Goal: Task Accomplishment & Management: Manage account settings

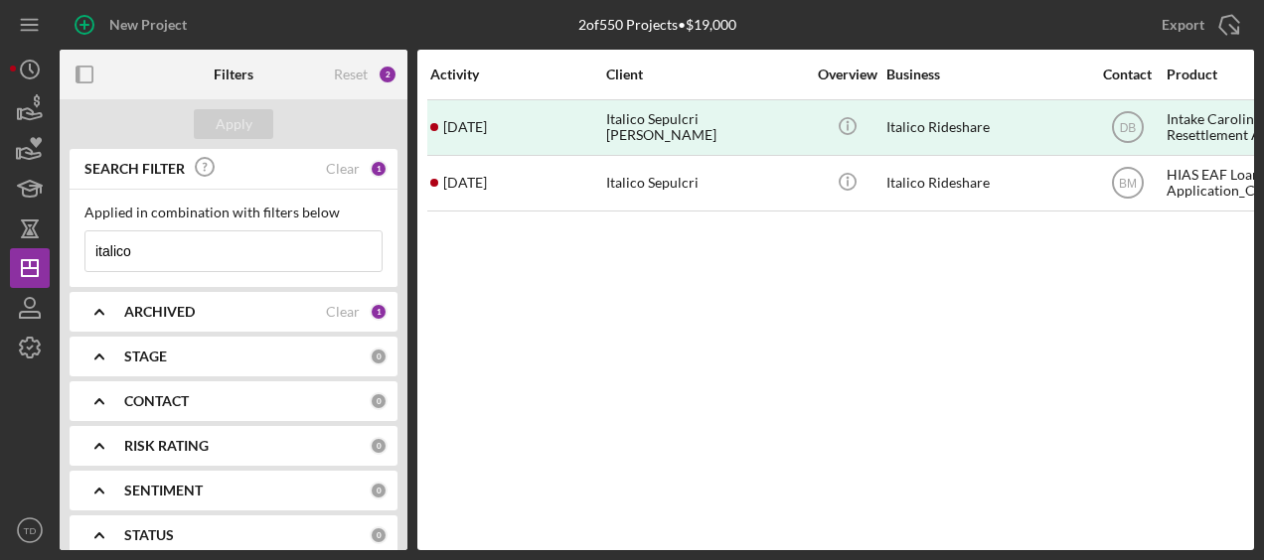
click at [166, 265] on input "italico" at bounding box center [233, 252] width 296 height 40
drag, startPoint x: 166, startPoint y: 261, endPoint x: 28, endPoint y: 269, distance: 138.3
click at [28, 269] on div "New Project 2 of 550 Projects • $19,000 italico Export Icon/Export Filters Rese…" at bounding box center [632, 275] width 1244 height 550
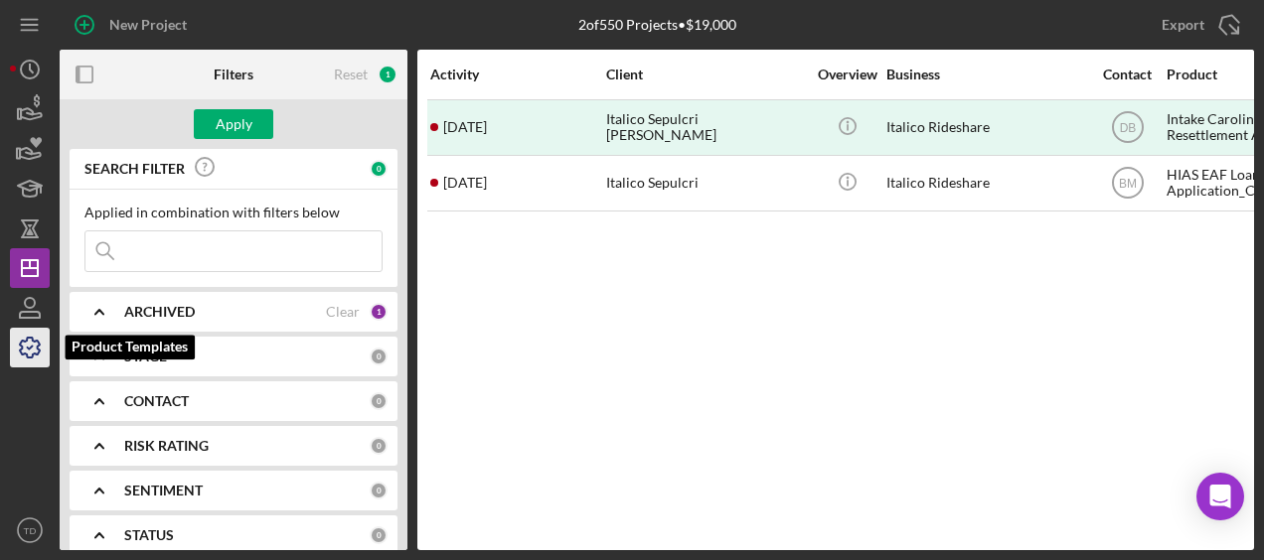
click at [34, 333] on icon "button" at bounding box center [30, 348] width 50 height 50
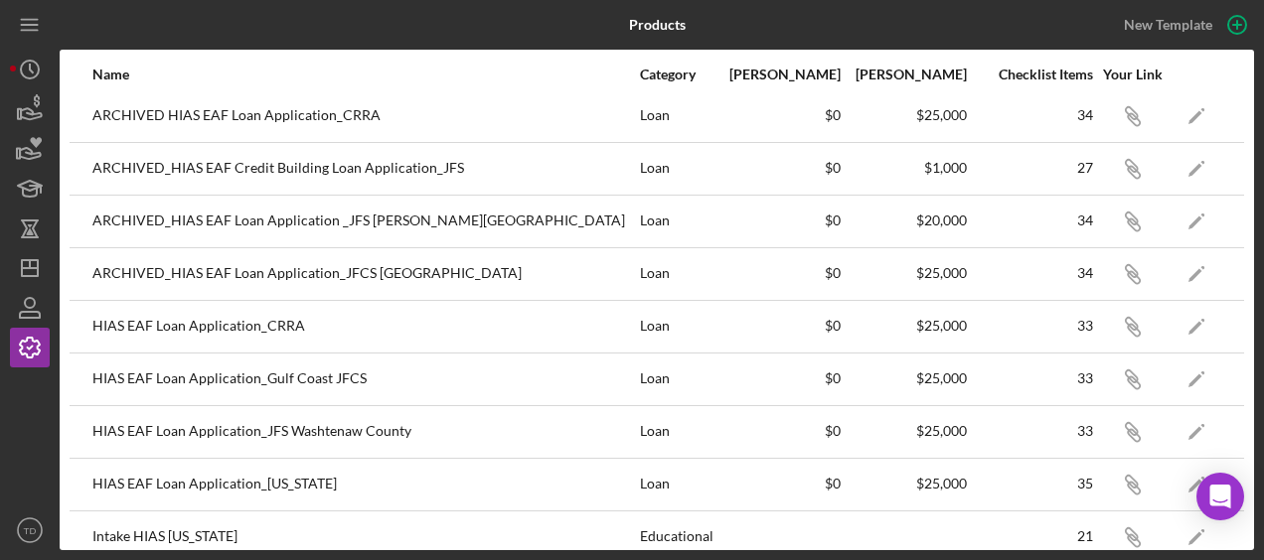
scroll to position [64, 0]
click at [1188, 490] on icon "Icon/Edit" at bounding box center [1197, 483] width 45 height 45
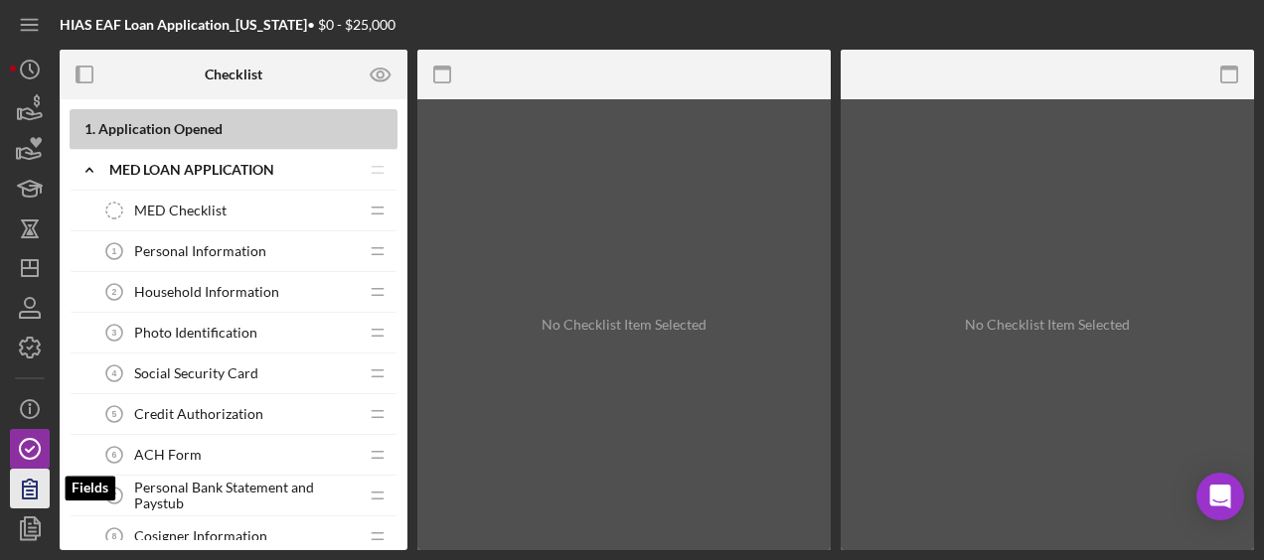
scroll to position [78, 0]
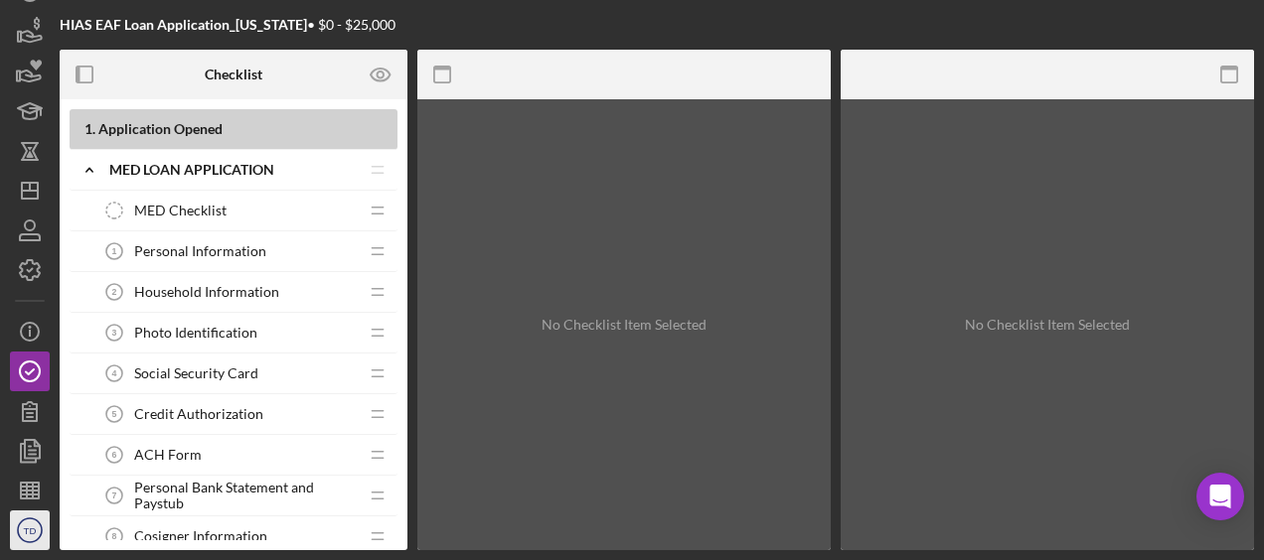
click at [28, 521] on icon "TD" at bounding box center [30, 531] width 40 height 50
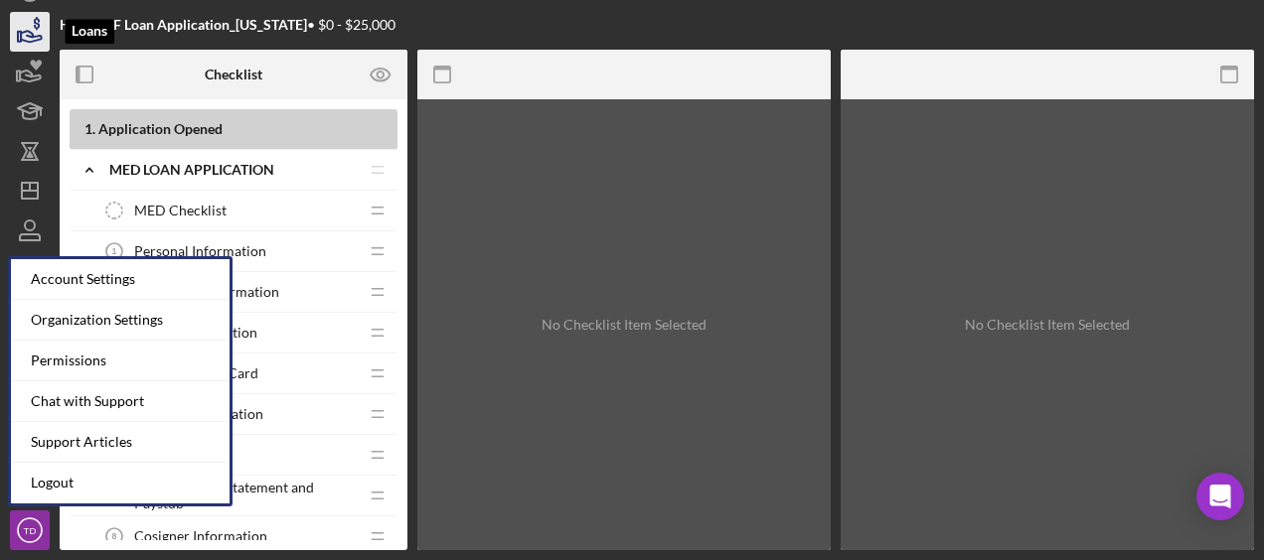
click at [31, 42] on icon "button" at bounding box center [31, 36] width 21 height 11
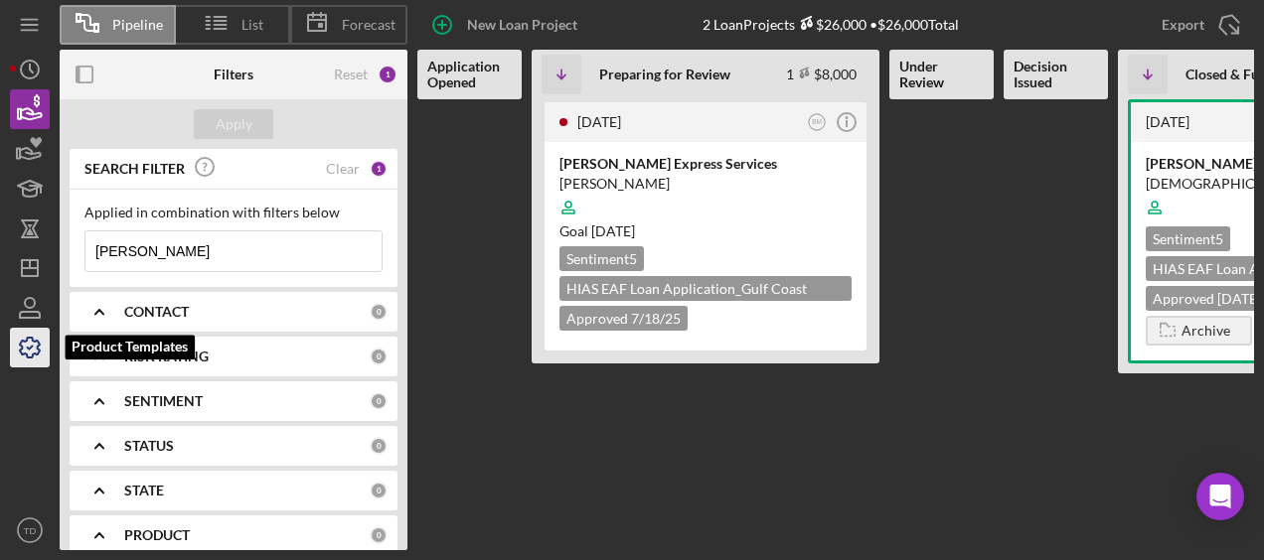
click at [24, 340] on icon "button" at bounding box center [30, 348] width 50 height 50
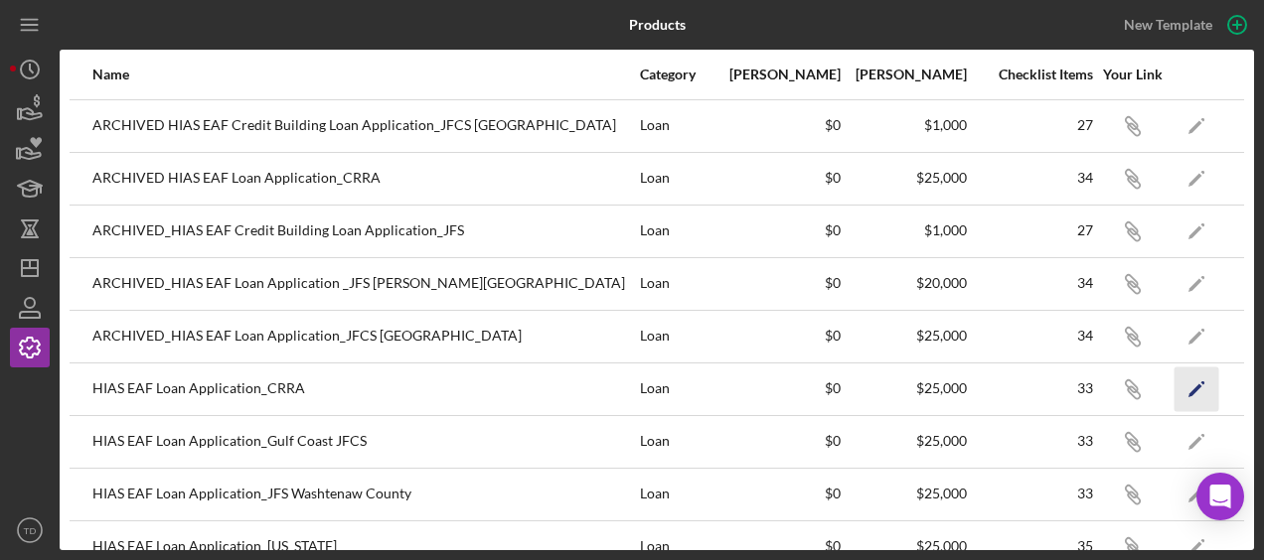
click at [1186, 396] on icon "Icon/Edit" at bounding box center [1197, 389] width 45 height 45
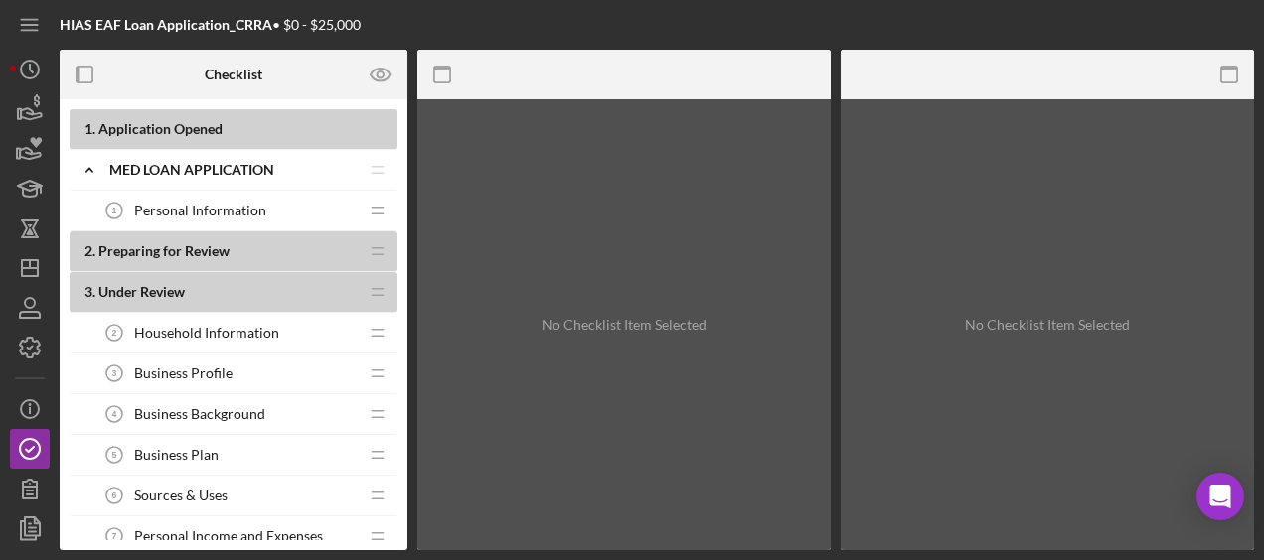
scroll to position [141, 0]
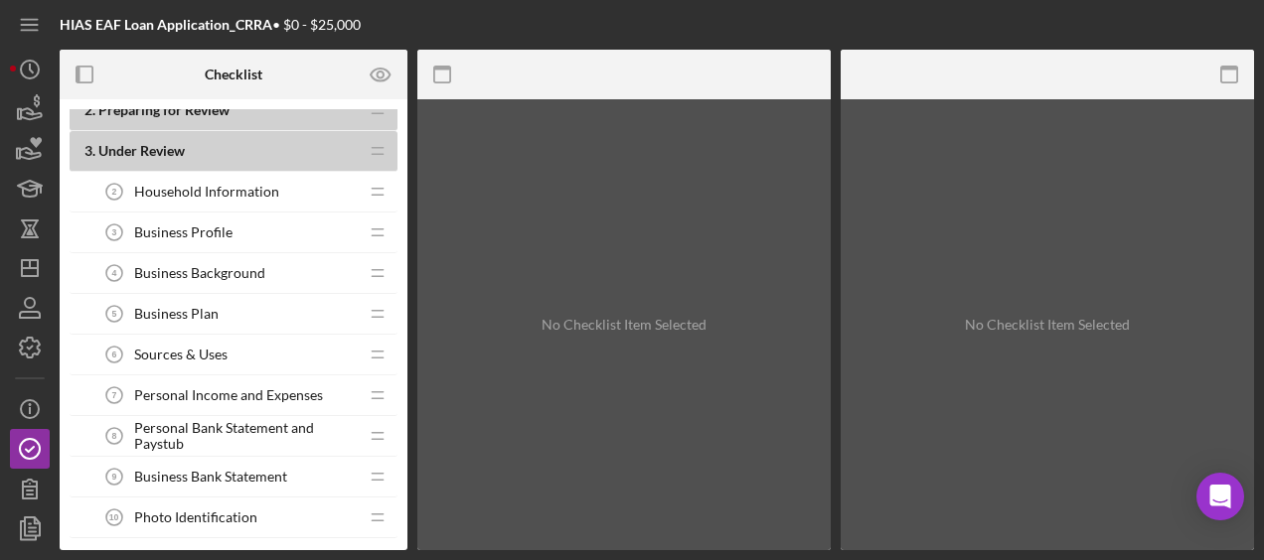
click at [378, 393] on icon "Icon/Drag" at bounding box center [378, 396] width 40 height 40
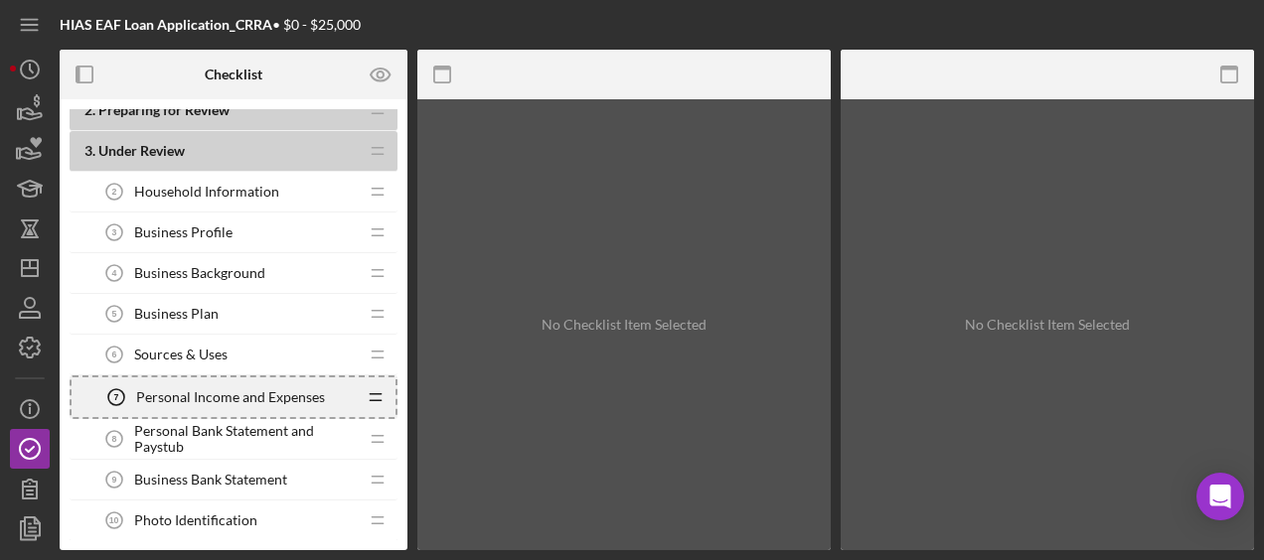
click at [304, 391] on span "Personal Income and Expenses" at bounding box center [230, 398] width 189 height 16
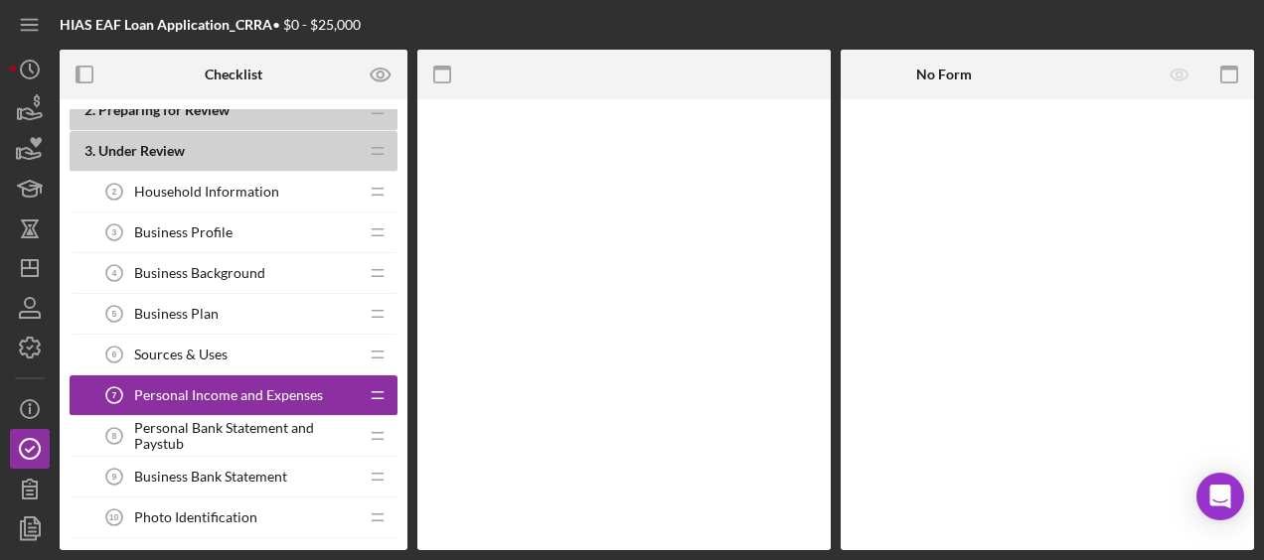
click at [304, 391] on span "Personal Income and Expenses" at bounding box center [228, 396] width 189 height 16
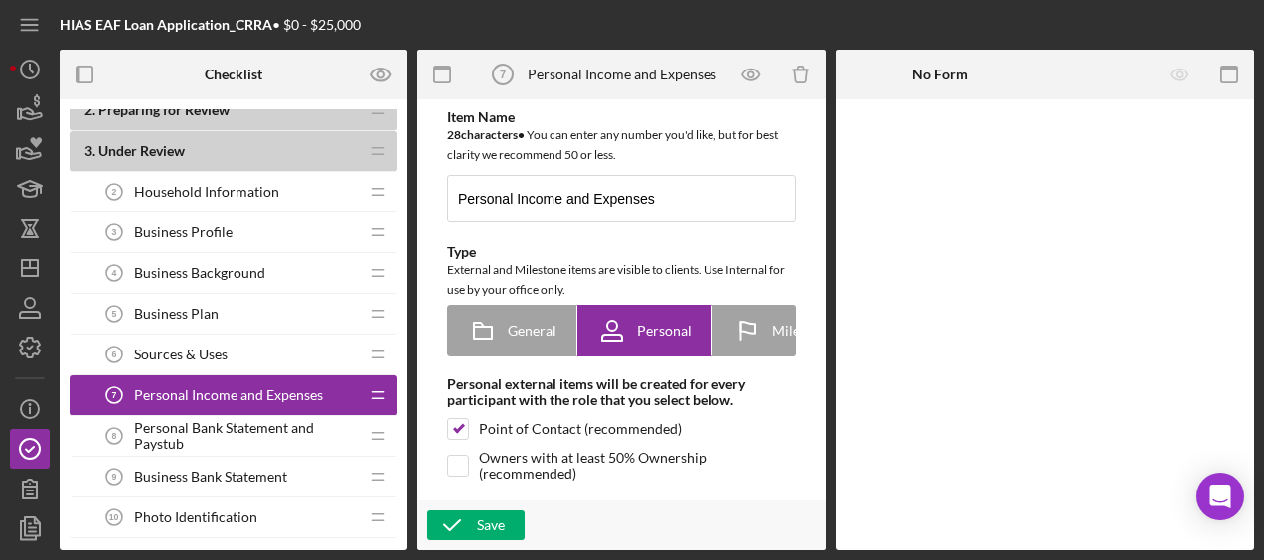
type textarea "<div> <div>HIAS Financial Projection Model:</div> <div> <ul> <li><a href="[URL]…"
click at [682, 213] on input "Personal Income and Expenses" at bounding box center [621, 199] width 349 height 48
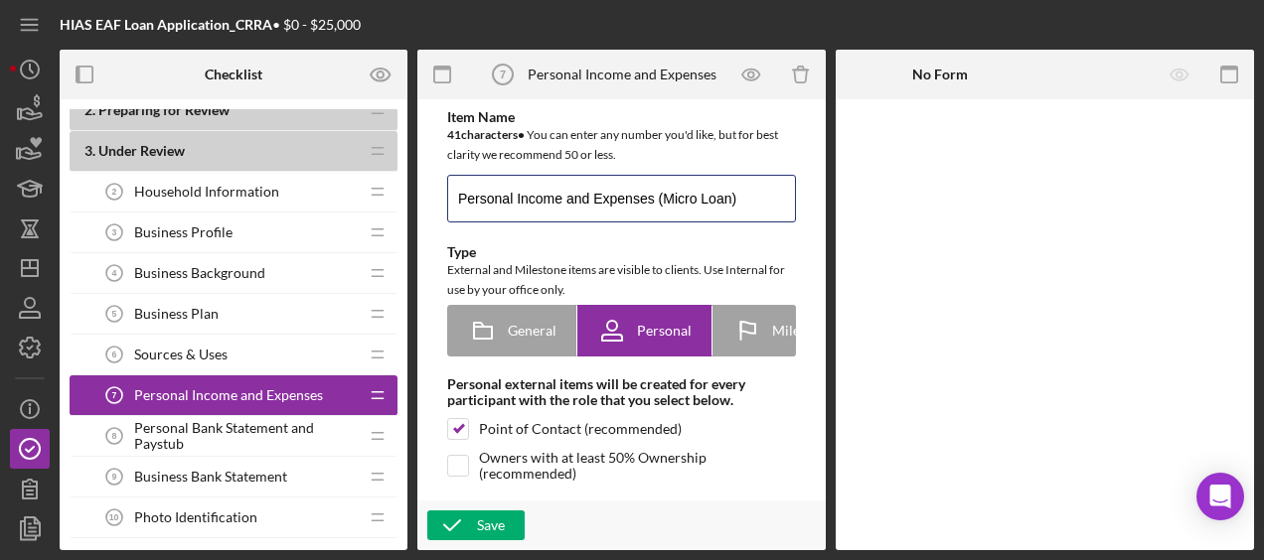
type input "Personal Income and Expenses (Micro Loan)"
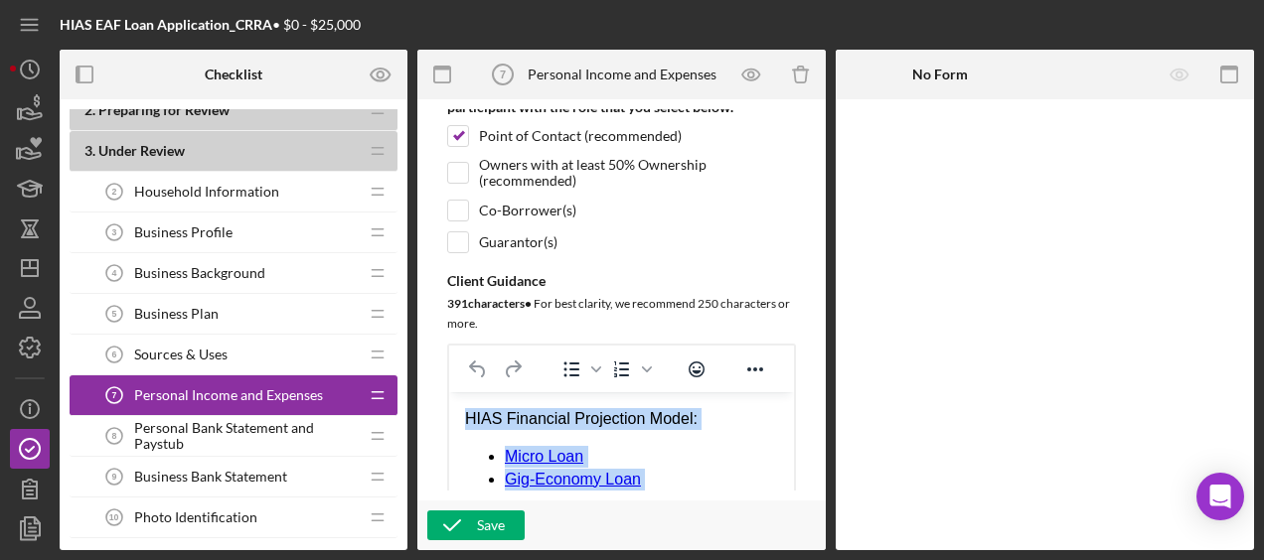
scroll to position [130, 0]
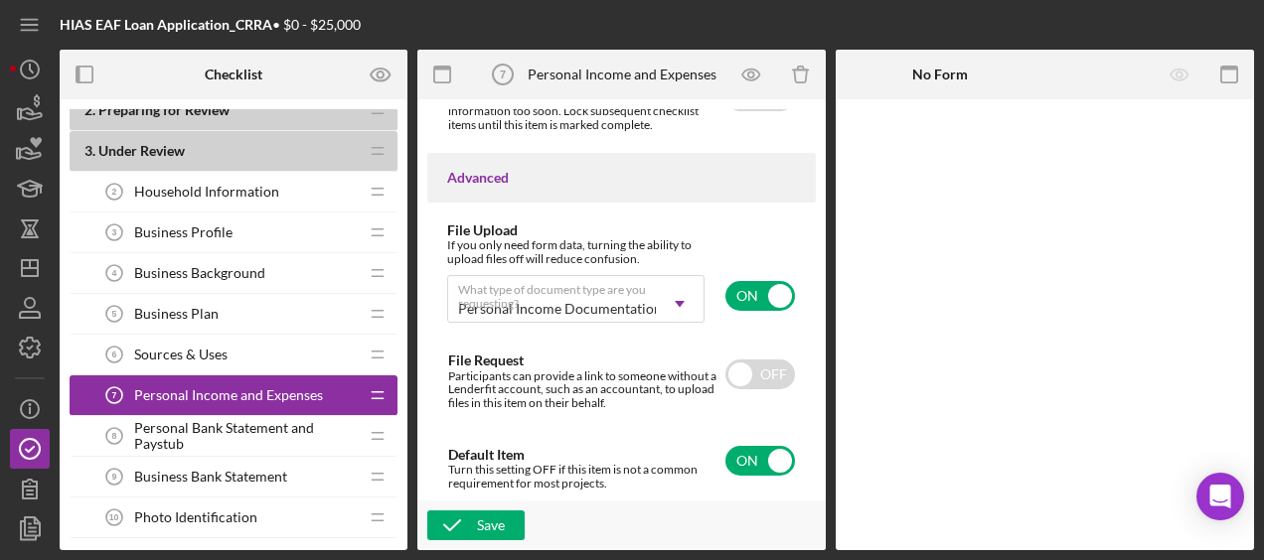
drag, startPoint x: 469, startPoint y: -1012, endPoint x: 1116, endPoint y: -496, distance: 827.3
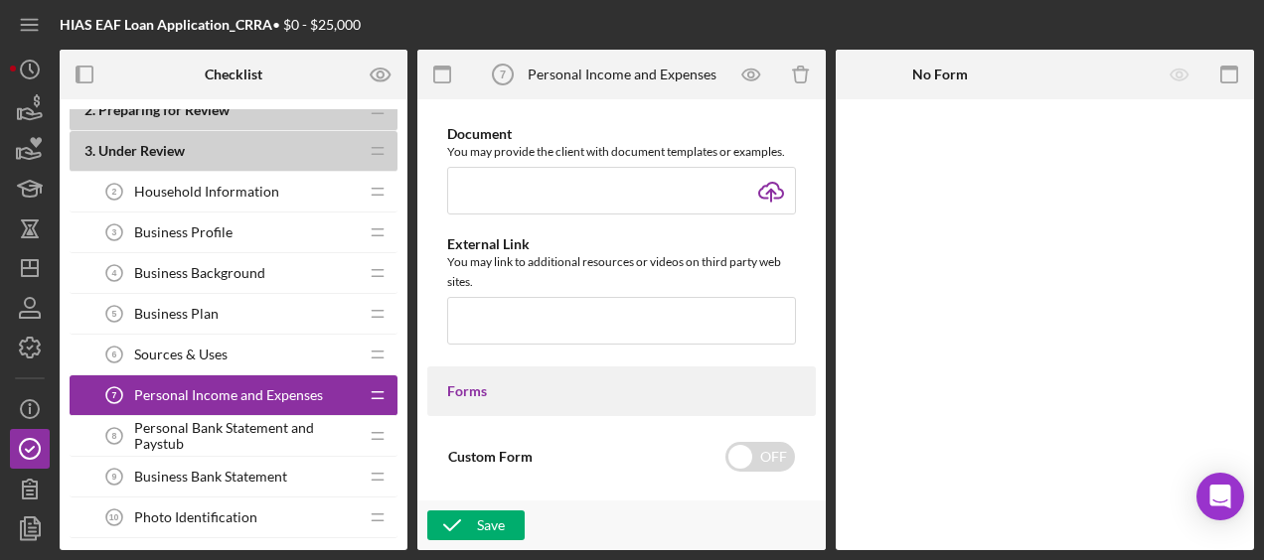
scroll to position [919, 0]
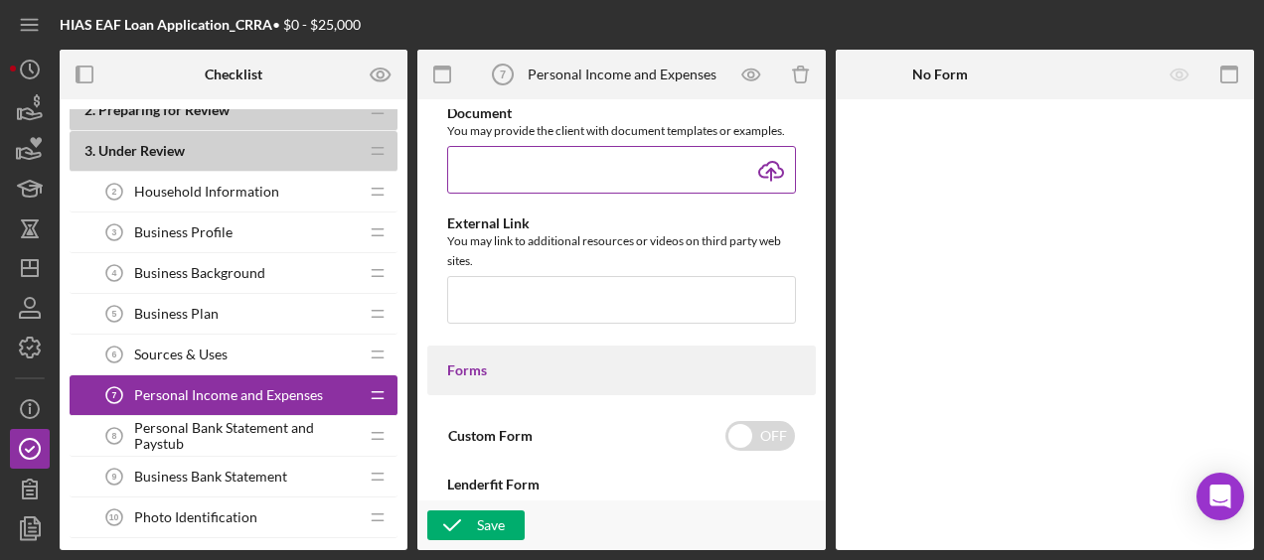
click at [762, 176] on input "file" at bounding box center [621, 170] width 349 height 48
type input "C:\fakepath\HIAS Financial Projection Model (Micro Loan).xlsx"
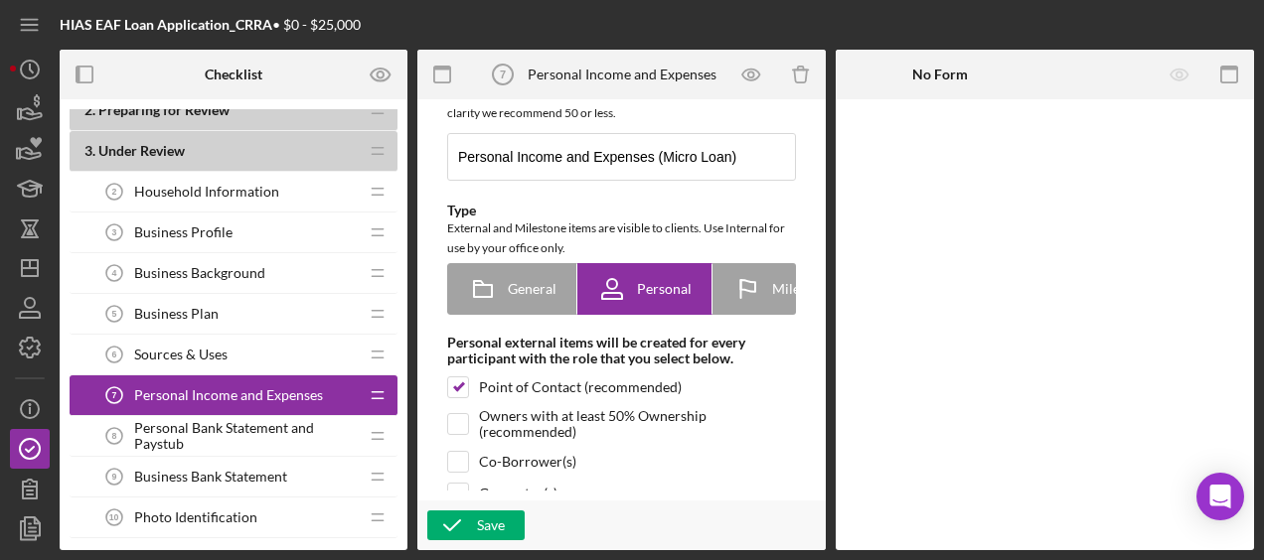
scroll to position [0, 0]
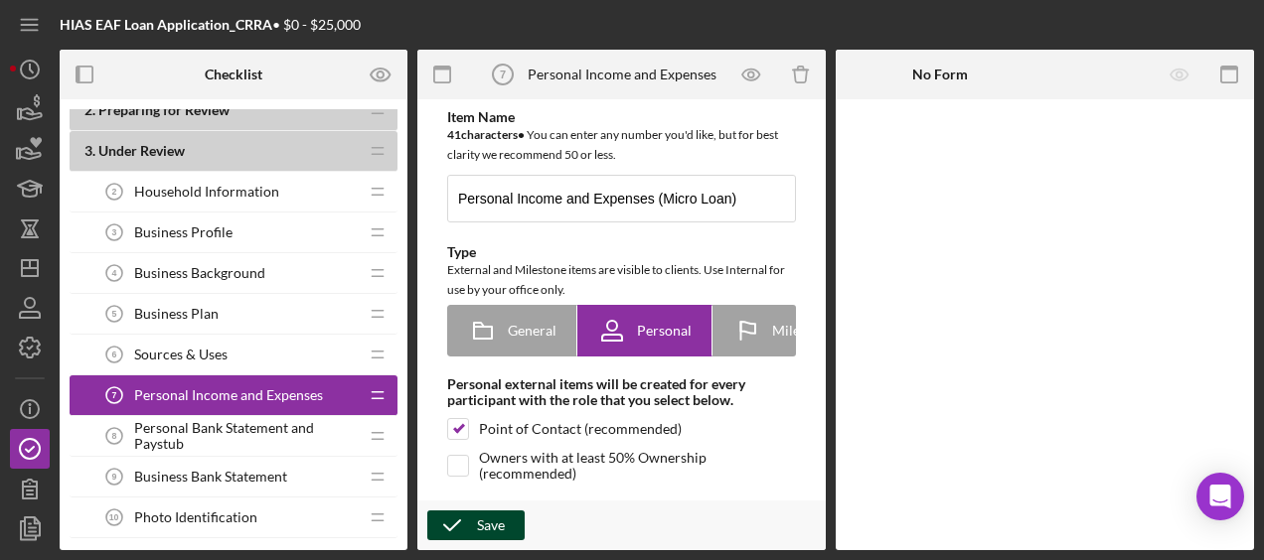
click at [495, 515] on div "Save" at bounding box center [491, 526] width 28 height 30
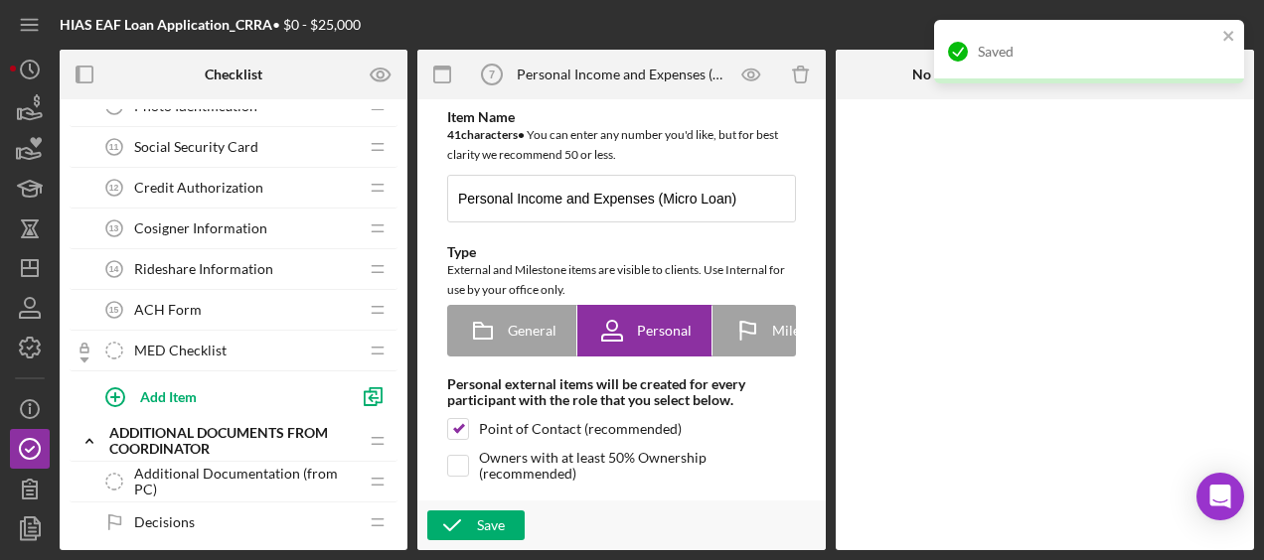
scroll to position [551, 0]
click at [182, 392] on div "Add Item" at bounding box center [168, 398] width 57 height 38
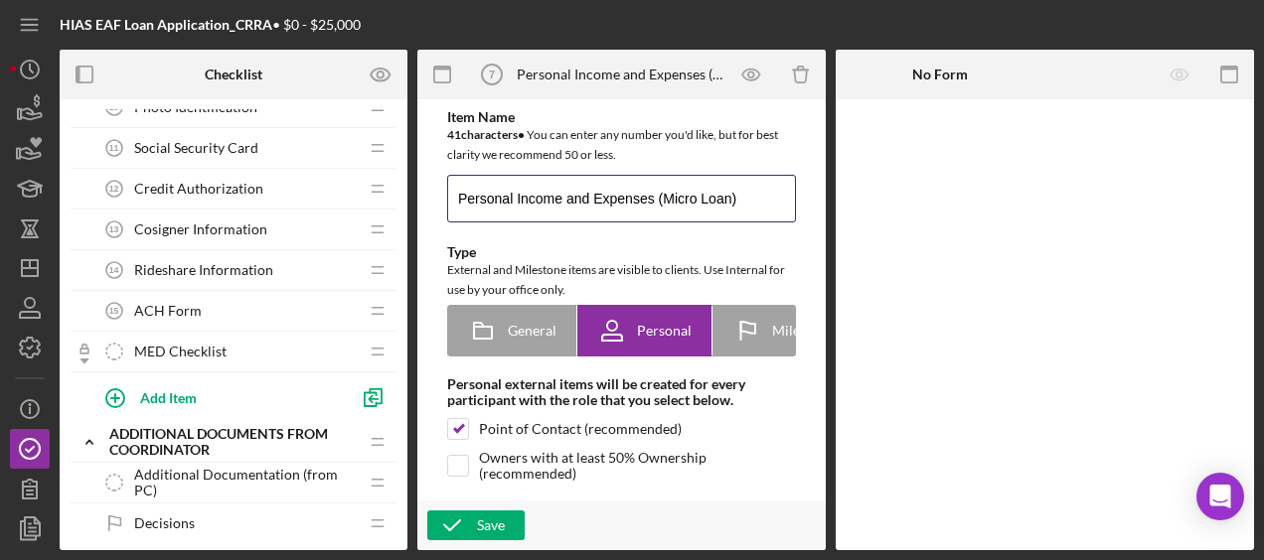
drag, startPoint x: 755, startPoint y: 203, endPoint x: 278, endPoint y: 190, distance: 477.1
click at [278, 190] on div "Checklist Preview as 1 . Application Opened Icon/Expander MED Loan Application …" at bounding box center [657, 300] width 1194 height 501
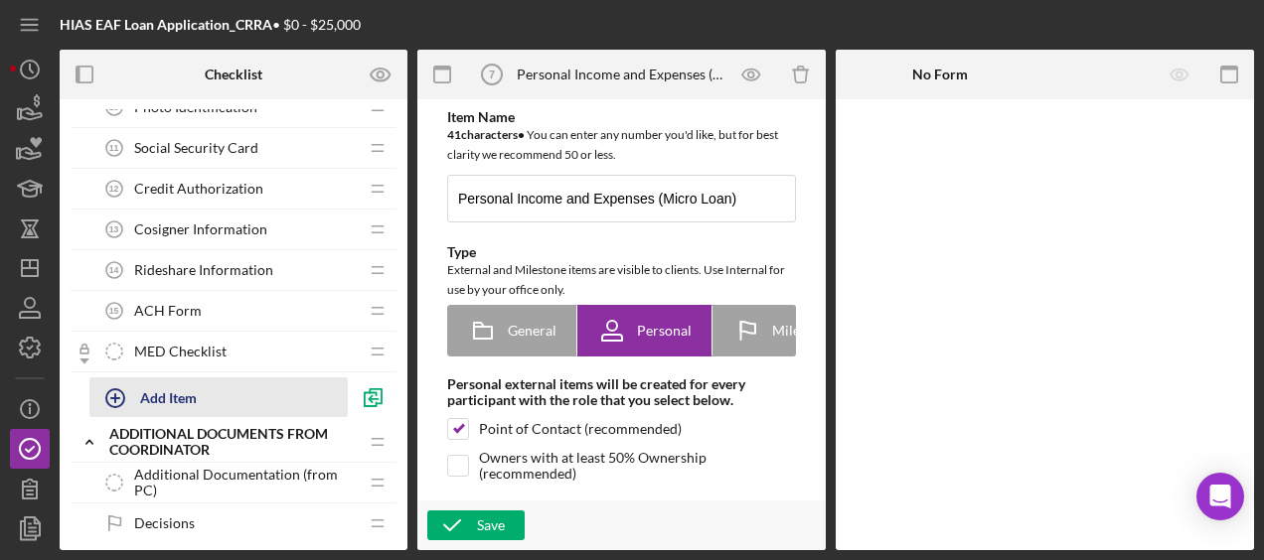
click at [136, 387] on icon "button" at bounding box center [115, 399] width 50 height 50
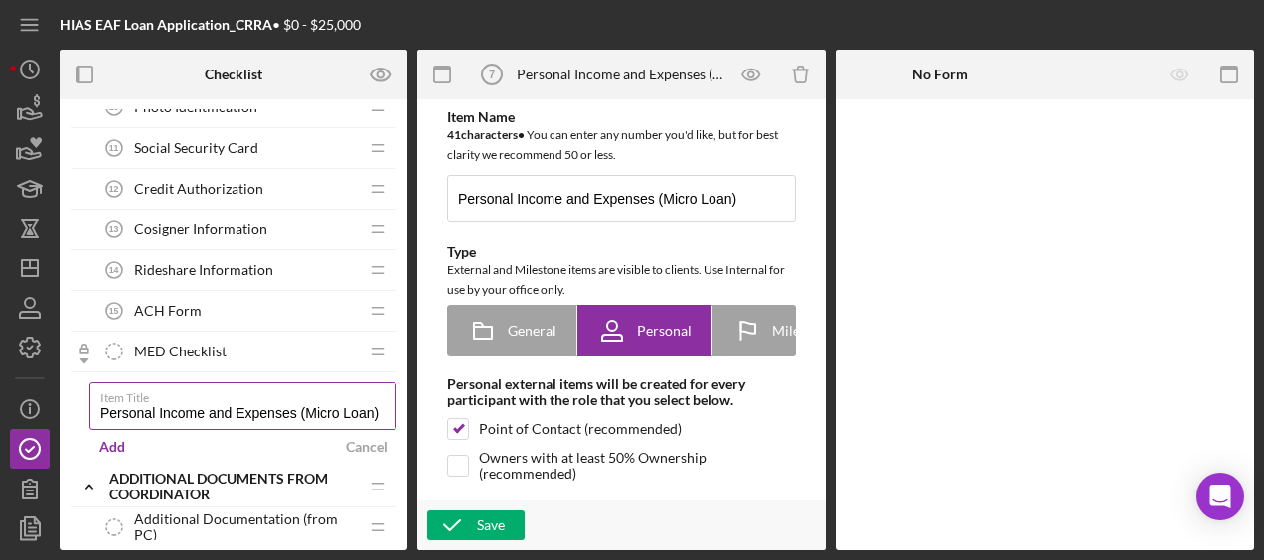
drag, startPoint x: 342, startPoint y: 405, endPoint x: 308, endPoint y: 405, distance: 33.8
click at [308, 405] on input "Personal Income and Expenses (Micro Loan)" at bounding box center [242, 407] width 307 height 48
type input "Personal Income and Expenses (Gig-Economy Loan)"
click at [117, 441] on div "Add" at bounding box center [112, 447] width 26 height 30
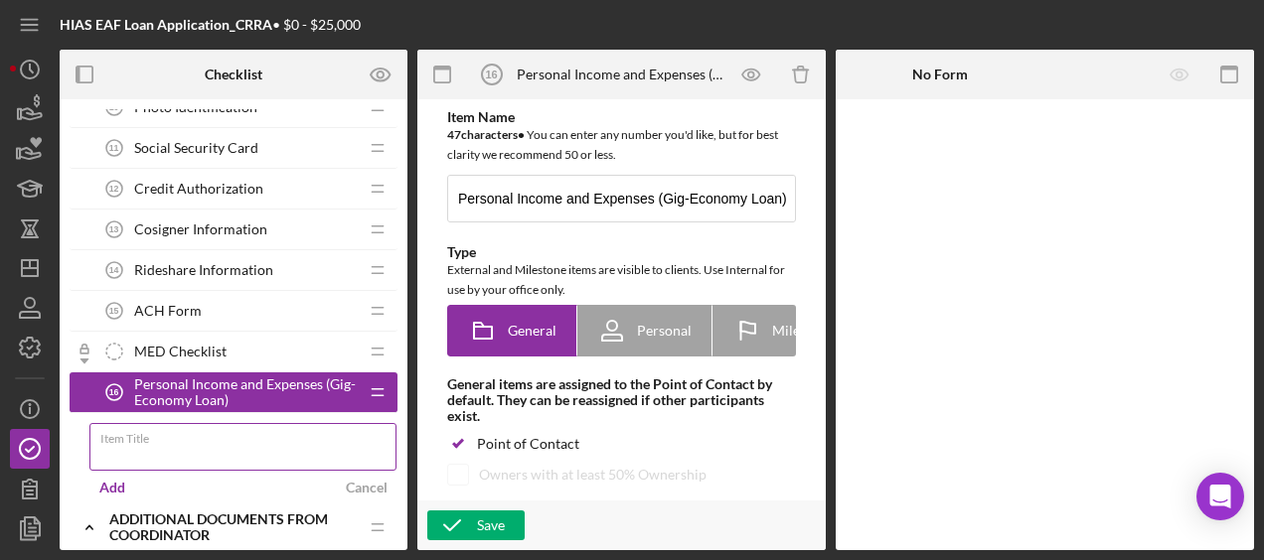
paste input "Personal Income and Expenses (Micro Loan)"
drag, startPoint x: 336, startPoint y: 445, endPoint x: 308, endPoint y: 445, distance: 27.8
click at [308, 445] on input "Personal Income and Expenses (Micro Loan)" at bounding box center [242, 447] width 307 height 48
type input "Personal Income and Expenses (Readiness Loan)"
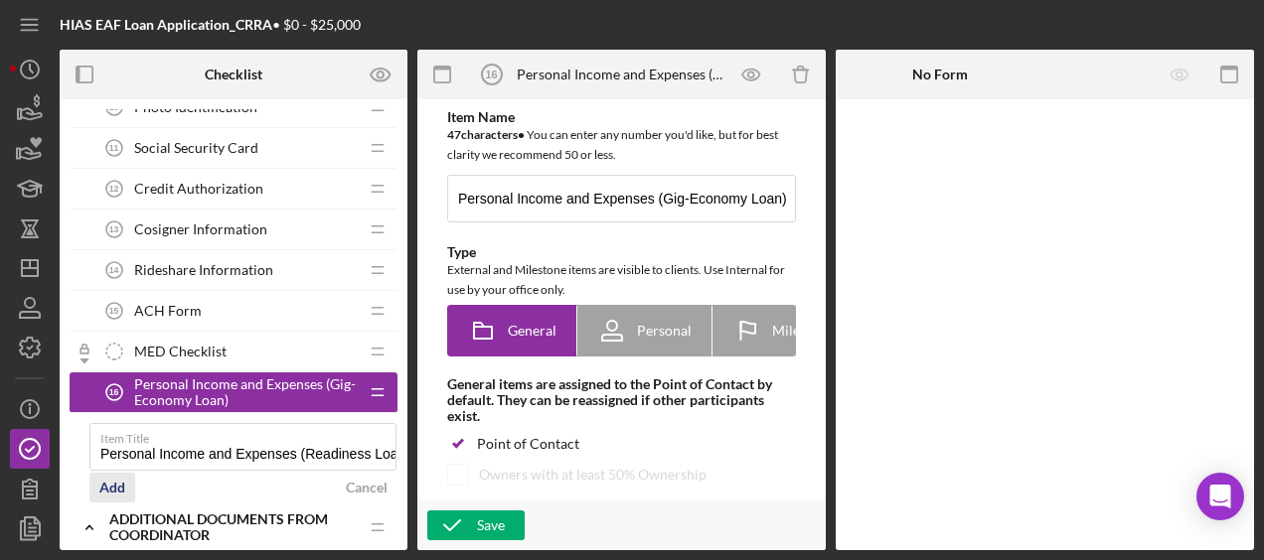
click at [107, 483] on div "Add" at bounding box center [112, 488] width 26 height 30
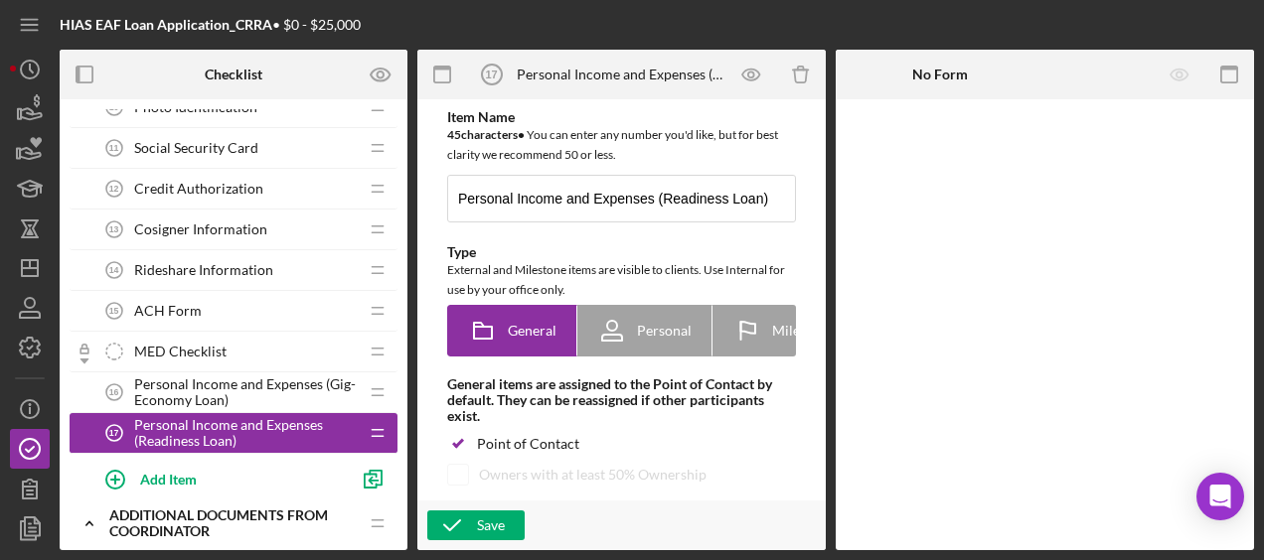
drag, startPoint x: 235, startPoint y: 391, endPoint x: 238, endPoint y: 221, distance: 169.9
drag, startPoint x: 318, startPoint y: 376, endPoint x: 342, endPoint y: 276, distance: 102.2
click at [368, 382] on icon "Icon/Drag" at bounding box center [378, 393] width 40 height 40
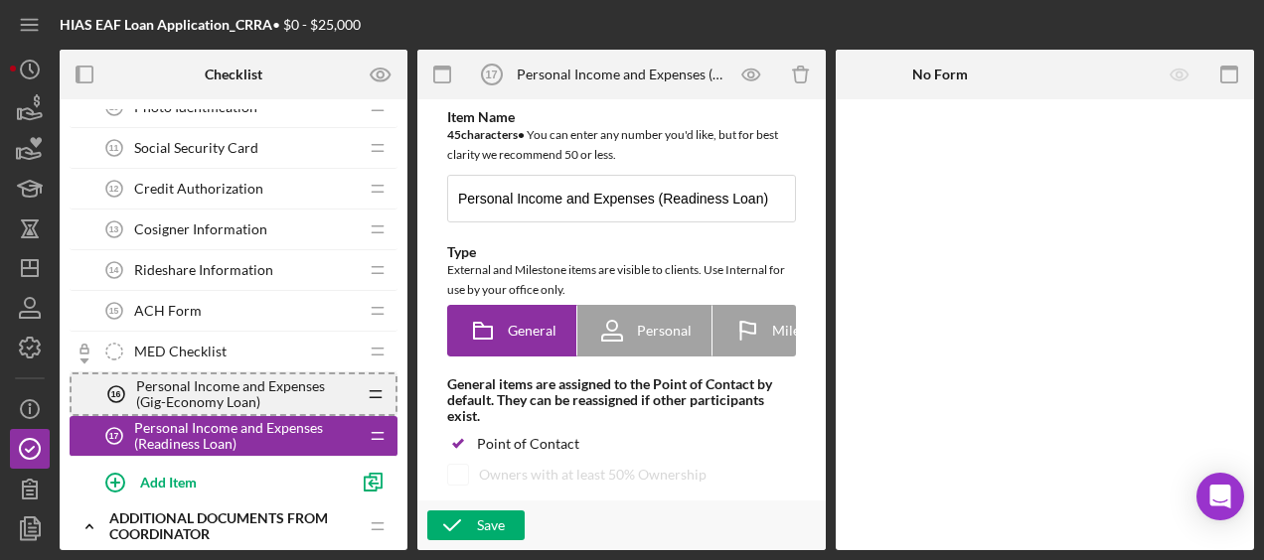
drag, startPoint x: 352, startPoint y: 388, endPoint x: 348, endPoint y: 248, distance: 139.2
drag, startPoint x: 276, startPoint y: 382, endPoint x: 268, endPoint y: 226, distance: 156.2
click at [370, 397] on line at bounding box center [375, 397] width 11 height 0
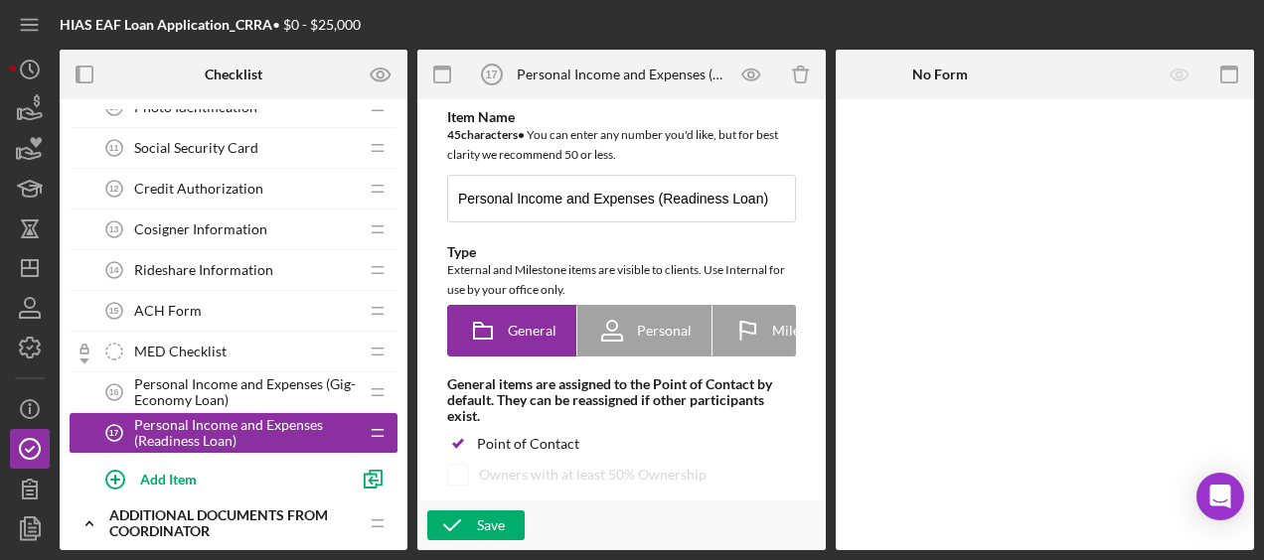
click at [372, 390] on icon "Icon/Drag" at bounding box center [378, 393] width 40 height 40
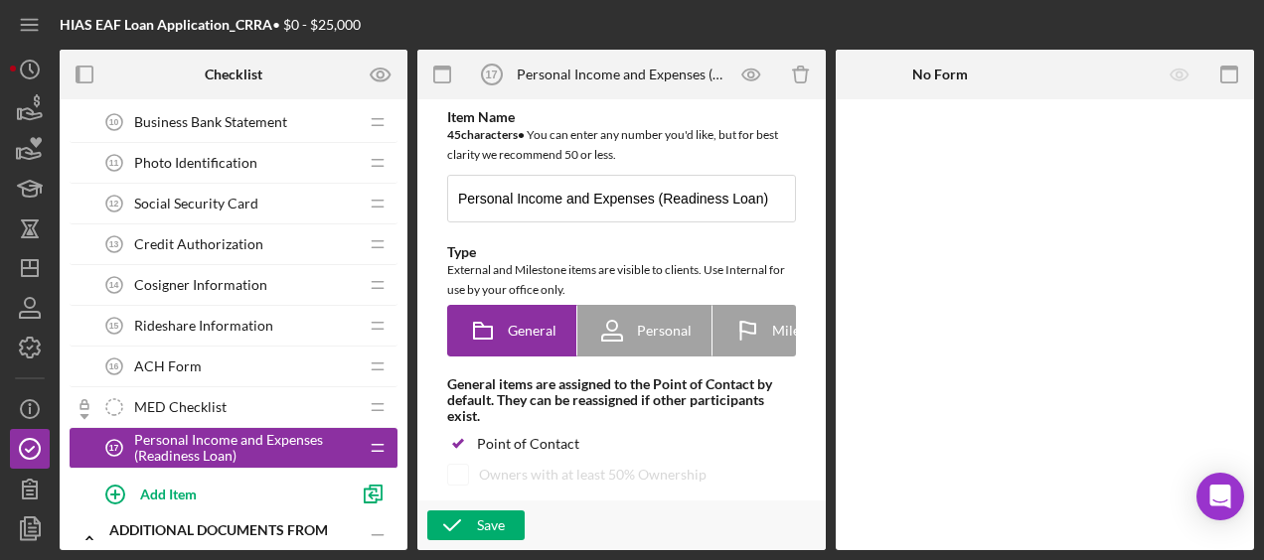
scroll to position [556, 0]
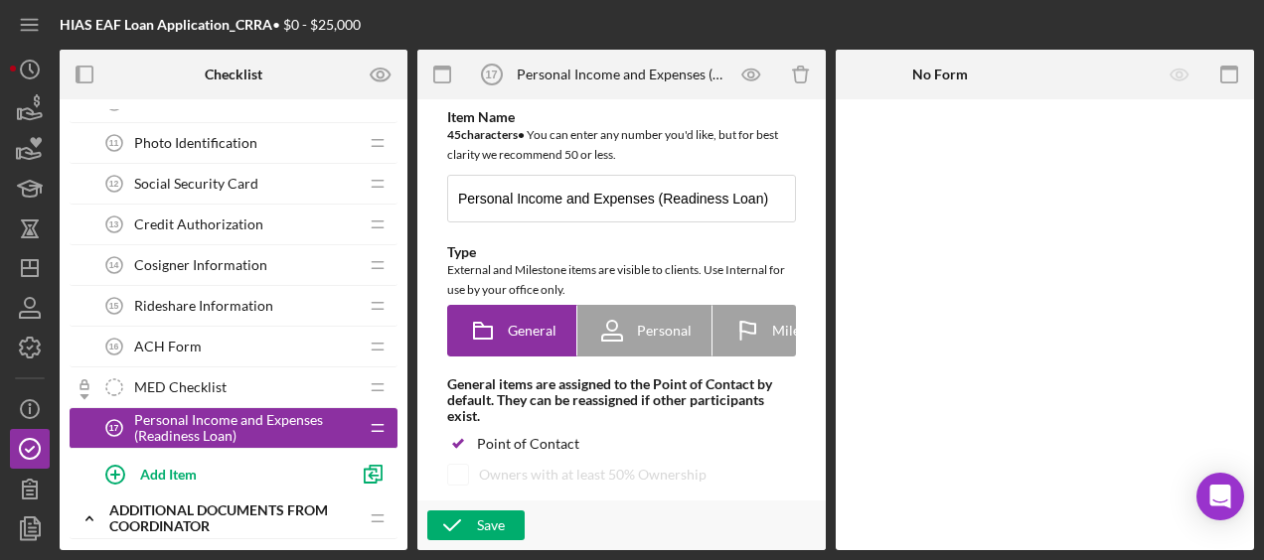
drag, startPoint x: 302, startPoint y: 413, endPoint x: 319, endPoint y: 192, distance: 222.2
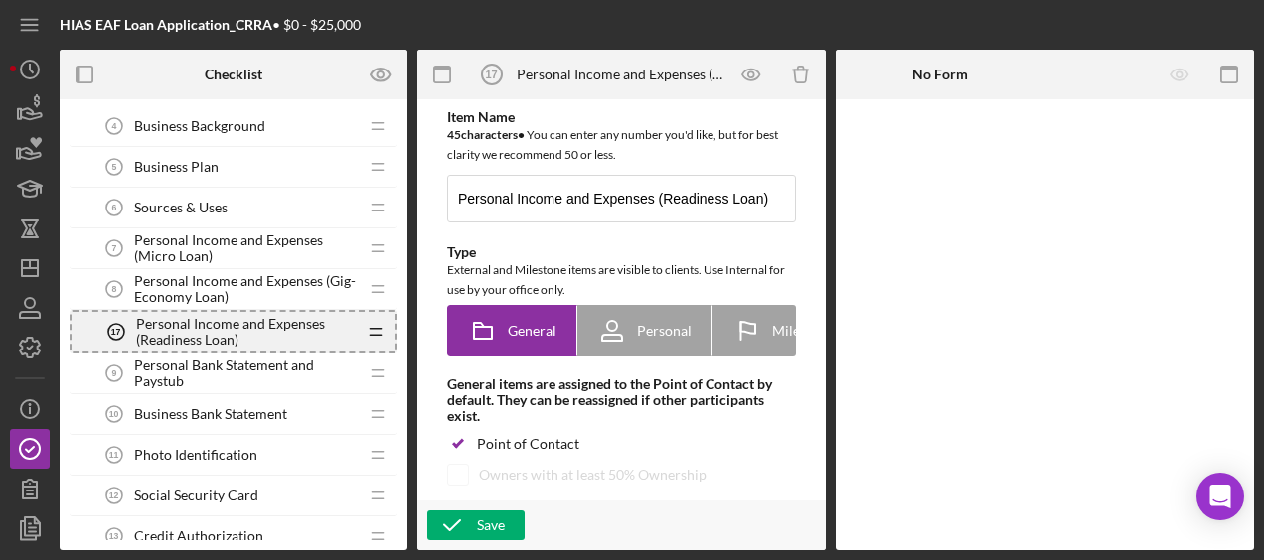
scroll to position [278, 0]
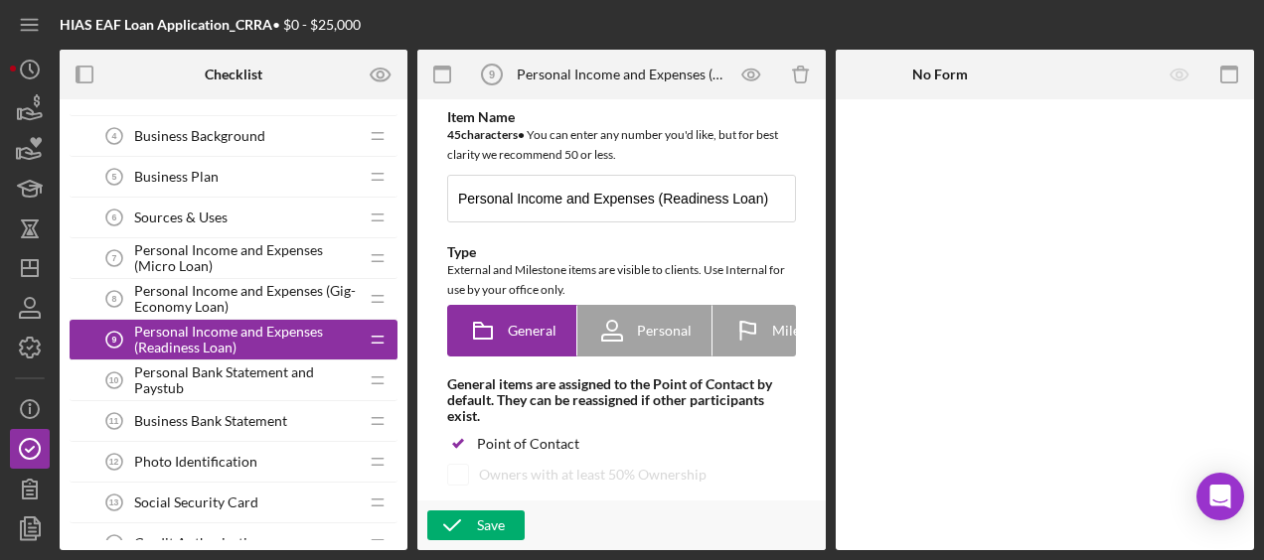
click at [279, 286] on span "Personal Income and Expenses (Gig-Economy Loan)" at bounding box center [246, 299] width 224 height 32
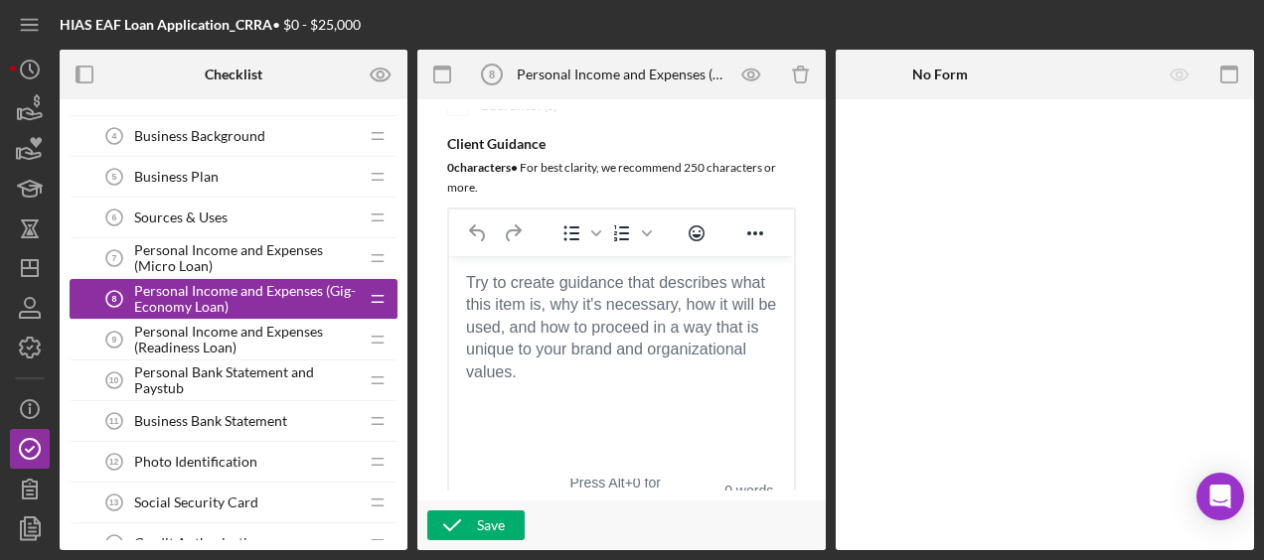
scroll to position [433, 0]
click at [479, 293] on body "Rich Text Area. Press ALT-0 for help." at bounding box center [621, 282] width 313 height 22
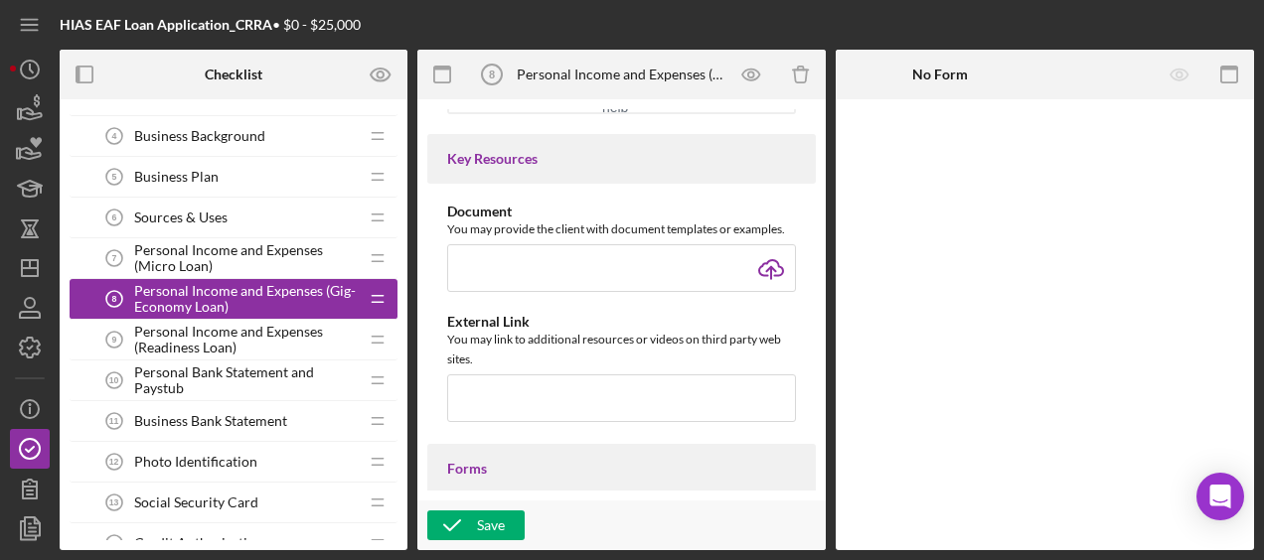
scroll to position [877, 0]
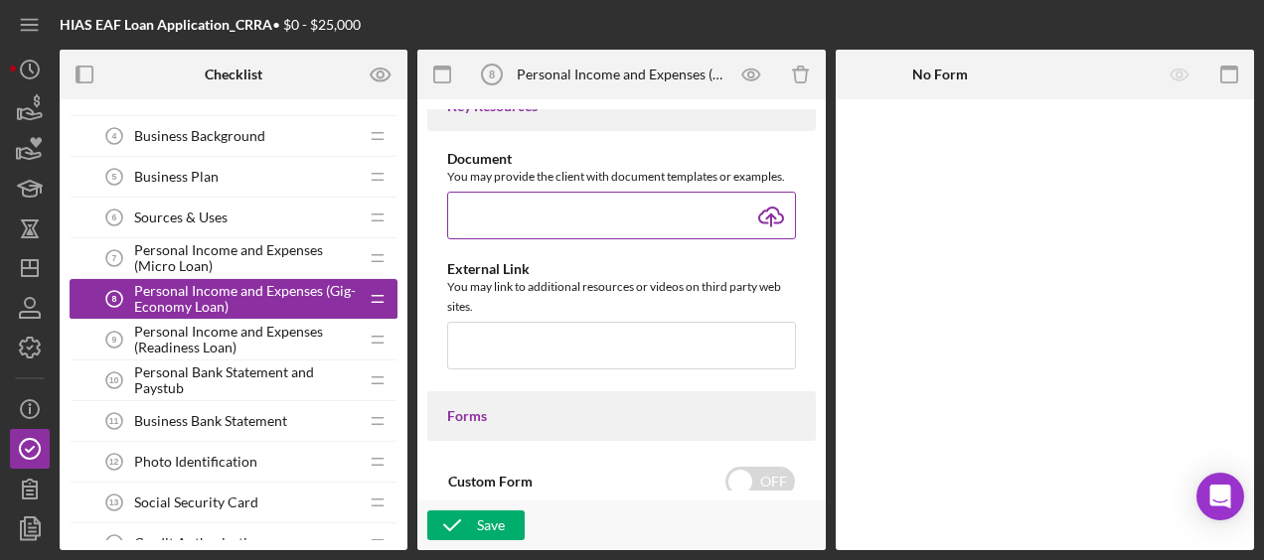
click at [779, 219] on input "file" at bounding box center [621, 216] width 349 height 48
type input "C:\fakepath\HIAS Financial Projection Model (Gig-Economy Loans).xlsx"
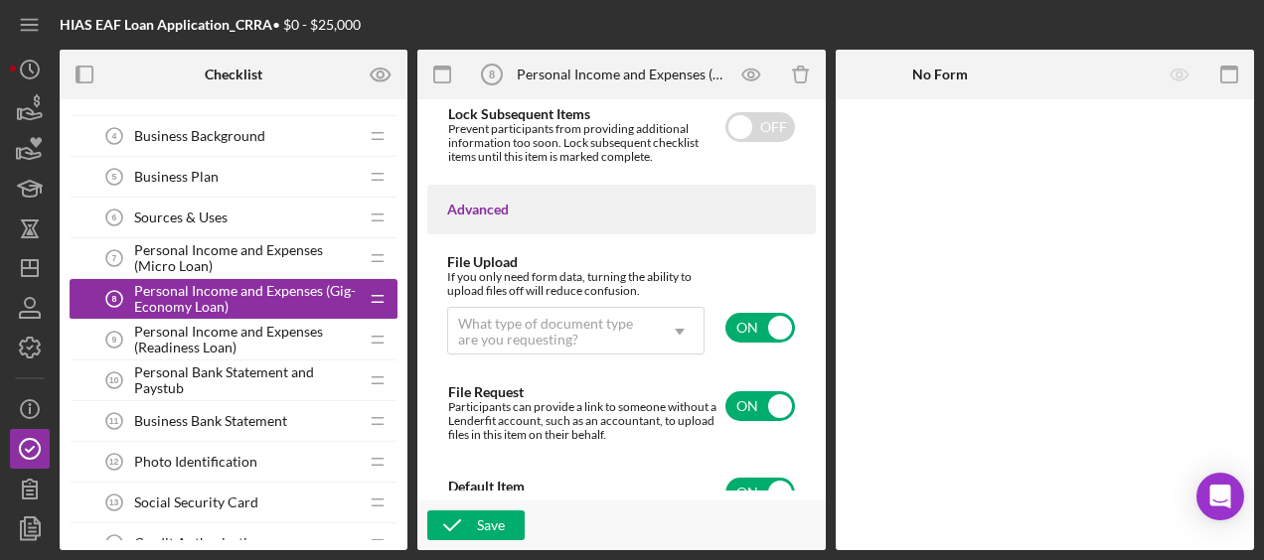
scroll to position [1696, 0]
click at [757, 393] on input "checkbox" at bounding box center [760, 406] width 70 height 30
checkbox input "false"
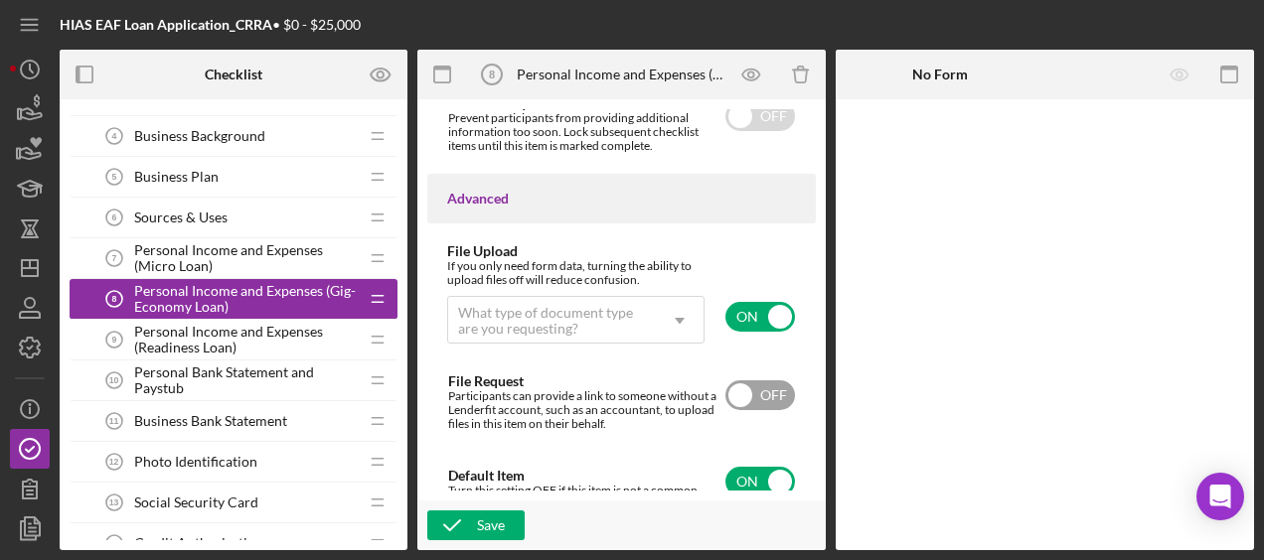
scroll to position [1727, 0]
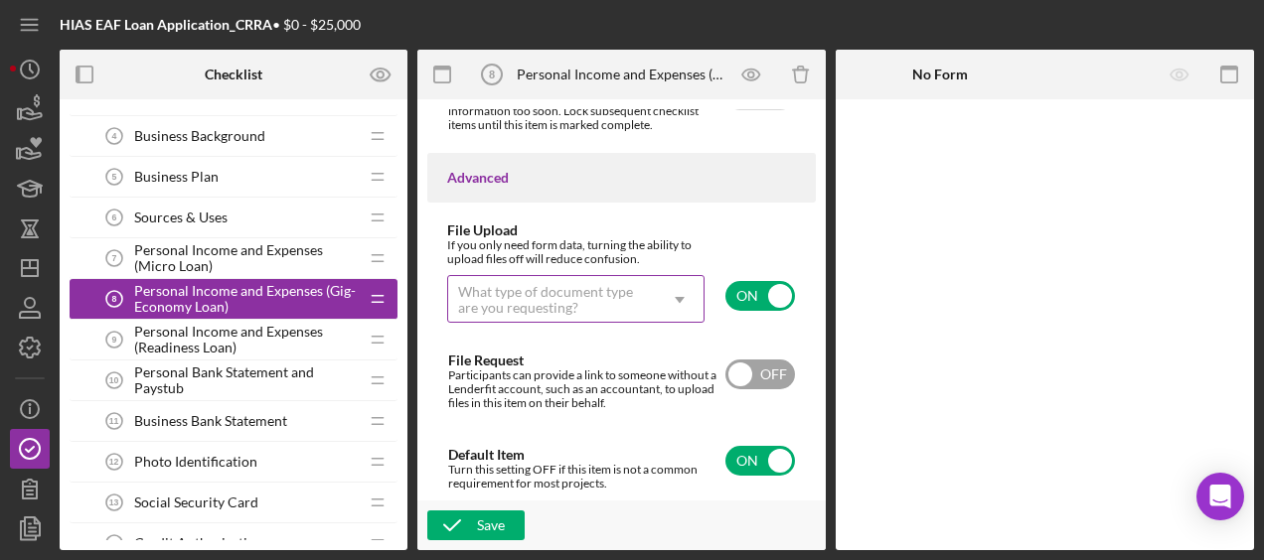
click at [646, 303] on div "What type of document type are you requesting?" at bounding box center [552, 300] width 208 height 46
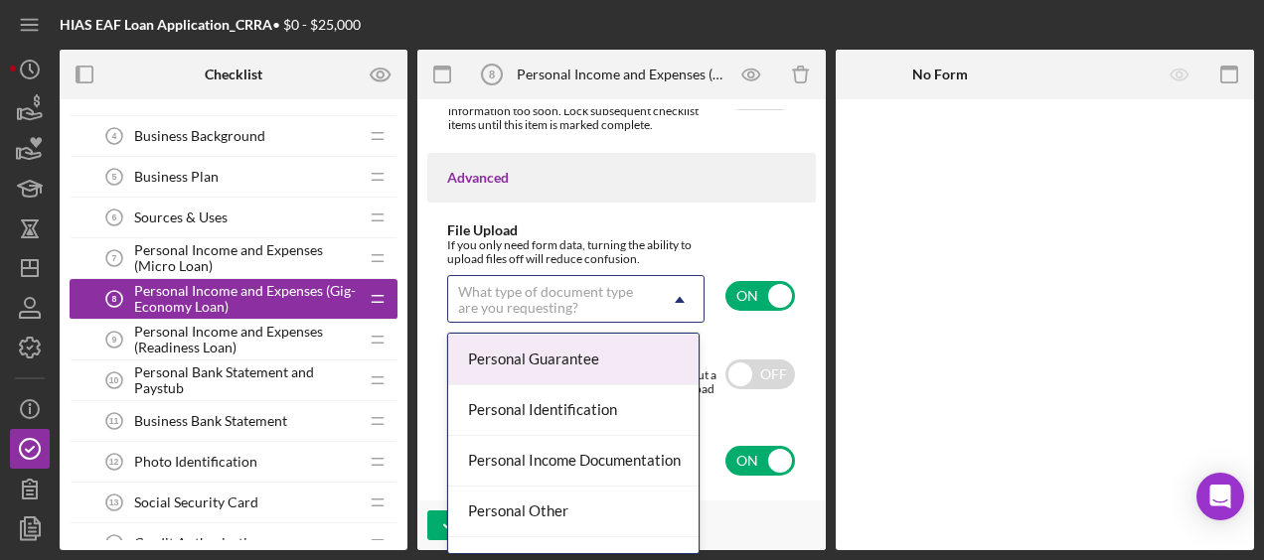
scroll to position [1318, 0]
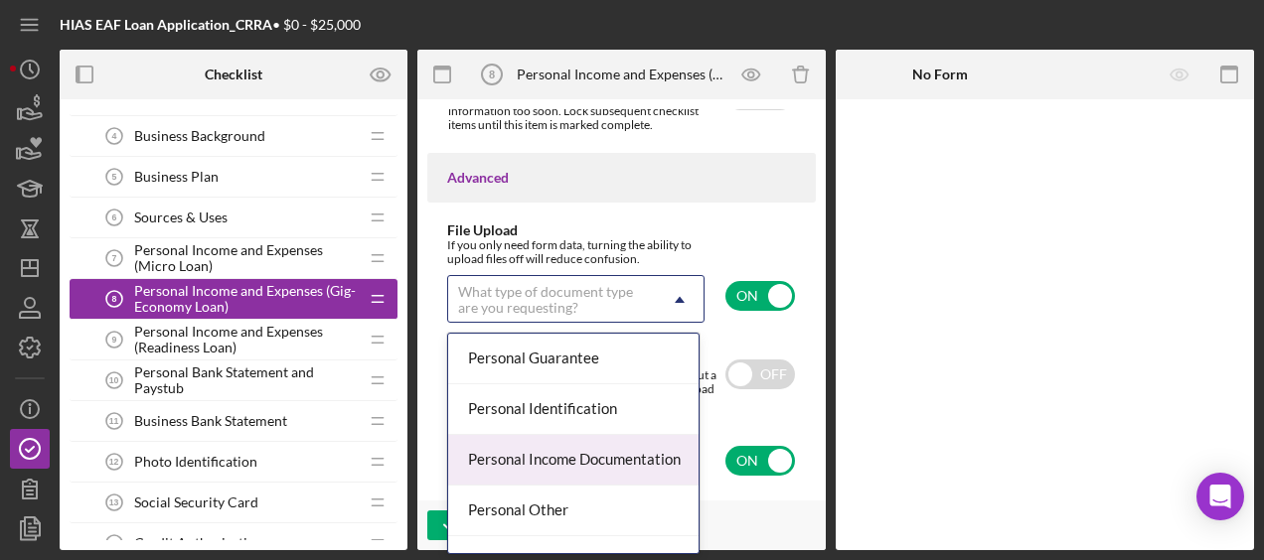
click at [618, 447] on div "Personal Income Documentation" at bounding box center [573, 460] width 250 height 51
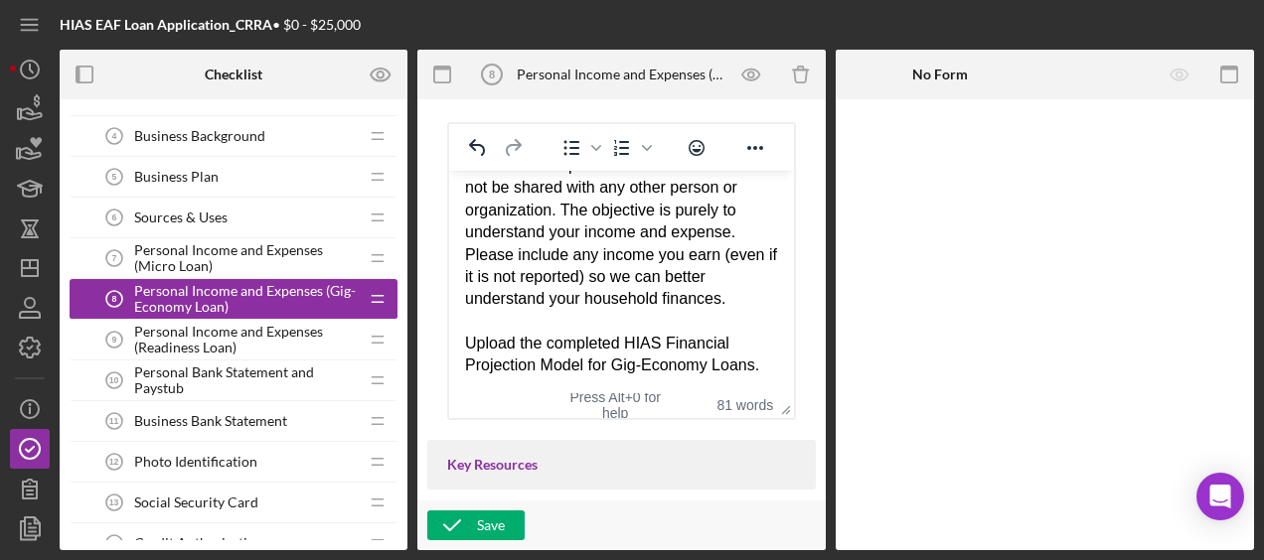
scroll to position [564, 0]
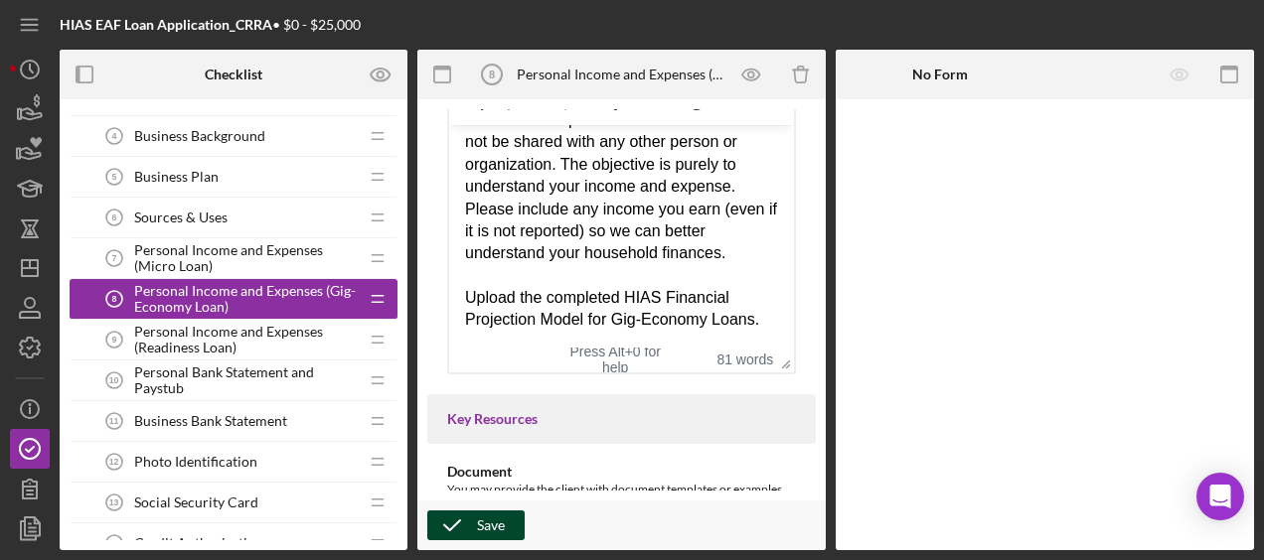
click at [485, 519] on div "Save" at bounding box center [491, 526] width 28 height 30
click at [242, 320] on div "Personal Income and Expenses (Readiness Loan) 9 Personal Income and Expenses (R…" at bounding box center [225, 340] width 263 height 40
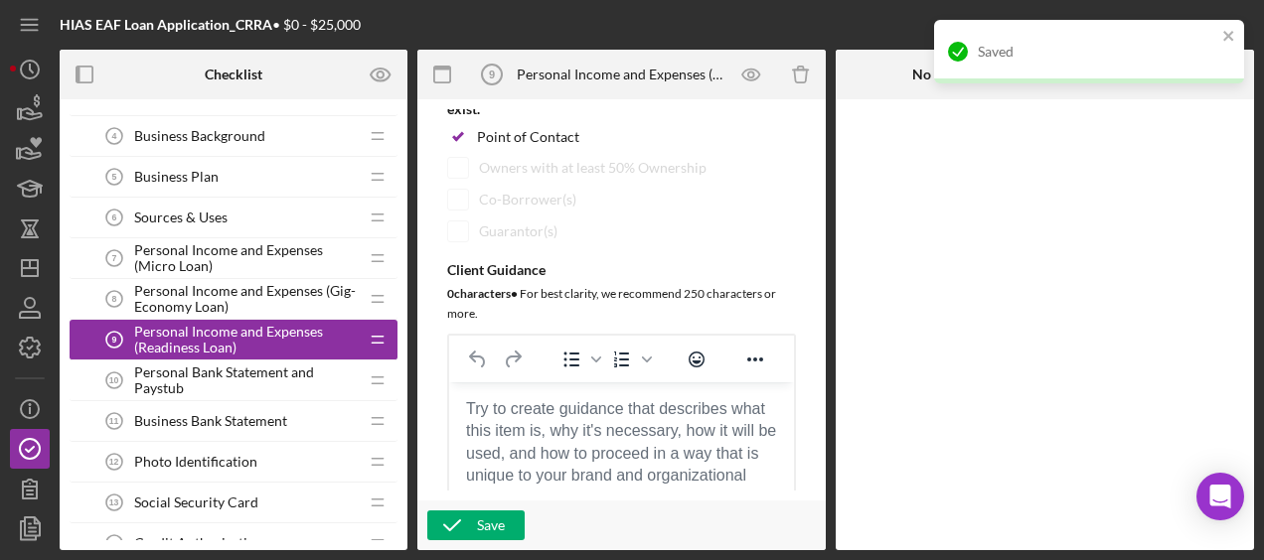
scroll to position [474, 0]
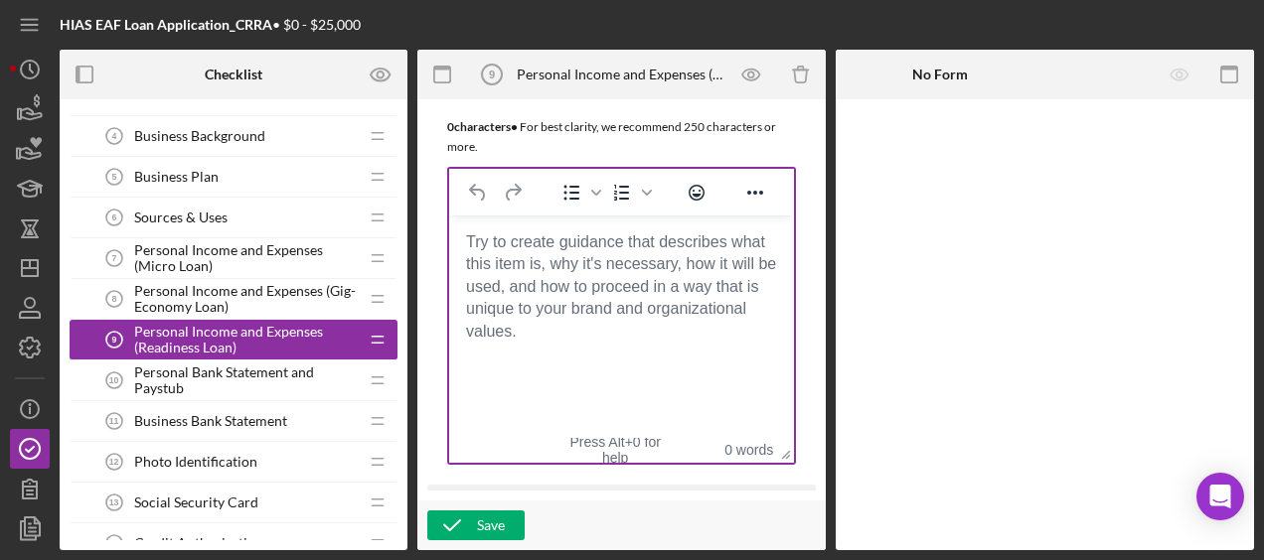
click at [480, 227] on html at bounding box center [621, 242] width 345 height 54
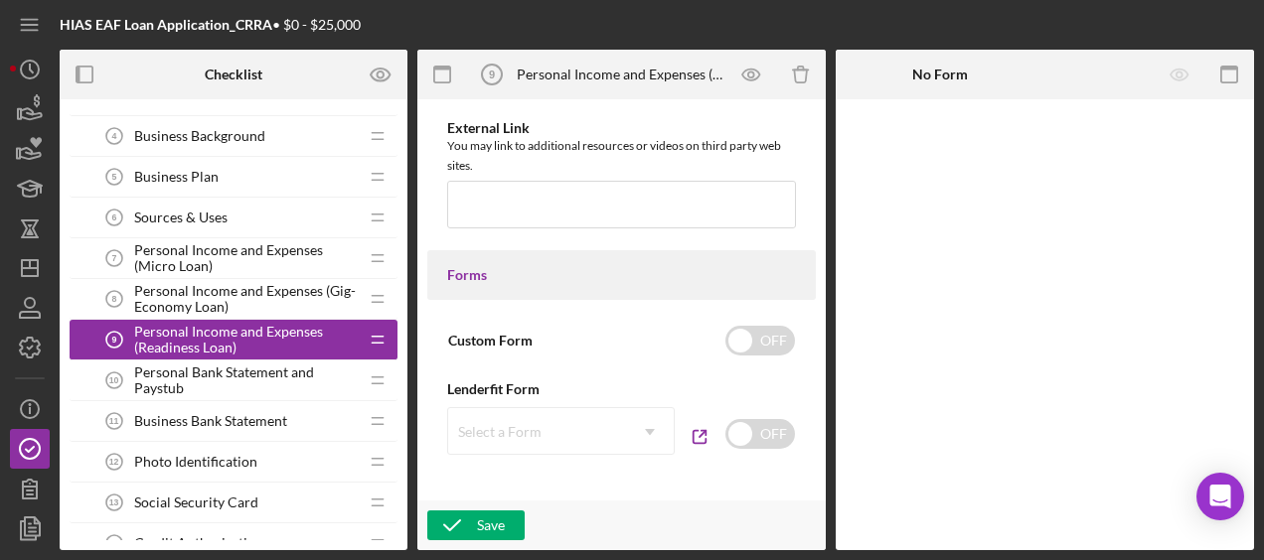
scroll to position [893, 0]
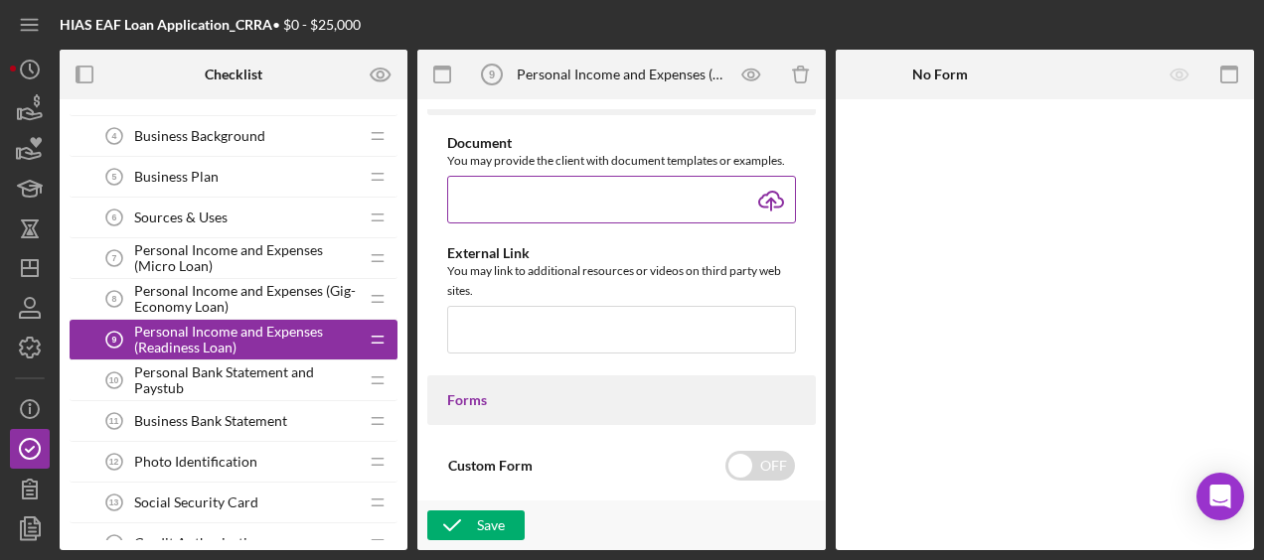
click at [768, 207] on input "file" at bounding box center [621, 200] width 349 height 48
type input "C:\fakepath\HIAS Financial Projection Model (Readiness Loan).xlsx"
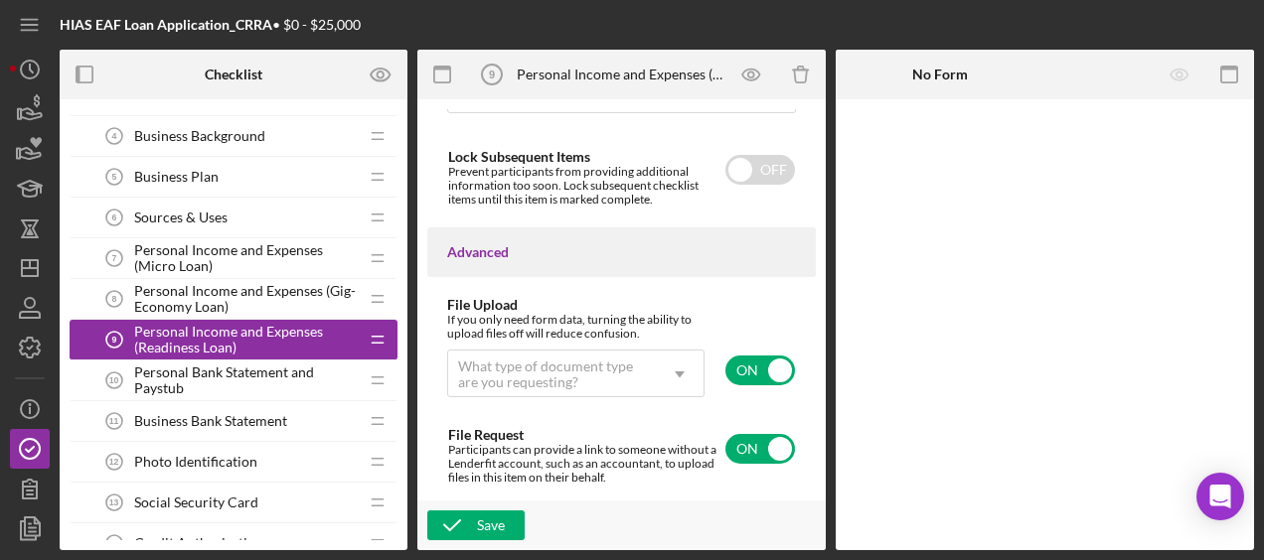
scroll to position [1654, 0]
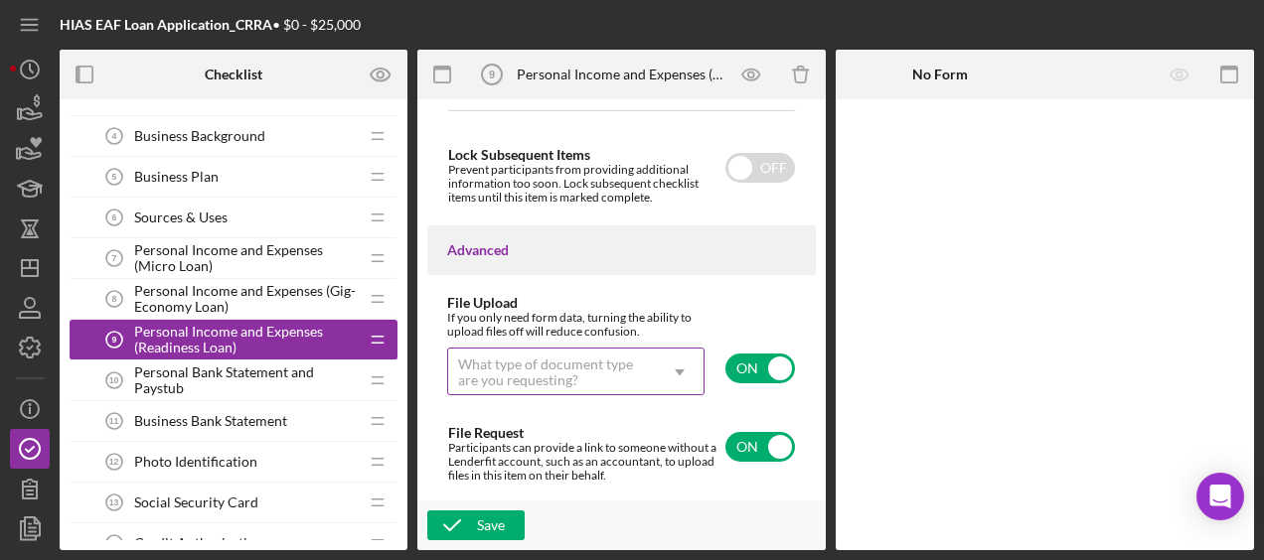
click at [543, 370] on div "What type of document type are you requesting?" at bounding box center [552, 373] width 188 height 32
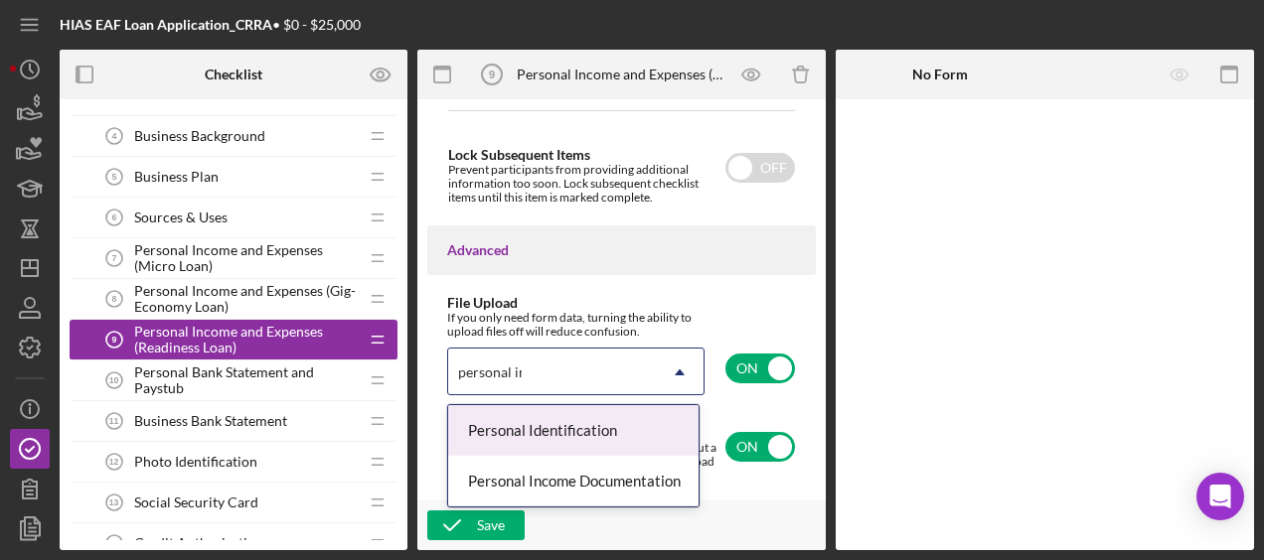
scroll to position [0, 0]
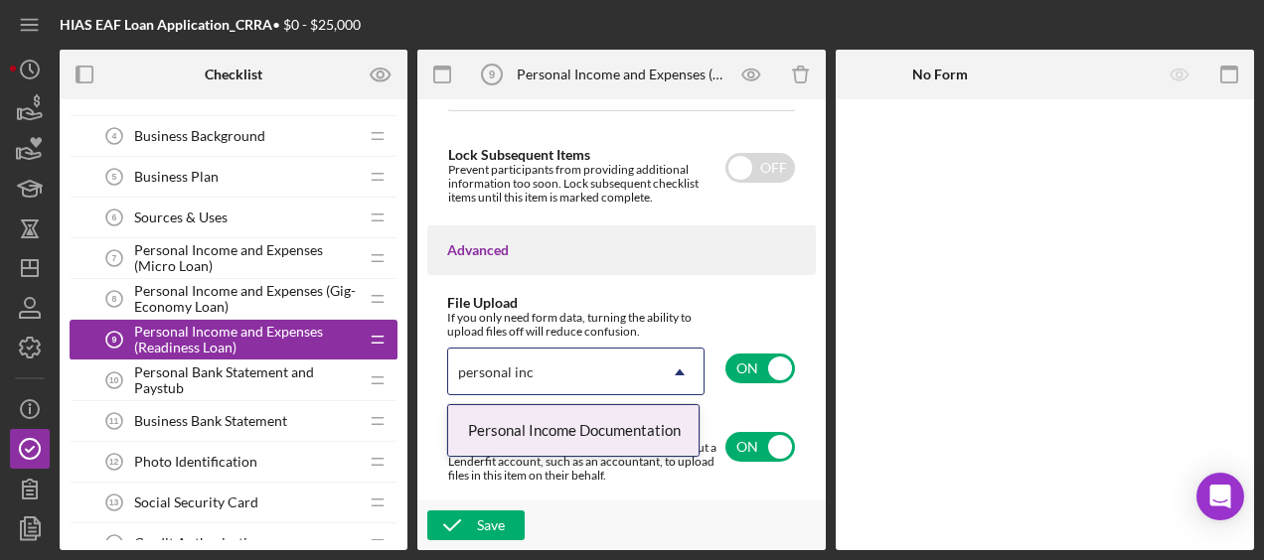
type input "personal inc"
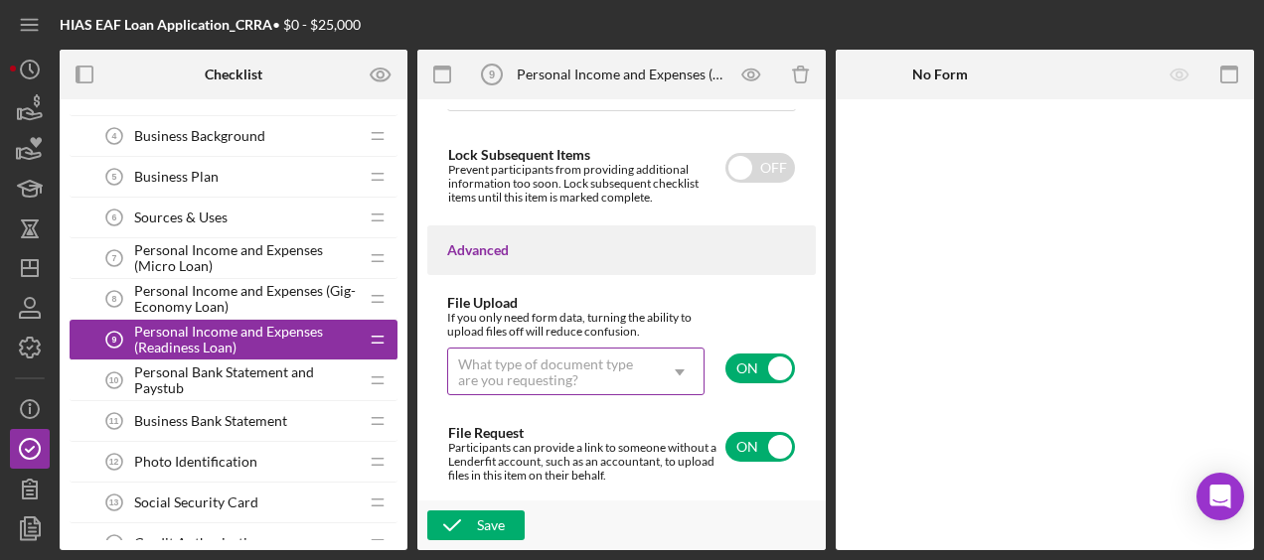
click at [575, 403] on div "If you only need form data, turning the ability to upload files off will reduce…" at bounding box center [621, 360] width 349 height 99
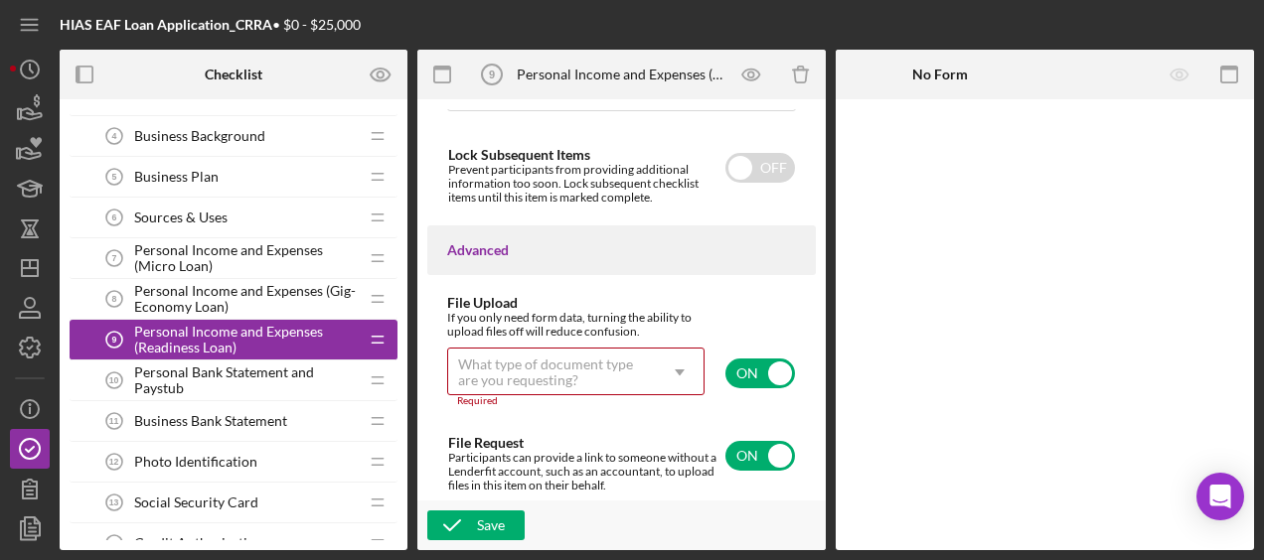
click at [602, 377] on div "What type of document type are you requesting?" at bounding box center [552, 373] width 188 height 32
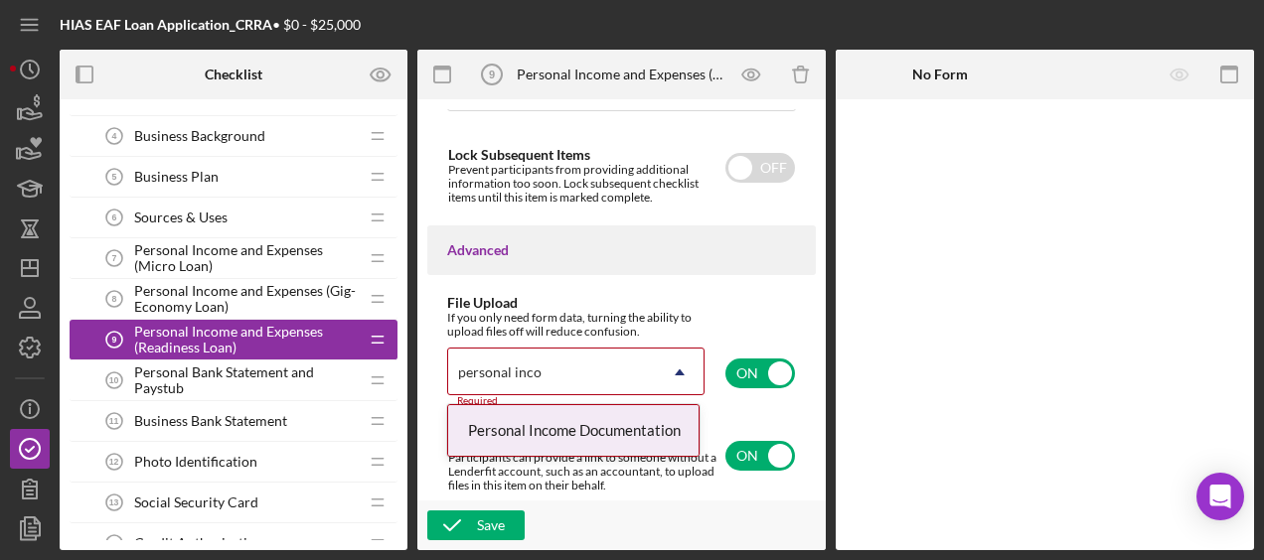
type input "personal incom"
click at [596, 428] on div "Personal Income Documentation" at bounding box center [573, 430] width 250 height 51
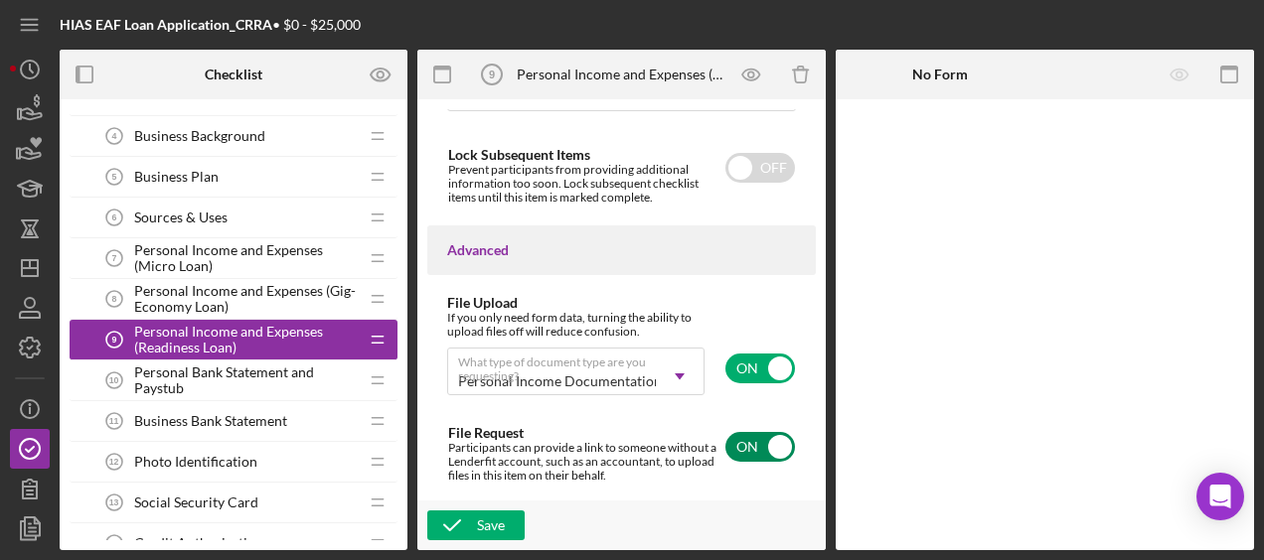
click at [756, 460] on input "checkbox" at bounding box center [760, 447] width 70 height 30
checkbox input "false"
click at [497, 519] on div "Save" at bounding box center [491, 526] width 28 height 30
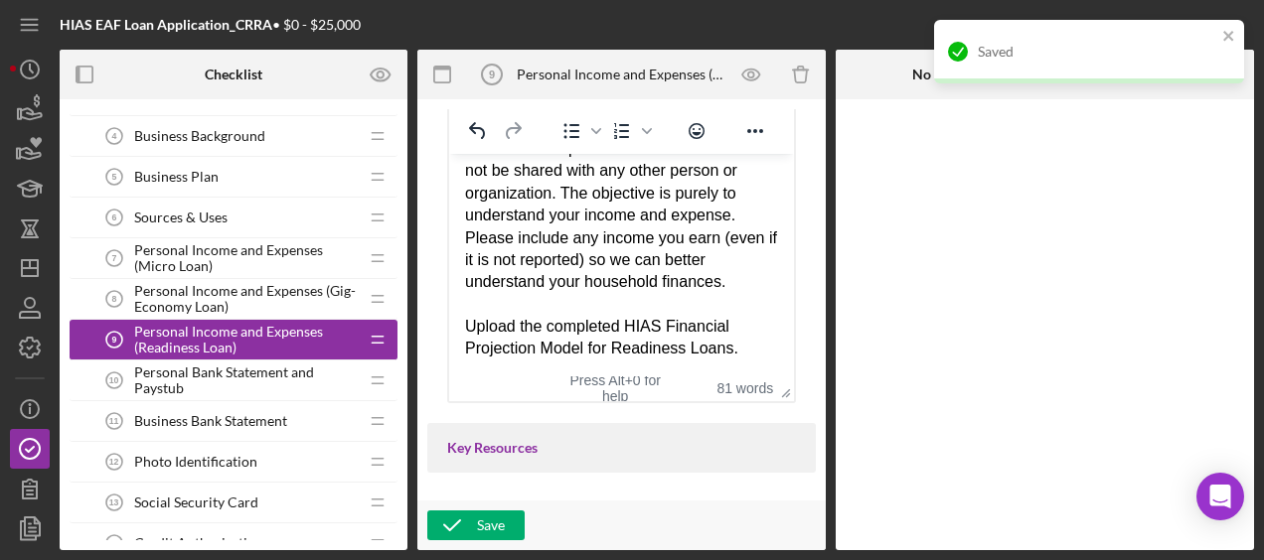
scroll to position [535, 0]
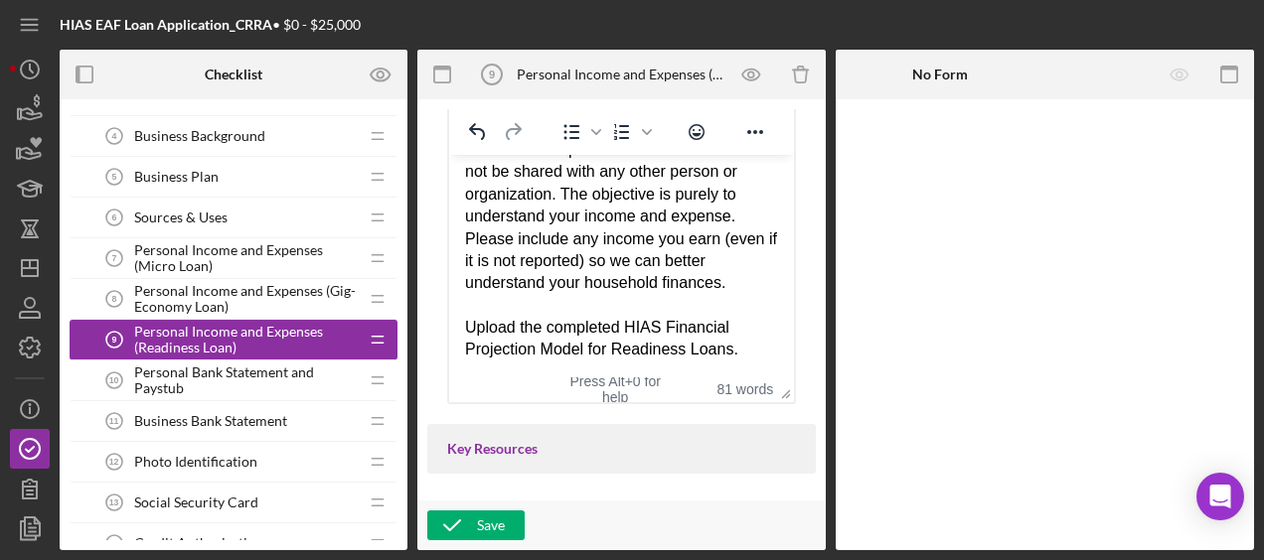
click at [236, 264] on span "Personal Income and Expenses (Micro Loan)" at bounding box center [246, 258] width 224 height 32
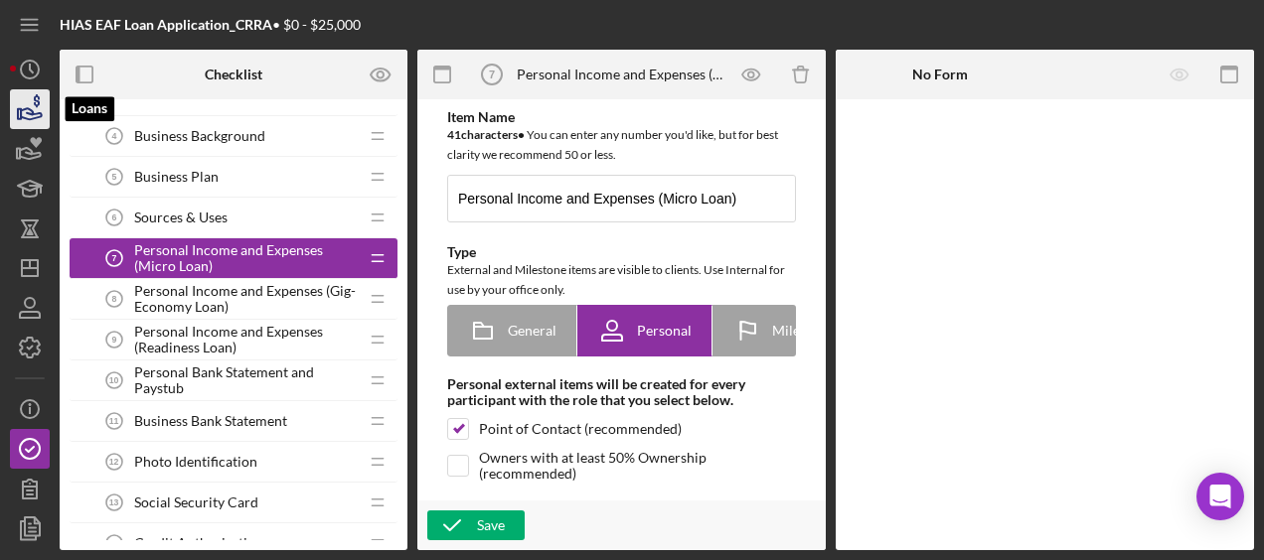
click at [38, 109] on icon "button" at bounding box center [30, 109] width 50 height 50
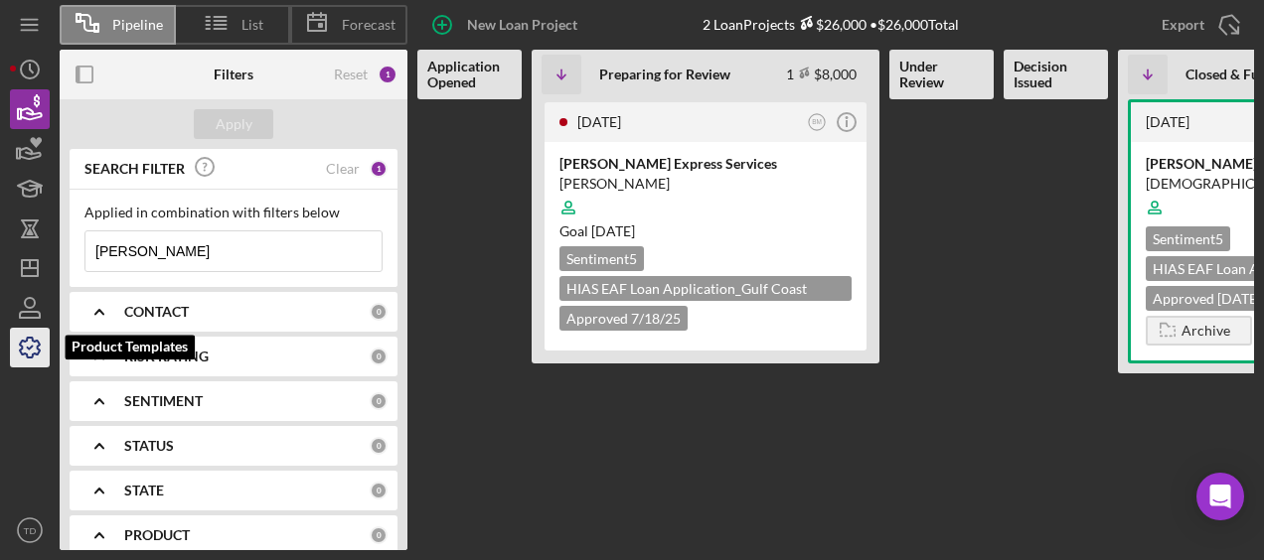
click at [35, 338] on icon "button" at bounding box center [30, 348] width 50 height 50
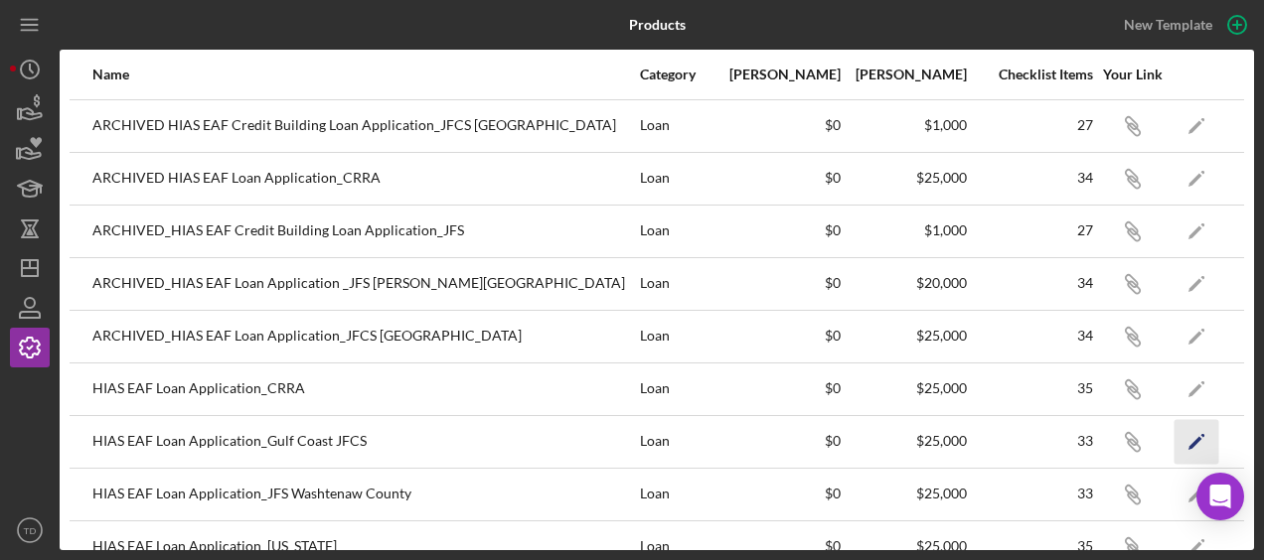
click at [1184, 429] on icon "Icon/Edit" at bounding box center [1197, 441] width 45 height 45
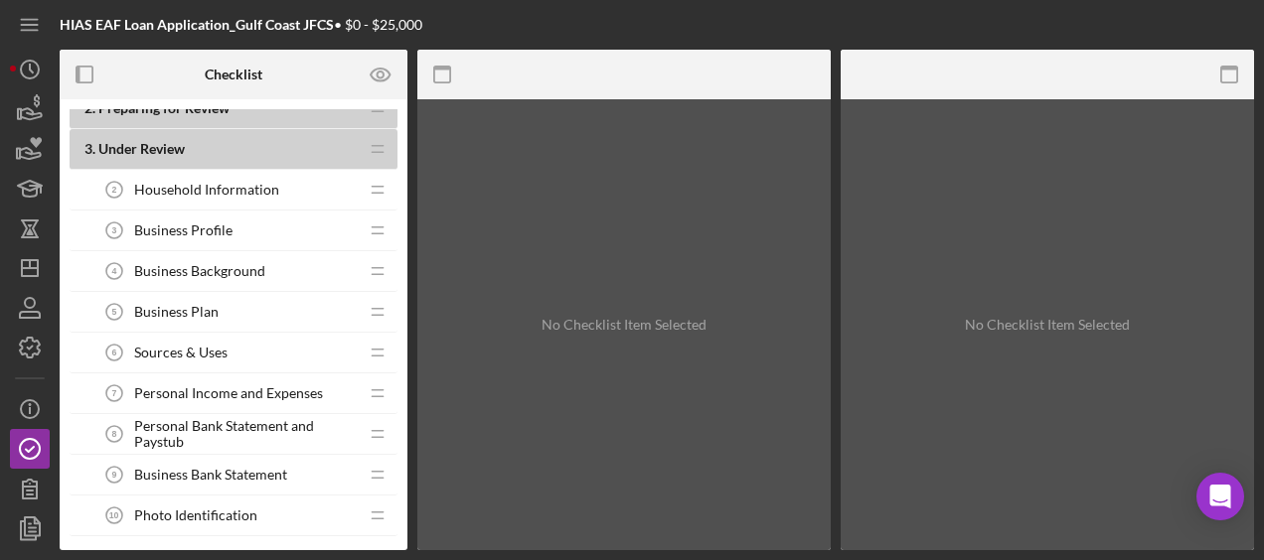
scroll to position [144, 0]
click at [309, 392] on span "Personal Income and Expenses" at bounding box center [228, 393] width 189 height 16
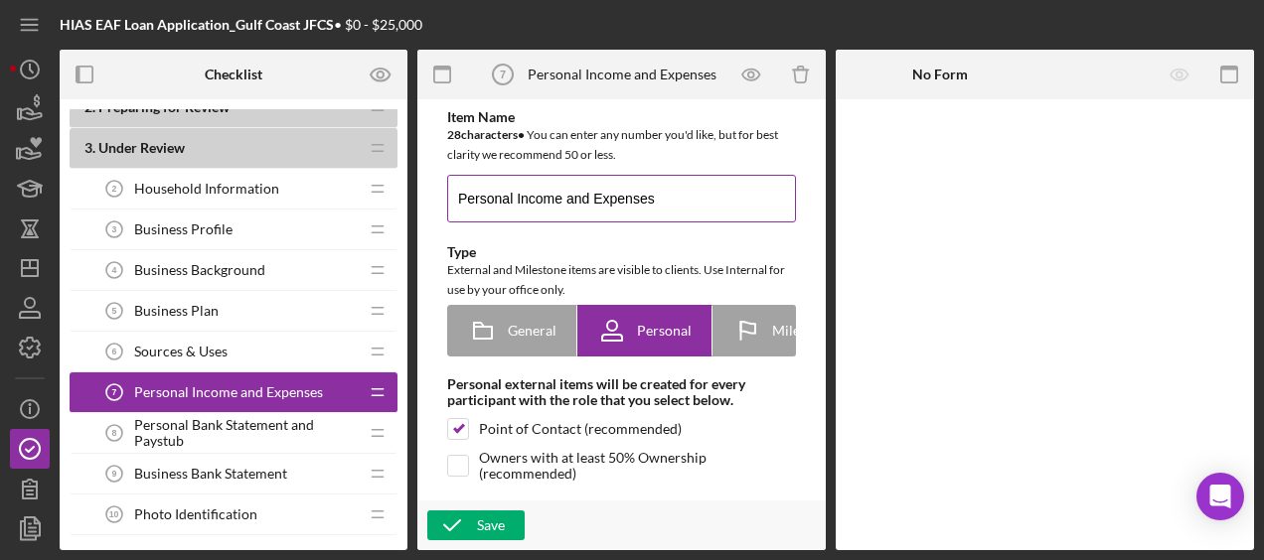
click at [672, 188] on input "Personal Income and Expenses" at bounding box center [621, 199] width 349 height 48
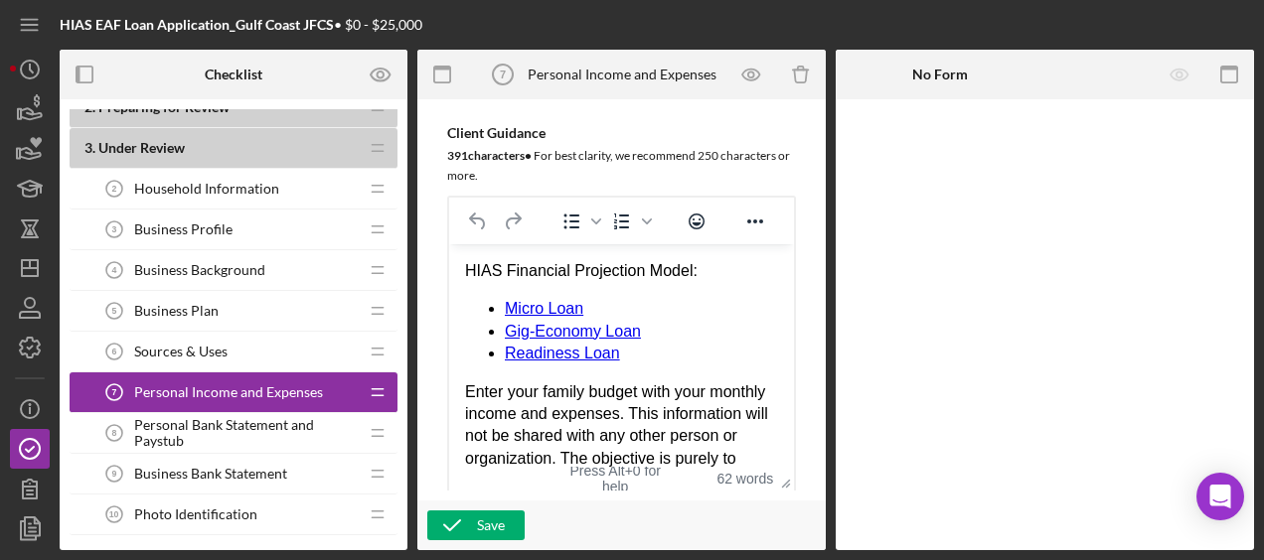
type input "Personal Income and Expenses (Micro Loan)"
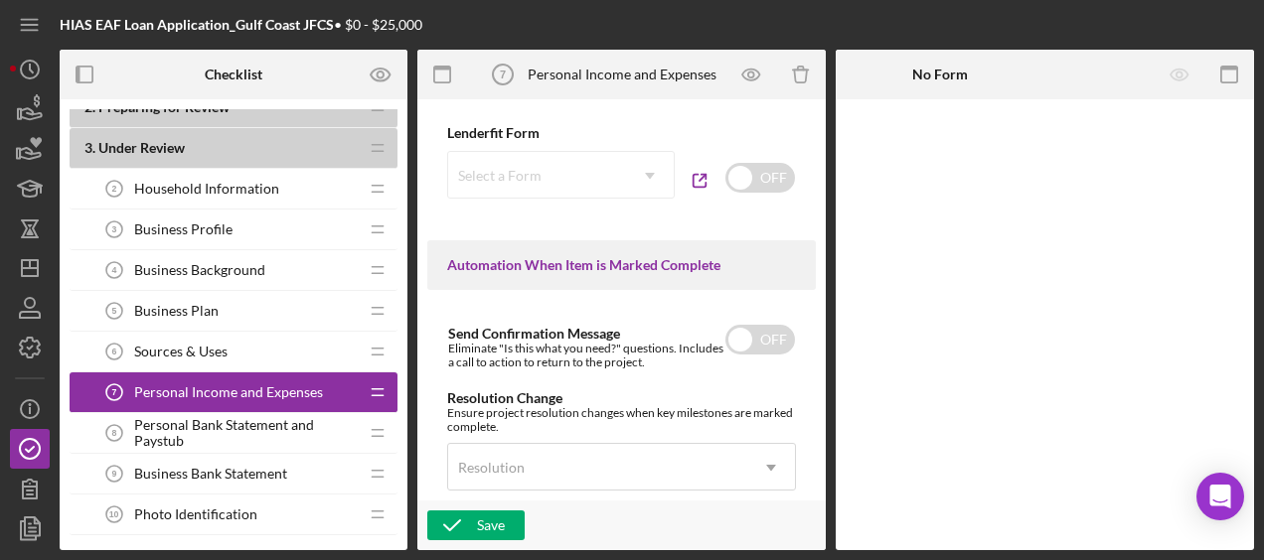
scroll to position [1723, 0]
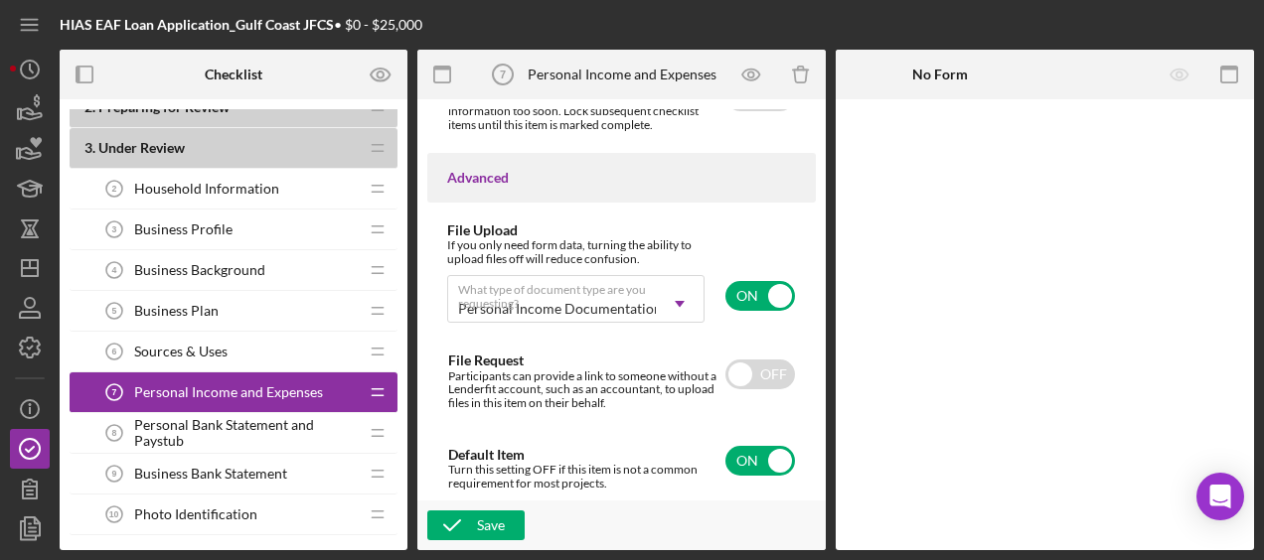
drag, startPoint x: 465, startPoint y: -1011, endPoint x: 689, endPoint y: 540, distance: 1566.2
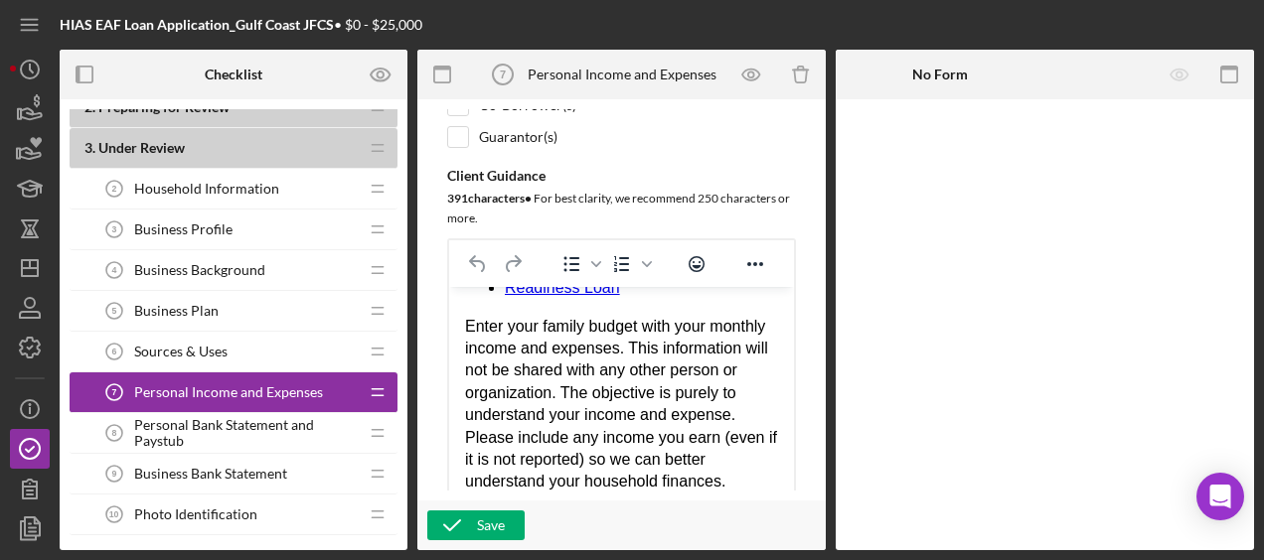
scroll to position [0, 0]
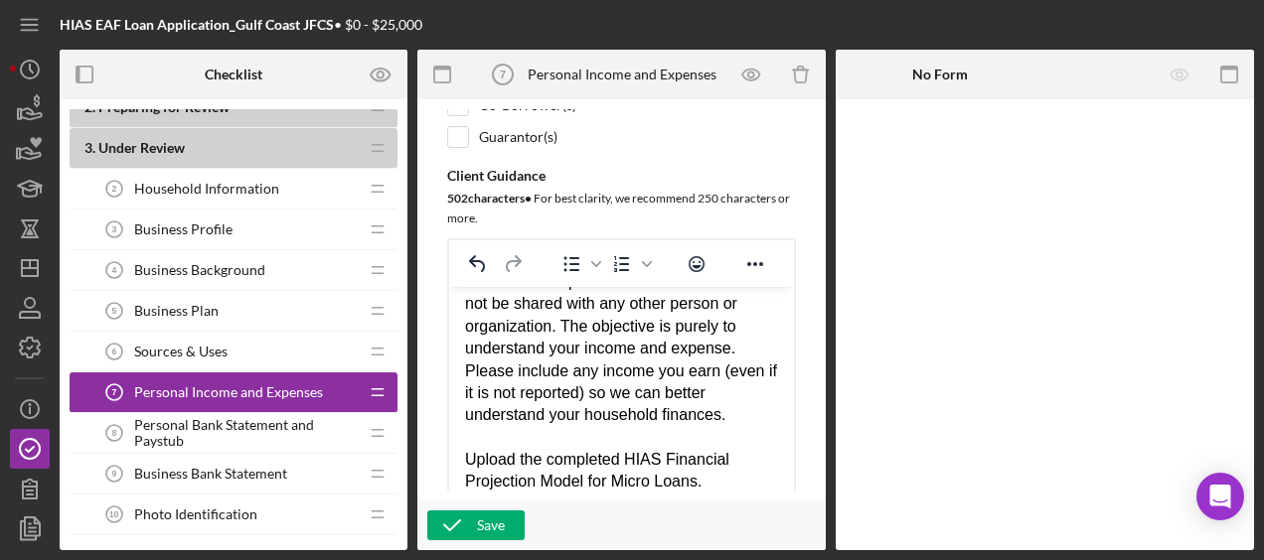
click at [699, 389] on div "Enter your family budget with your monthly income and expenses. This informatio…" at bounding box center [621, 337] width 313 height 178
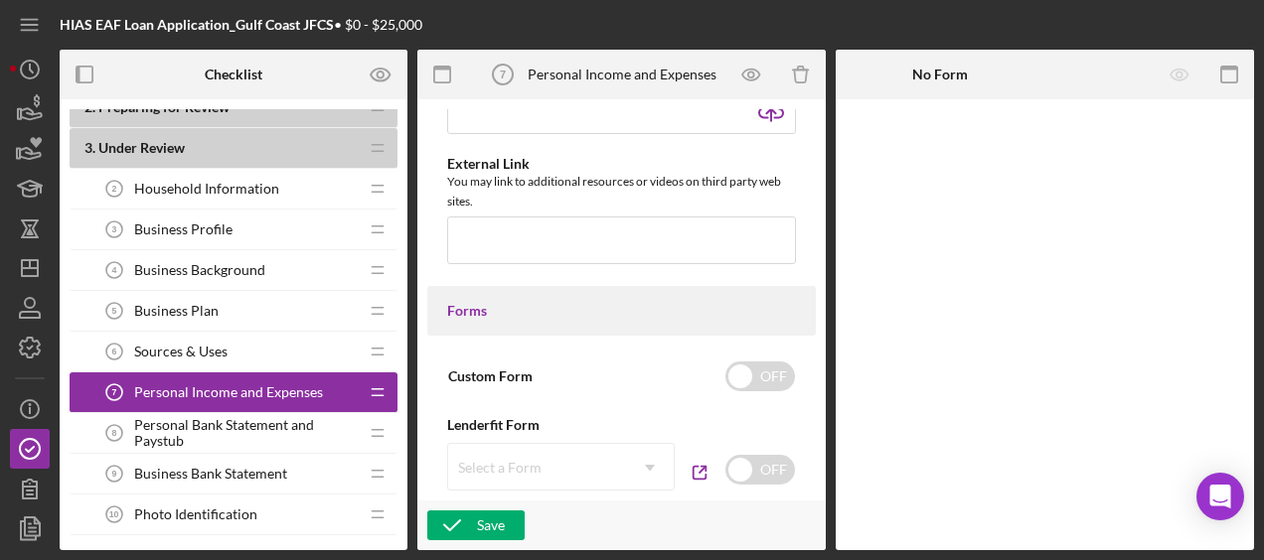
scroll to position [981, 0]
click at [777, 112] on input "file" at bounding box center [621, 108] width 349 height 48
type input "C:\fakepath\HIAS Financial Projection Model (Micro Loan).xlsx"
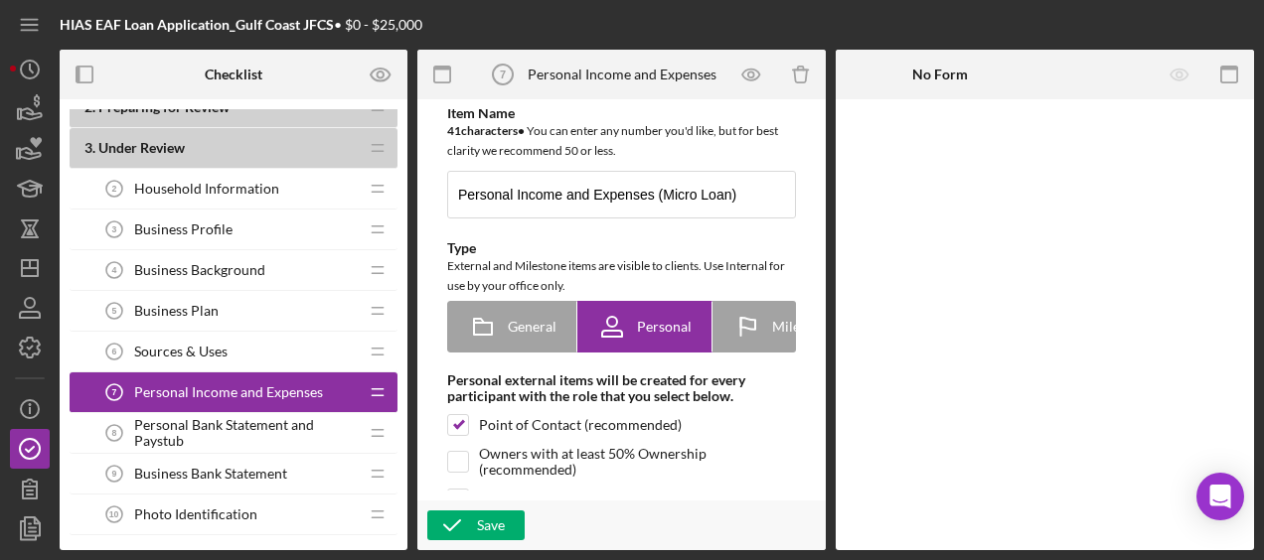
scroll to position [0, 0]
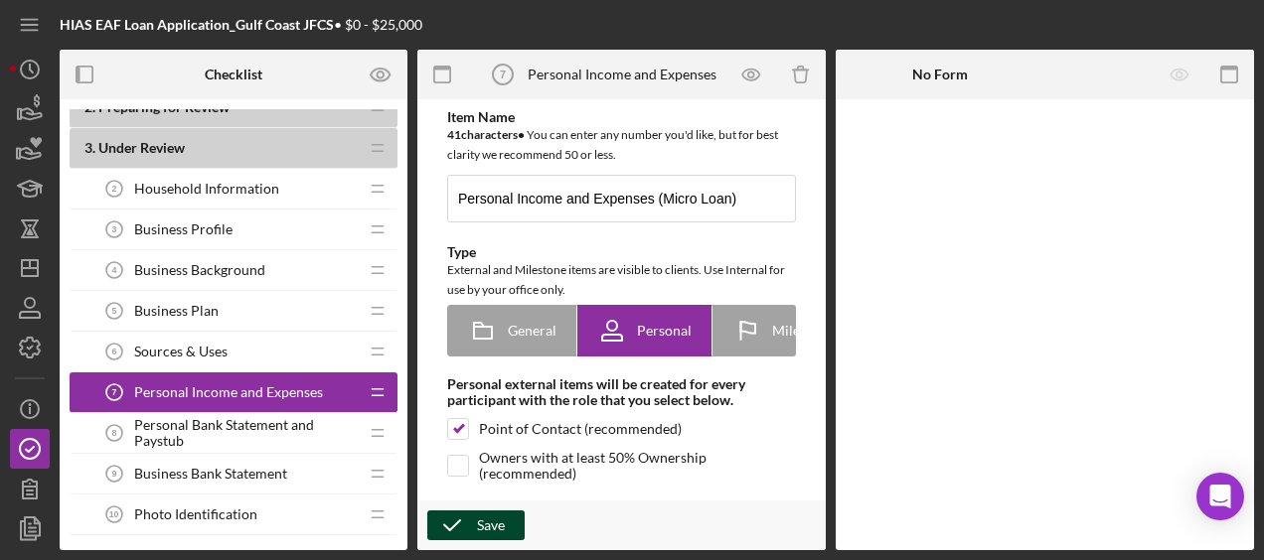
click at [478, 529] on div "Save" at bounding box center [491, 526] width 28 height 30
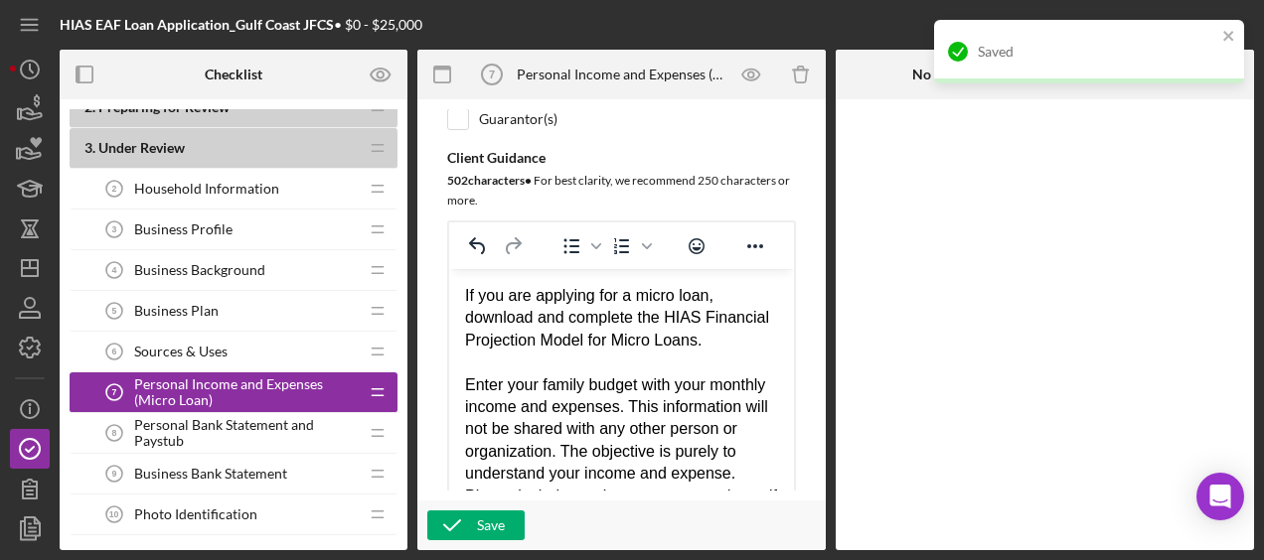
drag, startPoint x: 713, startPoint y: 460, endPoint x: 439, endPoint y: 224, distance: 362.1
click at [449, 268] on html "If you are applying for a micro loan, download and complete the HIAS Financial …" at bounding box center [621, 451] width 345 height 366
copy div "If you are applying for a micro loan, download and complete the HIAS Financial …"
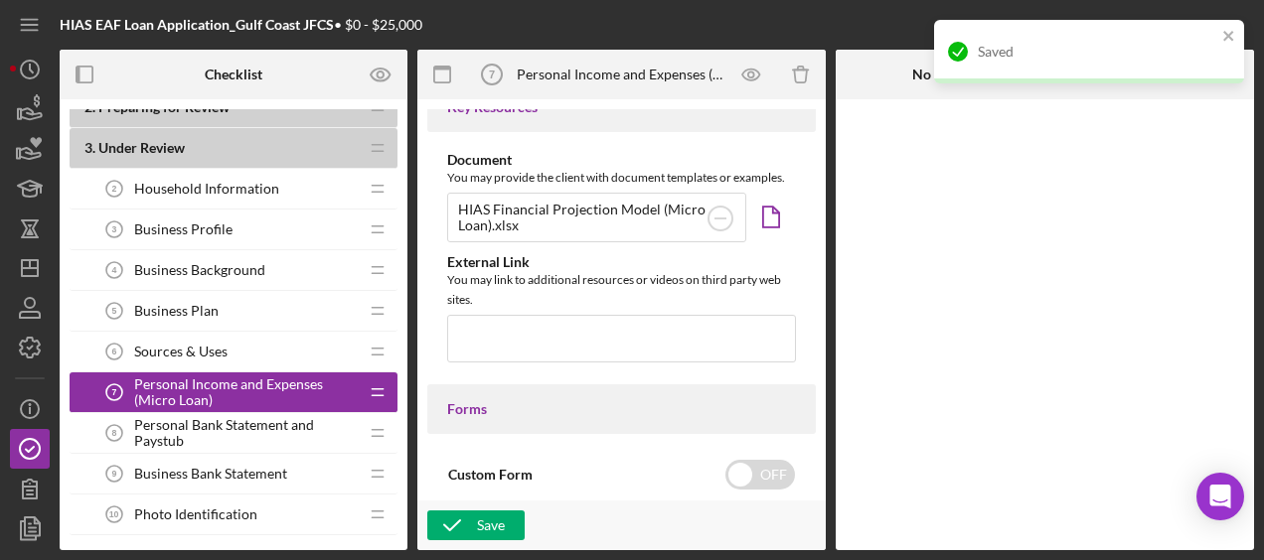
scroll to position [871, 0]
click at [509, 521] on button "Save" at bounding box center [475, 526] width 97 height 30
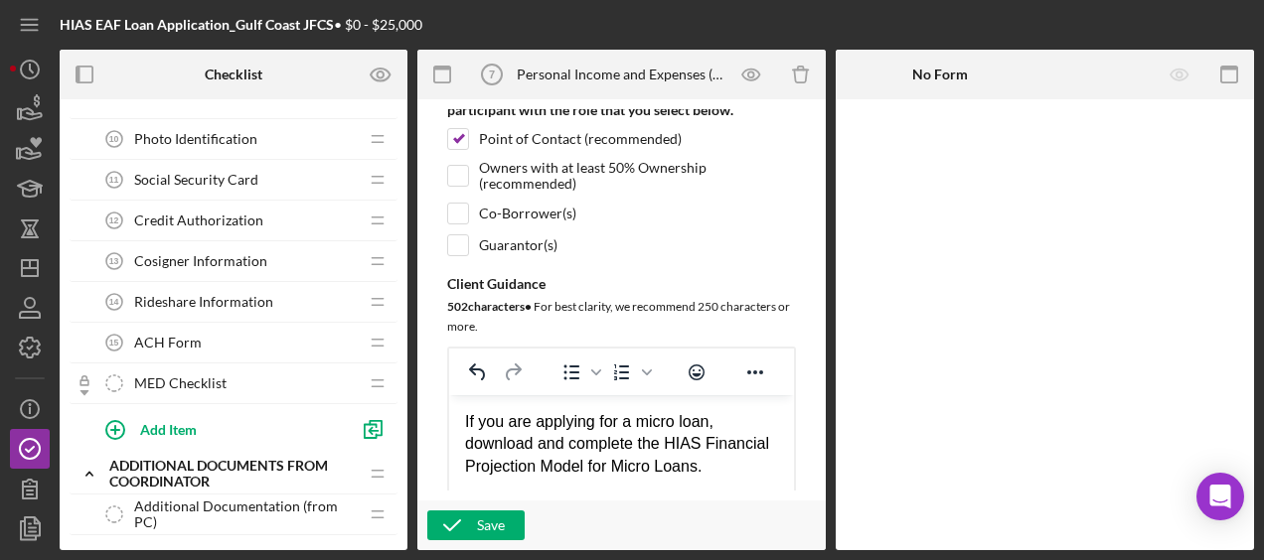
scroll to position [0, 0]
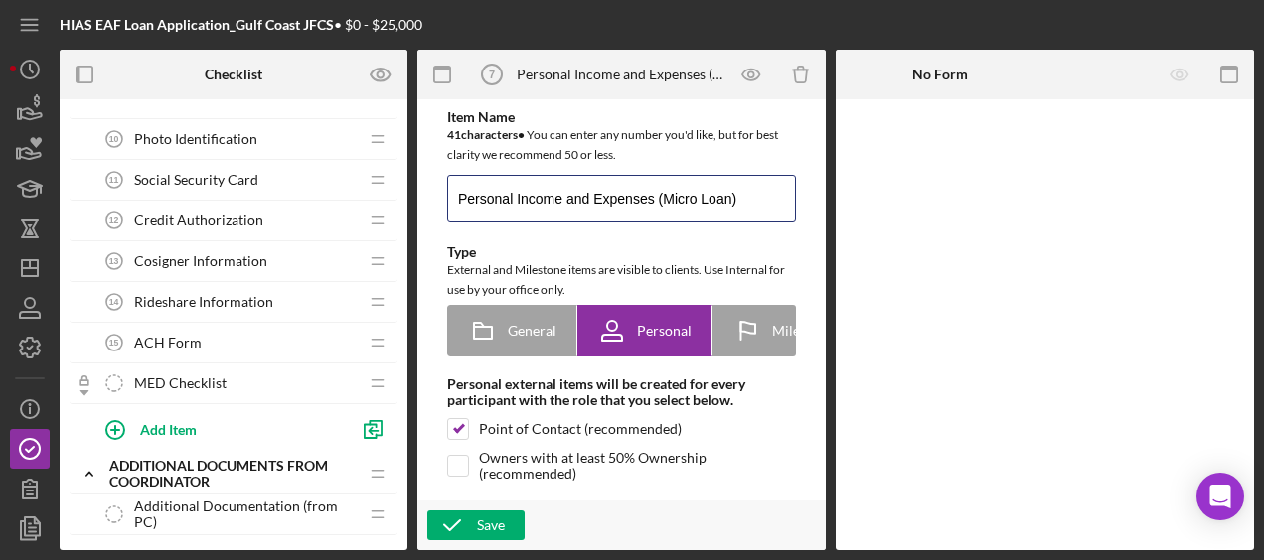
drag, startPoint x: 654, startPoint y: 203, endPoint x: 392, endPoint y: 175, distance: 262.8
click at [392, 175] on div "Checklist Preview as 1 . Application Opened Icon/Expander MED Loan Application …" at bounding box center [657, 300] width 1194 height 501
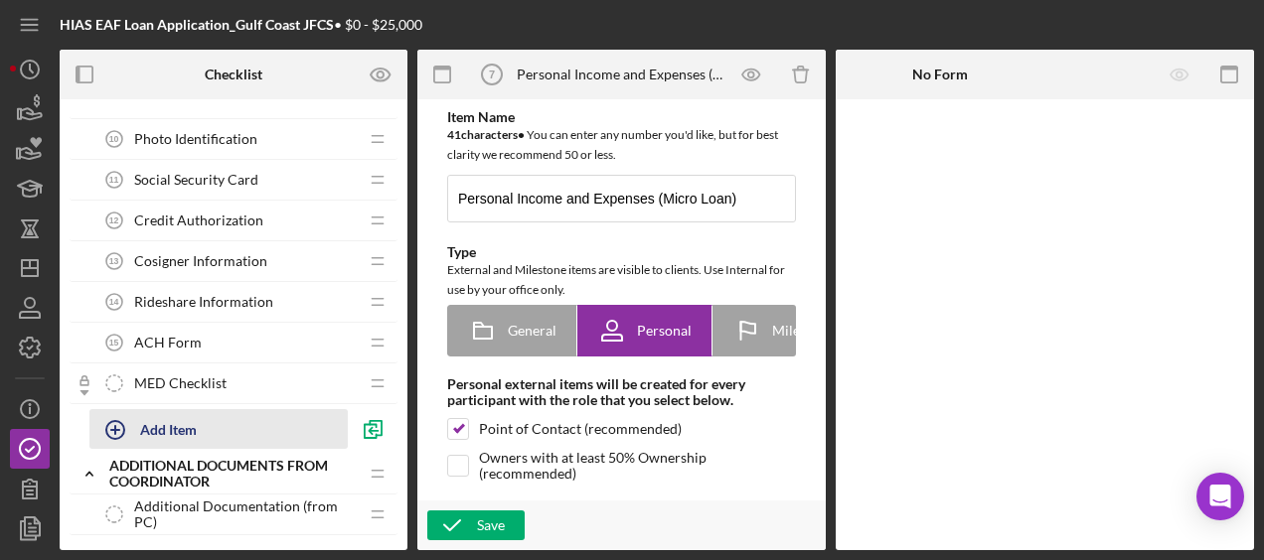
click at [155, 416] on div "Add Item" at bounding box center [168, 429] width 57 height 38
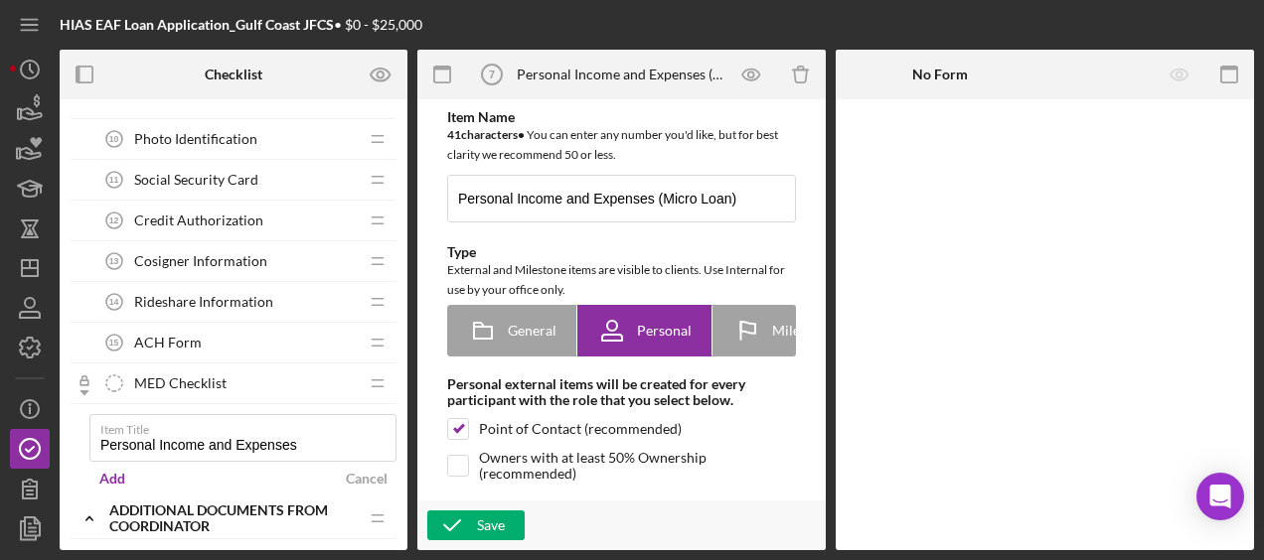
type input "Personal Income and Expenses (Gig-Economy Loans)"
click at [109, 479] on div "Add" at bounding box center [112, 479] width 26 height 30
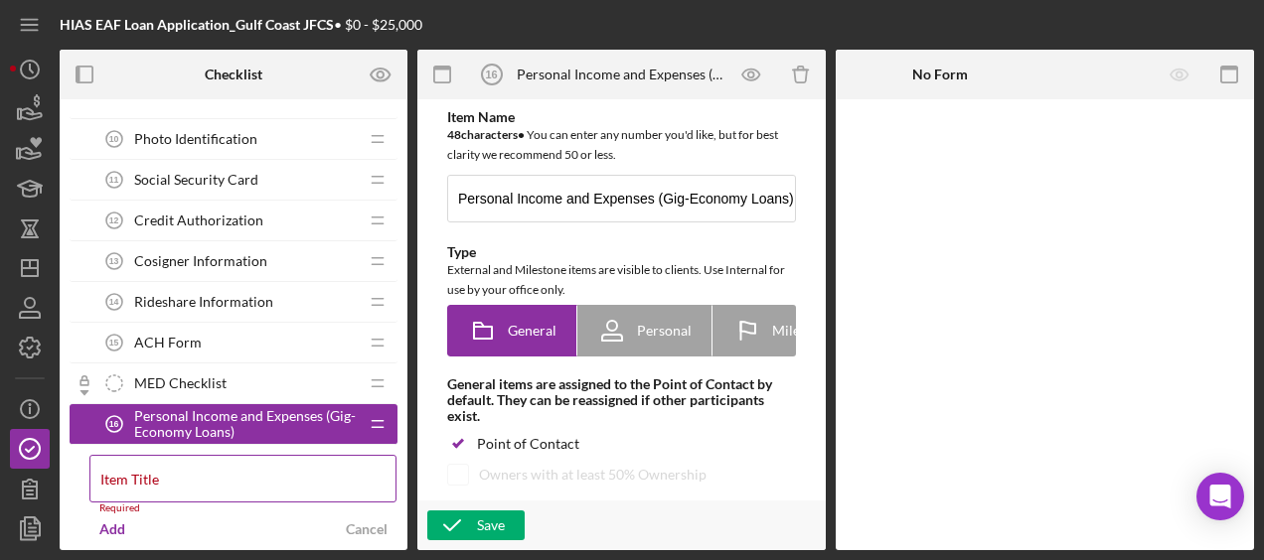
click at [122, 458] on div "Item Title Required" at bounding box center [243, 485] width 308 height 60
click at [118, 472] on label "Item Title" at bounding box center [129, 480] width 59 height 16
click at [118, 464] on input "Item Title" at bounding box center [242, 479] width 307 height 48
paste input "Personal Income and Expenses"
type input "Personal Income and Expenses (Readiness Loan)"
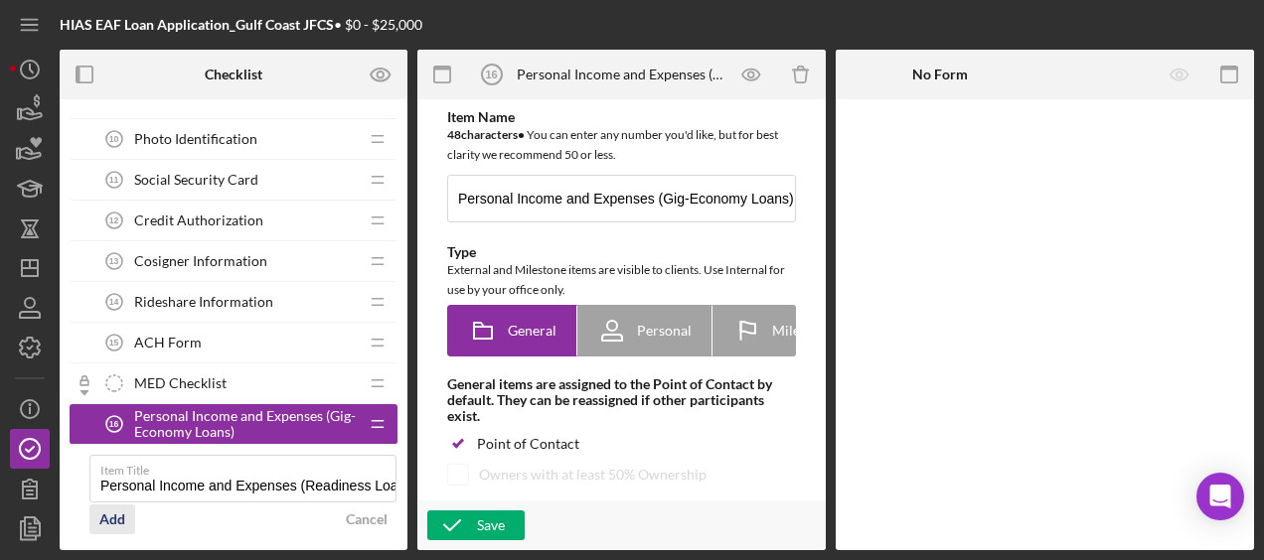
click at [117, 515] on div "Add" at bounding box center [112, 520] width 26 height 30
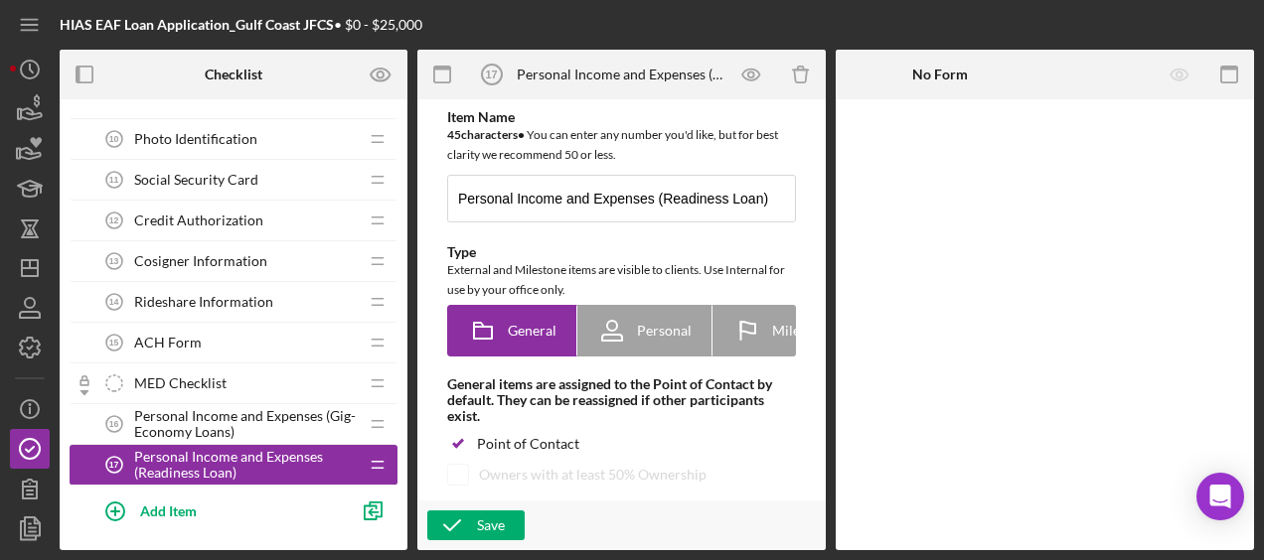
click at [244, 411] on span "Personal Income and Expenses (Gig-Economy Loans)" at bounding box center [246, 424] width 224 height 32
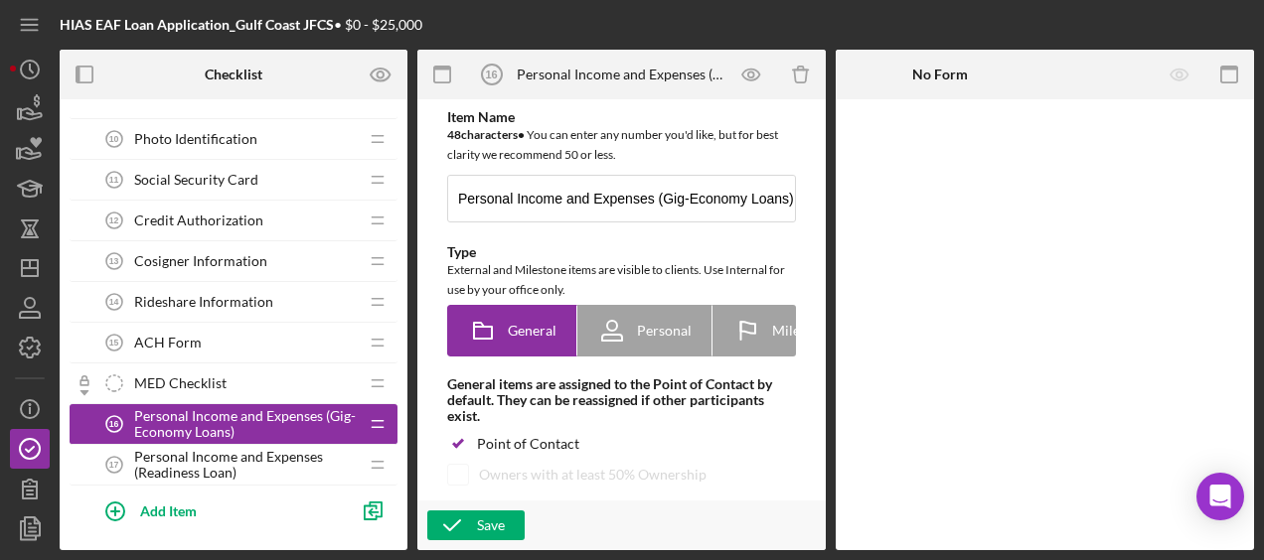
drag, startPoint x: 244, startPoint y: 411, endPoint x: 244, endPoint y: 238, distance: 172.9
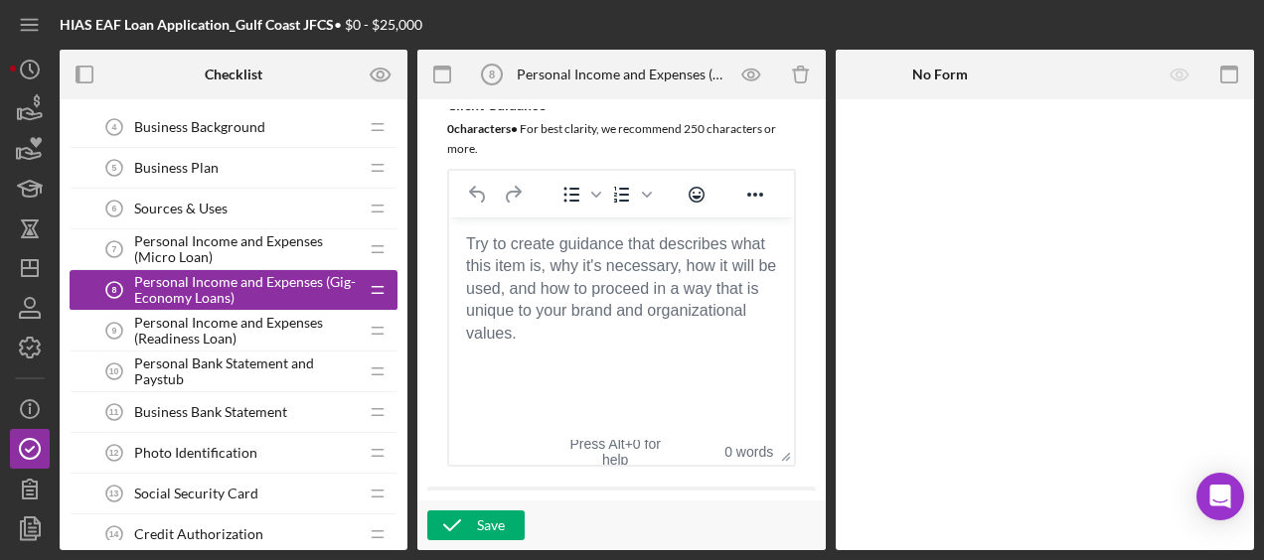
scroll to position [473, 0]
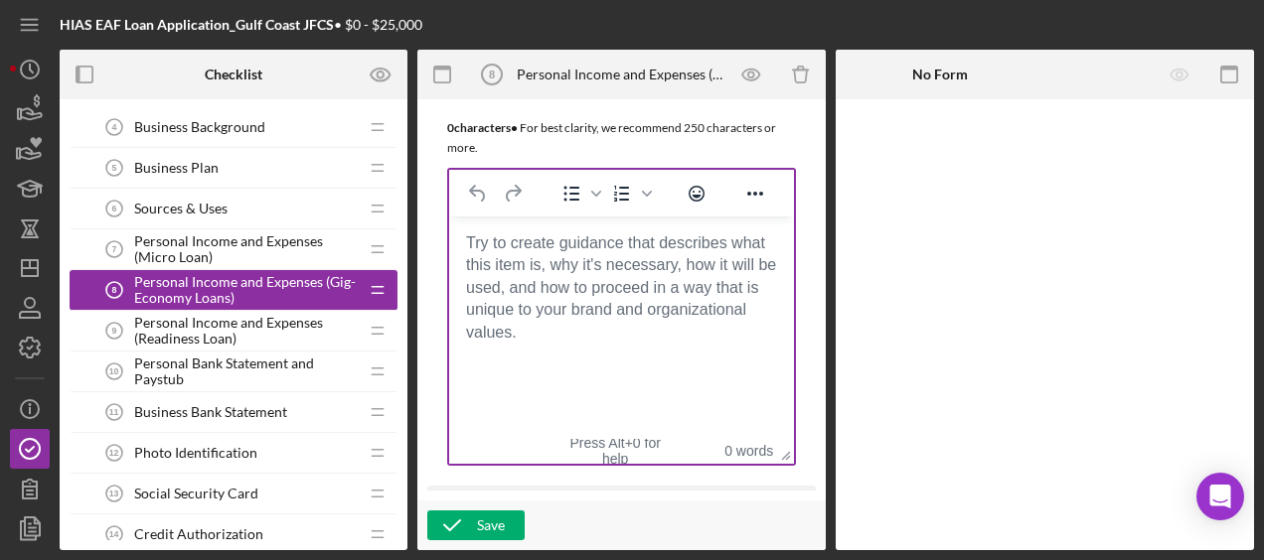
click at [508, 253] on body "Rich Text Area. Press ALT-0 for help." at bounding box center [621, 243] width 313 height 22
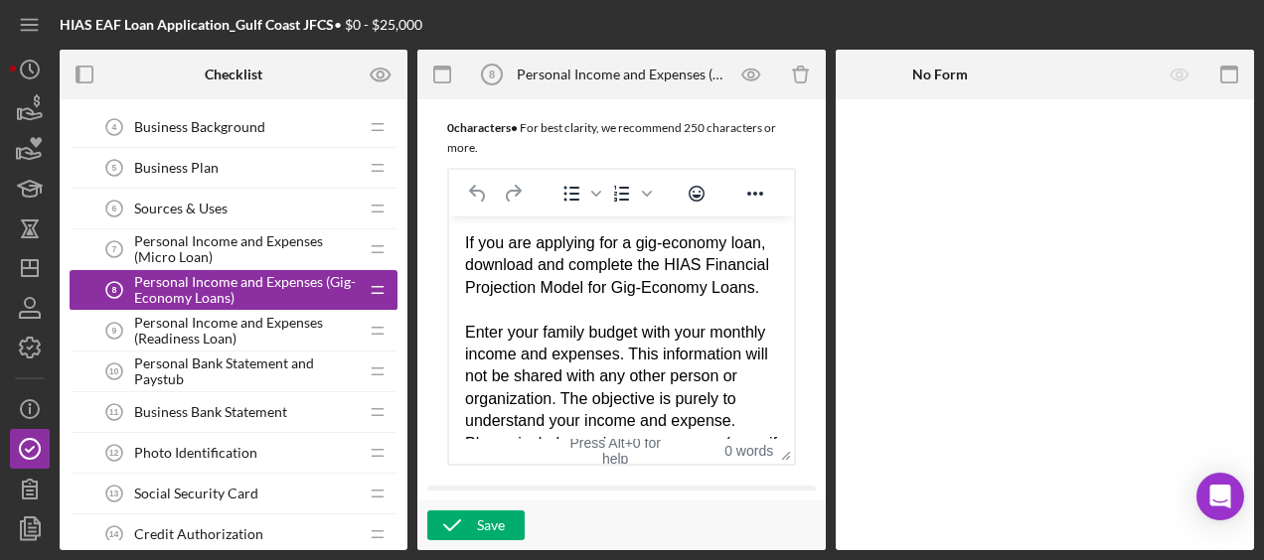
scroll to position [193, 0]
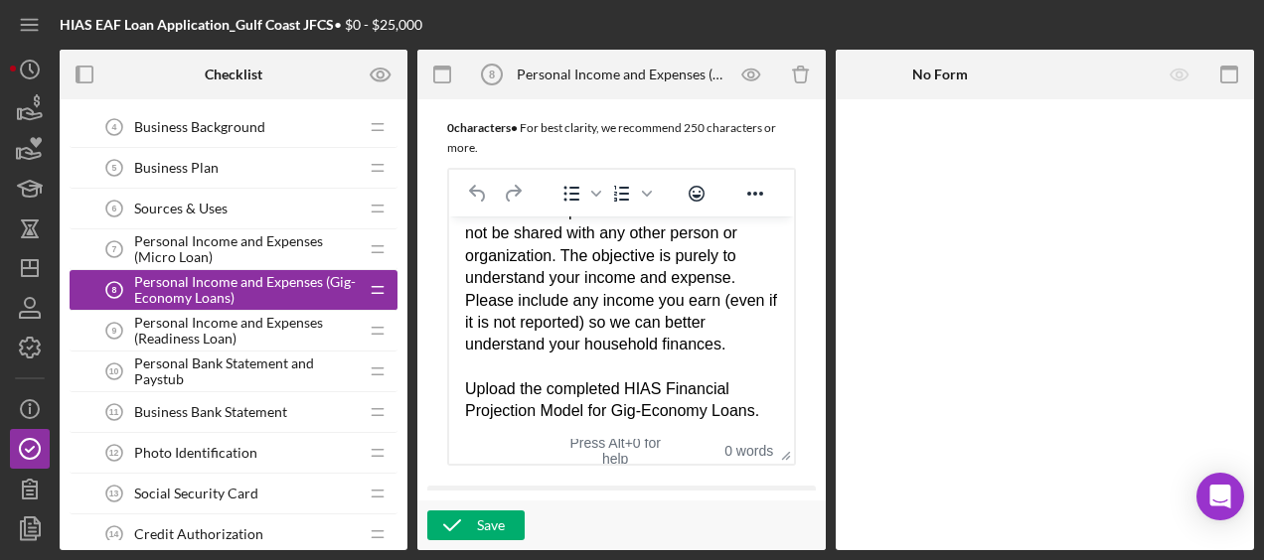
click at [508, 253] on body "If you are applying for a gig-economy loan, download and complete the HIAS Fina…" at bounding box center [621, 255] width 313 height 334
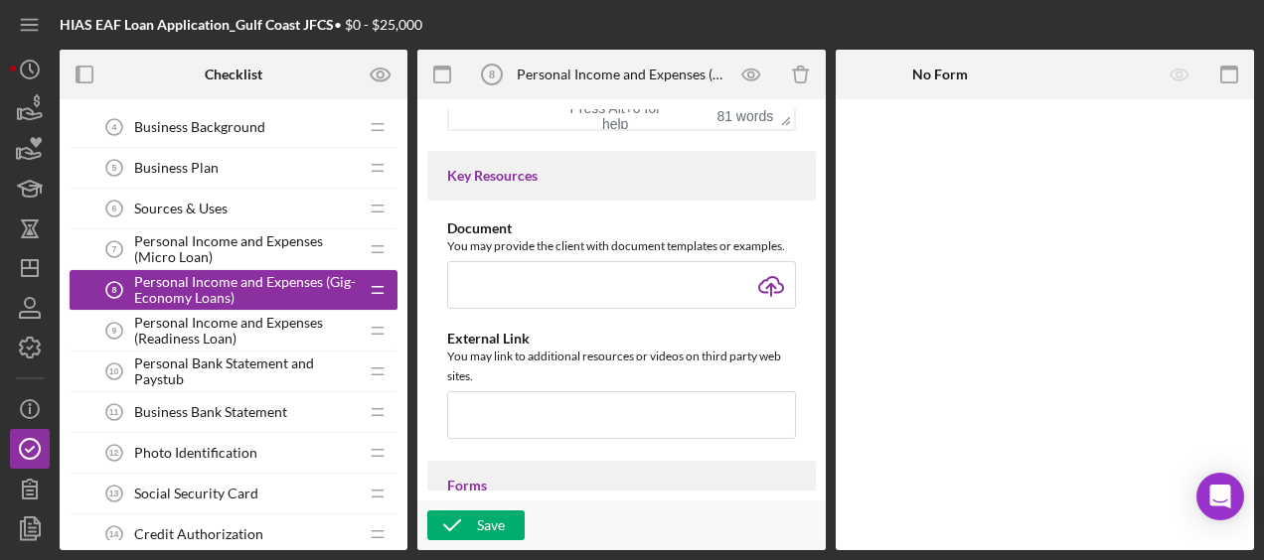
scroll to position [810, 0]
click at [760, 284] on input "file" at bounding box center [621, 283] width 349 height 48
type input "C:\fakepath\HIAS Financial Projection Model (Gig-Economy Loans).xlsx"
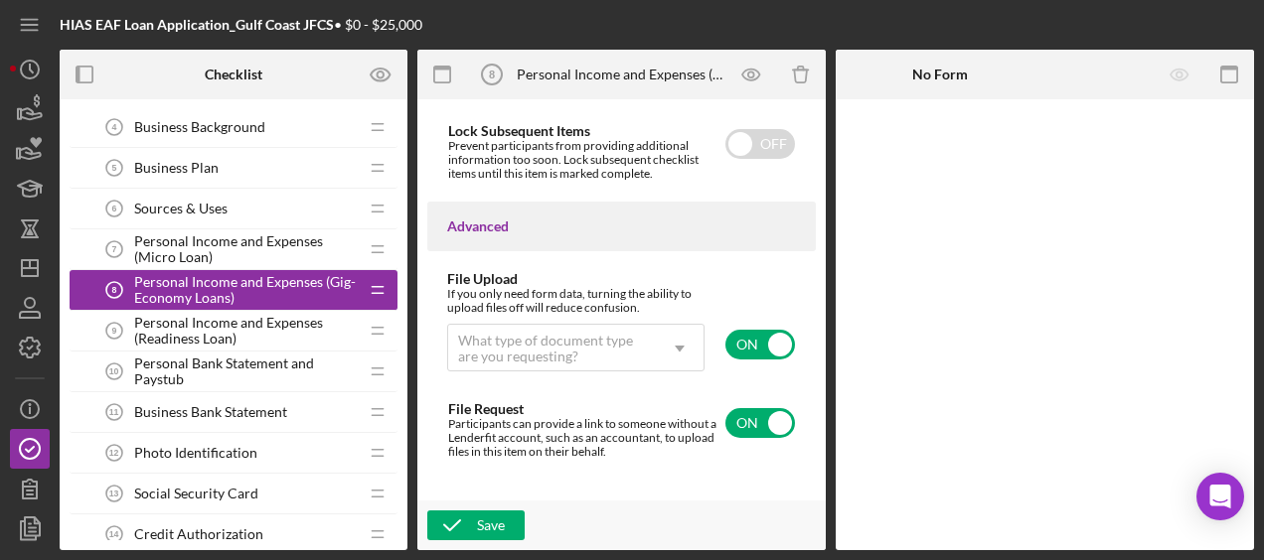
scroll to position [1674, 0]
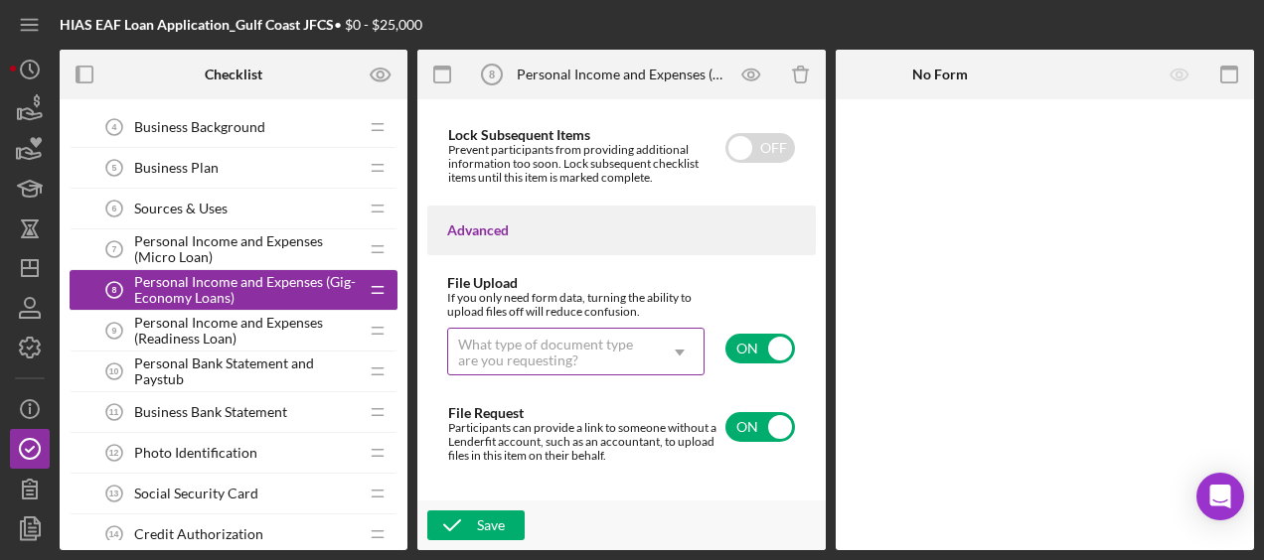
click at [604, 363] on div "What type of document type are you requesting?" at bounding box center [552, 353] width 188 height 32
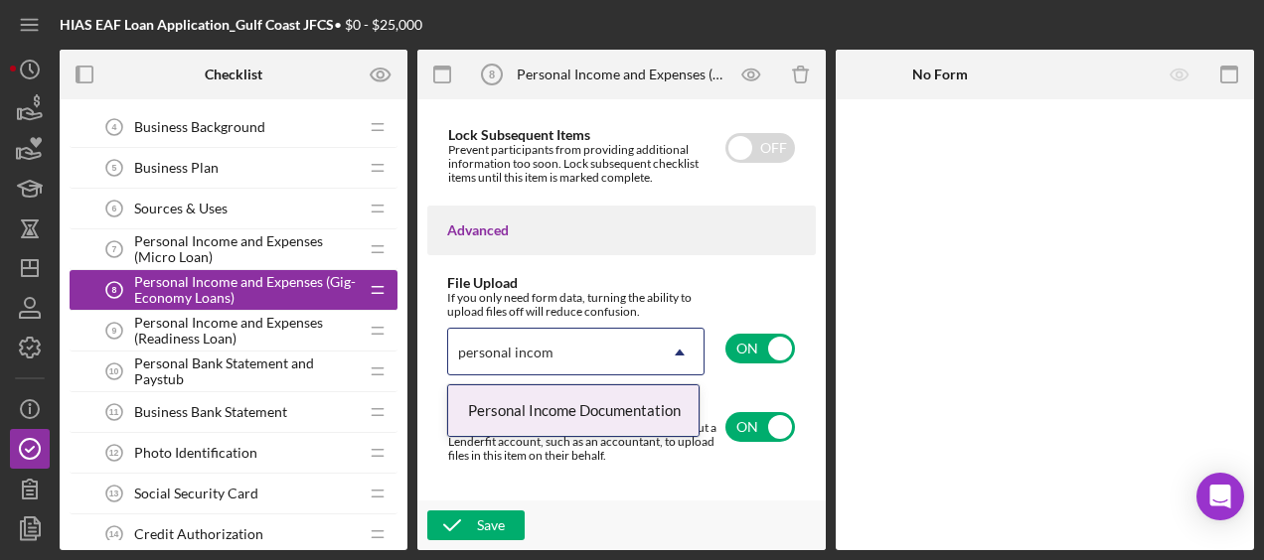
type input "personal income"
click at [595, 395] on div "Personal Income Documentation" at bounding box center [573, 411] width 250 height 51
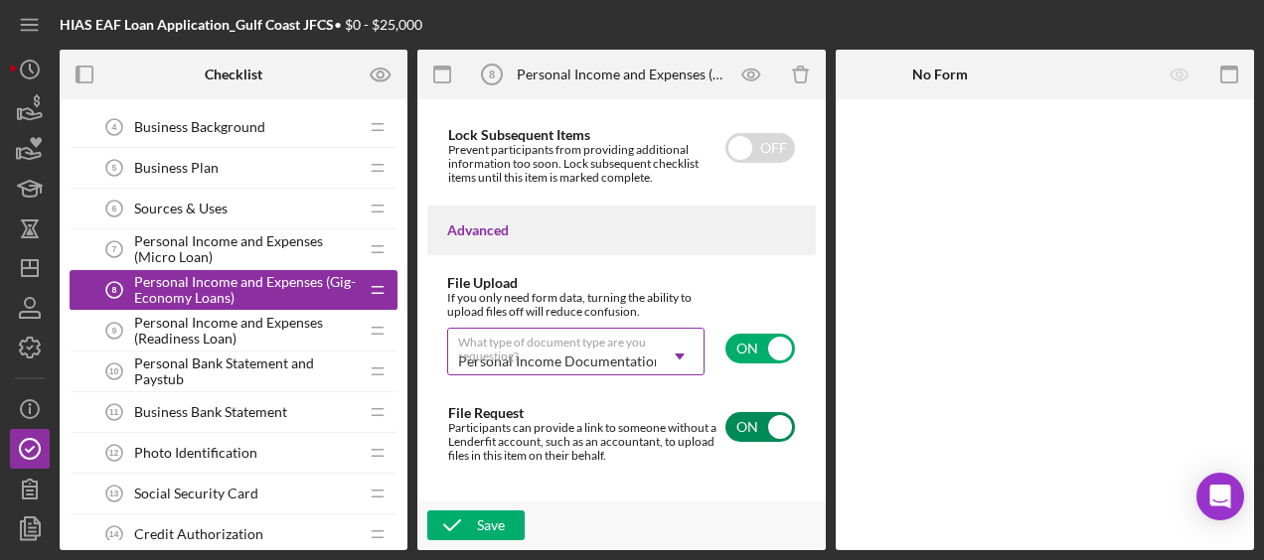
click at [745, 428] on input "checkbox" at bounding box center [760, 427] width 70 height 30
checkbox input "false"
click at [483, 527] on div "Save" at bounding box center [491, 526] width 28 height 30
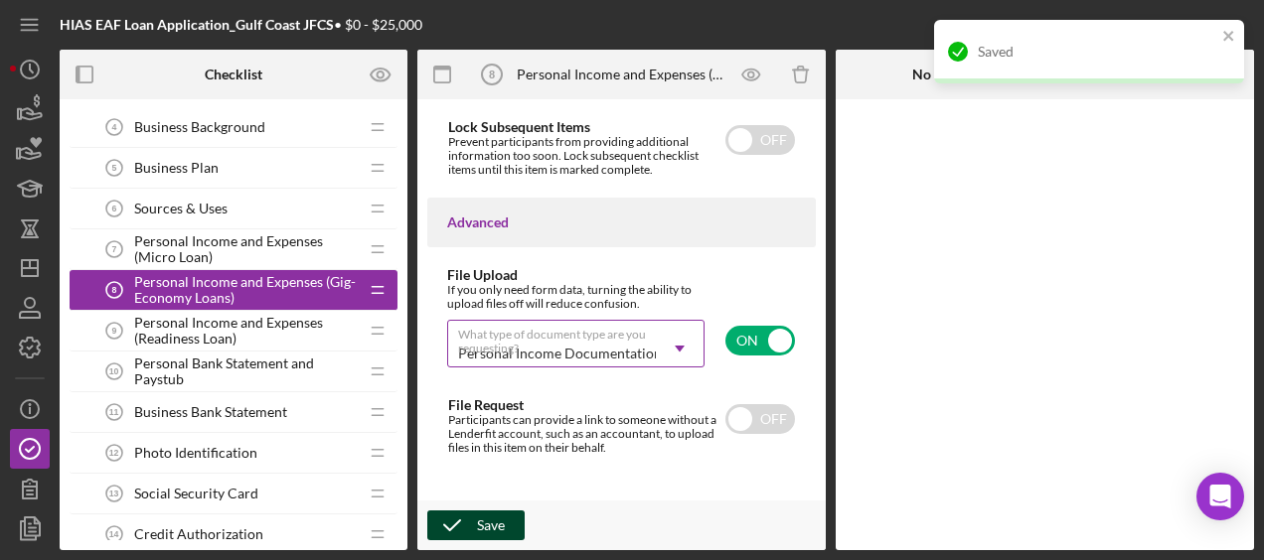
scroll to position [1665, 0]
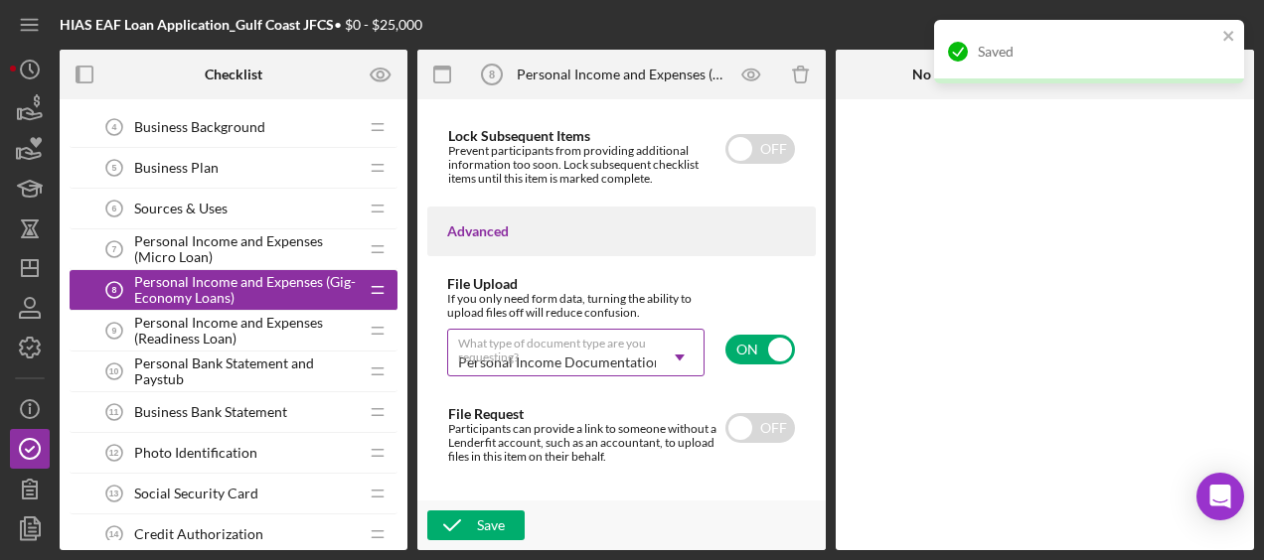
click at [276, 326] on span "Personal Income and Expenses (Readiness Loan)" at bounding box center [246, 331] width 224 height 32
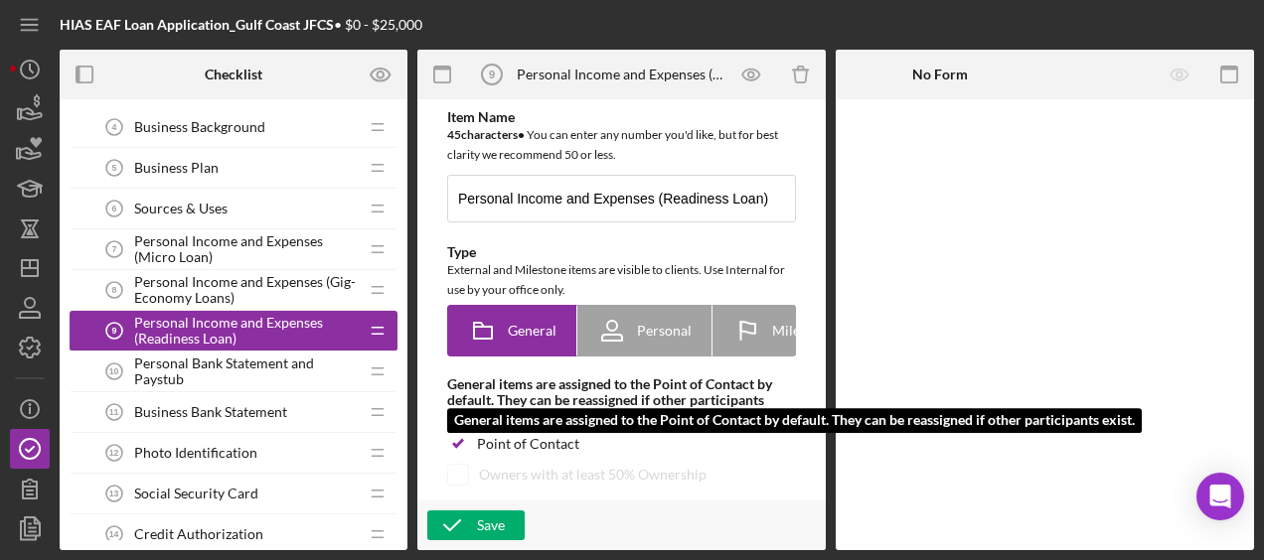
scroll to position [335, 0]
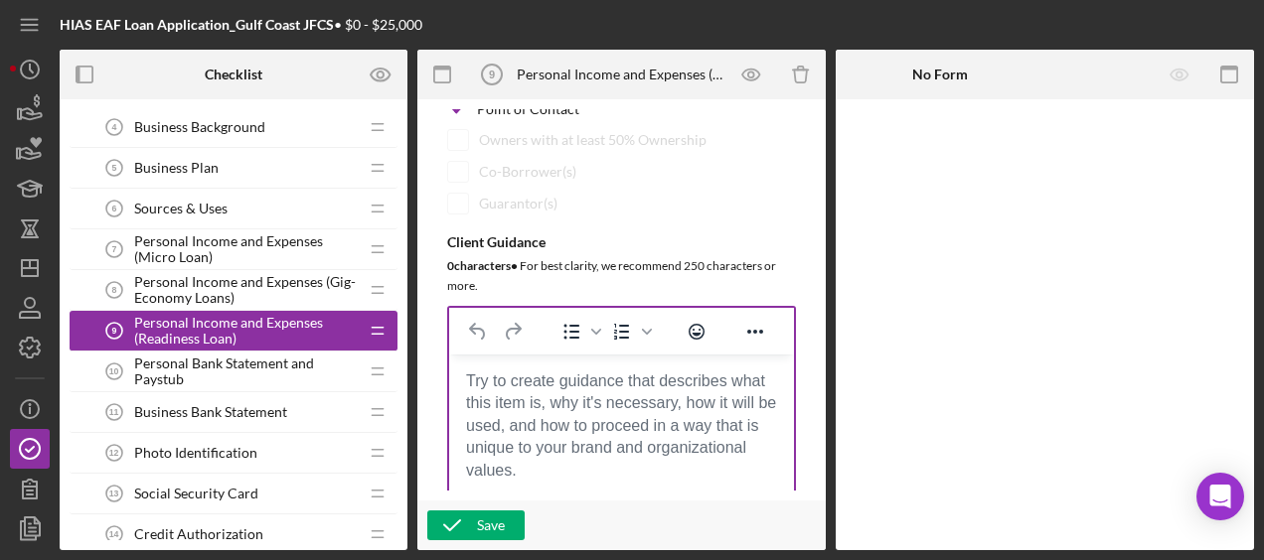
click at [560, 389] on body "Rich Text Area. Press ALT-0 for help." at bounding box center [621, 381] width 313 height 22
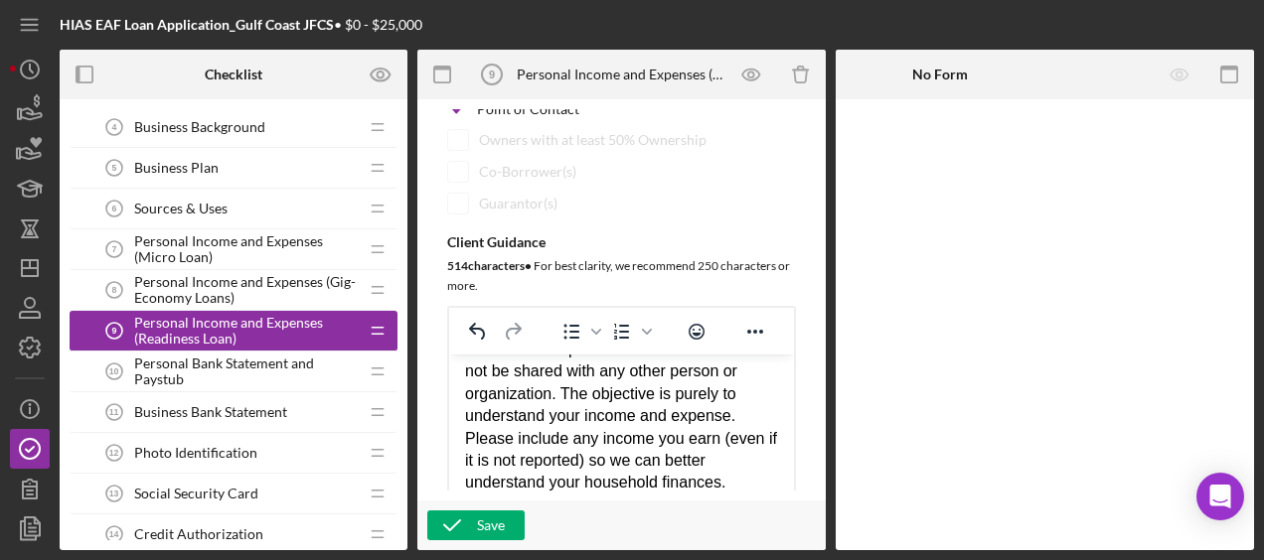
scroll to position [596, 0]
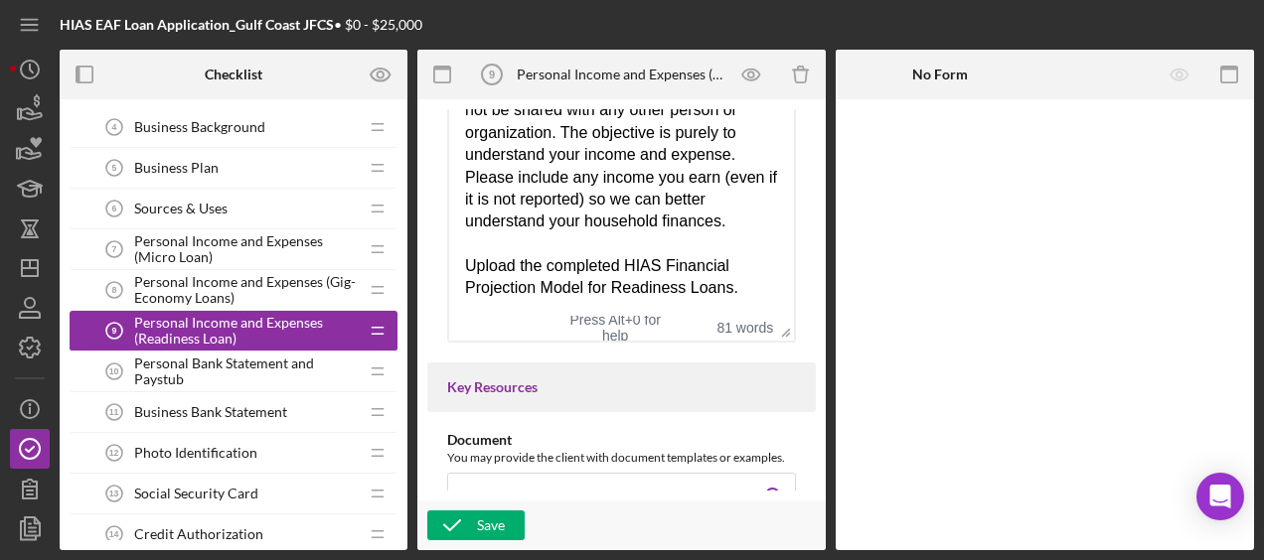
click at [278, 279] on span "Personal Income and Expenses (Gig-Economy Loans)" at bounding box center [246, 290] width 224 height 32
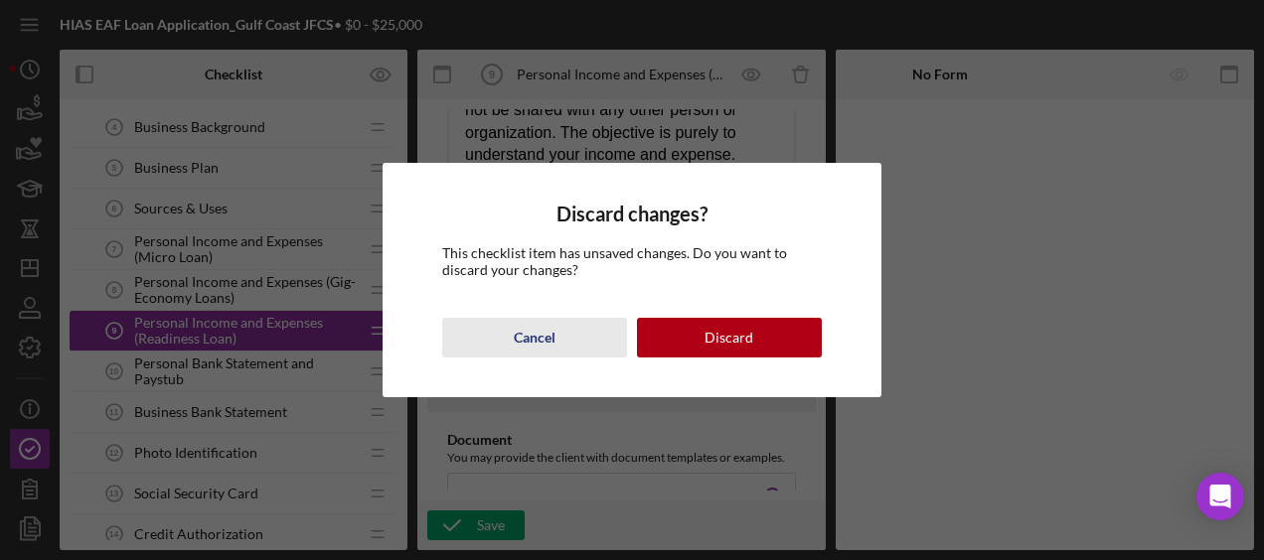
click at [572, 332] on button "Cancel" at bounding box center [534, 338] width 185 height 40
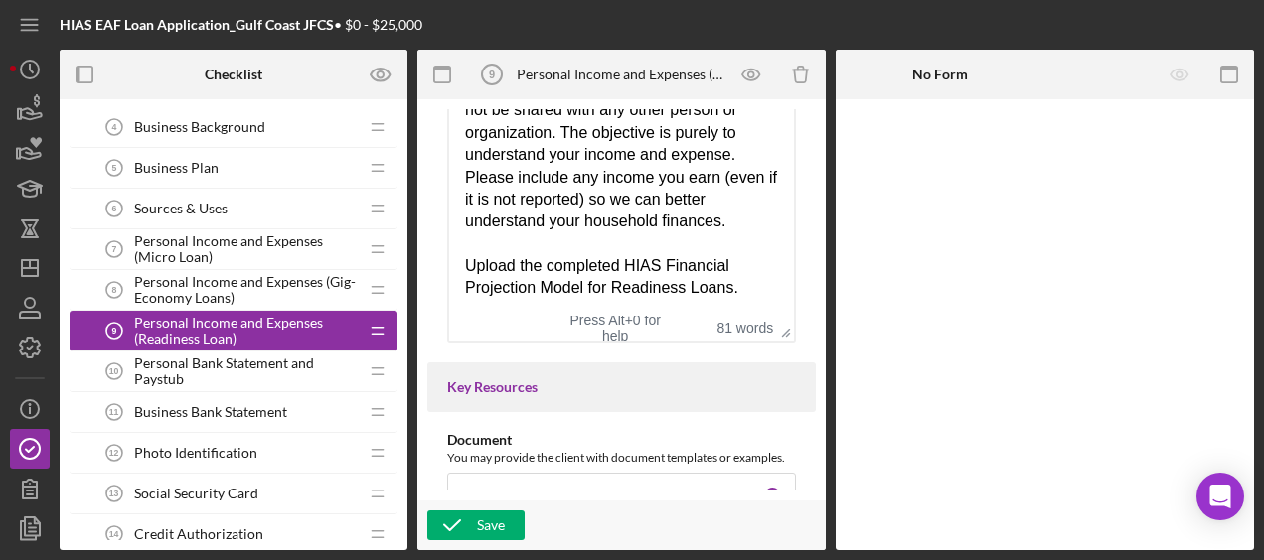
scroll to position [908, 0]
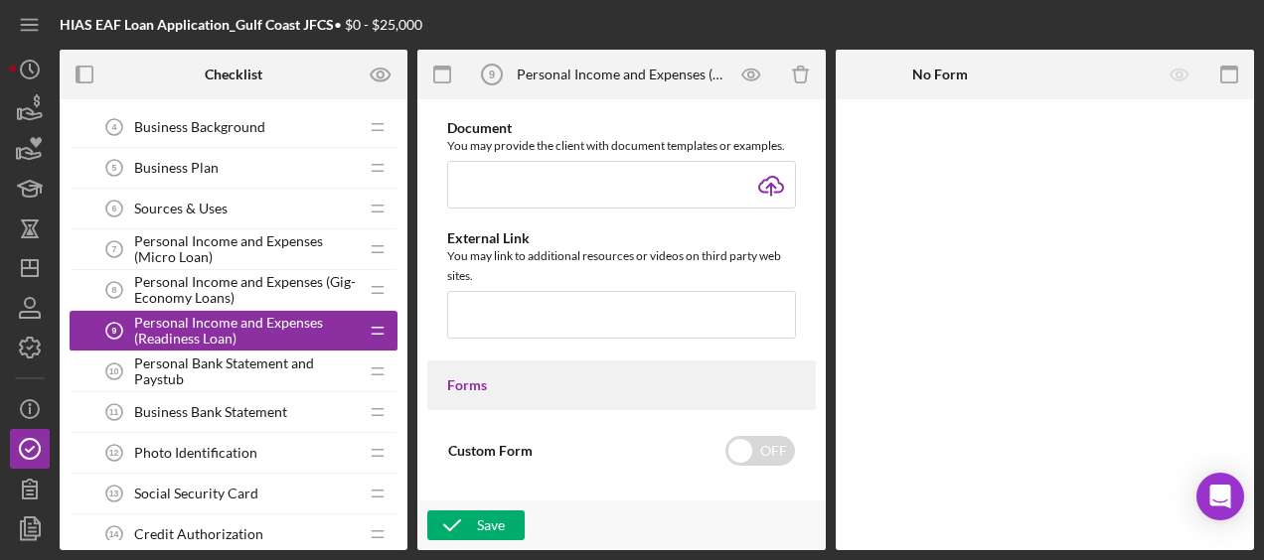
click at [475, 548] on div "Save" at bounding box center [621, 526] width 408 height 50
click at [489, 531] on div "Save" at bounding box center [491, 526] width 28 height 30
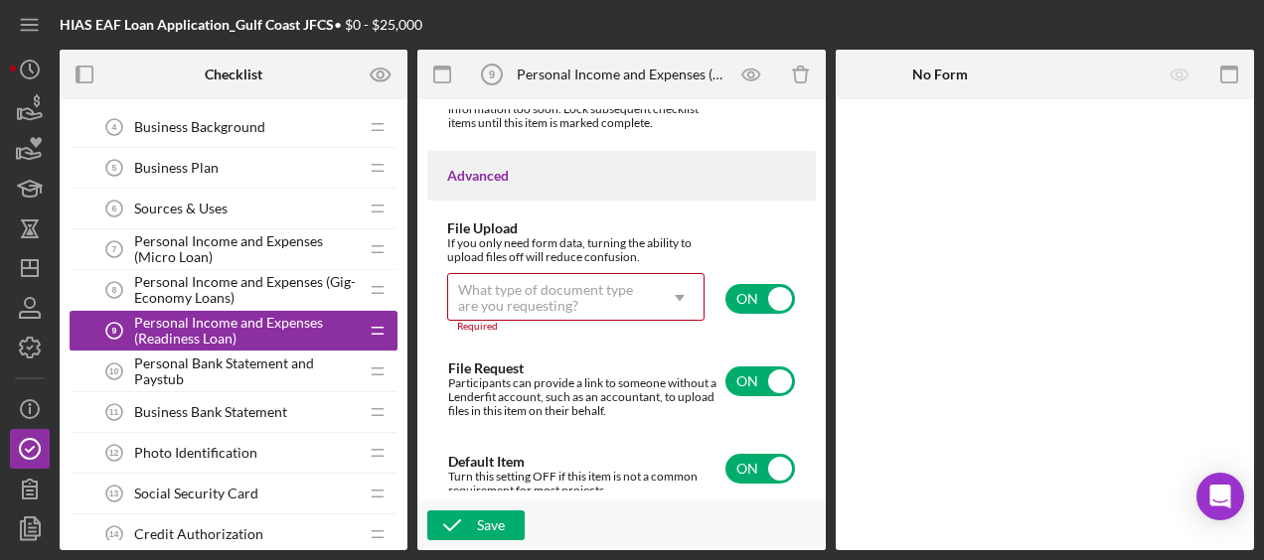
scroll to position [1737, 0]
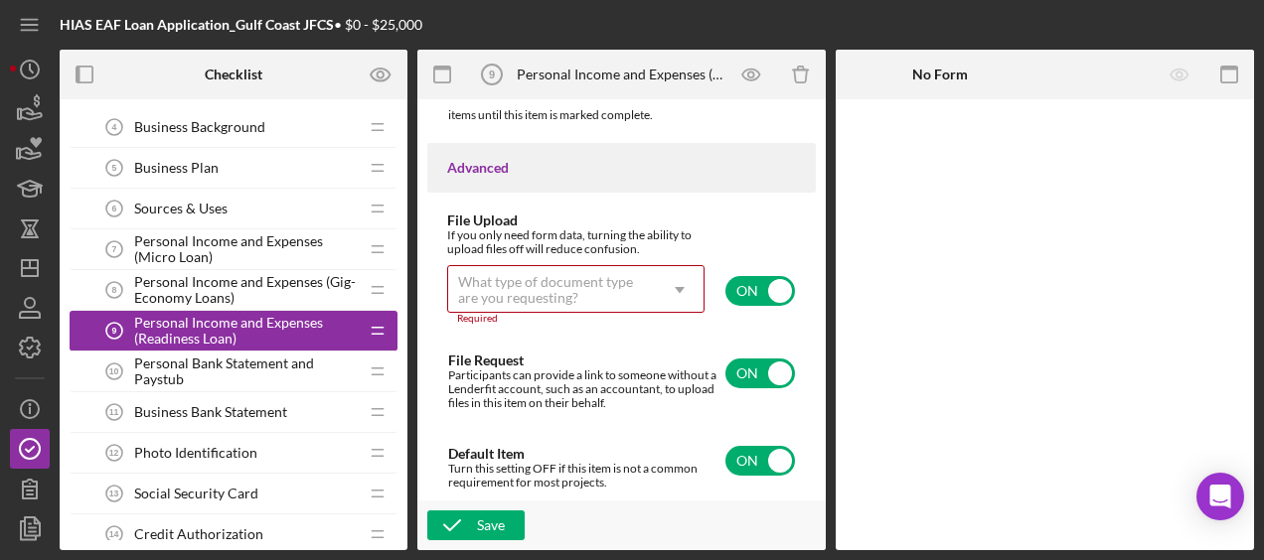
click at [283, 291] on span "Personal Income and Expenses (Gig-Economy Loans)" at bounding box center [246, 290] width 224 height 32
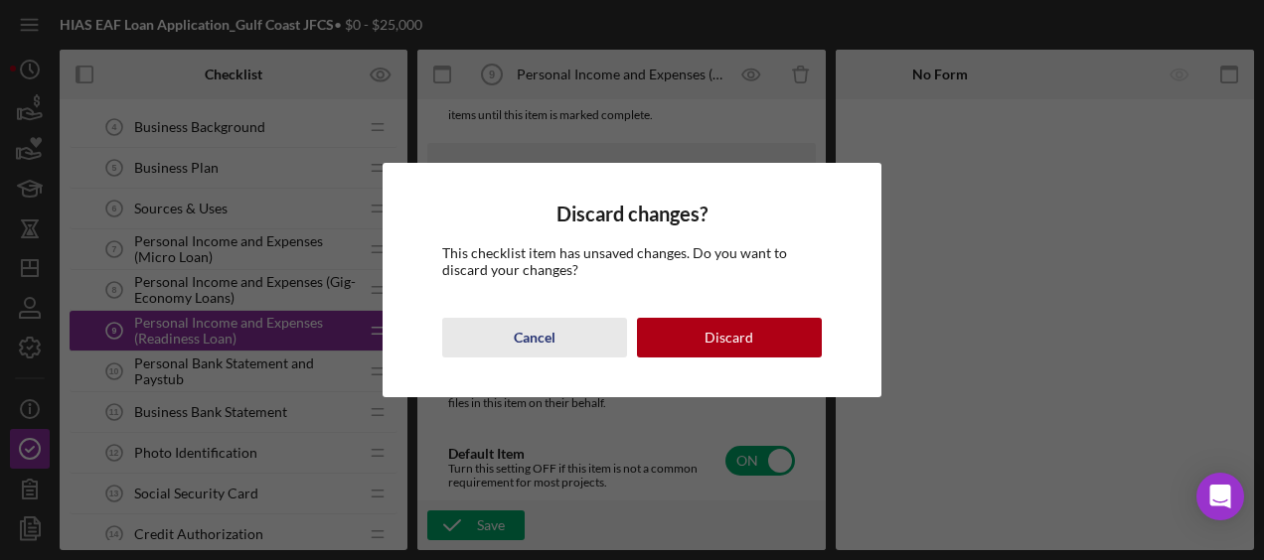
click at [562, 321] on button "Cancel" at bounding box center [534, 338] width 185 height 40
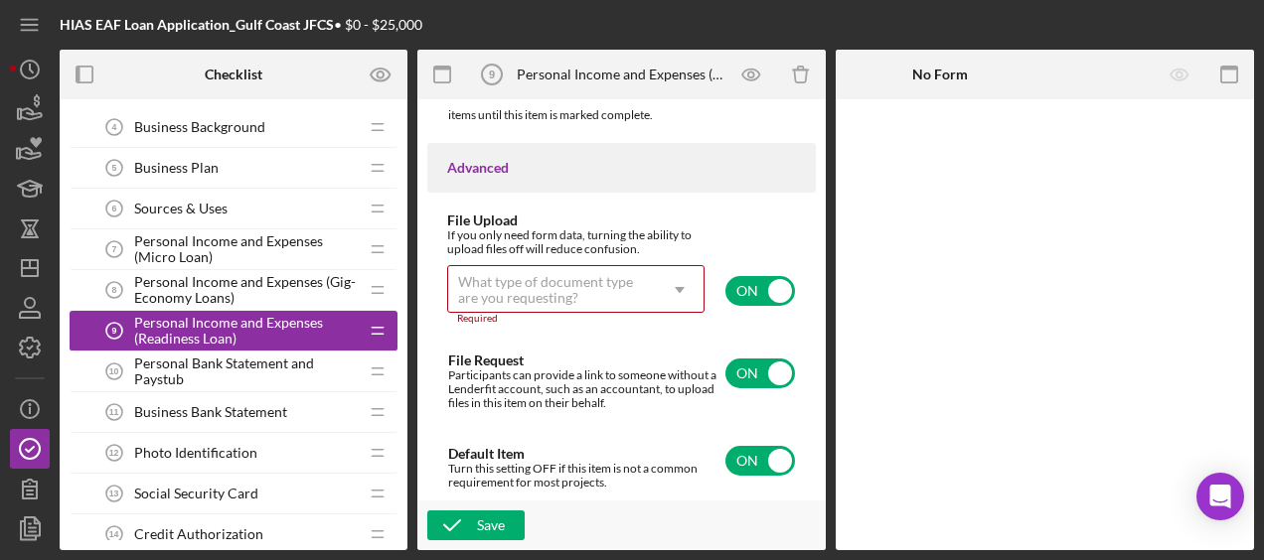
click at [557, 286] on div "What type of document type are you requesting?" at bounding box center [552, 290] width 188 height 32
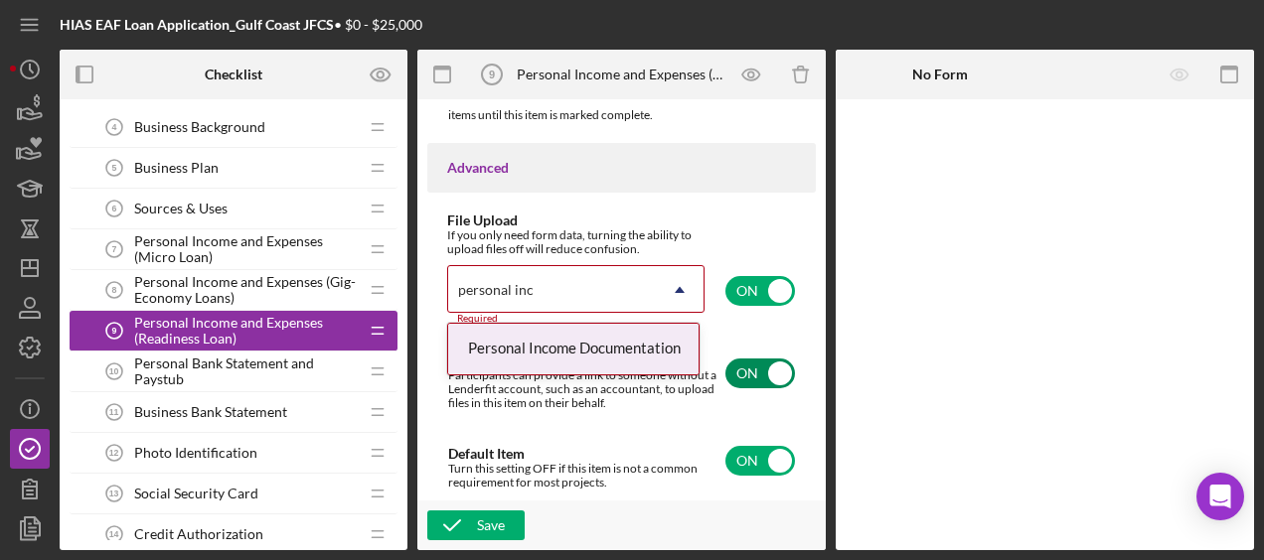
type input "personal inc"
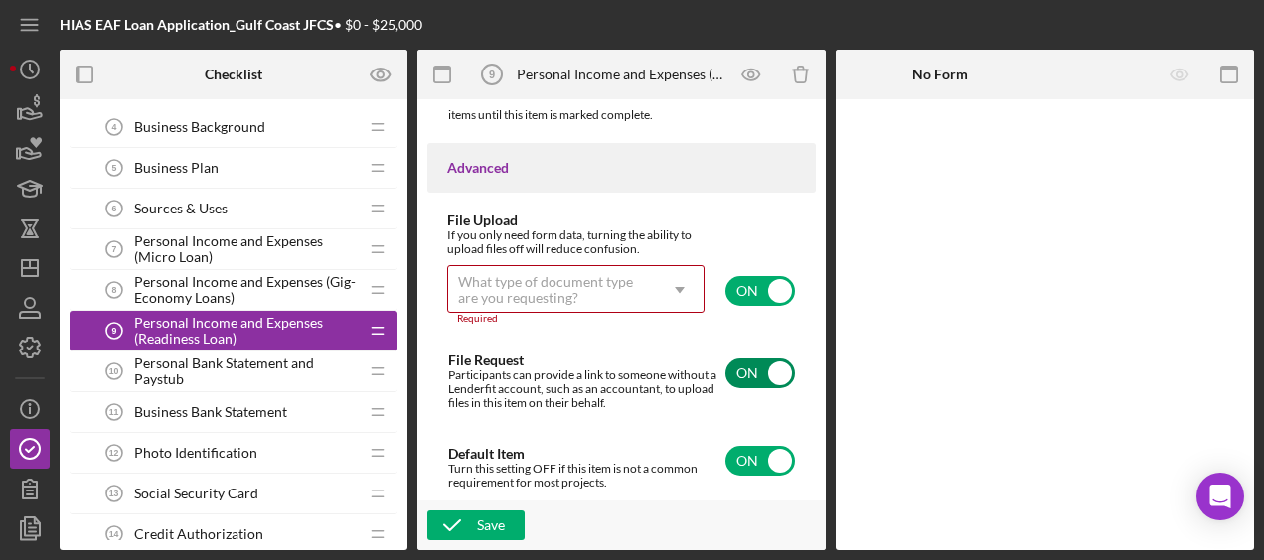
click at [543, 376] on div "Participants can provide a link to someone without a Lenderfit account, such as…" at bounding box center [586, 389] width 277 height 41
checkbox input "false"
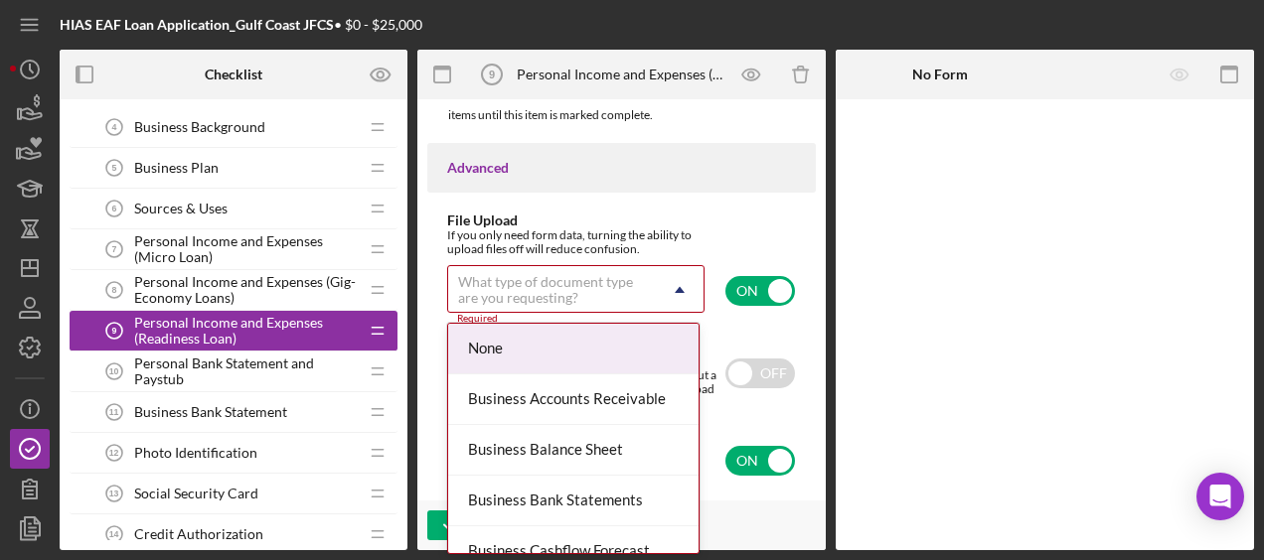
click at [549, 300] on div "What type of document type are you requesting?" at bounding box center [552, 290] width 188 height 32
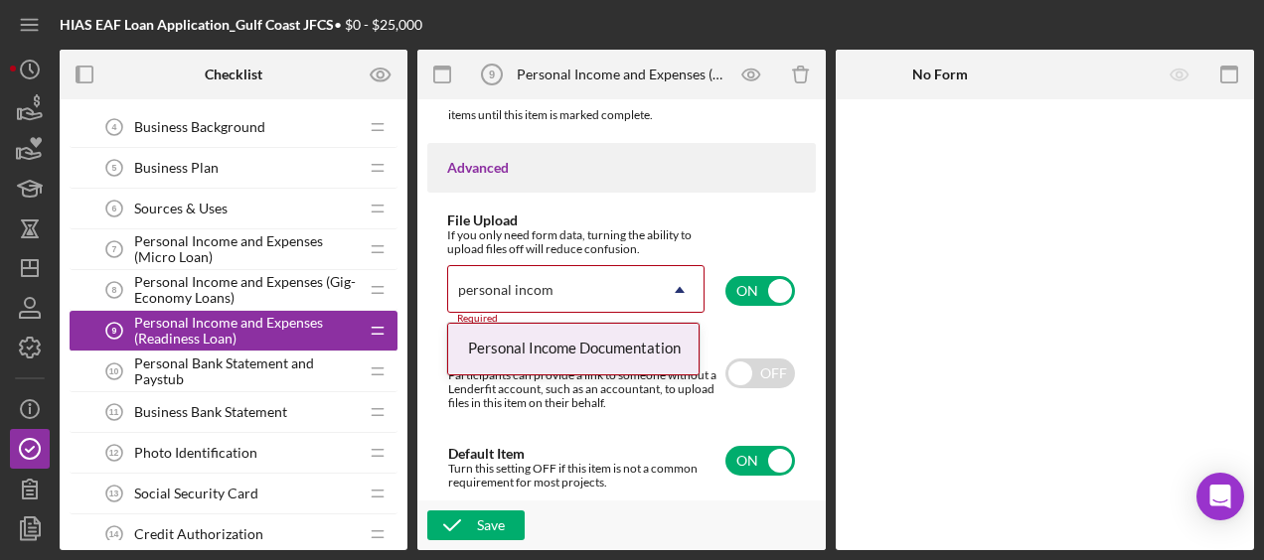
type input "personal income"
click at [535, 338] on div "Personal Income Documentation" at bounding box center [573, 349] width 250 height 51
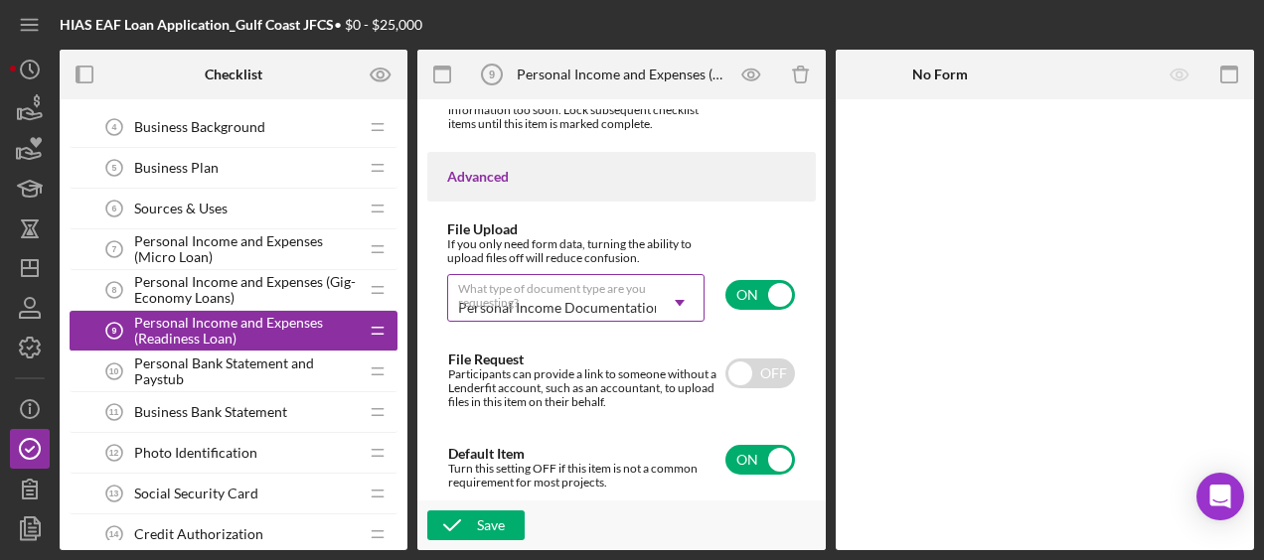
scroll to position [1727, 0]
click at [492, 543] on div "Save" at bounding box center [621, 526] width 408 height 50
click at [486, 536] on div "Save" at bounding box center [491, 526] width 28 height 30
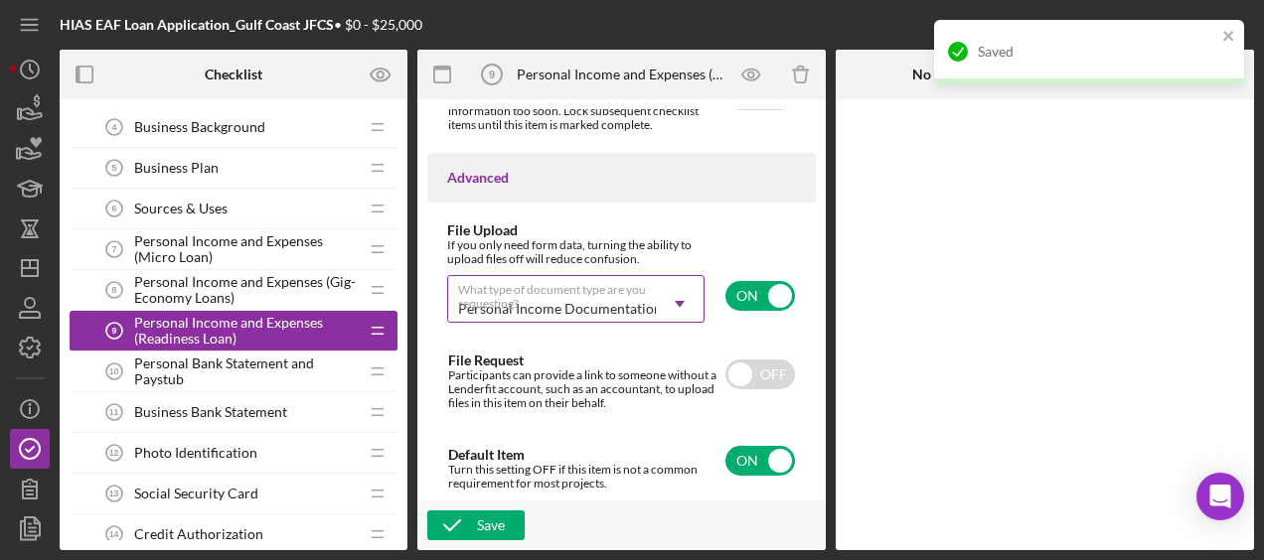
click at [302, 288] on span "Personal Income and Expenses (Gig-Economy Loans)" at bounding box center [246, 290] width 224 height 32
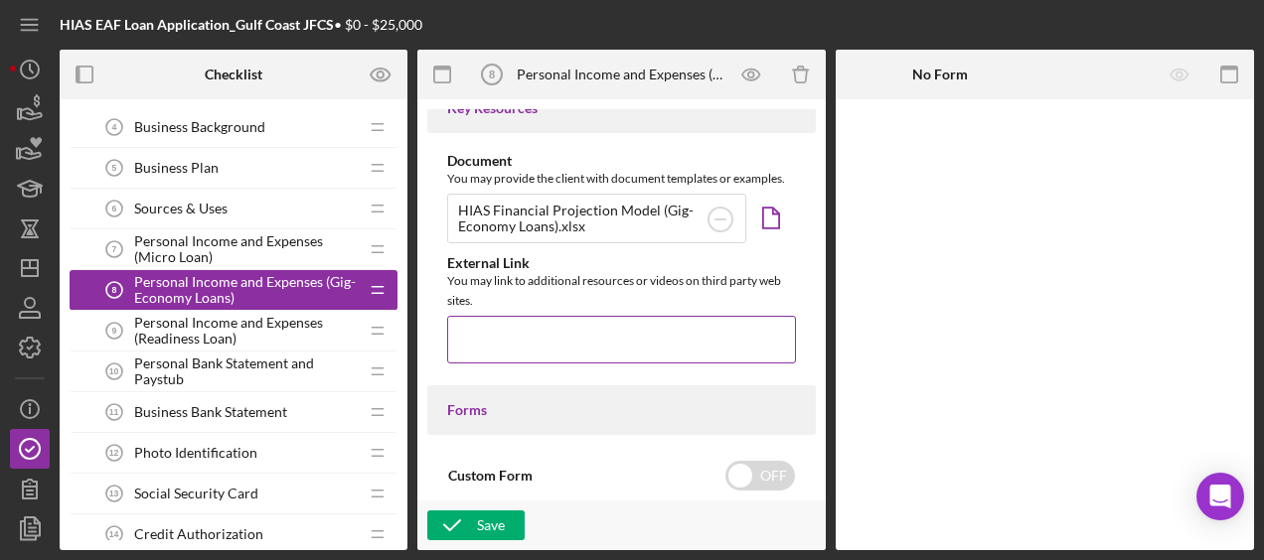
scroll to position [876, 0]
click at [236, 315] on span "Personal Income and Expenses (Readiness Loan)" at bounding box center [246, 331] width 224 height 32
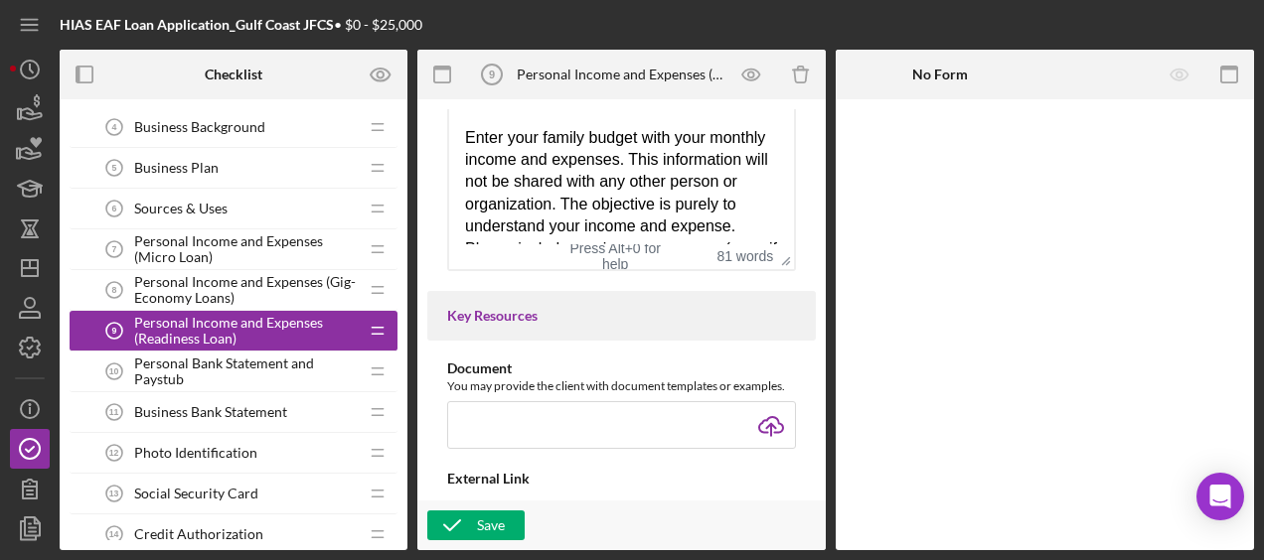
scroll to position [664, 0]
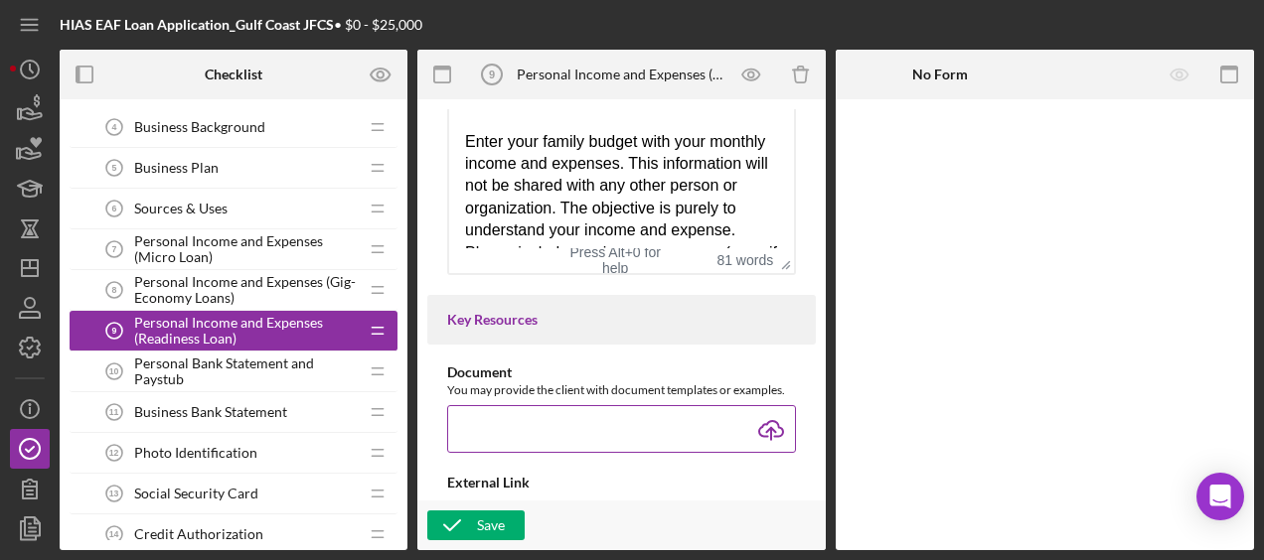
click at [768, 430] on input "file" at bounding box center [621, 429] width 349 height 48
type input "C:\fakepath\HIAS Financial Projection Model (Readiness Loan).xlsx"
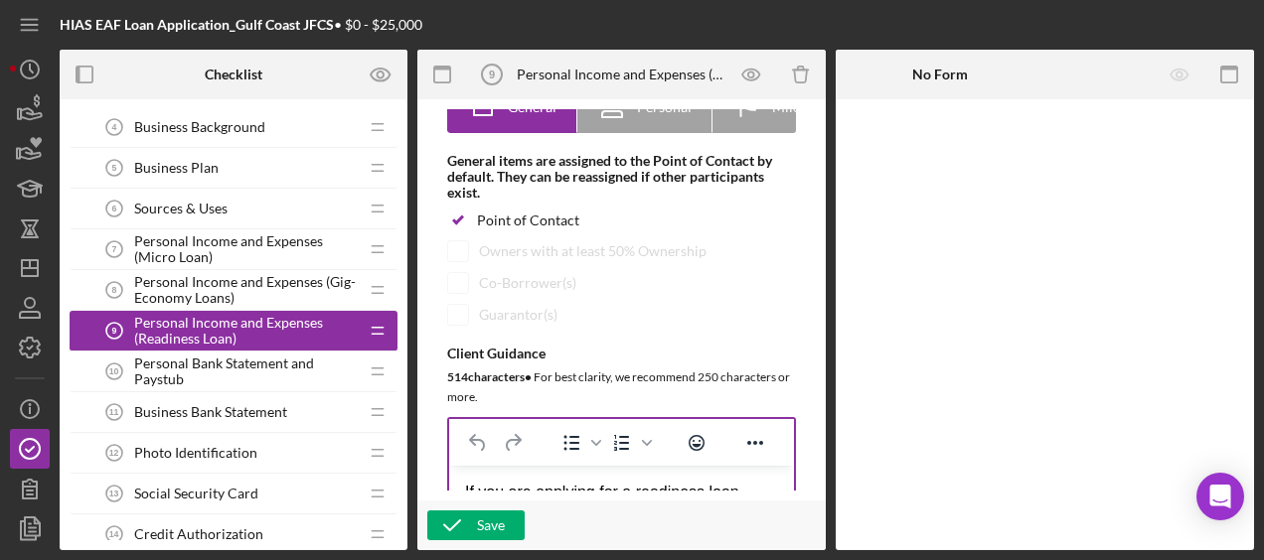
scroll to position [0, 0]
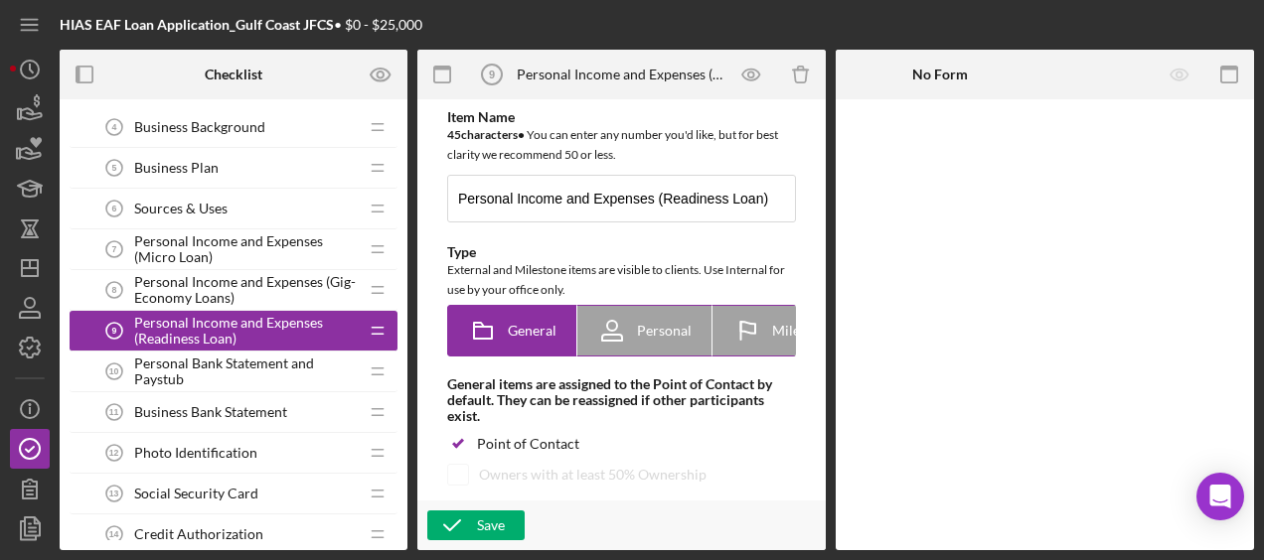
click at [660, 306] on div "Personal" at bounding box center [644, 331] width 94 height 50
radio input "false"
radio input "true"
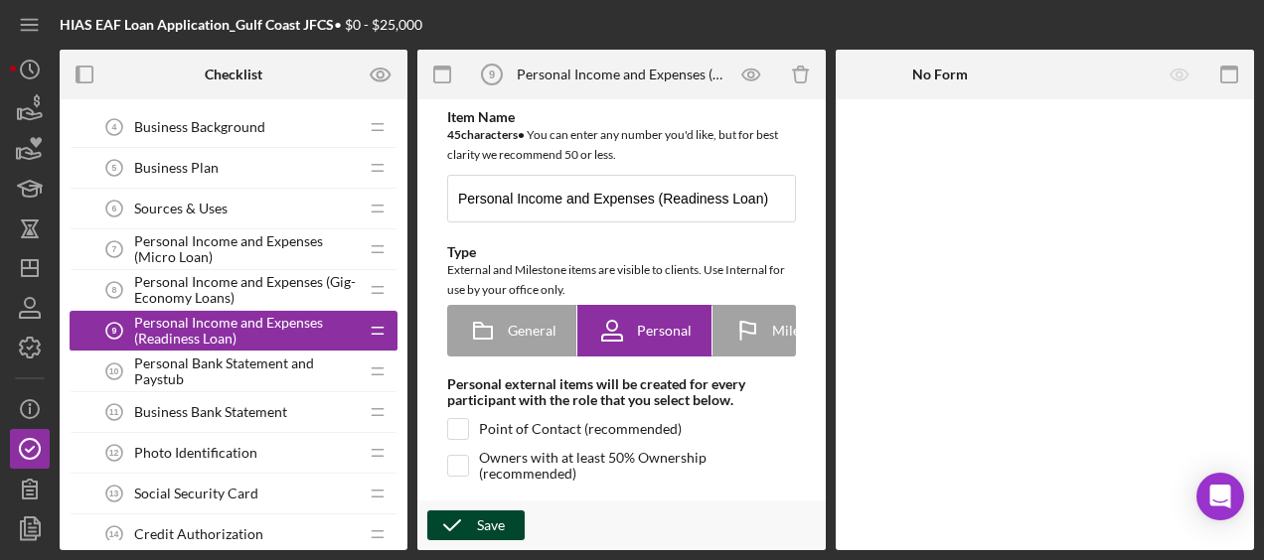
click at [515, 513] on button "Save" at bounding box center [475, 526] width 97 height 30
click at [279, 362] on span "Personal Bank Statement and Paystub" at bounding box center [246, 372] width 224 height 32
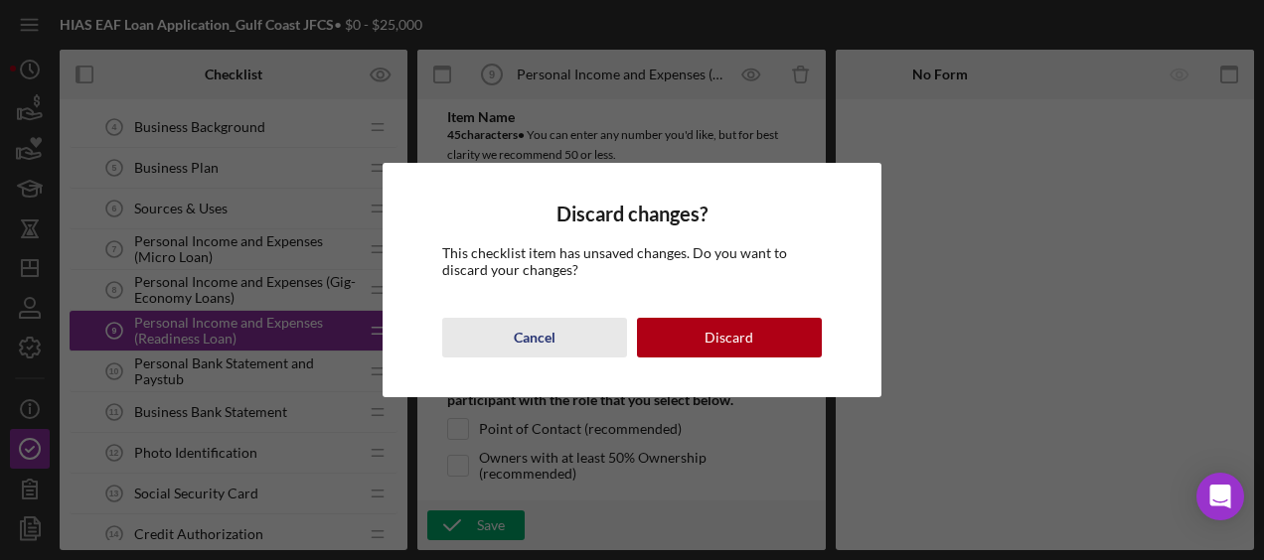
click at [553, 347] on div "Cancel" at bounding box center [535, 338] width 42 height 40
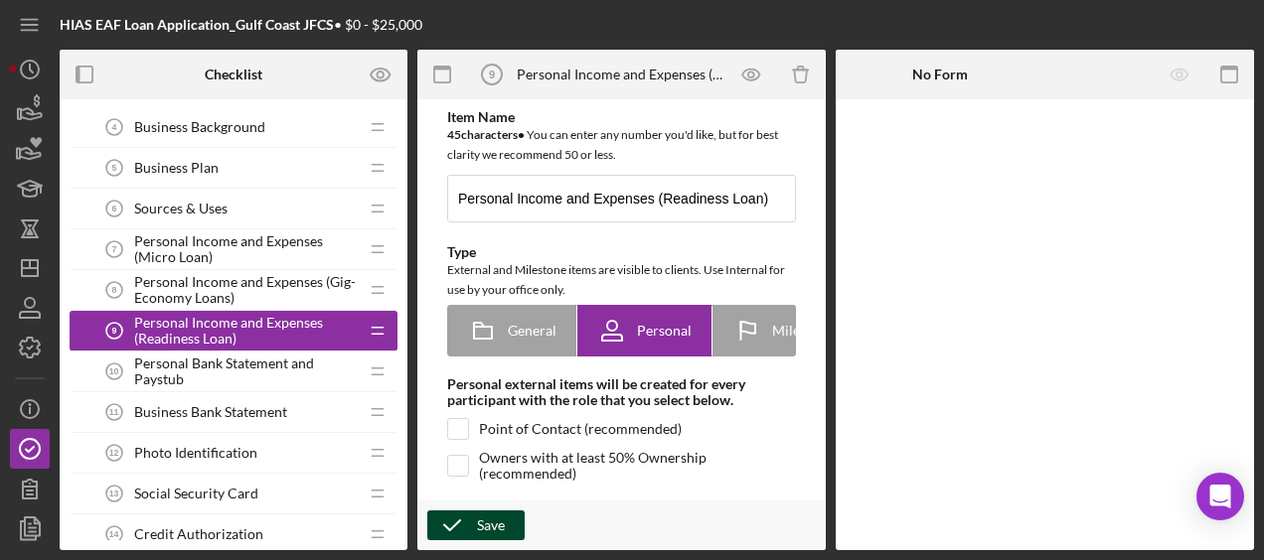
click at [508, 524] on button "Save" at bounding box center [475, 526] width 97 height 30
click at [246, 284] on span "Personal Income and Expenses (Gig-Economy Loans)" at bounding box center [246, 290] width 224 height 32
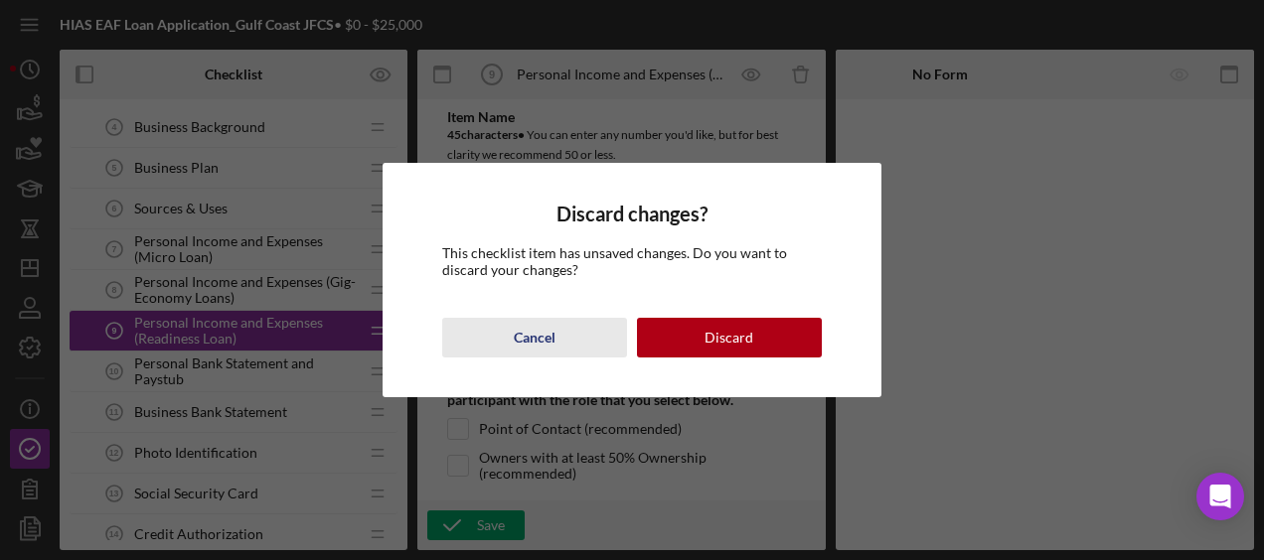
click at [552, 348] on div "Cancel" at bounding box center [535, 338] width 42 height 40
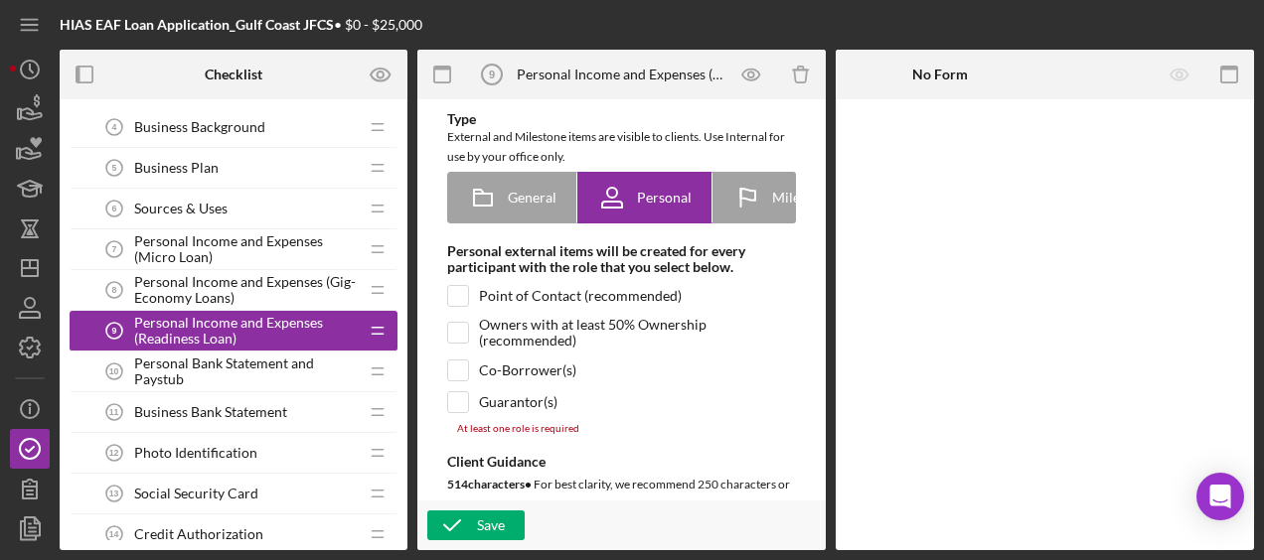
scroll to position [110, 0]
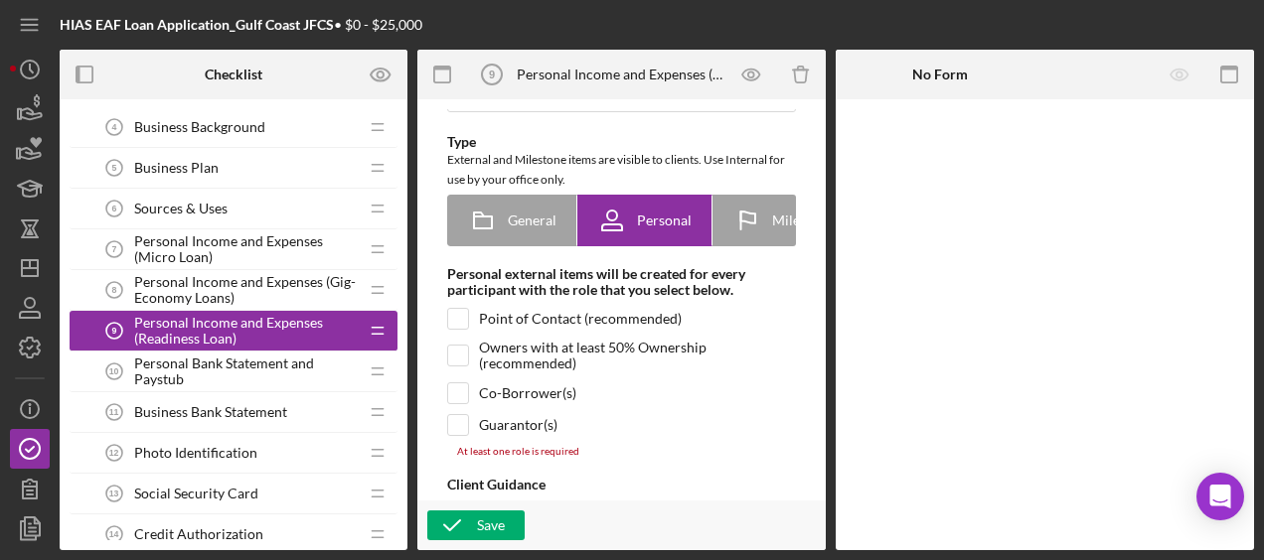
click at [469, 322] on div "Point of Contact (recommended)" at bounding box center [621, 319] width 349 height 22
checkbox input "true"
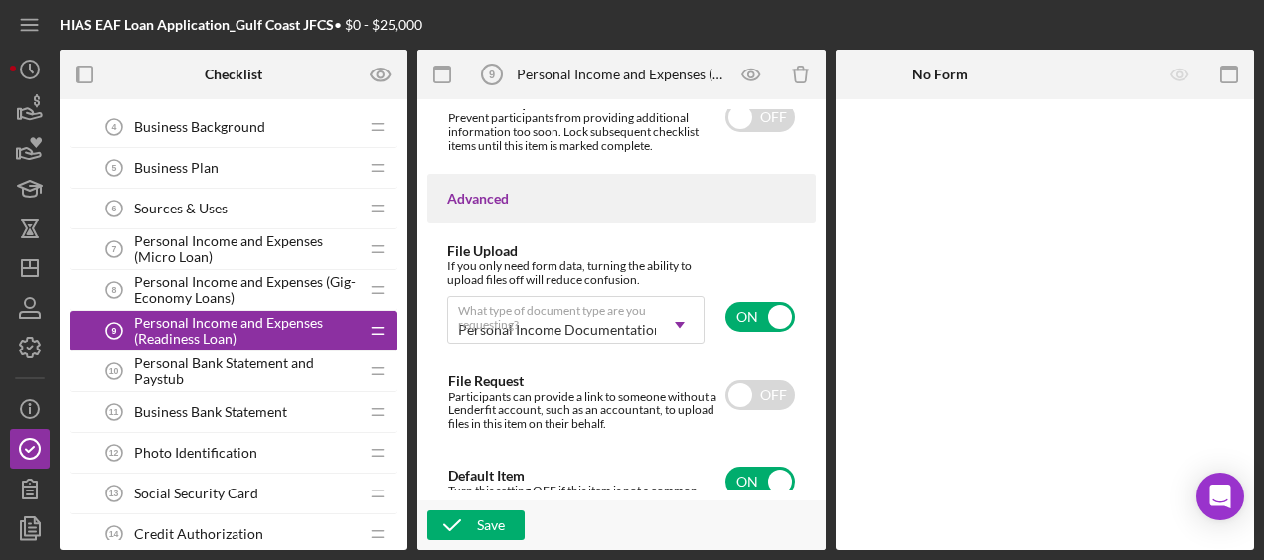
scroll to position [1723, 0]
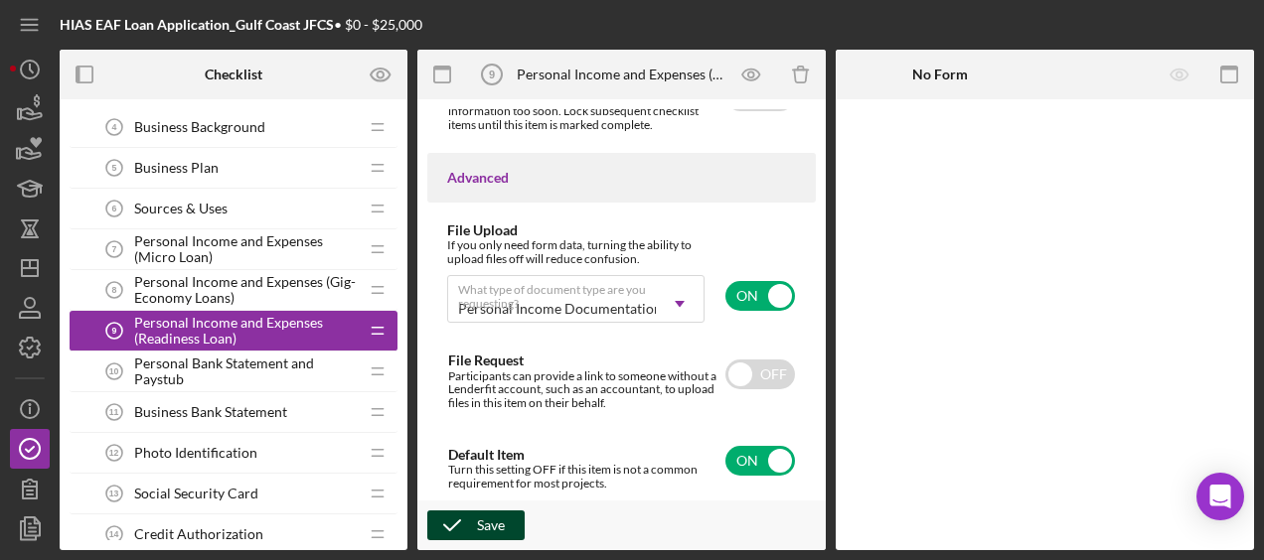
click at [524, 524] on div "Save" at bounding box center [621, 526] width 408 height 50
click at [508, 525] on button "Save" at bounding box center [475, 526] width 97 height 30
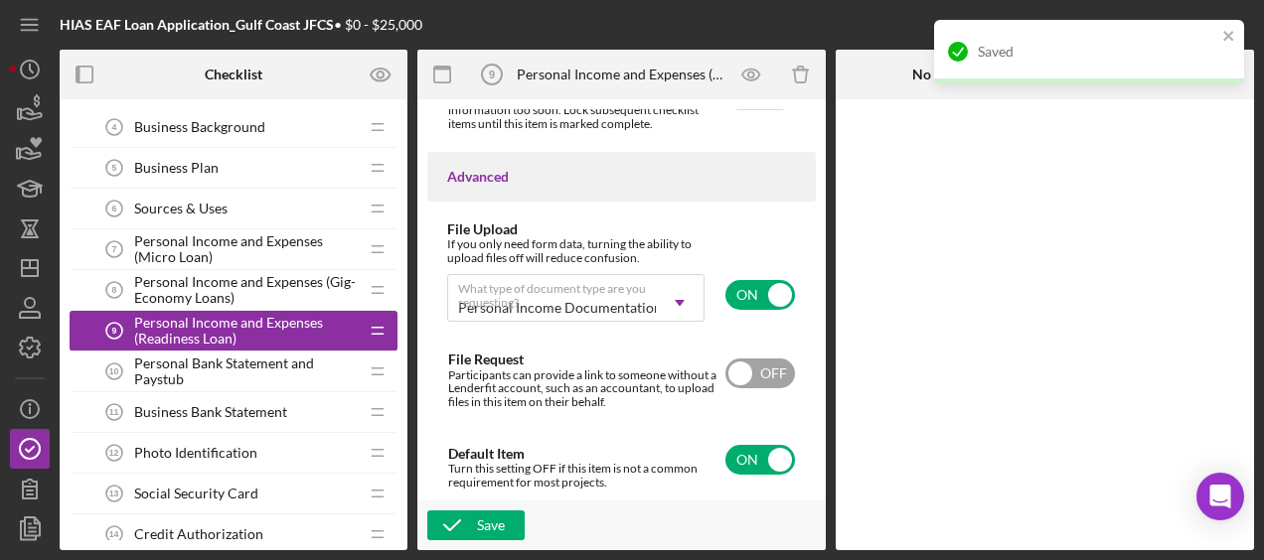
scroll to position [1714, 0]
click at [226, 270] on div "Personal Income and Expenses (Gig-Economy Loans) 8 Personal Income and Expenses…" at bounding box center [225, 290] width 263 height 40
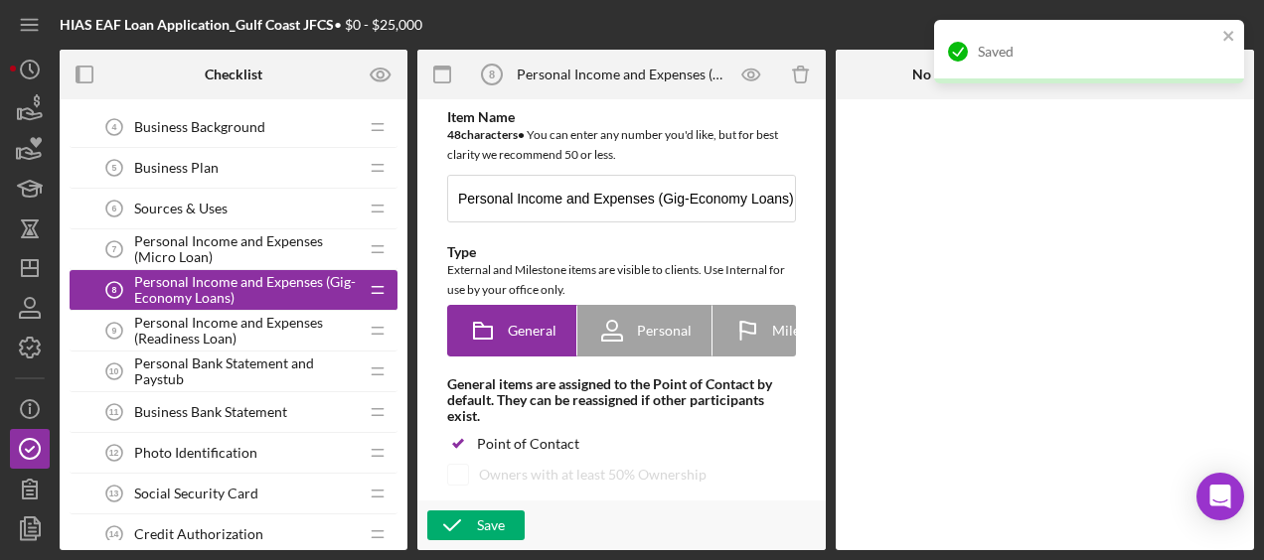
click at [227, 239] on span "Personal Income and Expenses (Micro Loan)" at bounding box center [246, 250] width 224 height 32
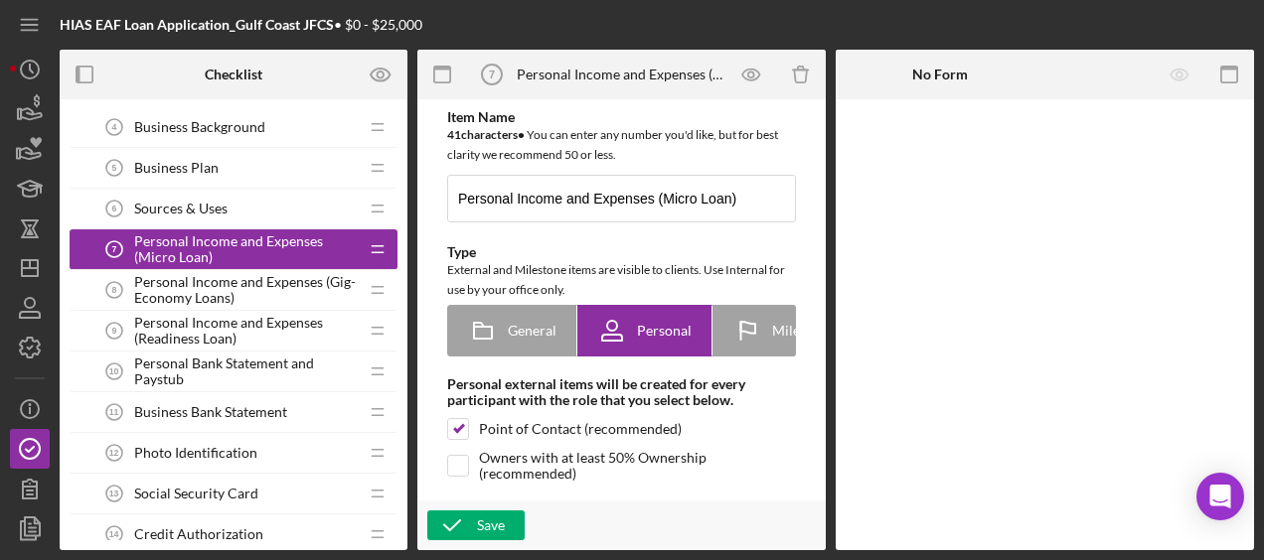
click at [233, 286] on span "Personal Income and Expenses (Gig-Economy Loans)" at bounding box center [246, 290] width 224 height 32
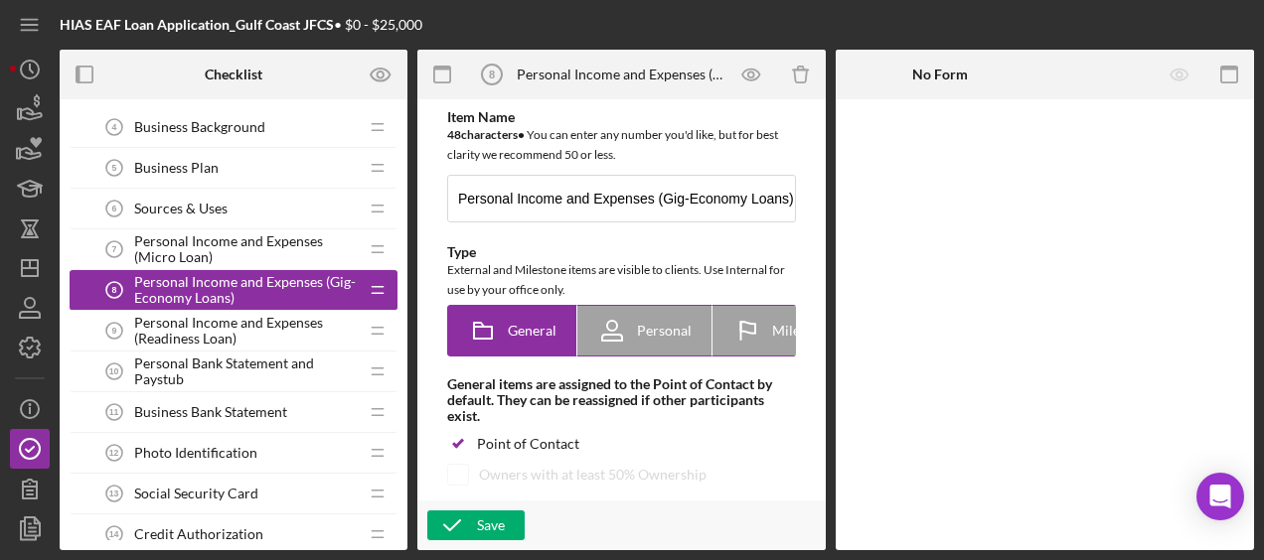
click at [623, 345] on icon at bounding box center [612, 331] width 50 height 50
radio input "false"
radio input "true"
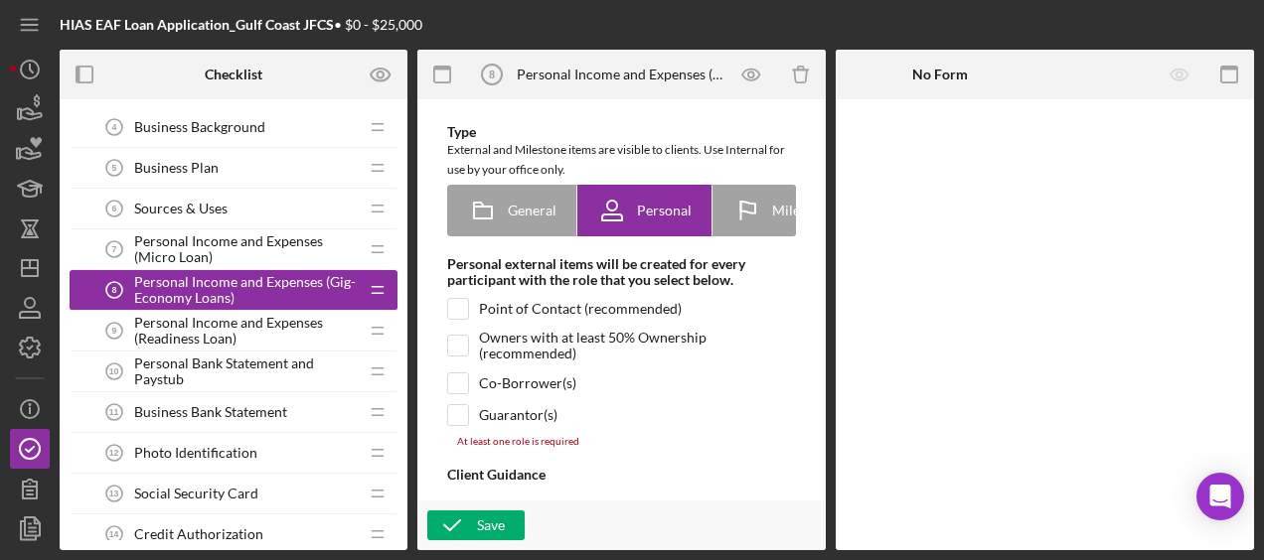
scroll to position [121, 0]
click at [460, 313] on input "checkbox" at bounding box center [458, 308] width 20 height 20
checkbox input "true"
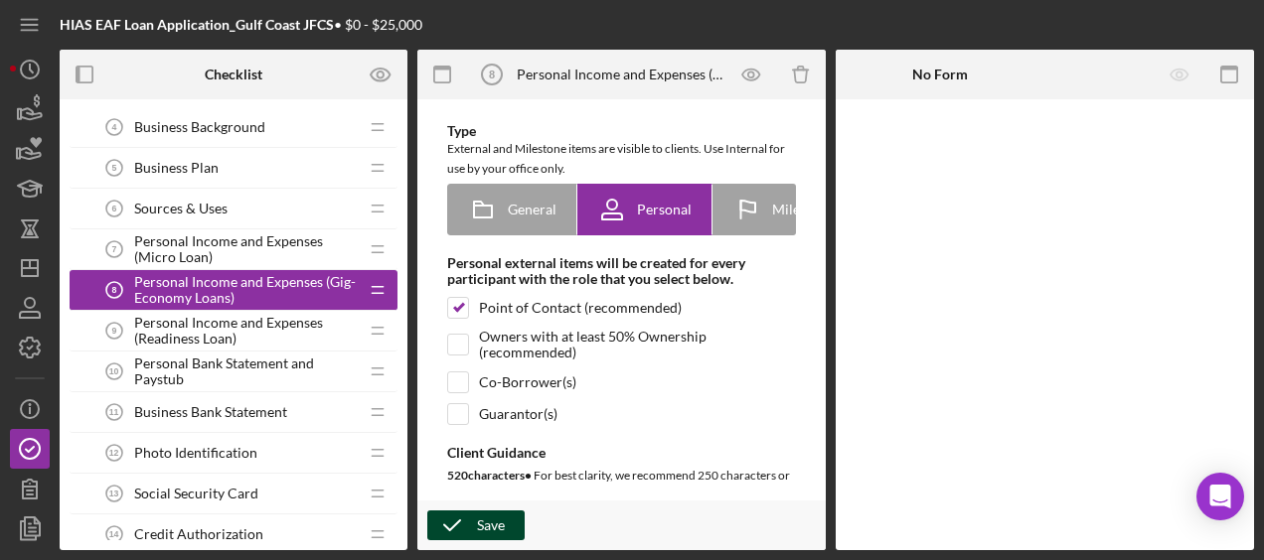
click at [489, 523] on div "Save" at bounding box center [491, 526] width 28 height 30
click at [36, 63] on circle "button" at bounding box center [30, 70] width 18 height 18
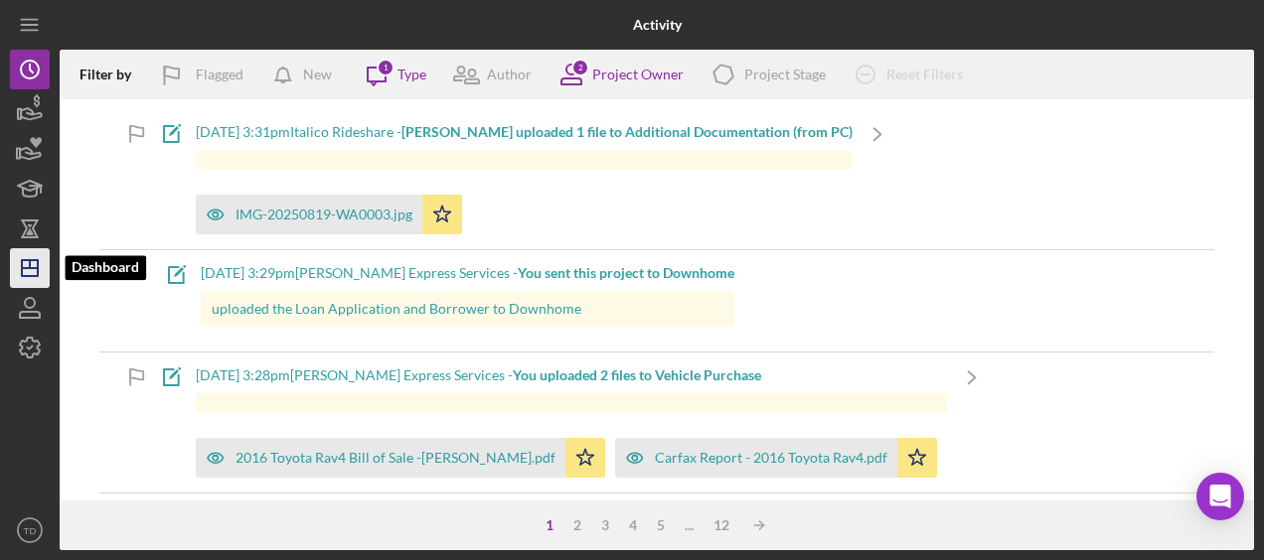
click at [38, 274] on polygon "button" at bounding box center [30, 268] width 16 height 16
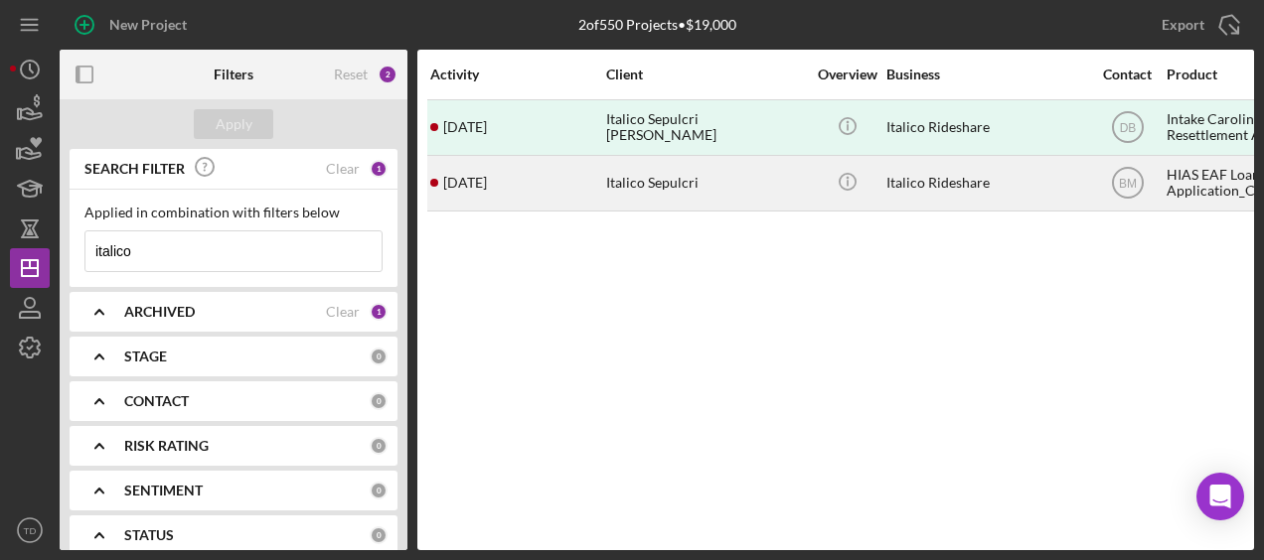
click at [588, 177] on div "[DATE] Italico Sepulcri" at bounding box center [517, 183] width 174 height 53
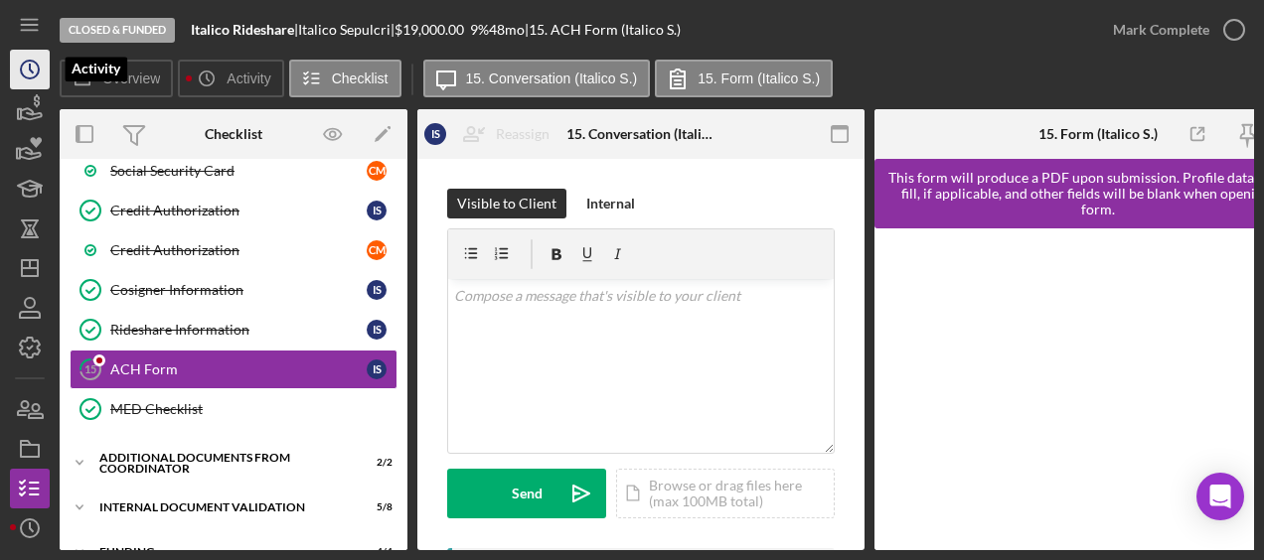
click at [30, 58] on icon "Icon/History" at bounding box center [30, 70] width 50 height 50
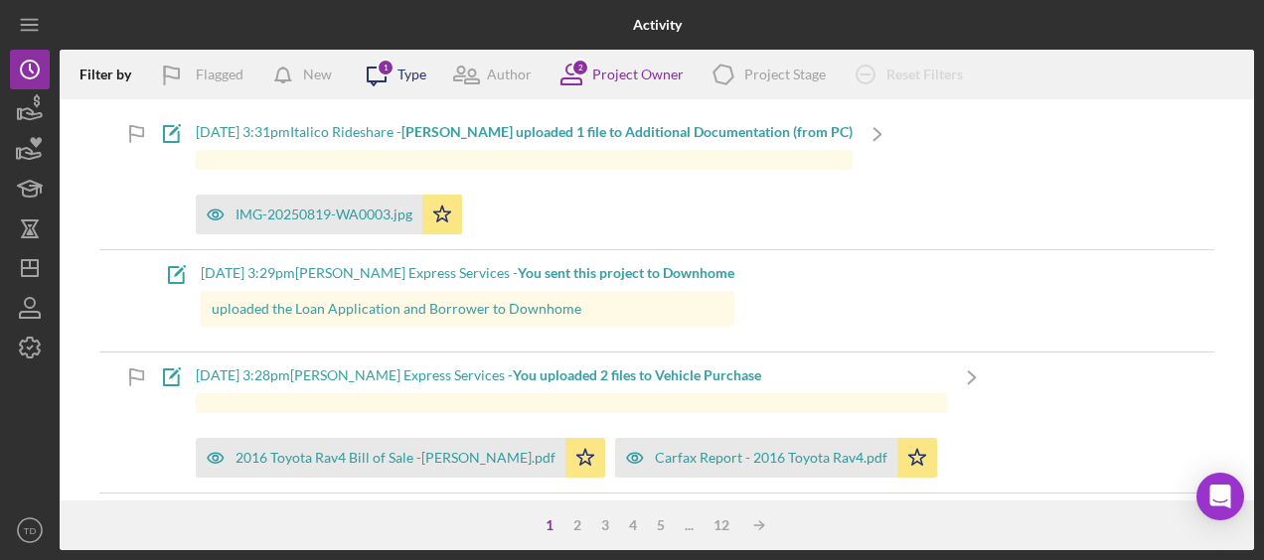
click at [417, 83] on div "Icon/Message 1 Type" at bounding box center [389, 75] width 75 height 50
click at [652, 93] on div "2 Project Owner" at bounding box center [615, 75] width 137 height 50
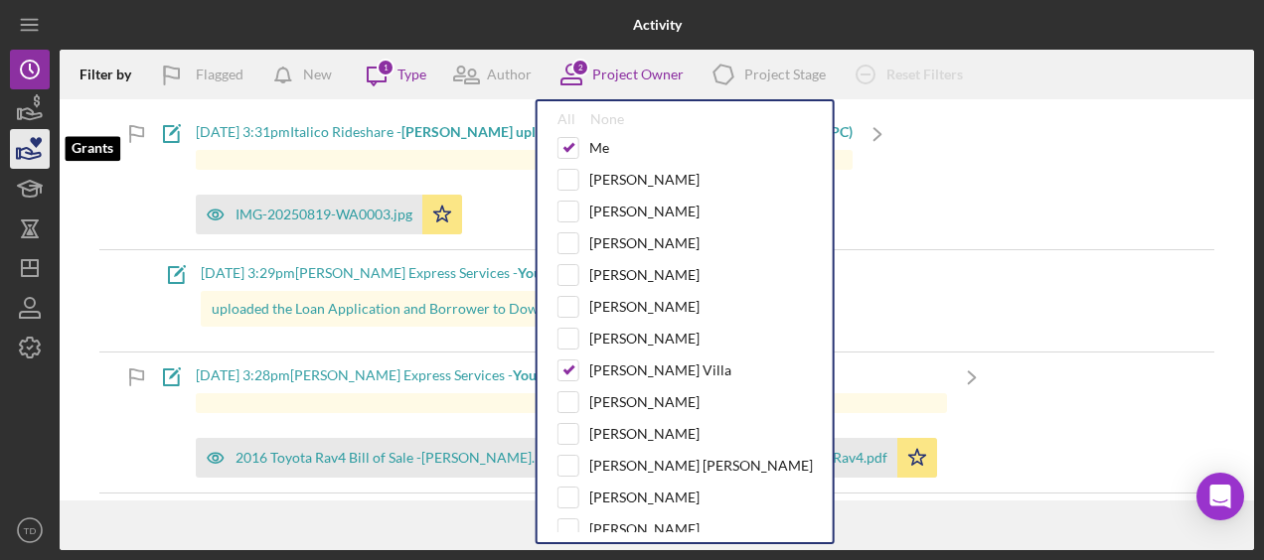
click at [22, 130] on icon "button" at bounding box center [30, 149] width 50 height 50
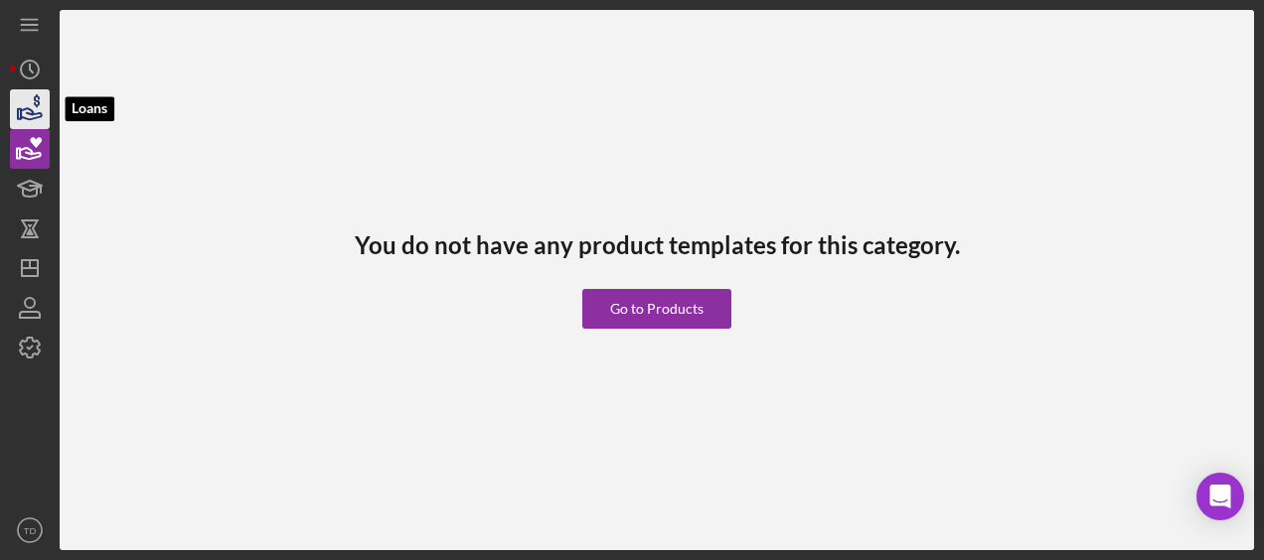
click at [28, 127] on icon "button" at bounding box center [30, 109] width 50 height 50
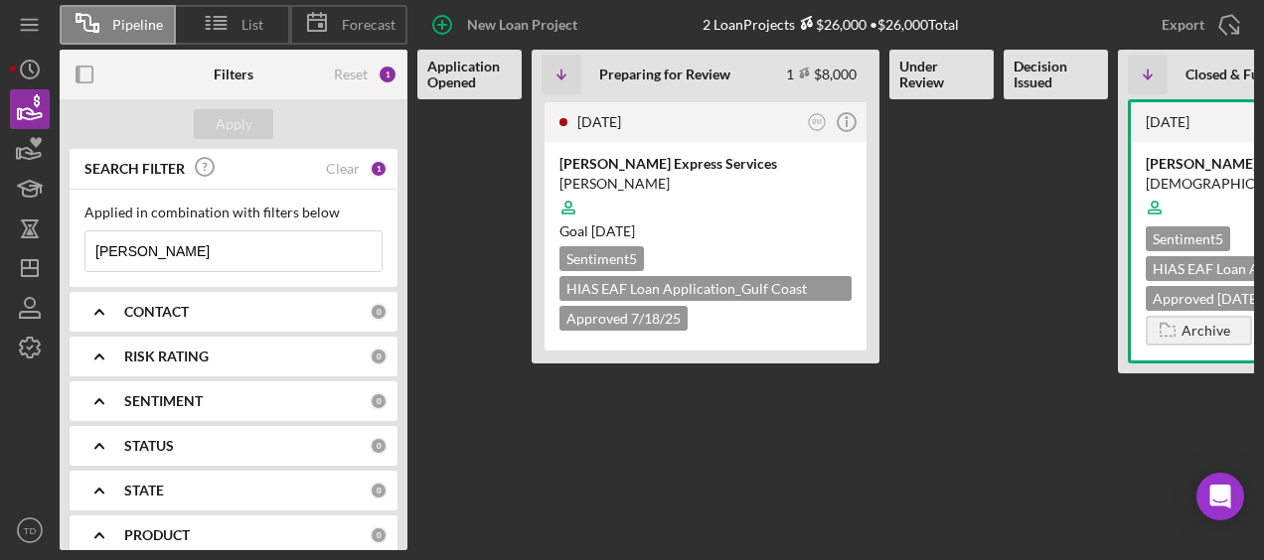
click at [115, 306] on icon "Icon/Expander" at bounding box center [100, 312] width 50 height 50
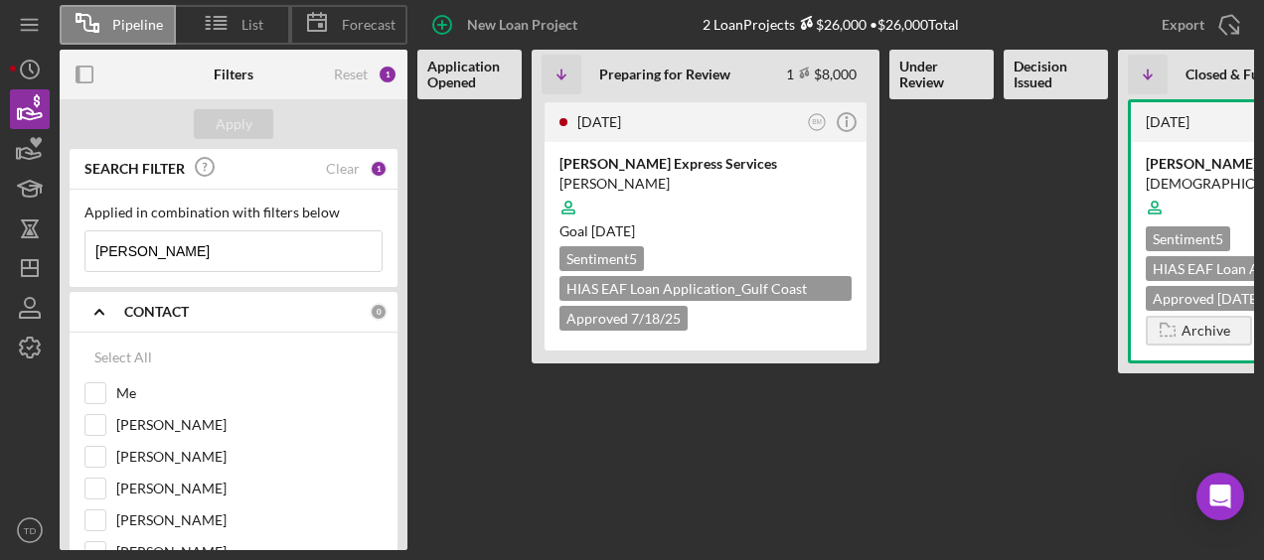
click at [177, 265] on input "[PERSON_NAME]" at bounding box center [233, 252] width 296 height 40
type input "r"
click at [99, 388] on input "Me" at bounding box center [95, 394] width 20 height 20
click at [256, 127] on button "Apply" at bounding box center [233, 124] width 79 height 30
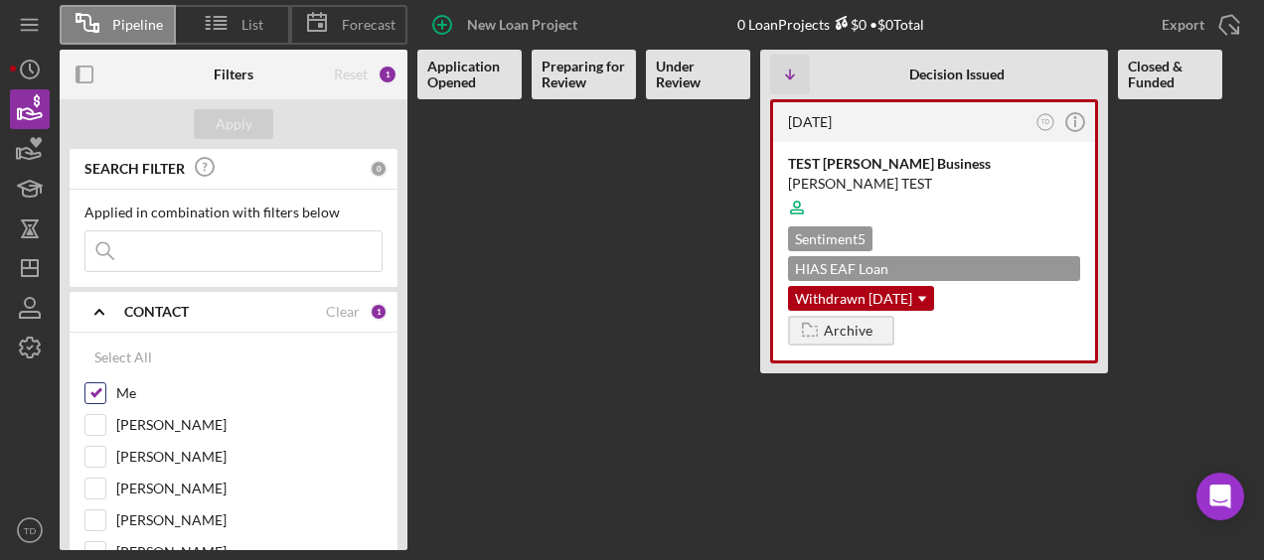
click at [93, 393] on input "Me" at bounding box center [95, 394] width 20 height 20
checkbox input "false"
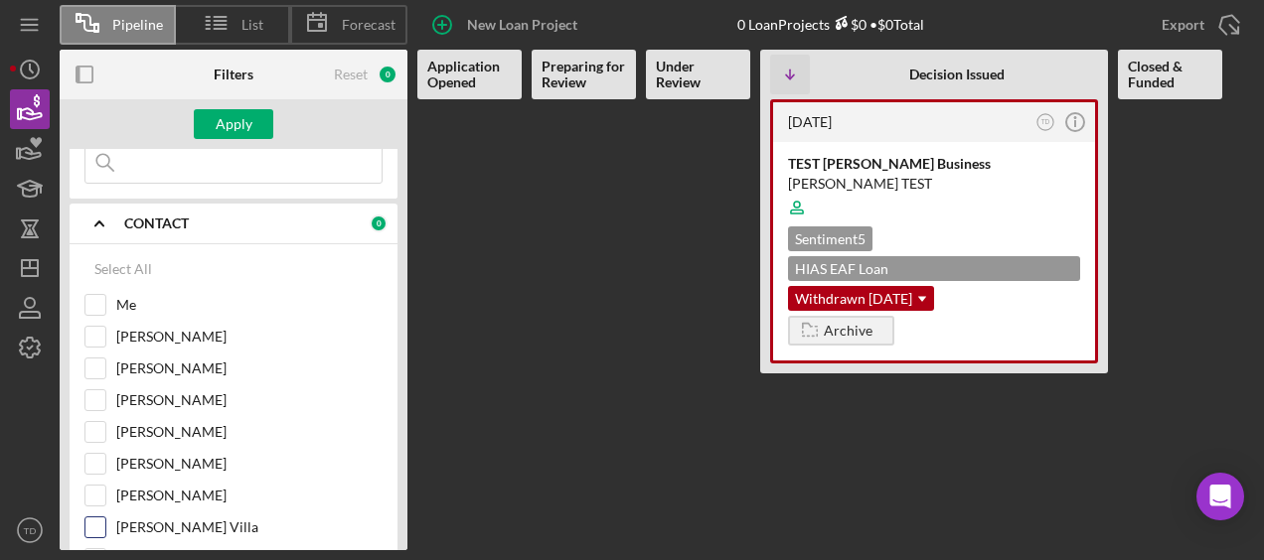
click at [107, 518] on div "[PERSON_NAME] Villa" at bounding box center [233, 533] width 298 height 32
click at [101, 522] on input "[PERSON_NAME] Villa" at bounding box center [95, 528] width 20 height 20
checkbox input "true"
click at [223, 132] on div "Apply" at bounding box center [234, 124] width 37 height 30
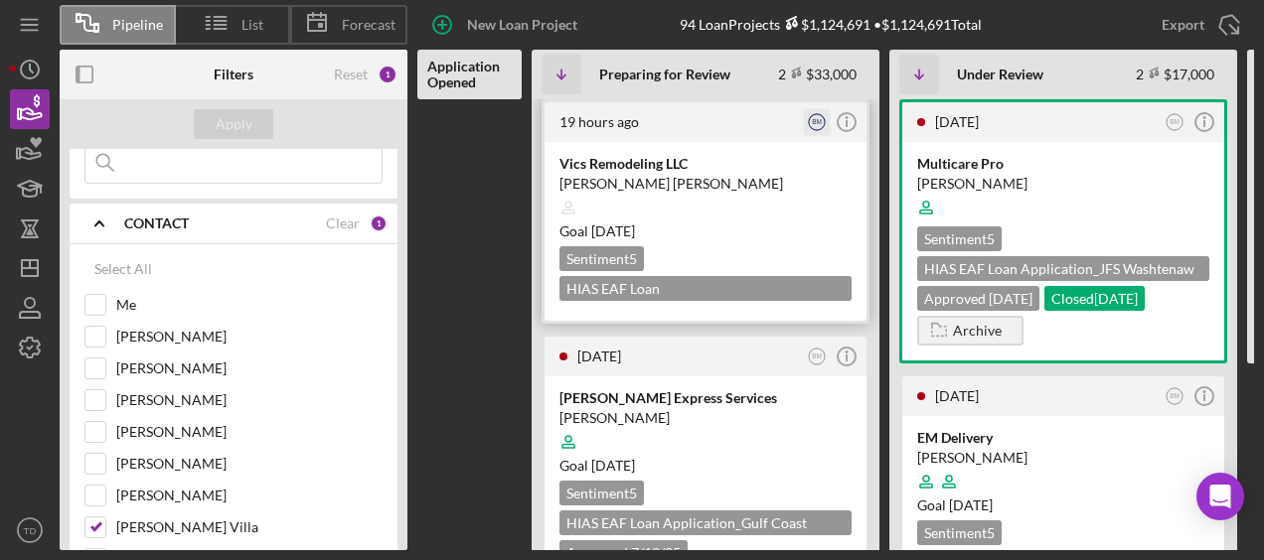
click at [819, 128] on icon "BM" at bounding box center [817, 122] width 27 height 27
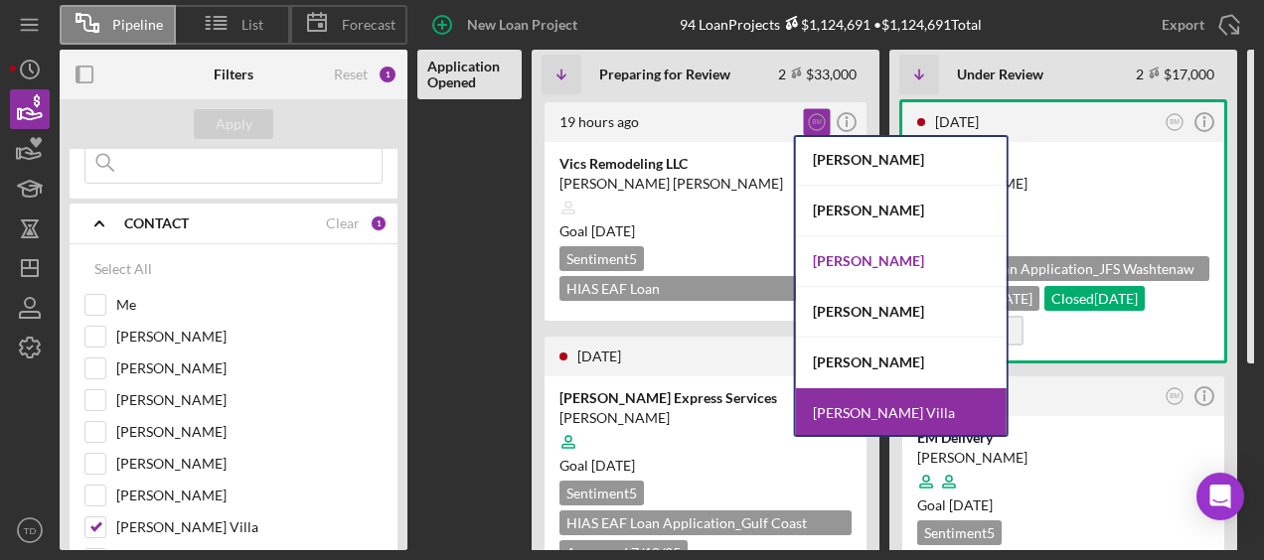
scroll to position [103, 0]
click at [941, 367] on div "[PERSON_NAME]" at bounding box center [901, 363] width 211 height 51
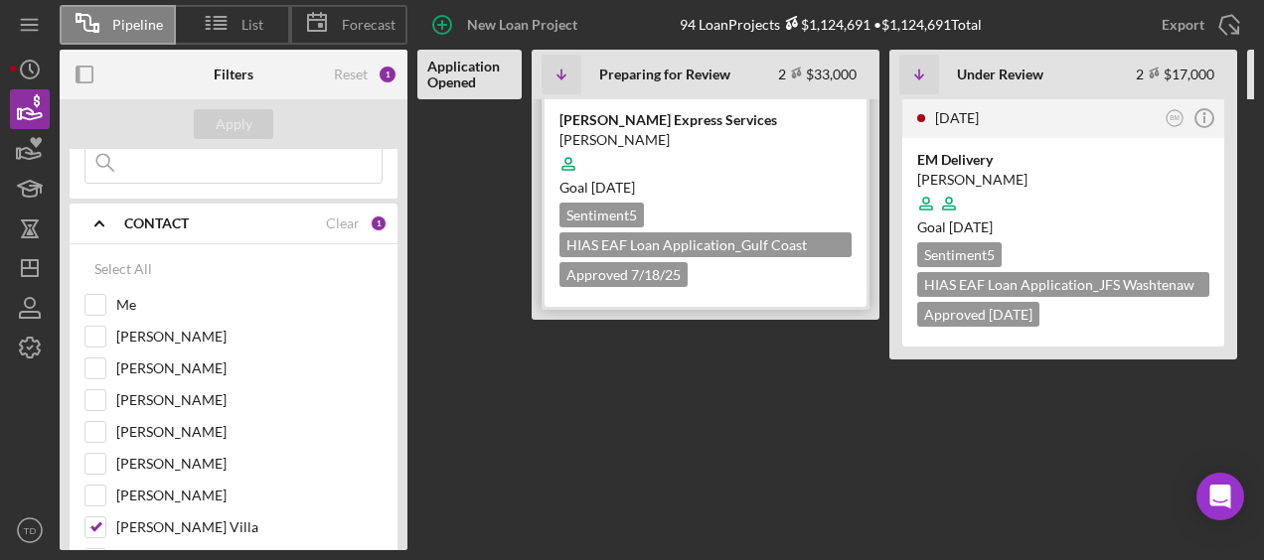
scroll to position [144, 0]
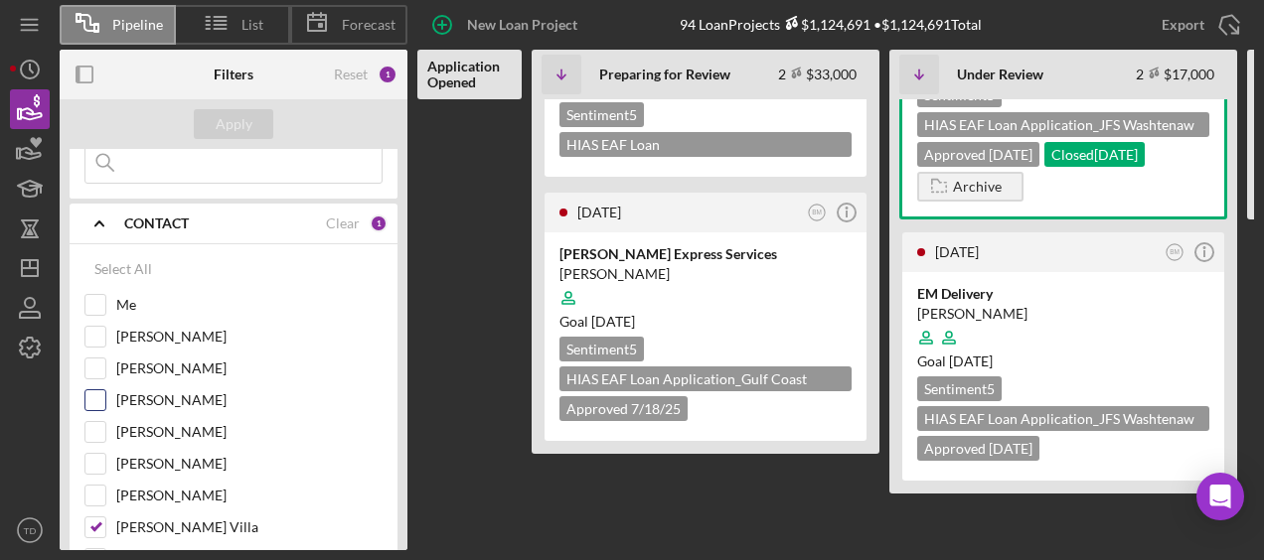
click at [97, 398] on input "[PERSON_NAME]" at bounding box center [95, 401] width 20 height 20
checkbox input "true"
click at [101, 521] on input "[PERSON_NAME] Villa" at bounding box center [95, 528] width 20 height 20
checkbox input "false"
click at [242, 122] on div "Apply" at bounding box center [234, 124] width 37 height 30
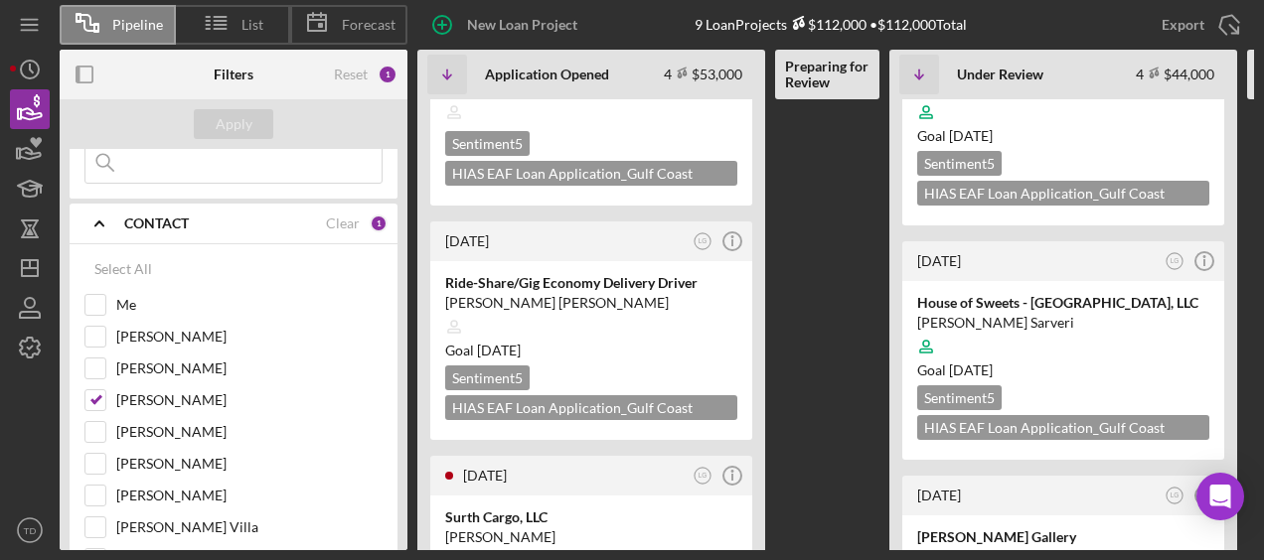
scroll to position [0, 0]
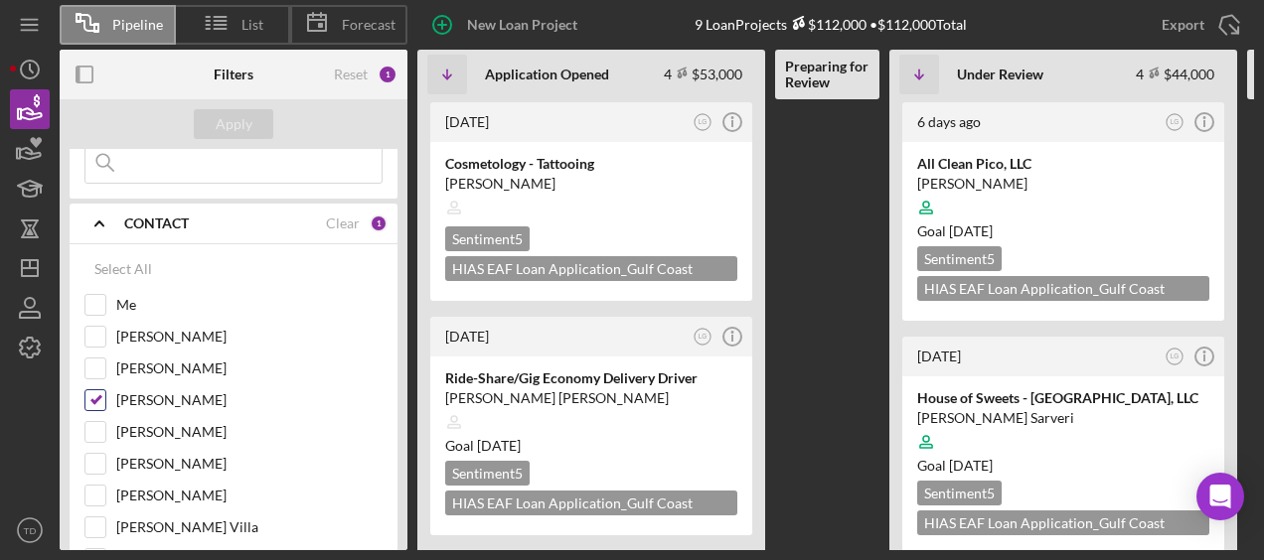
click at [89, 399] on input "[PERSON_NAME]" at bounding box center [95, 401] width 20 height 20
checkbox input "false"
click at [91, 327] on input "[PERSON_NAME]" at bounding box center [95, 337] width 20 height 20
click at [217, 133] on div "Apply" at bounding box center [234, 124] width 37 height 30
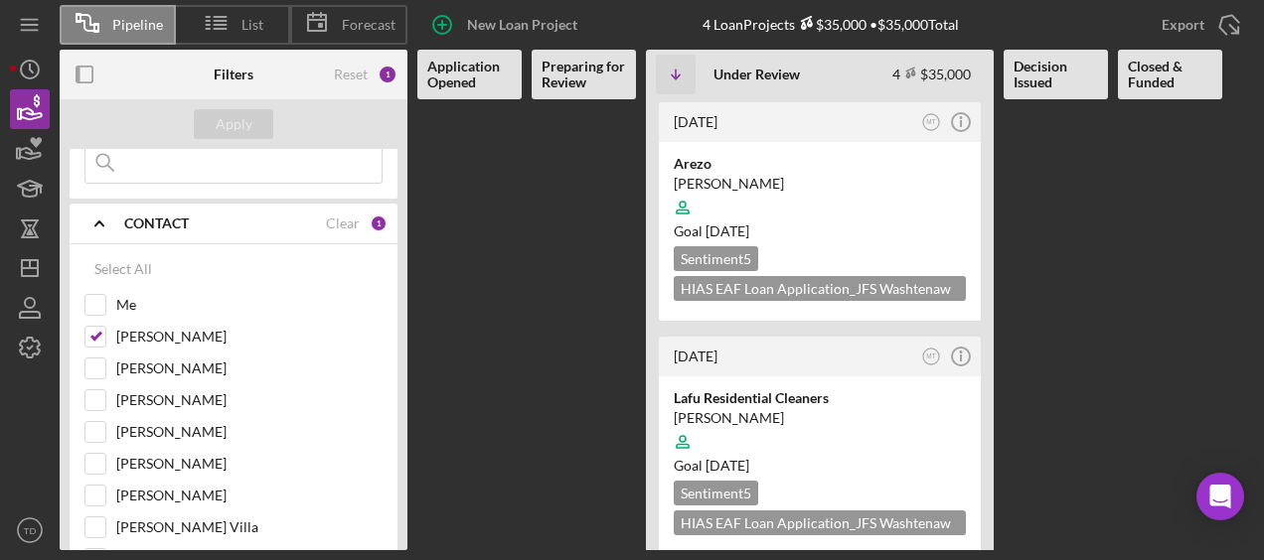
scroll to position [1, 0]
click at [94, 334] on input "[PERSON_NAME]" at bounding box center [95, 337] width 20 height 20
checkbox input "false"
click at [99, 422] on input "[PERSON_NAME]" at bounding box center [95, 432] width 20 height 20
checkbox input "true"
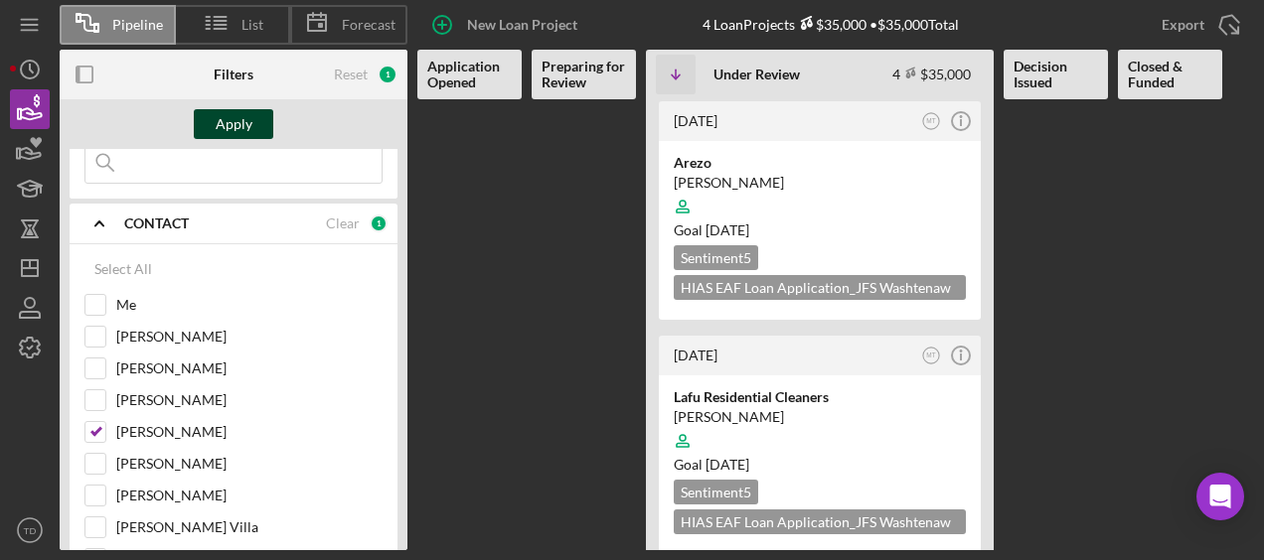
click at [238, 111] on div "Apply" at bounding box center [234, 124] width 37 height 30
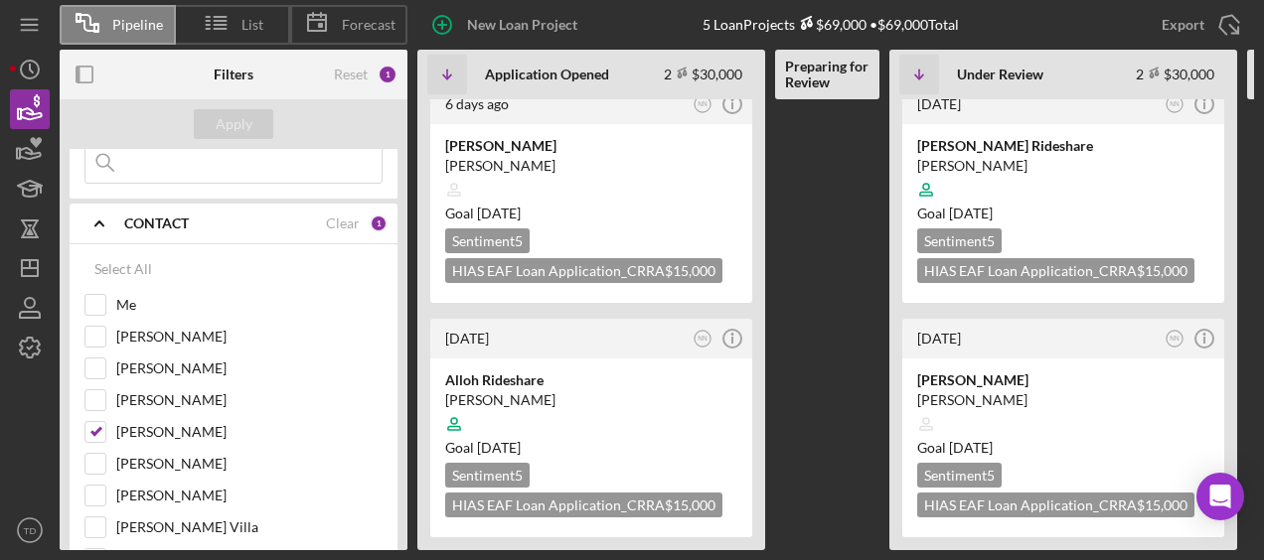
scroll to position [32, 0]
click at [959, 391] on div "[PERSON_NAME]" at bounding box center [1063, 401] width 292 height 20
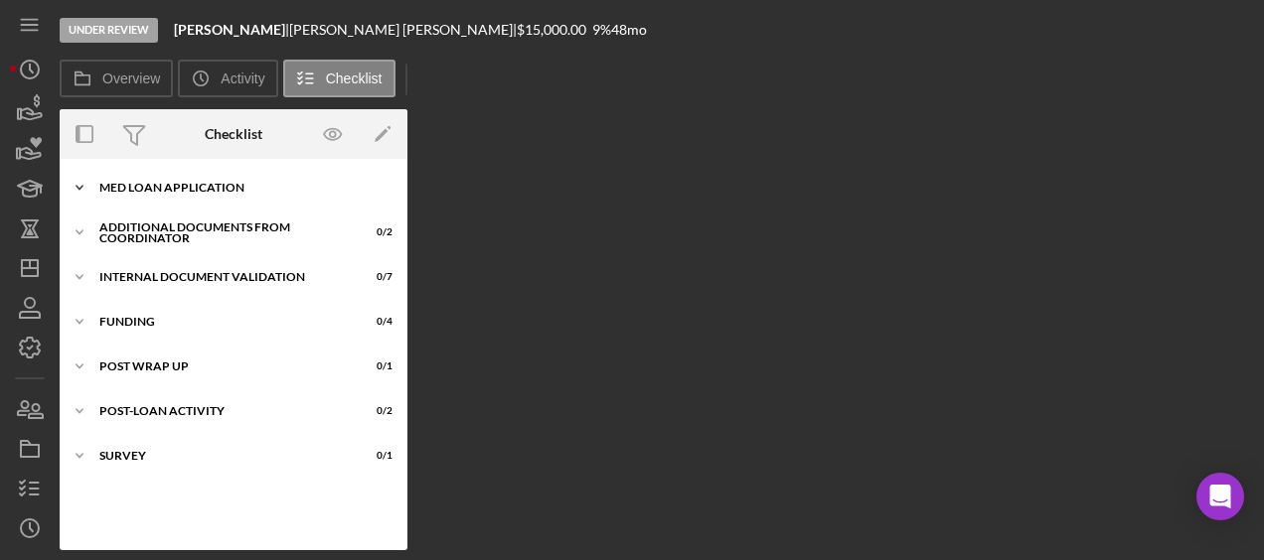
click at [229, 184] on div "MED Loan Application" at bounding box center [240, 188] width 283 height 12
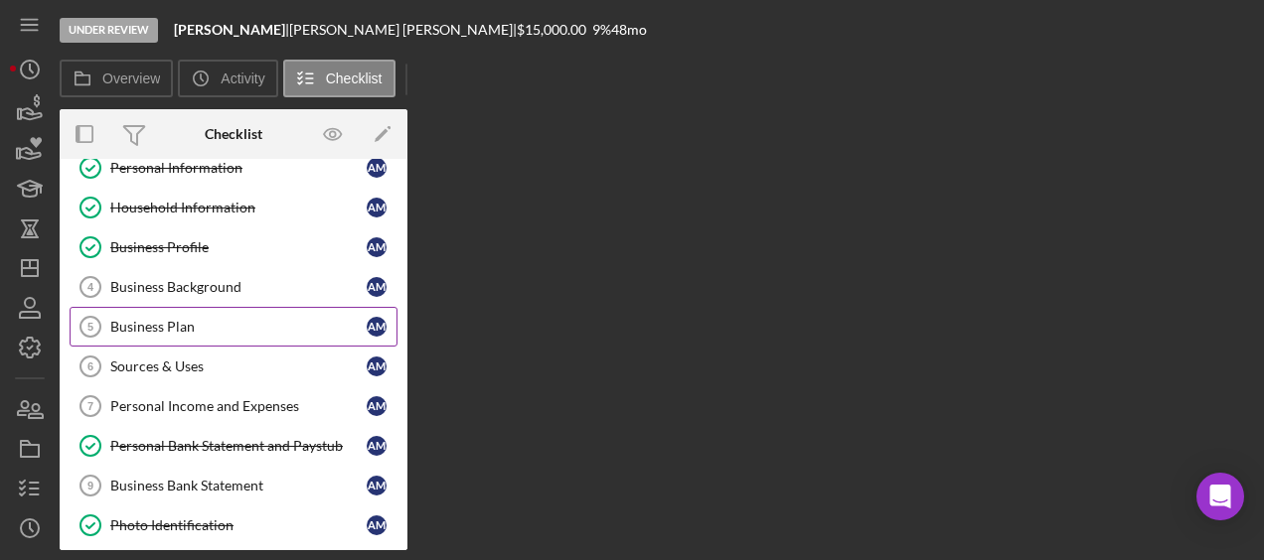
scroll to position [64, 0]
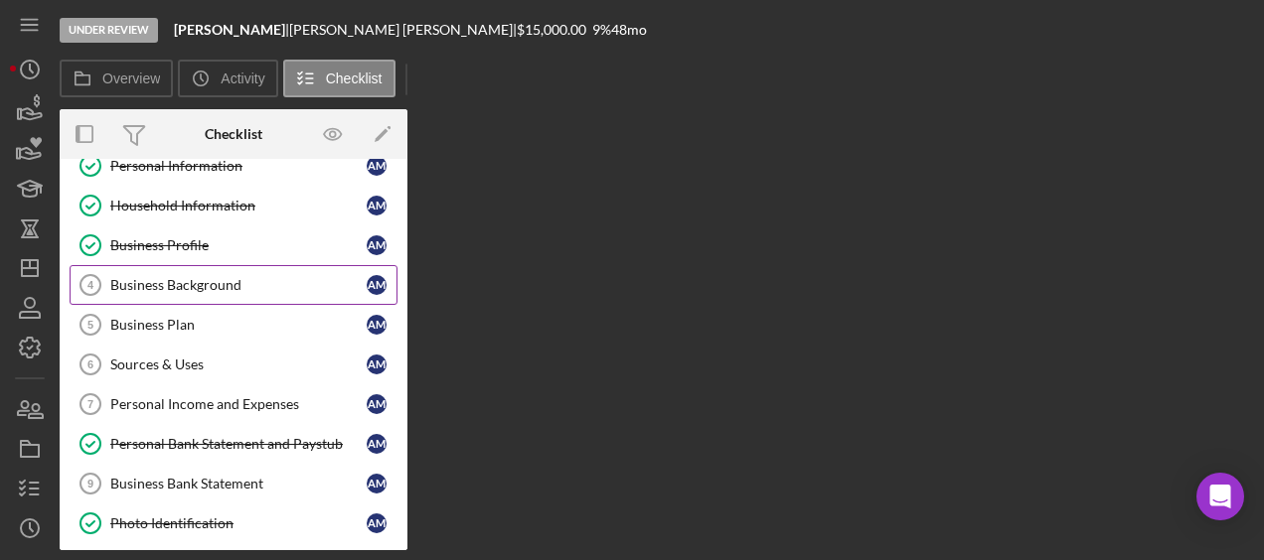
click at [194, 293] on link "Business Background 4 Business Background A M" at bounding box center [234, 285] width 328 height 40
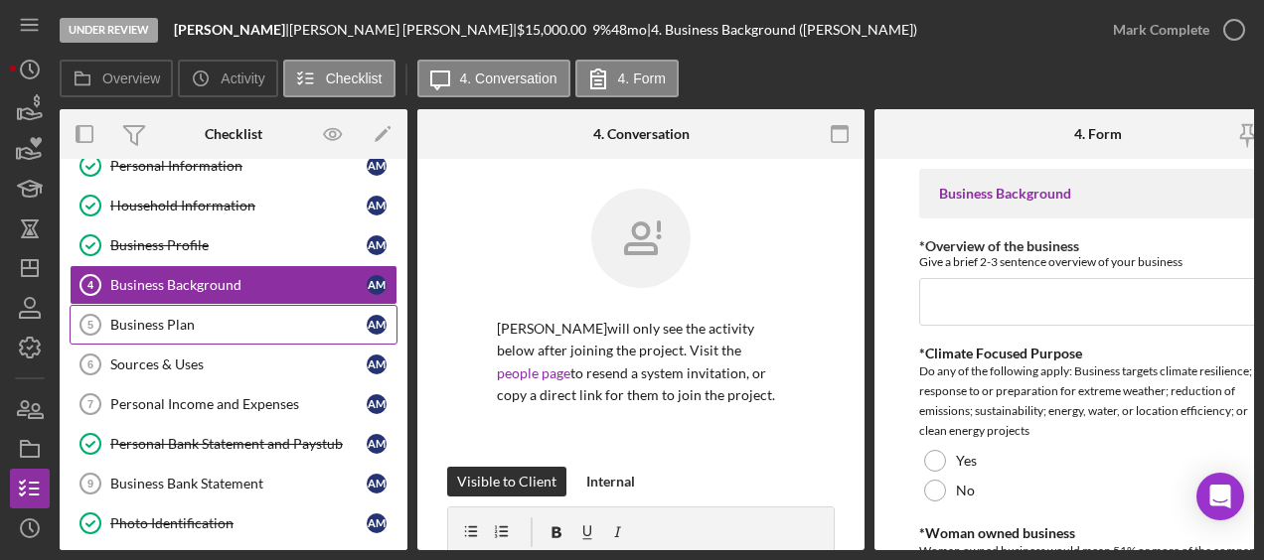
click at [183, 334] on link "Business Plan 5 Business Plan A M" at bounding box center [234, 325] width 328 height 40
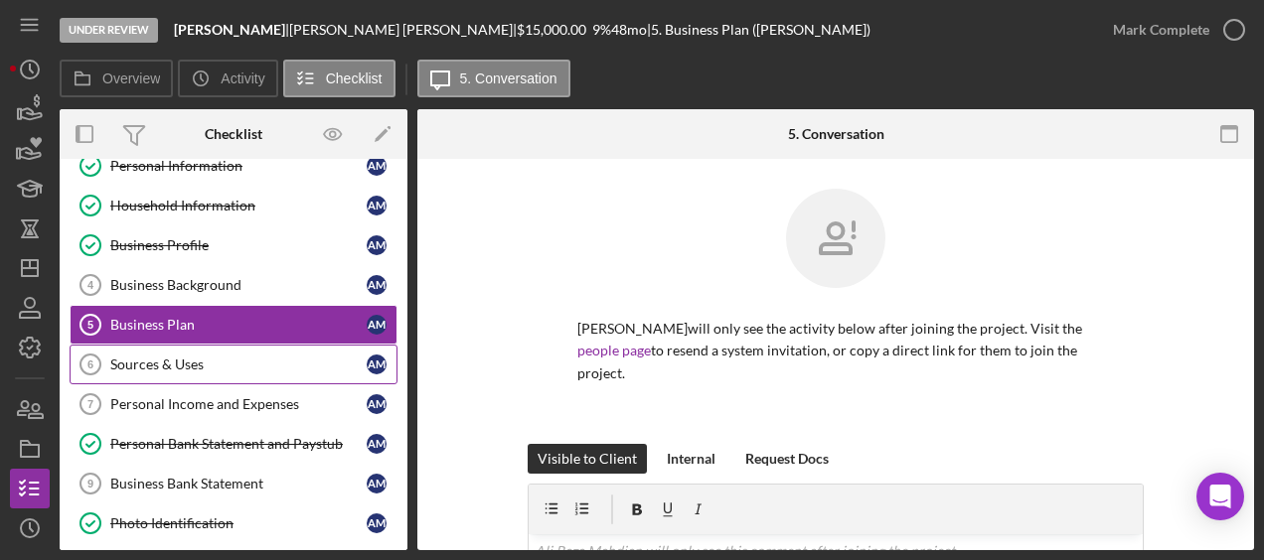
click at [182, 366] on div "Sources & Uses" at bounding box center [238, 365] width 256 height 16
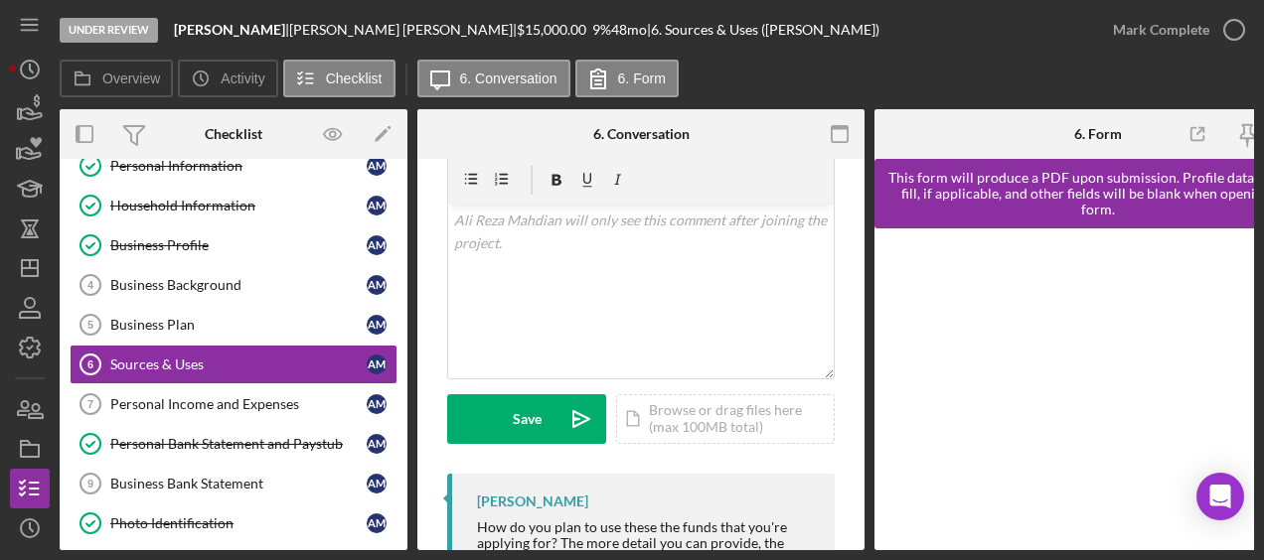
scroll to position [358, 0]
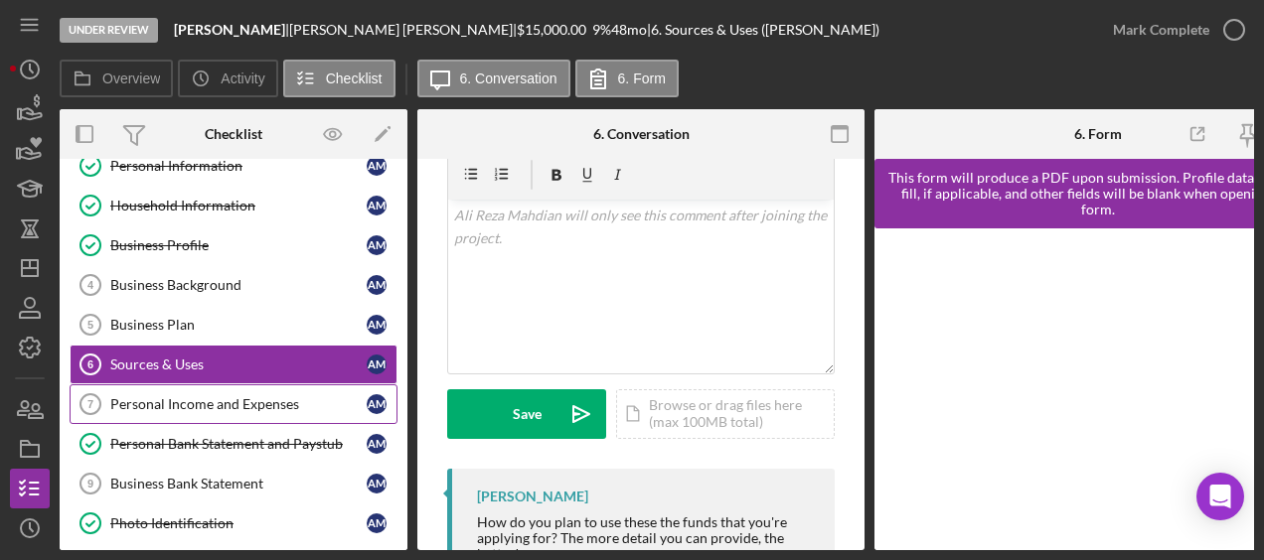
click at [194, 403] on div "Personal Income and Expenses" at bounding box center [238, 404] width 256 height 16
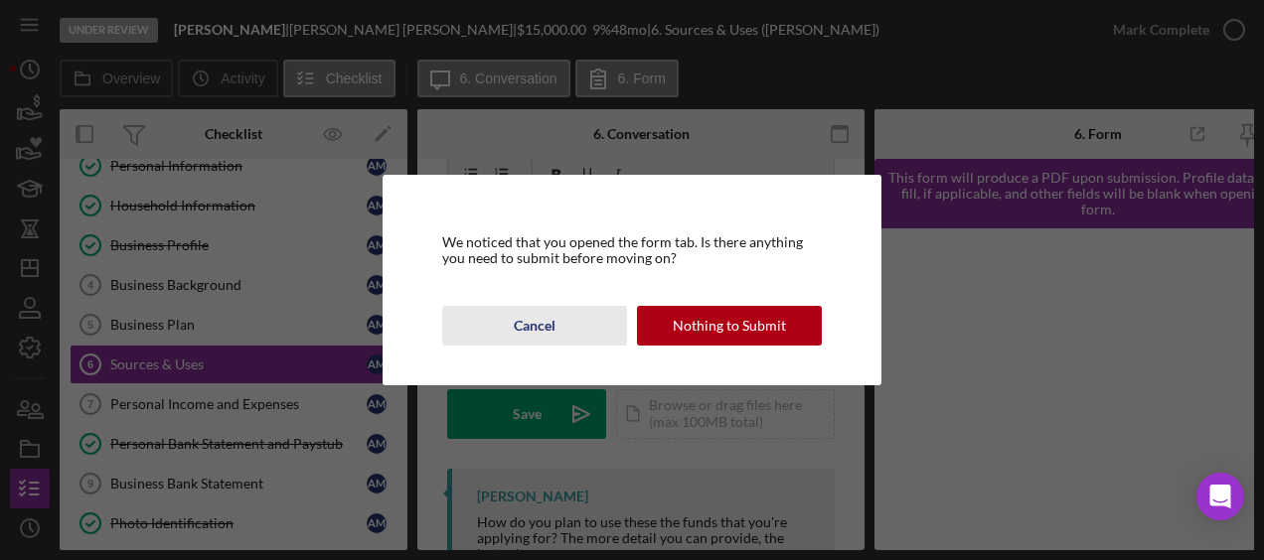
click at [535, 331] on div "Cancel" at bounding box center [535, 326] width 42 height 40
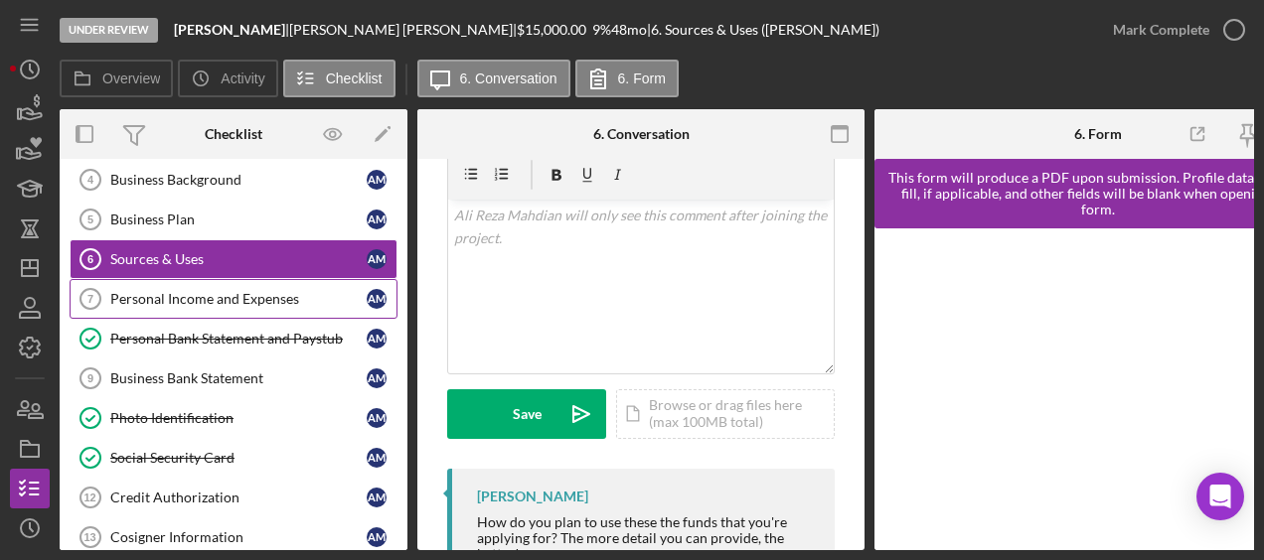
scroll to position [206, 0]
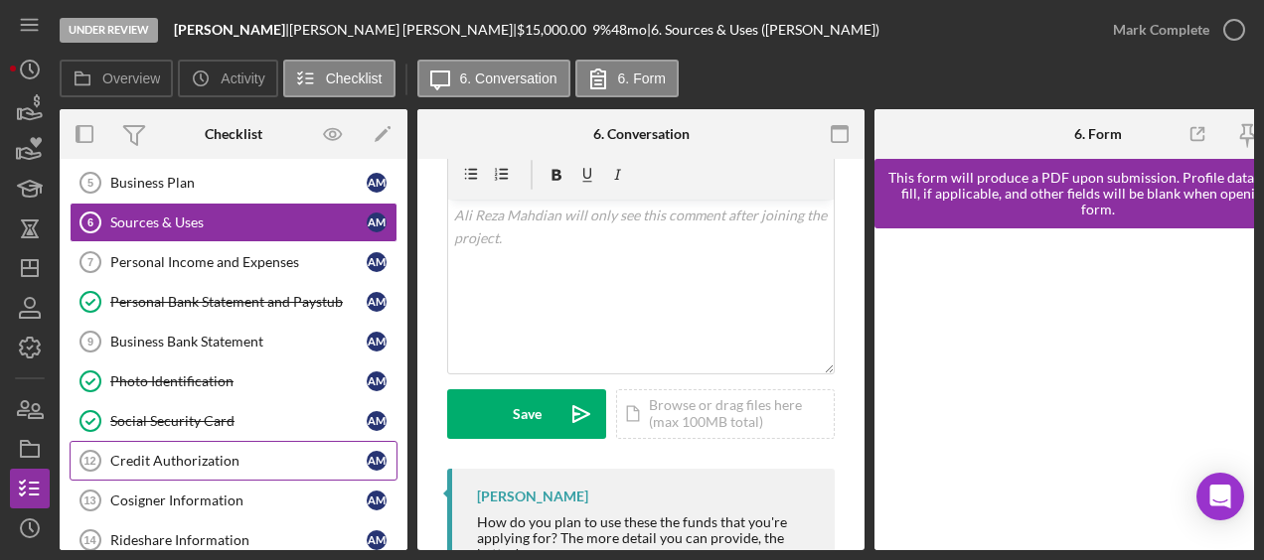
click at [211, 461] on link "Credit Authorization 12 Credit Authorization A M" at bounding box center [234, 461] width 328 height 40
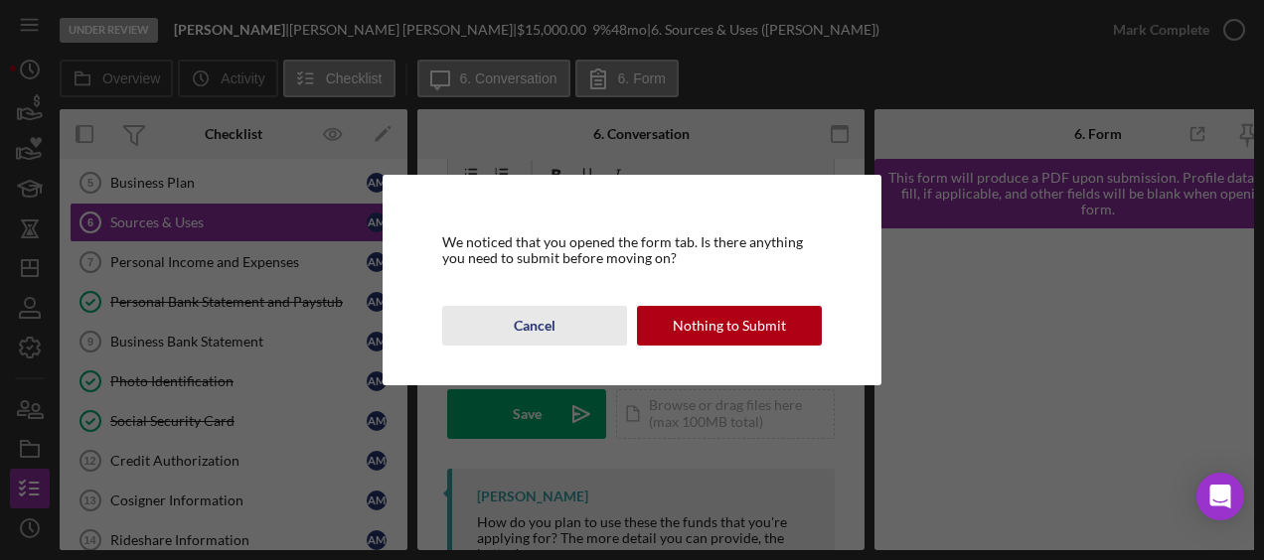
click at [537, 336] on div "Cancel" at bounding box center [535, 326] width 42 height 40
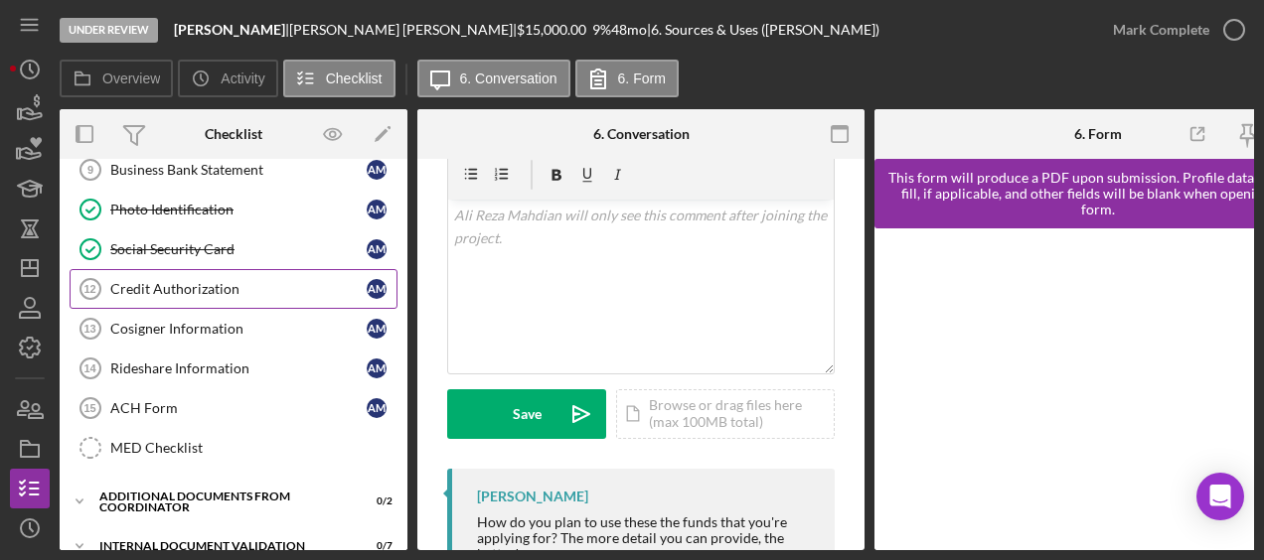
scroll to position [374, 0]
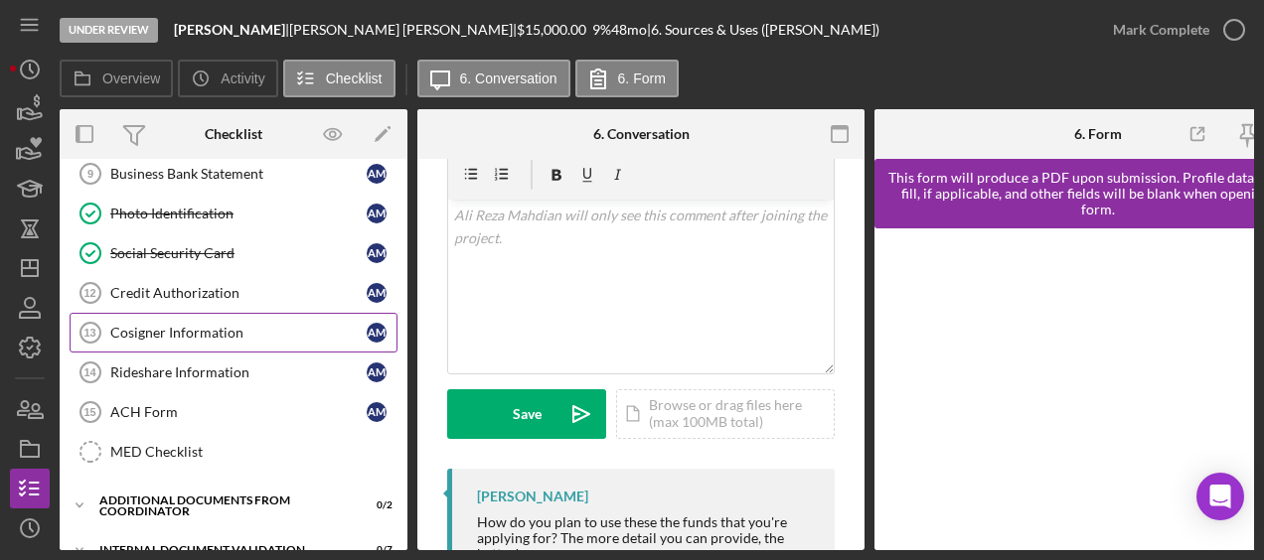
click at [222, 332] on link "Cosigner Information 13 Cosigner Information A M" at bounding box center [234, 333] width 328 height 40
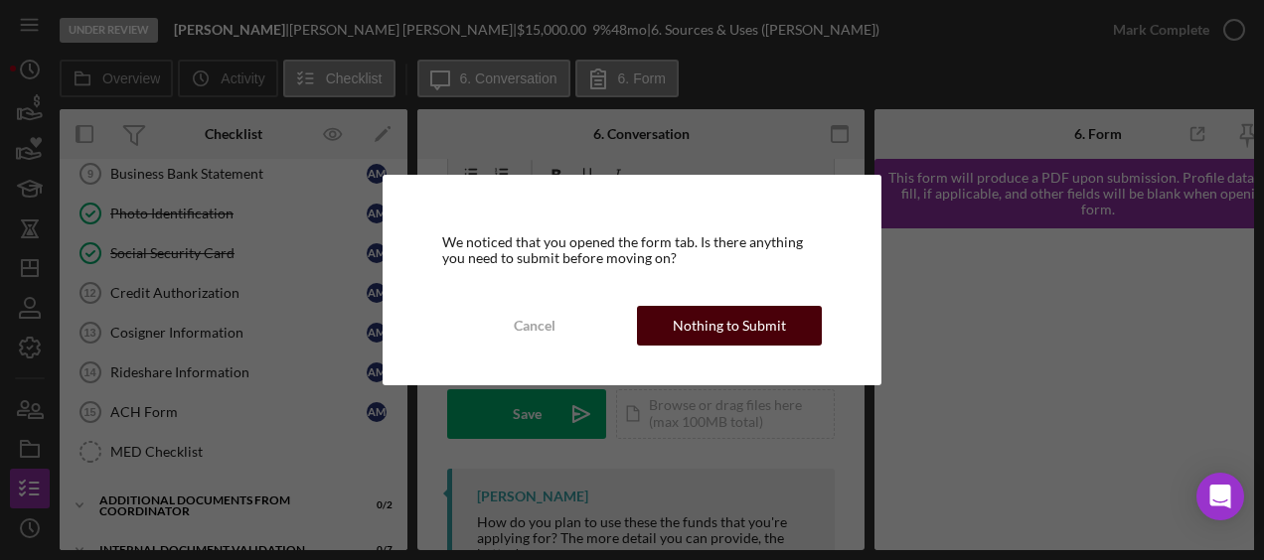
click at [702, 342] on div "Nothing to Submit" at bounding box center [729, 326] width 113 height 40
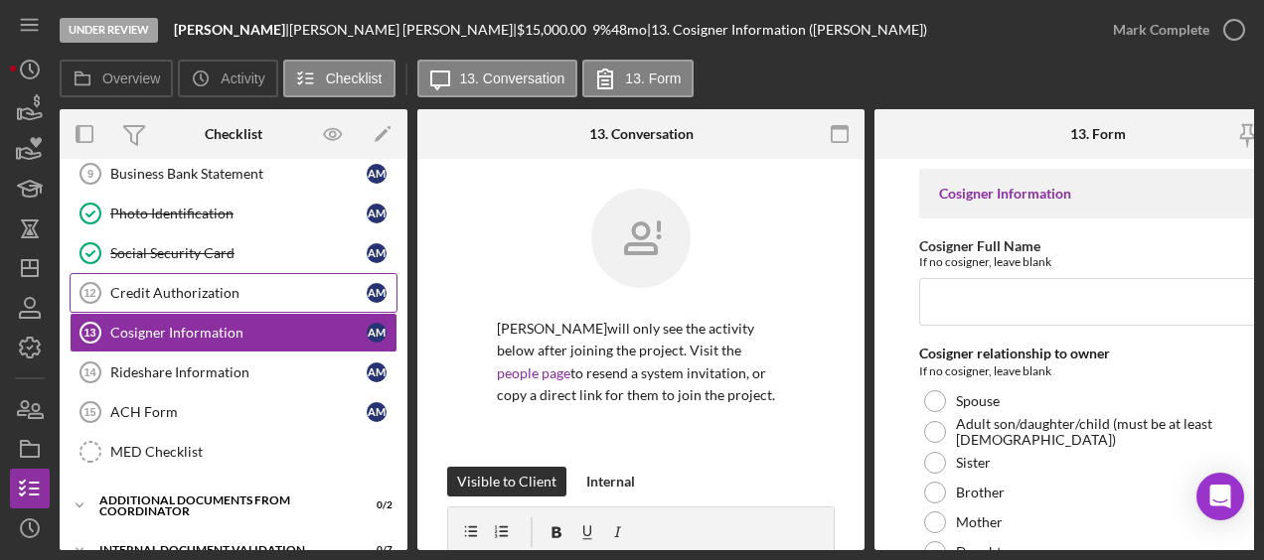
click at [238, 295] on link "Credit Authorization 12 Credit Authorization A M" at bounding box center [234, 293] width 328 height 40
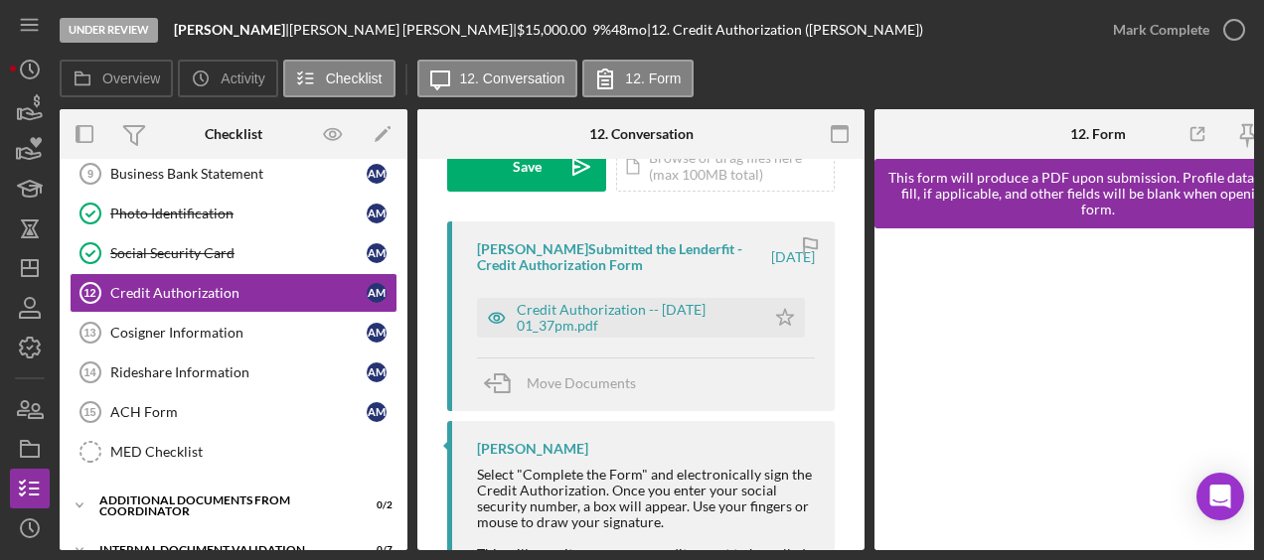
scroll to position [616, 0]
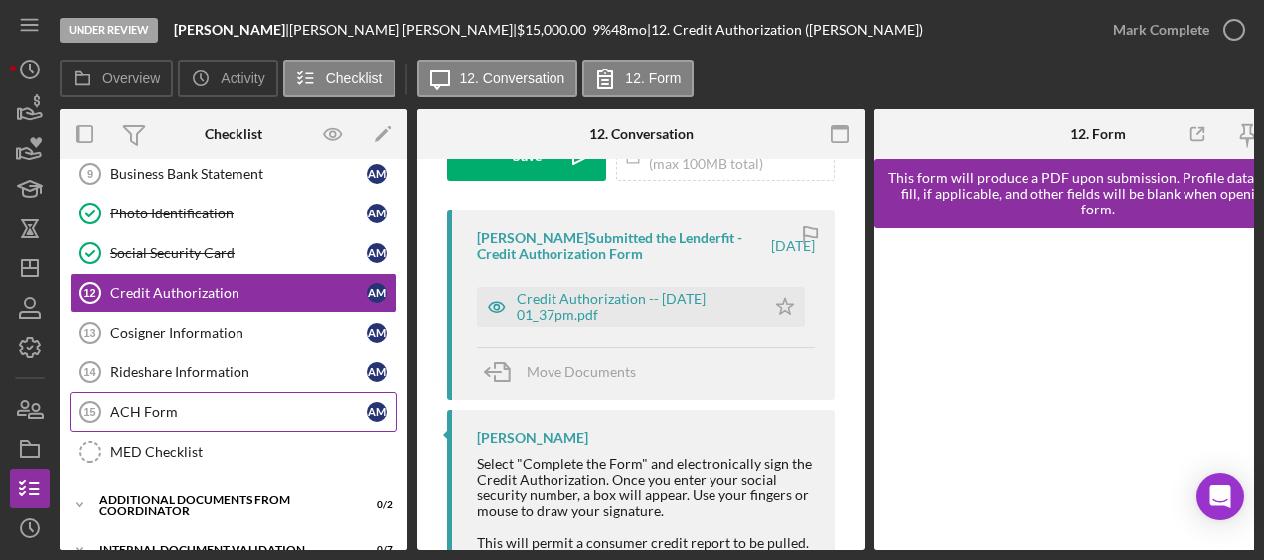
click at [274, 404] on div "ACH Form" at bounding box center [238, 412] width 256 height 16
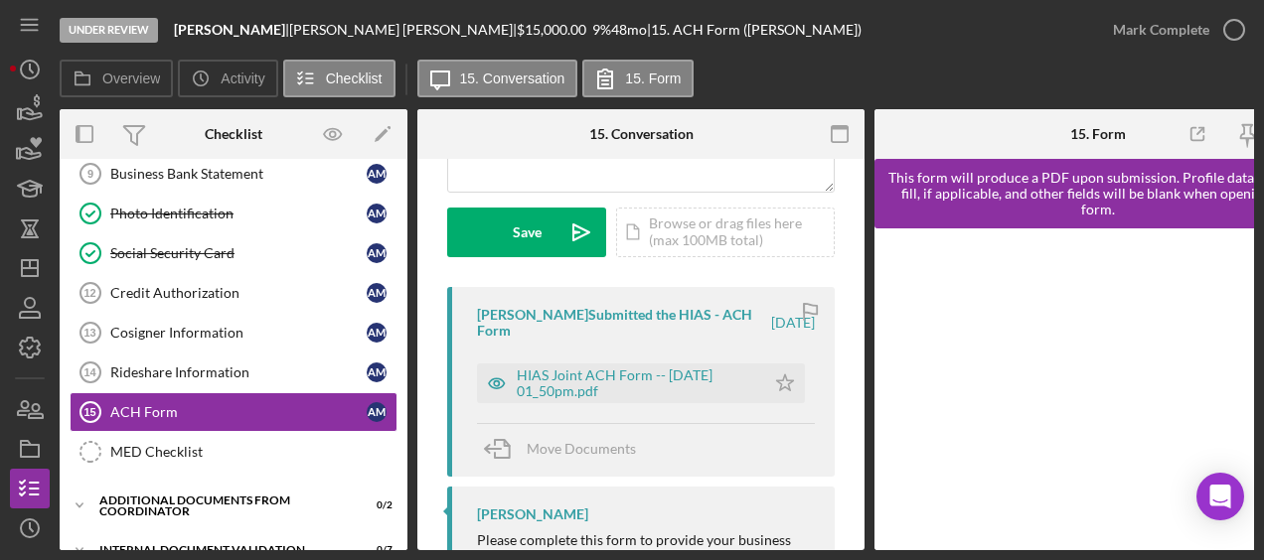
scroll to position [545, 0]
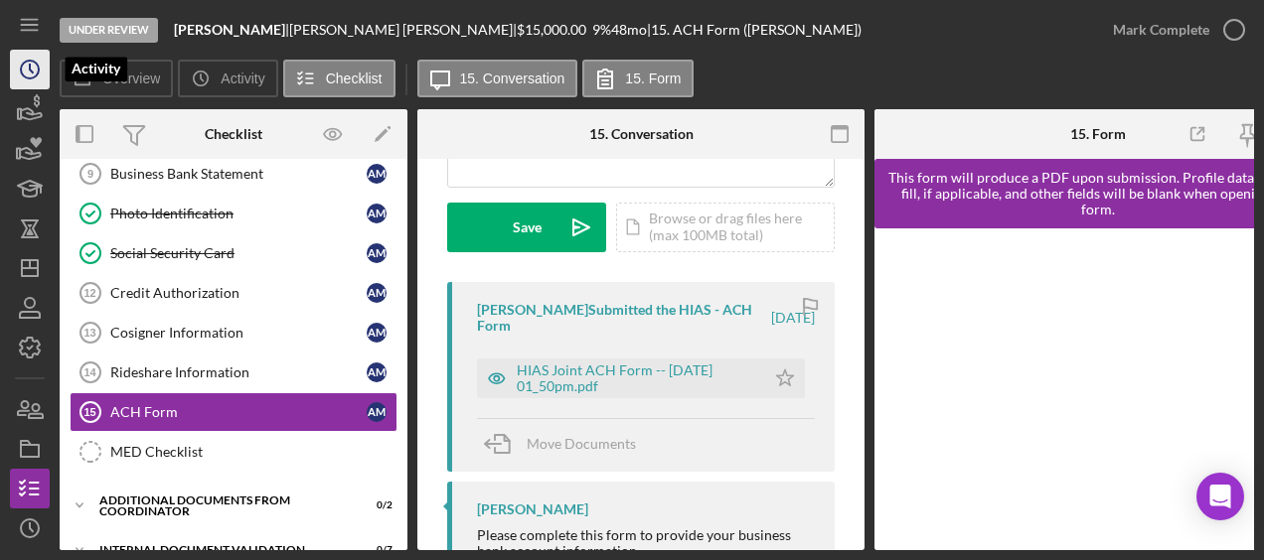
click at [46, 87] on icon "Icon/History" at bounding box center [30, 70] width 50 height 50
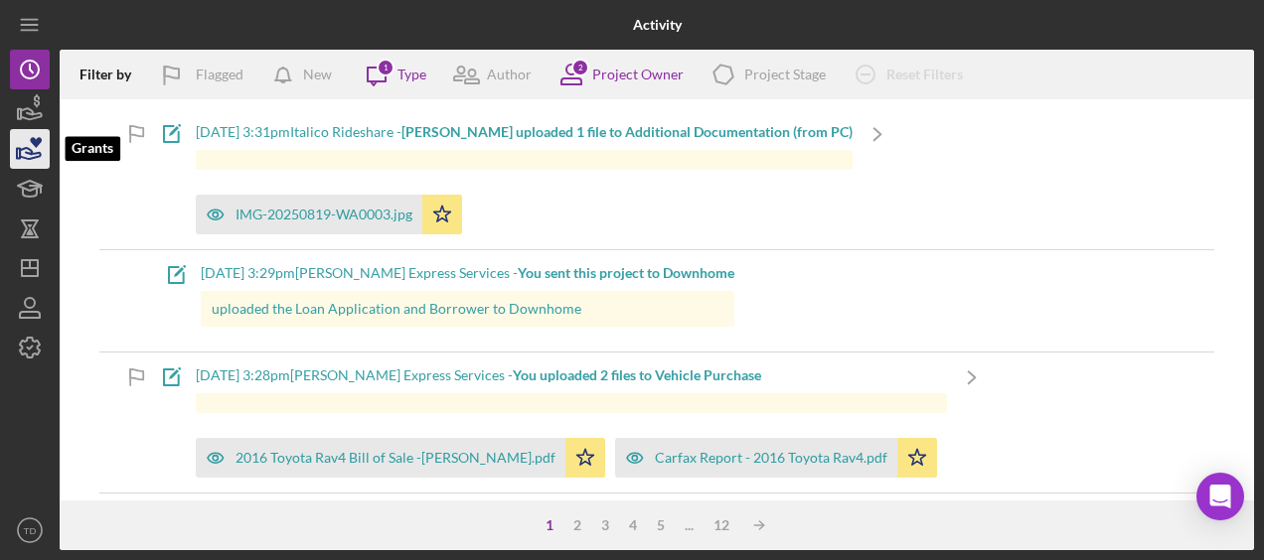
click at [29, 161] on icon "button" at bounding box center [30, 149] width 50 height 50
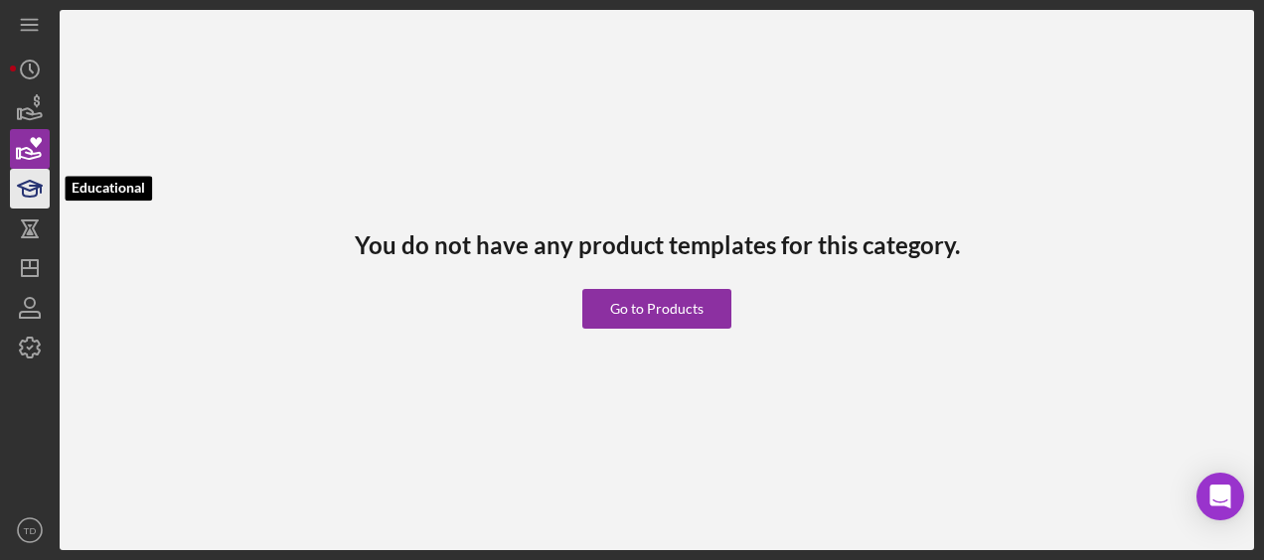
click at [26, 203] on icon "button" at bounding box center [30, 189] width 50 height 50
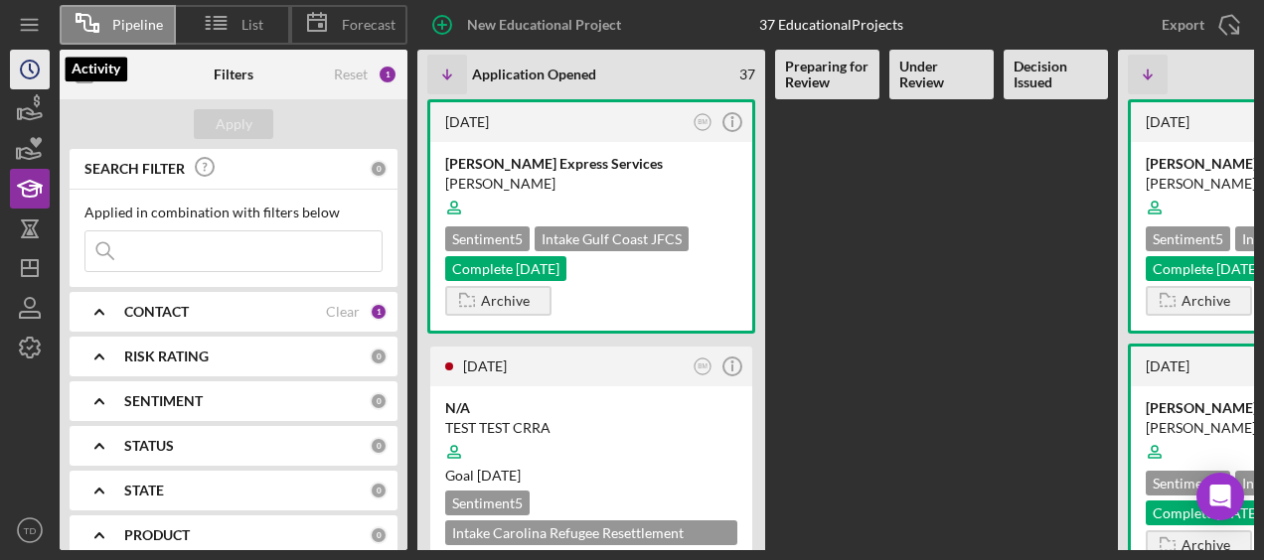
click at [32, 83] on icon "Icon/History" at bounding box center [30, 70] width 50 height 50
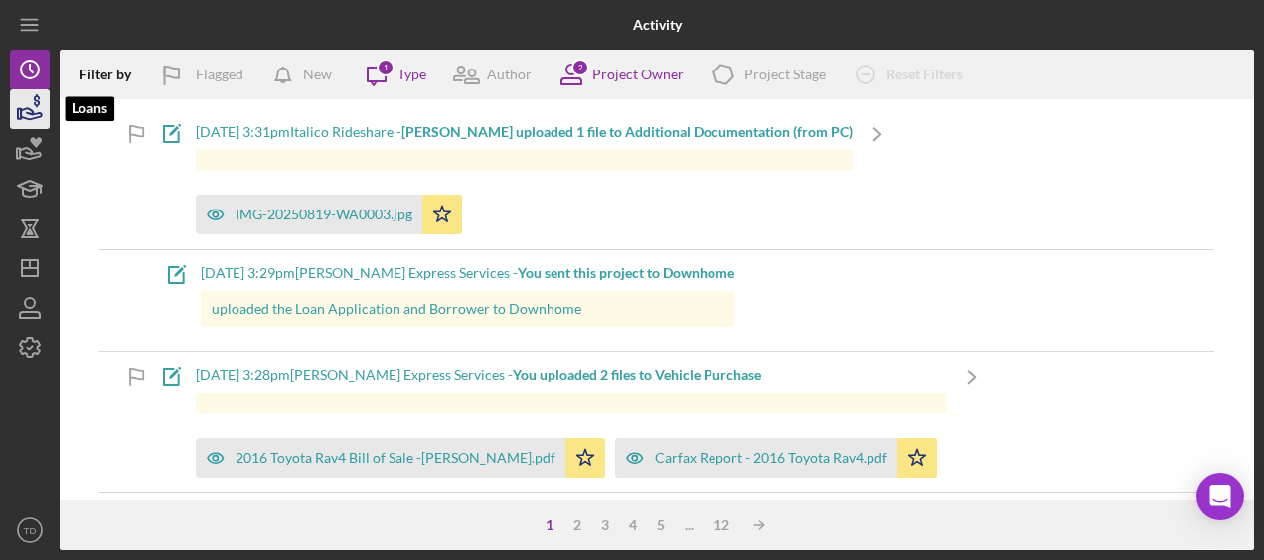
click at [40, 123] on icon "button" at bounding box center [30, 109] width 50 height 50
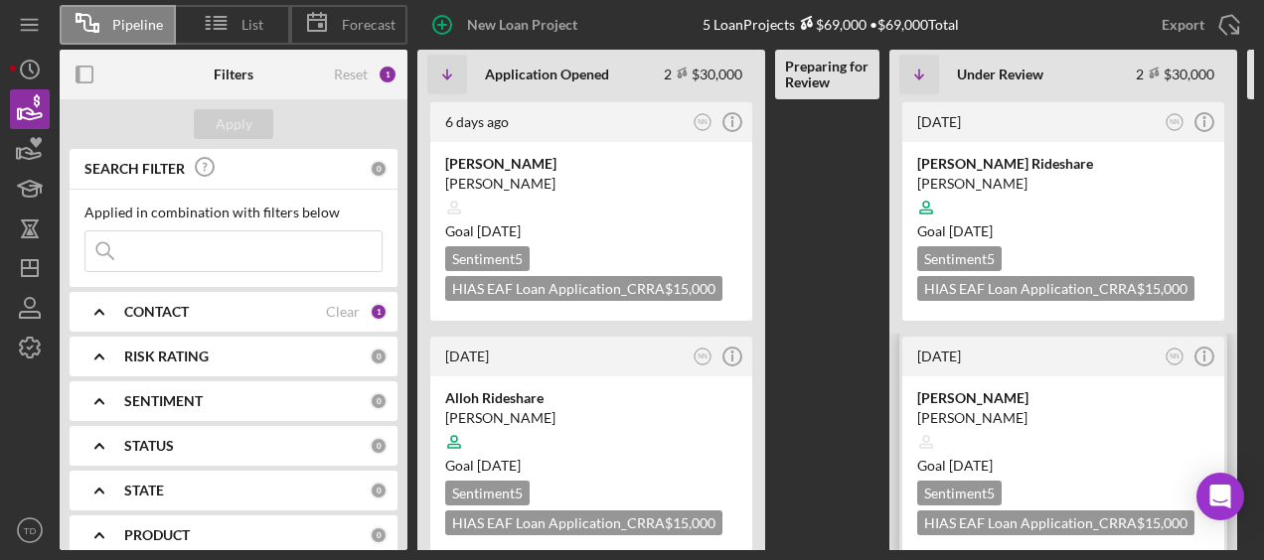
click at [939, 508] on div "Sentiment 5 HIAS EAF Loan Application_CRRA $15,000" at bounding box center [1063, 508] width 292 height 55
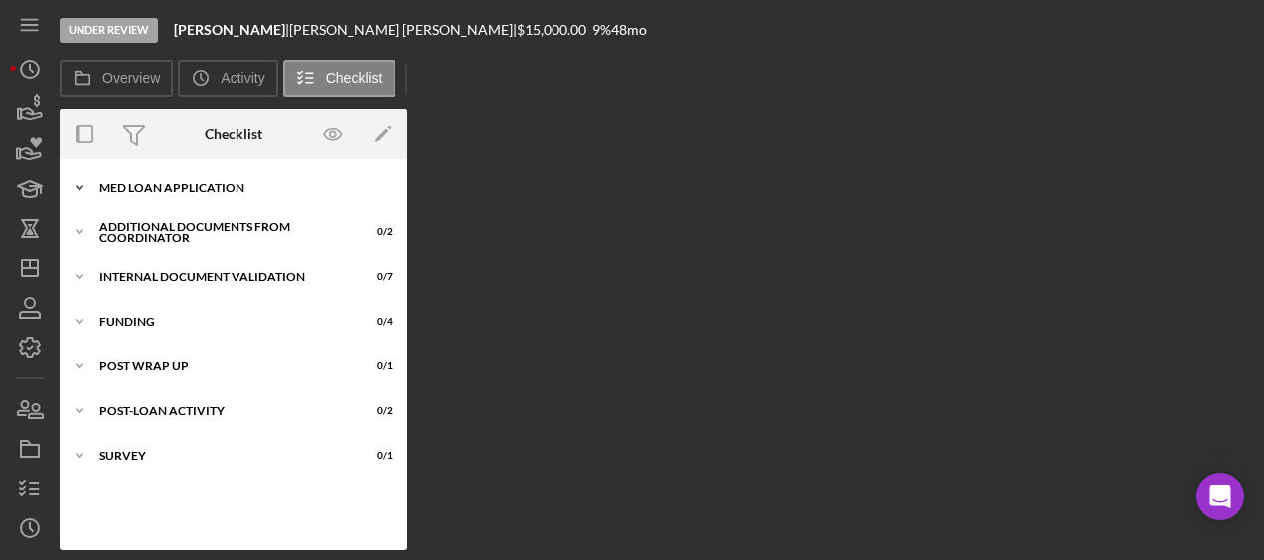
click at [115, 191] on div "MED Loan Application" at bounding box center [240, 188] width 283 height 12
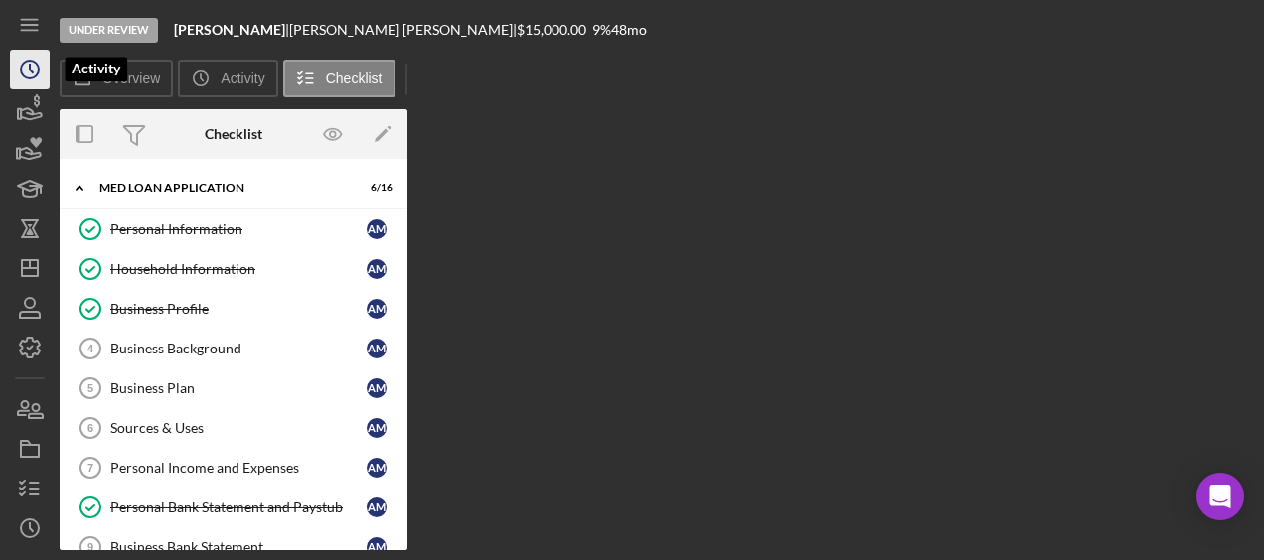
click at [35, 74] on icon "Icon/History" at bounding box center [30, 70] width 50 height 50
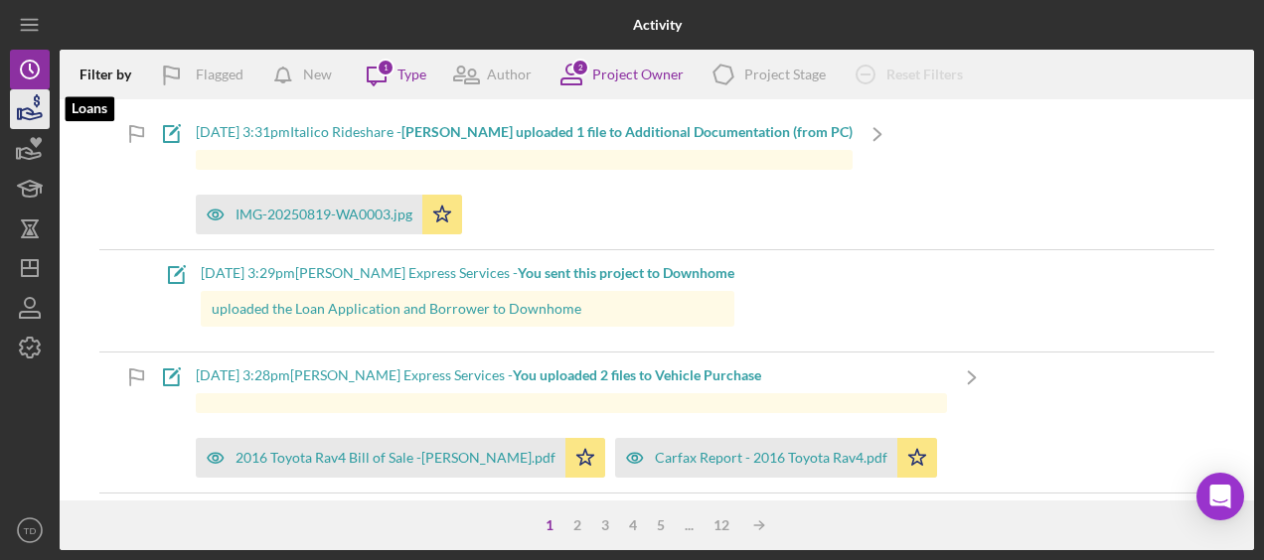
click at [32, 113] on icon "button" at bounding box center [31, 113] width 21 height 11
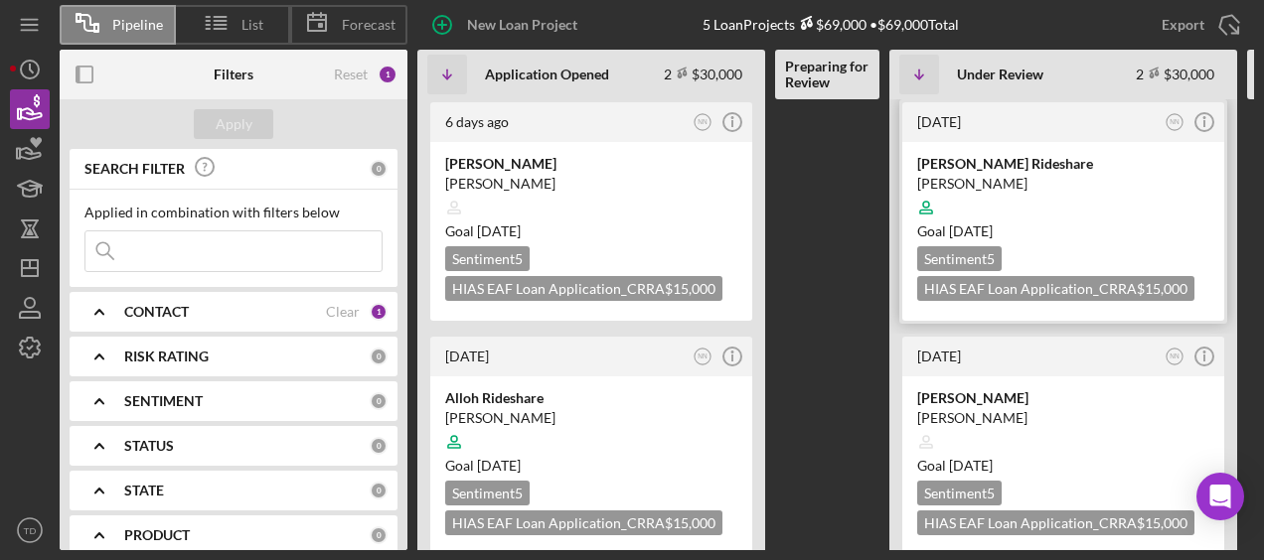
click at [981, 171] on div "[PERSON_NAME] Rideshare" at bounding box center [1063, 164] width 292 height 20
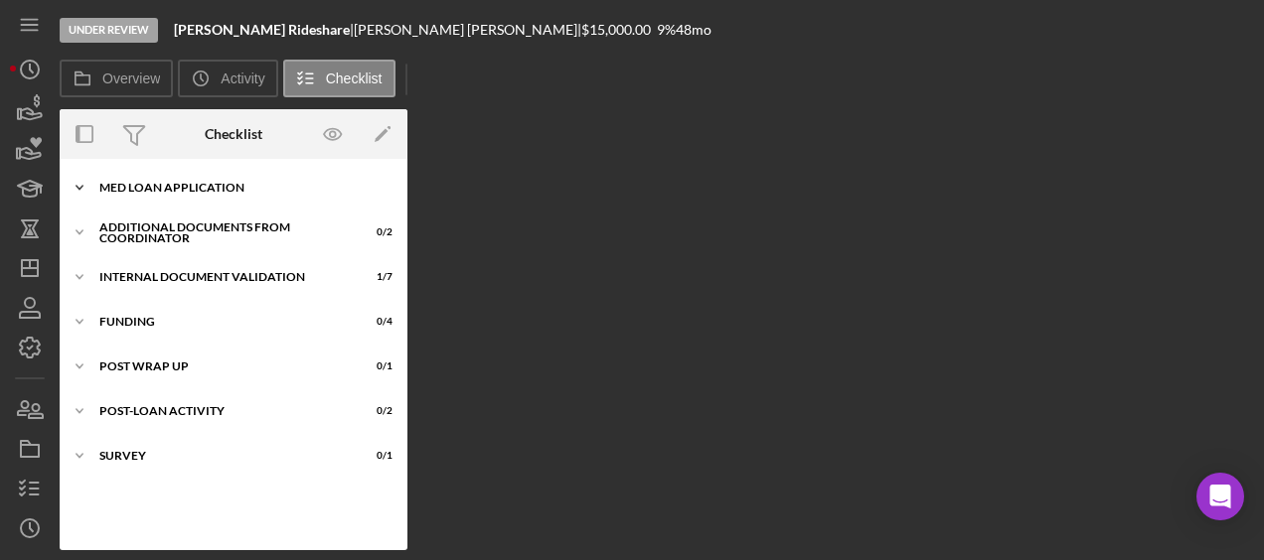
click at [159, 175] on div "Icon/Expander MED Loan Application 15 / 16" at bounding box center [234, 188] width 348 height 40
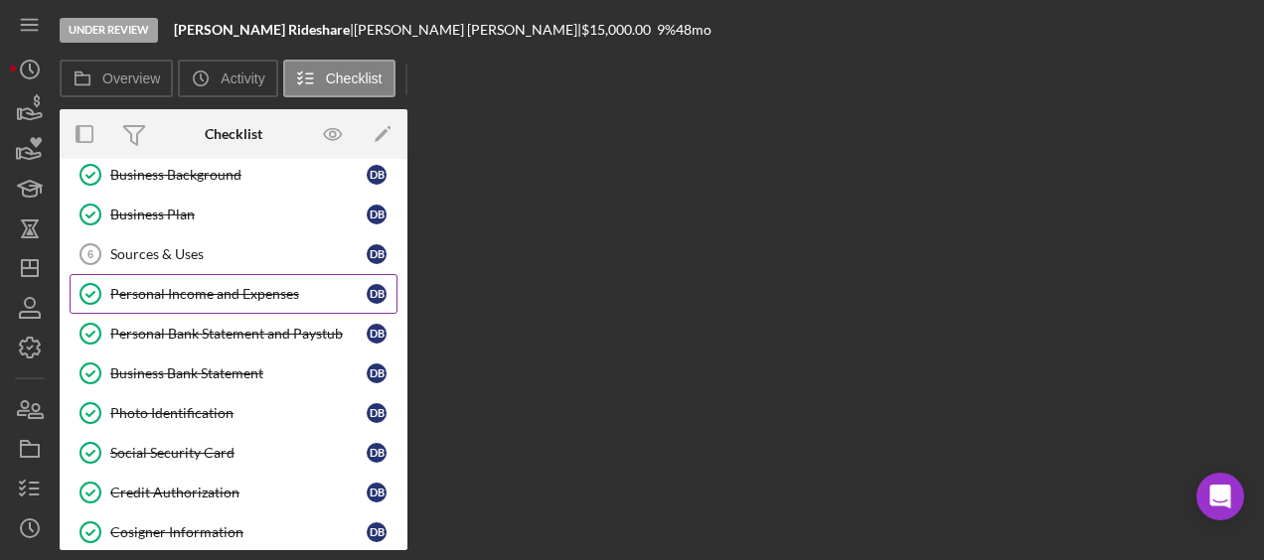
scroll to position [191, 0]
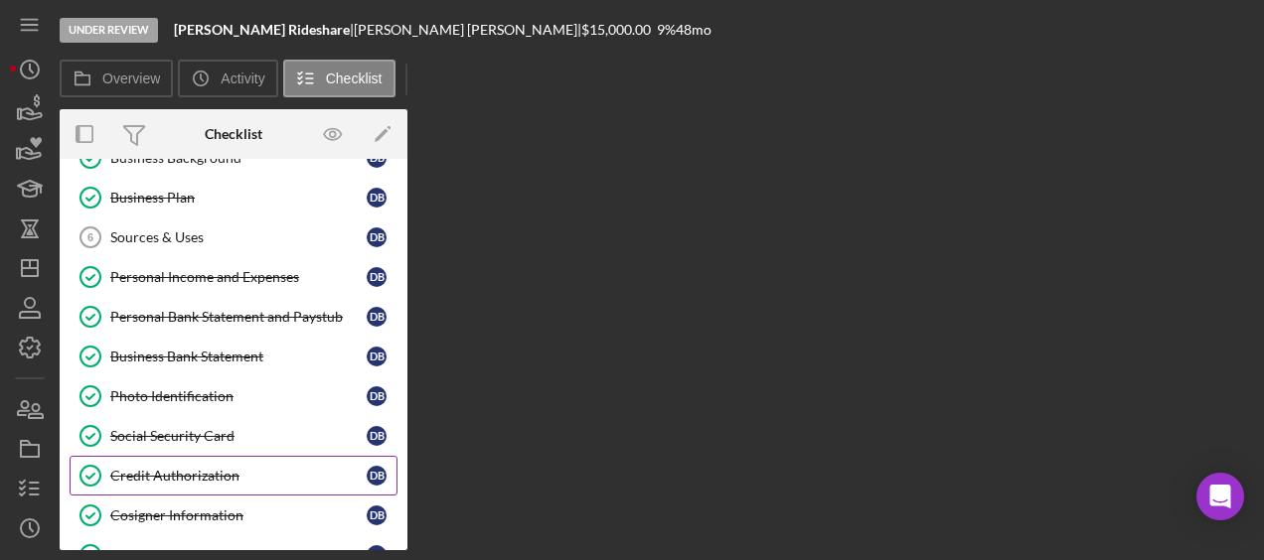
click at [195, 459] on link "Credit Authorization Credit Authorization D B" at bounding box center [234, 476] width 328 height 40
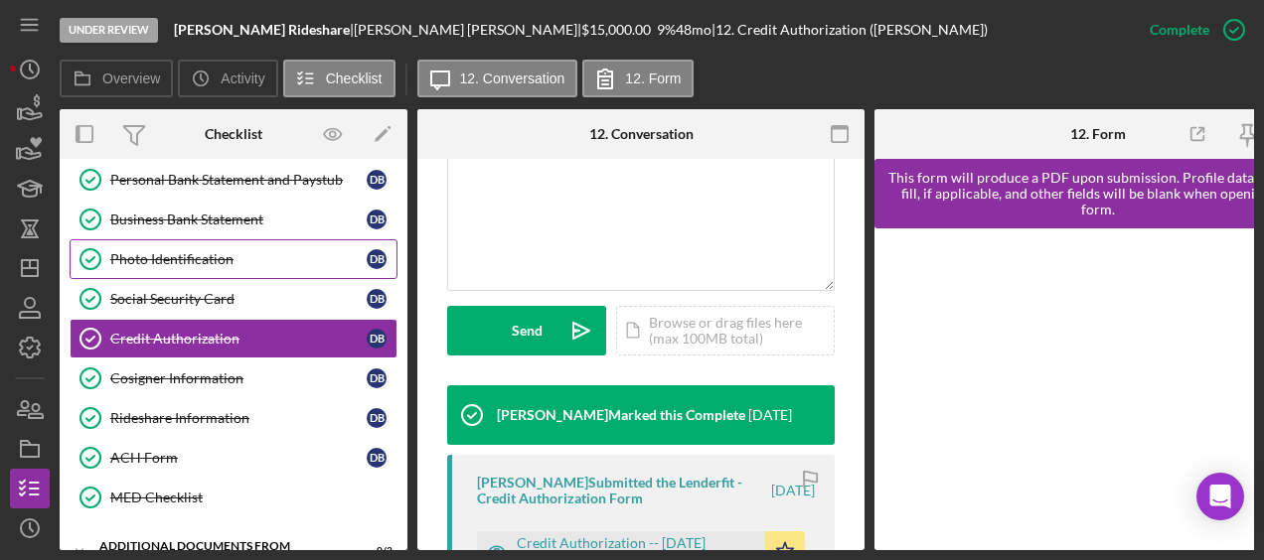
scroll to position [354, 0]
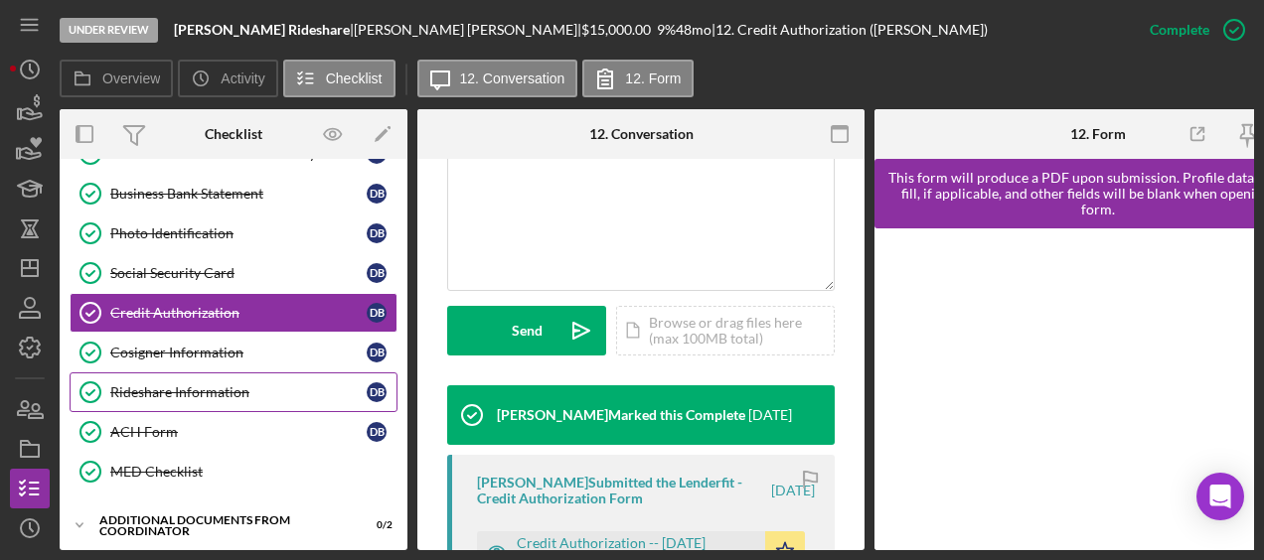
click at [193, 385] on div "Rideshare Information" at bounding box center [238, 393] width 256 height 16
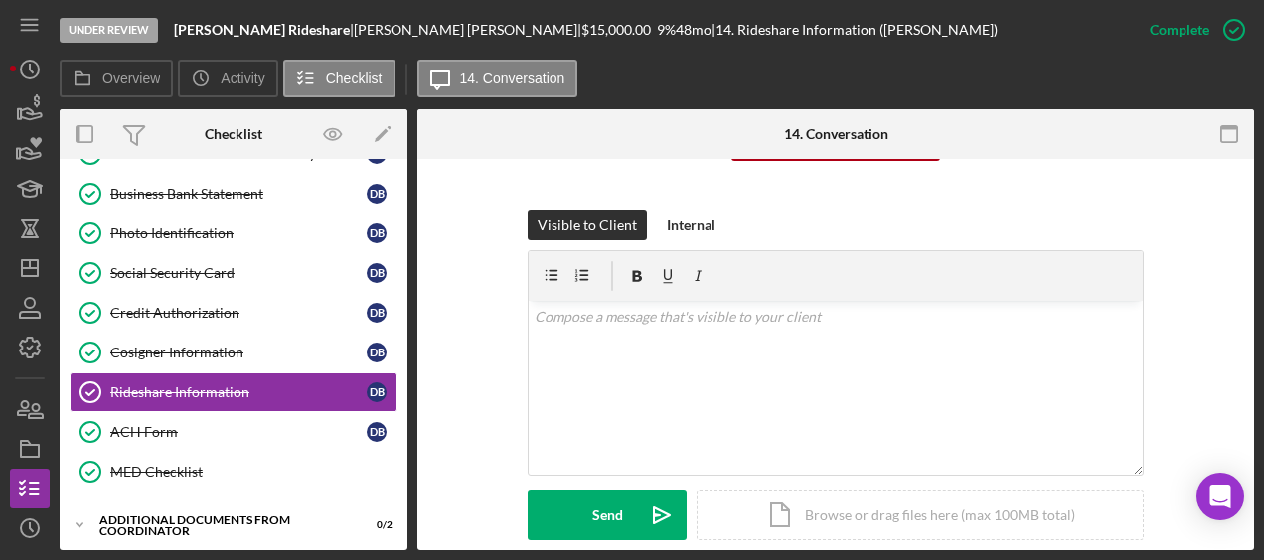
scroll to position [250, 0]
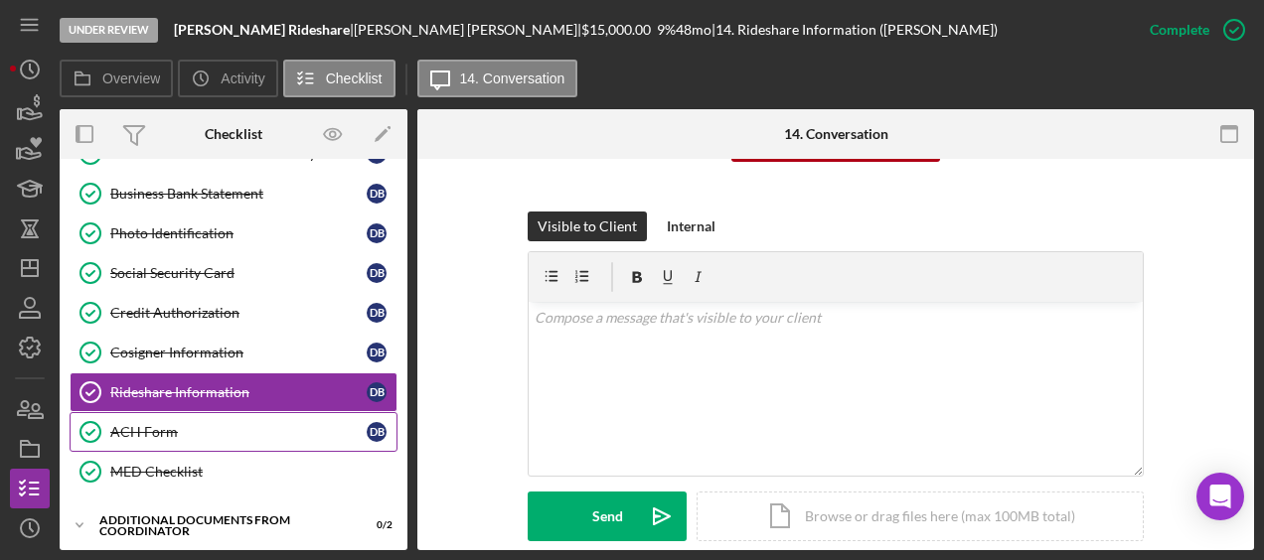
click at [270, 429] on div "ACH Form" at bounding box center [238, 432] width 256 height 16
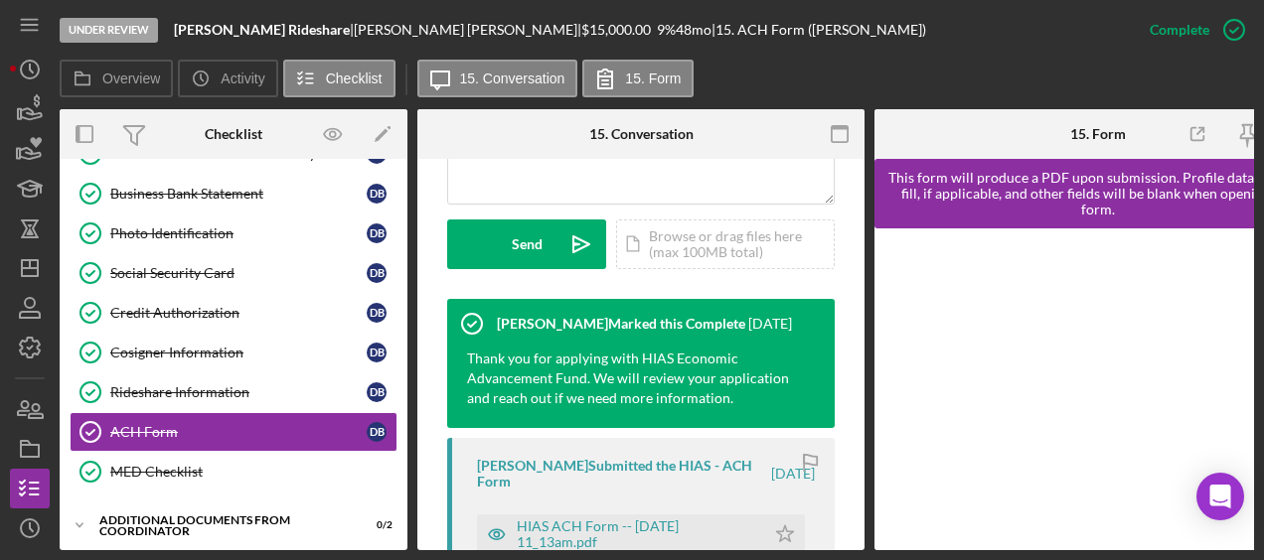
scroll to position [546, 0]
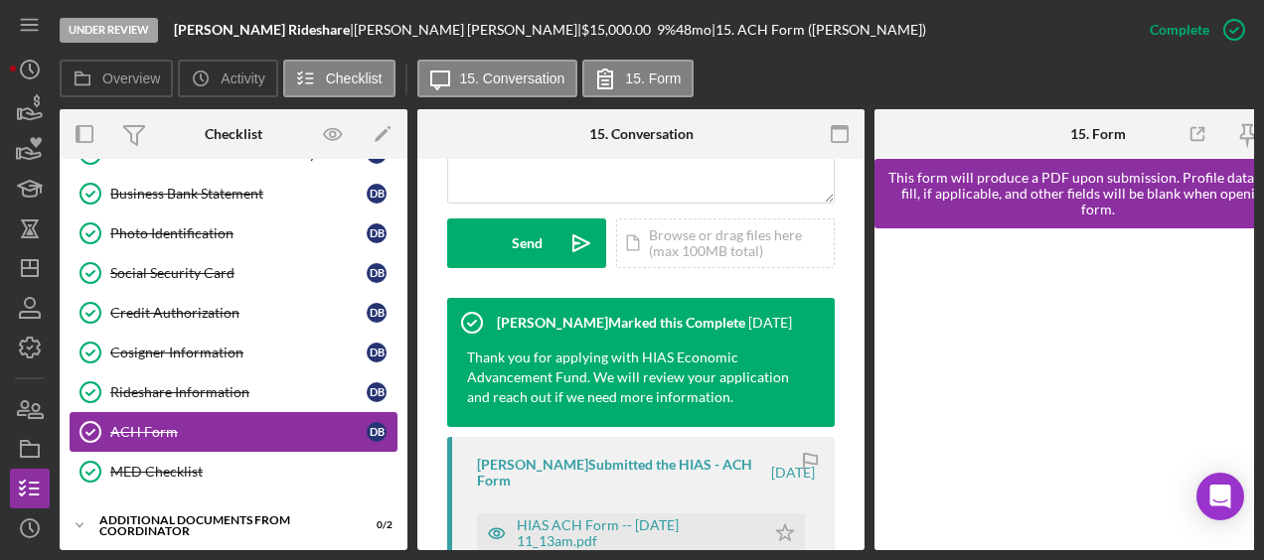
click at [233, 441] on link "ACH Form ACH Form D B" at bounding box center [234, 432] width 328 height 40
click at [219, 464] on div "MED Checklist" at bounding box center [253, 472] width 286 height 16
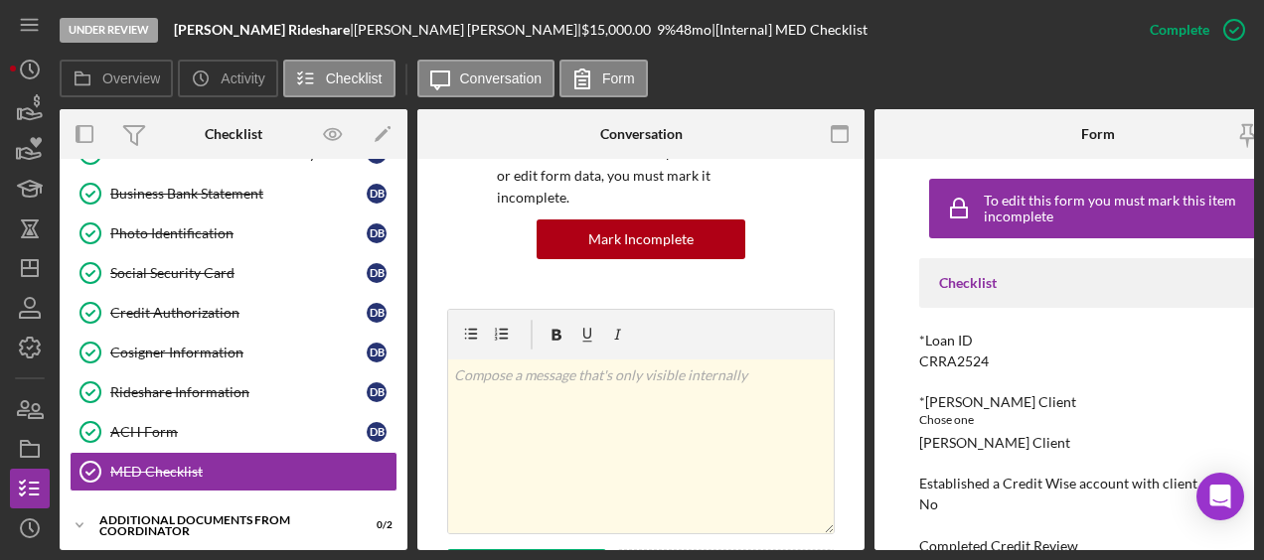
scroll to position [197, 0]
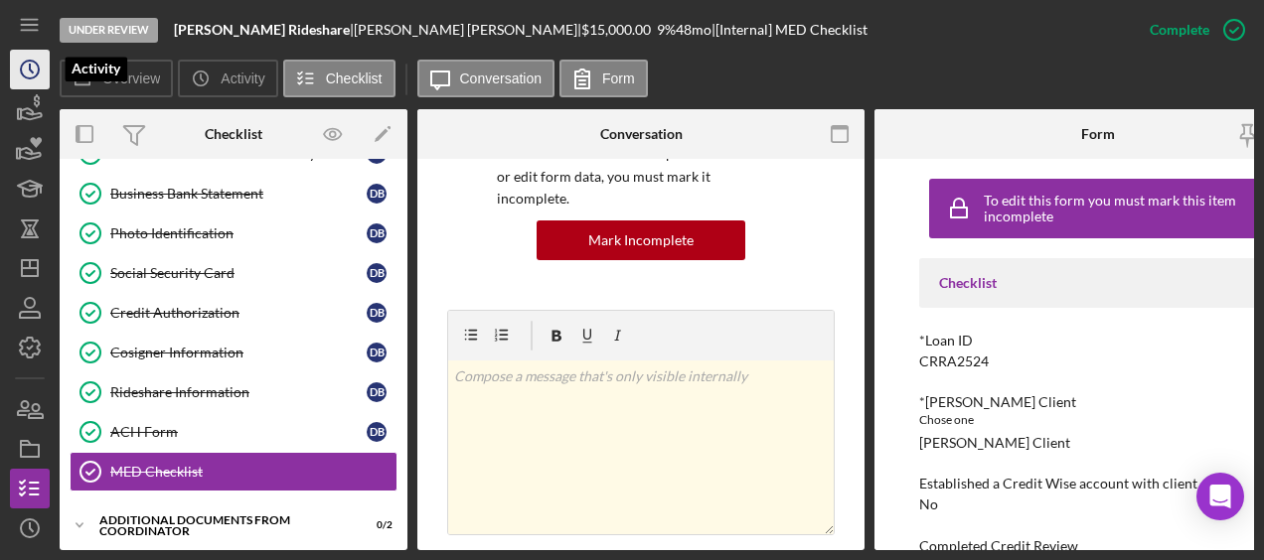
click at [16, 80] on icon "Icon/History" at bounding box center [30, 70] width 50 height 50
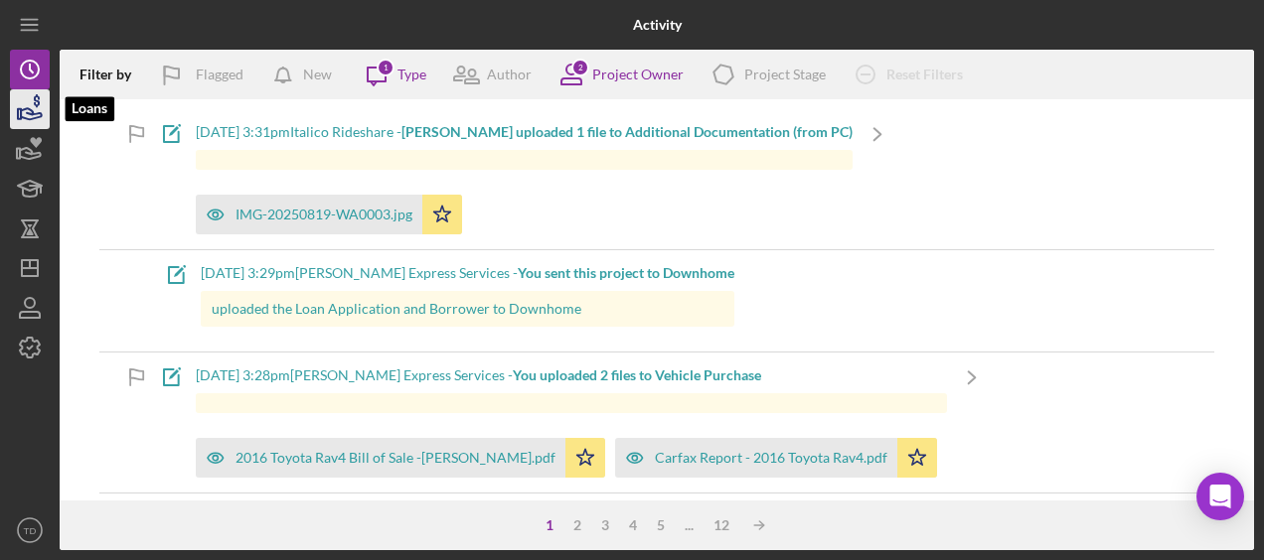
click at [19, 127] on icon "button" at bounding box center [30, 109] width 50 height 50
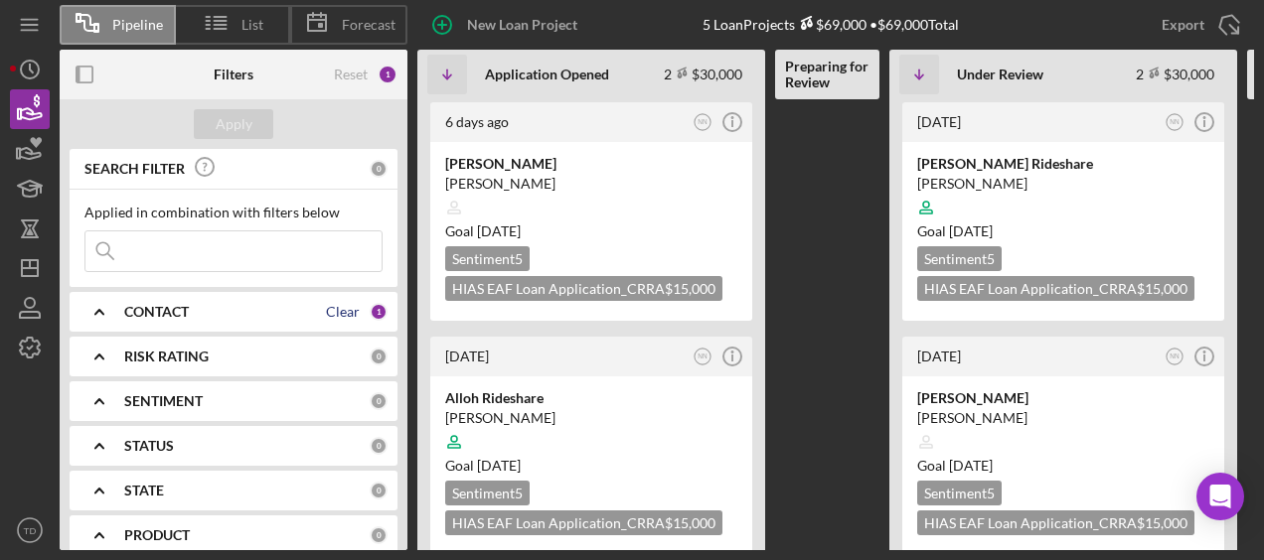
click at [328, 308] on div "Clear" at bounding box center [343, 312] width 34 height 16
click at [267, 308] on div "CONTACT" at bounding box center [246, 312] width 245 height 16
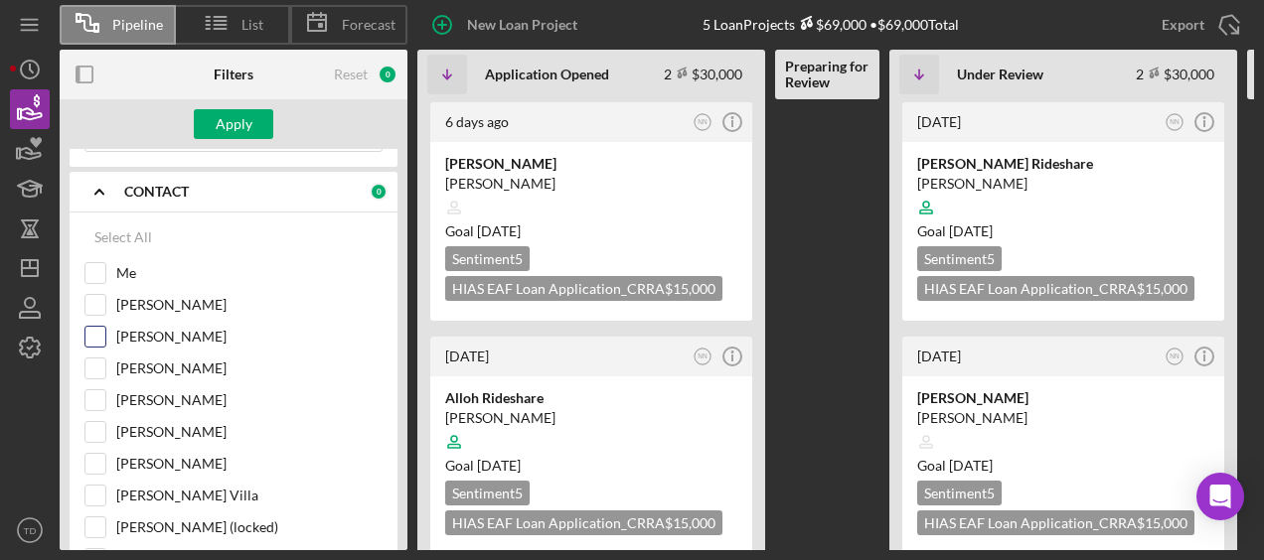
scroll to position [136, 0]
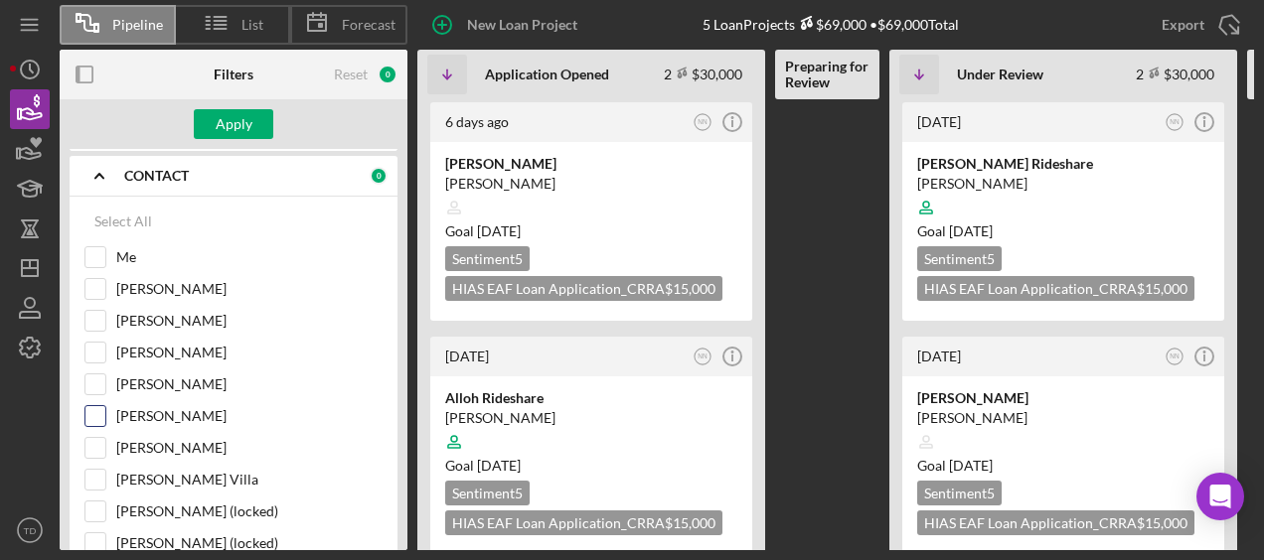
click at [85, 415] on input "[PERSON_NAME]" at bounding box center [95, 416] width 20 height 20
click at [225, 122] on div "Apply" at bounding box center [234, 124] width 37 height 30
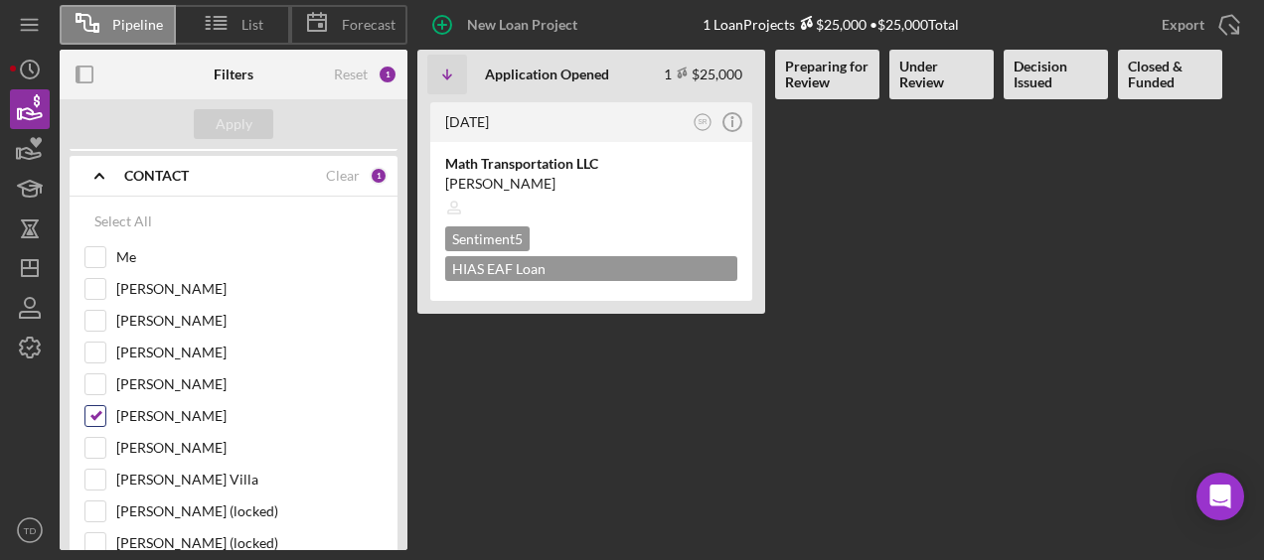
click at [102, 417] on input "[PERSON_NAME]" at bounding box center [95, 416] width 20 height 20
click at [101, 406] on input "[PERSON_NAME]" at bounding box center [95, 416] width 20 height 20
checkbox input "false"
click at [101, 447] on input "[PERSON_NAME]" at bounding box center [95, 448] width 20 height 20
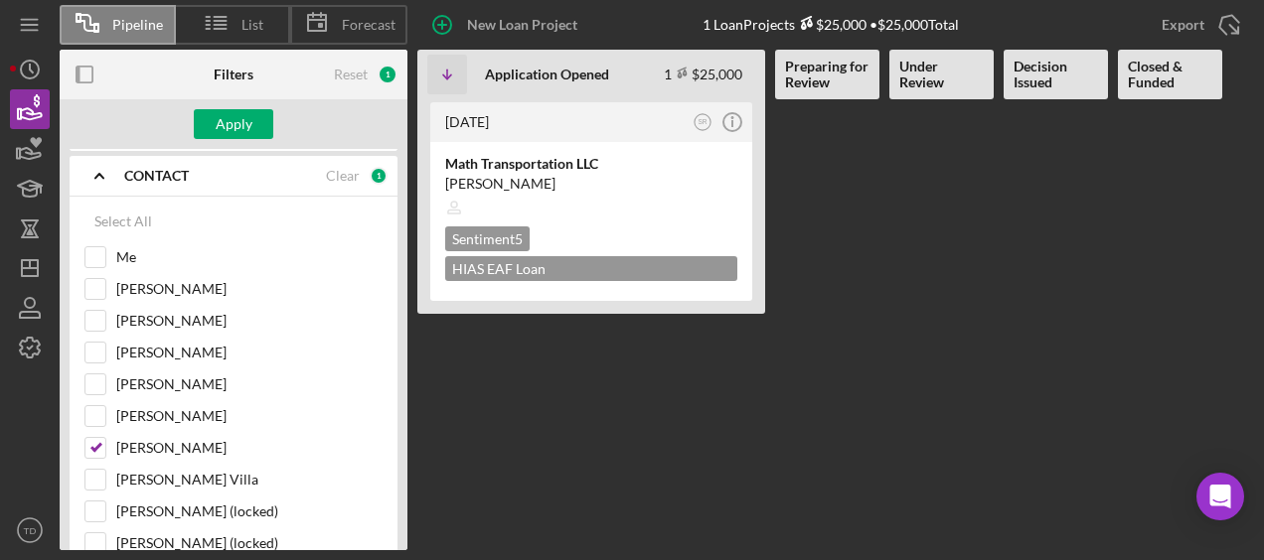
click at [219, 148] on div "Apply" at bounding box center [234, 124] width 348 height 50
click at [228, 123] on div "Apply" at bounding box center [234, 124] width 37 height 30
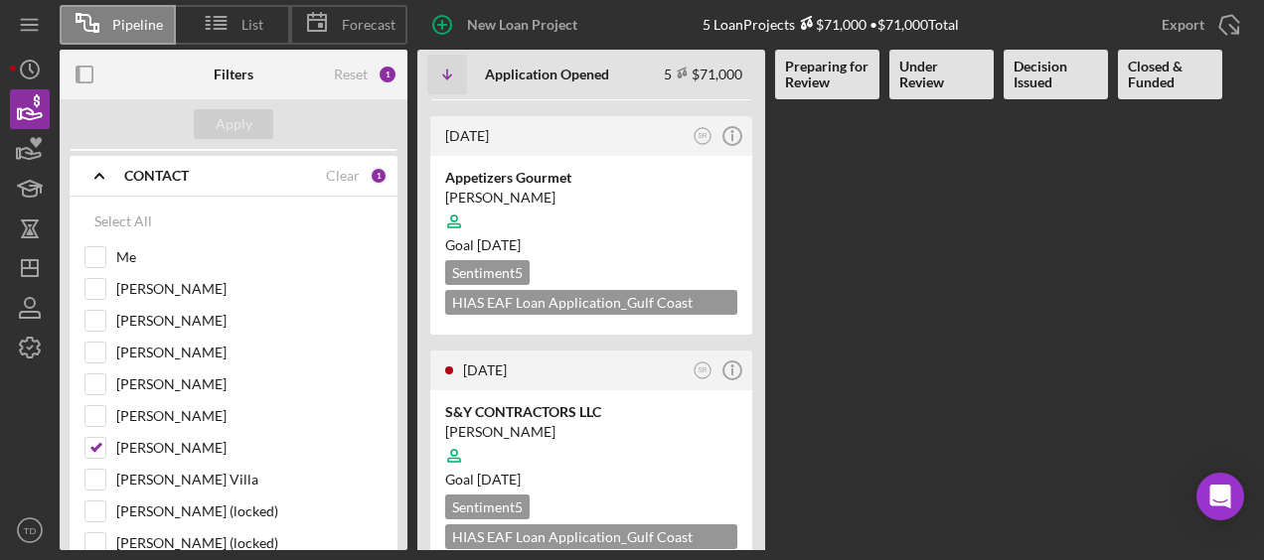
scroll to position [818, 0]
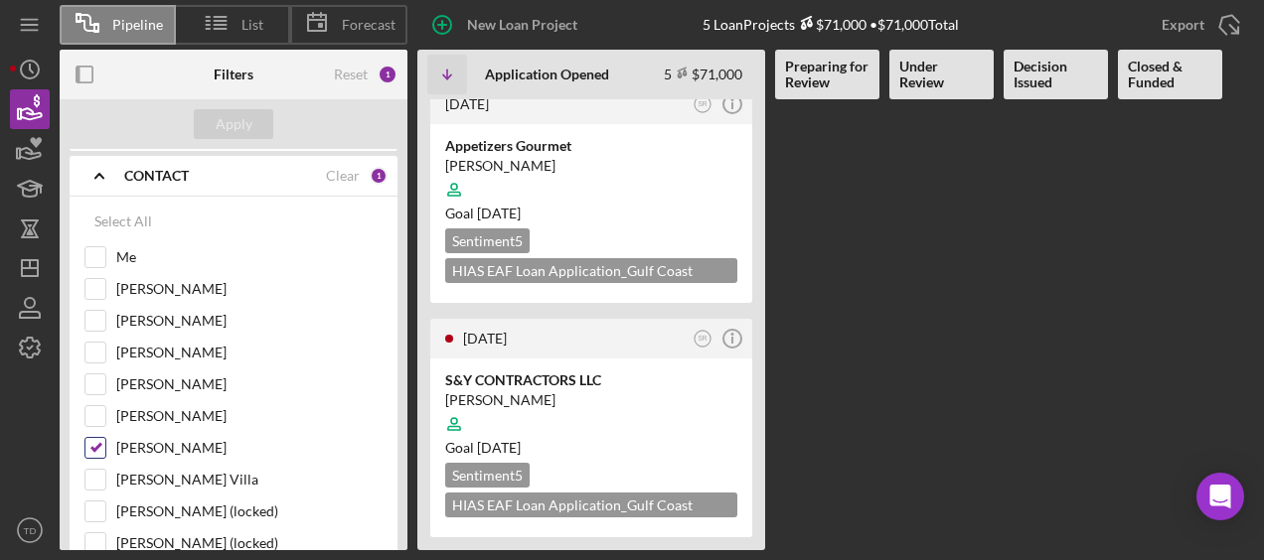
click at [96, 443] on input "[PERSON_NAME]" at bounding box center [95, 448] width 20 height 20
checkbox input "false"
click at [101, 324] on input "[PERSON_NAME]" at bounding box center [95, 321] width 20 height 20
click at [99, 325] on input "[PERSON_NAME]" at bounding box center [95, 321] width 20 height 20
checkbox input "false"
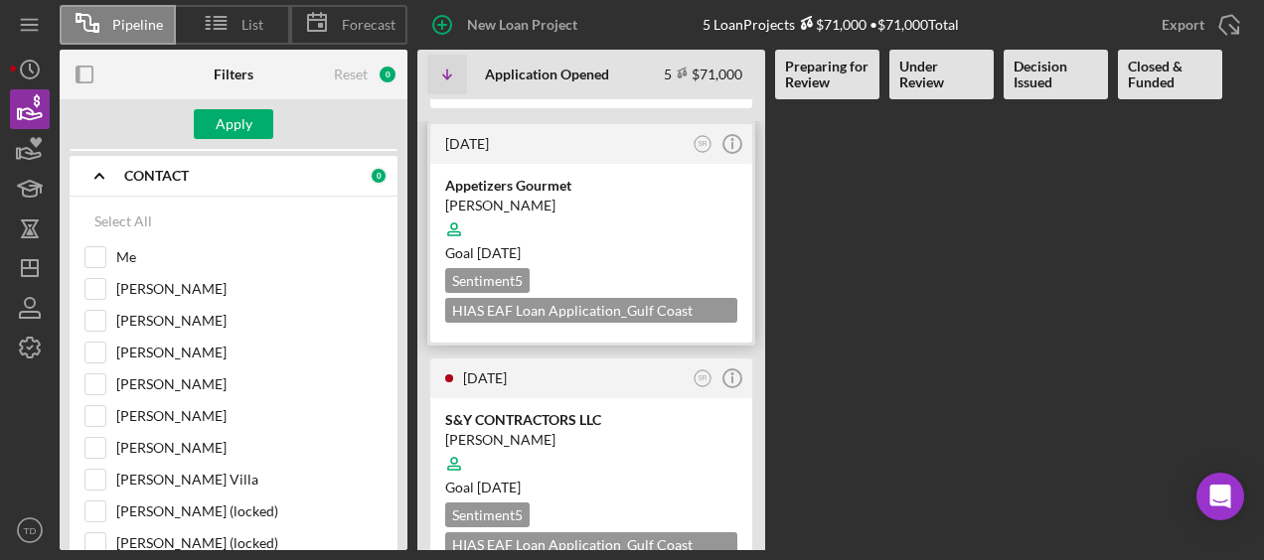
scroll to position [703, 0]
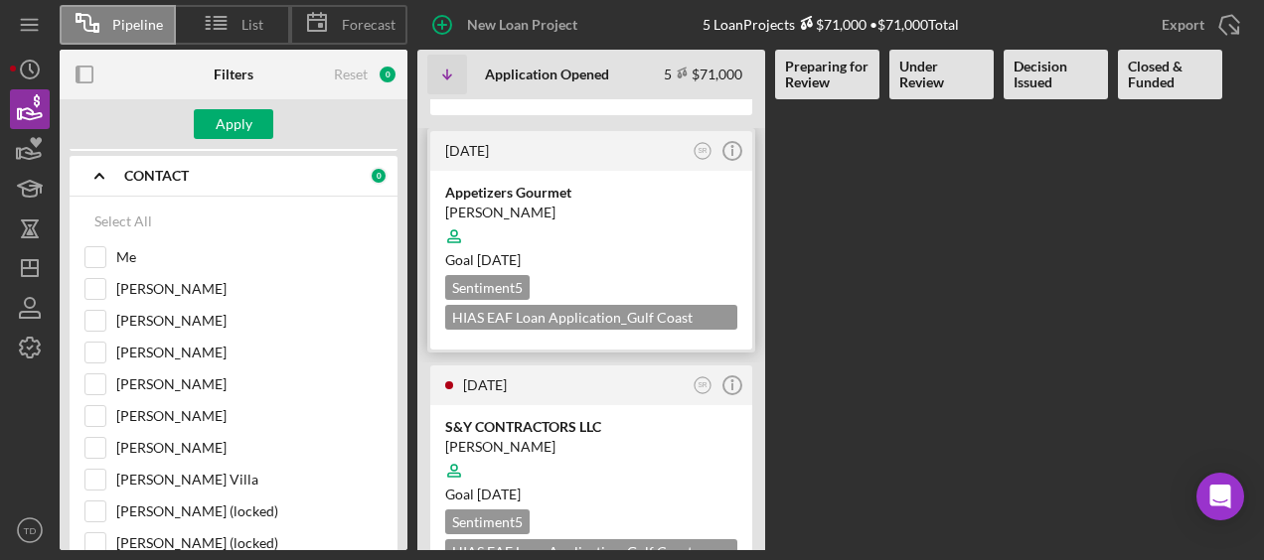
click at [542, 255] on div at bounding box center [591, 237] width 292 height 38
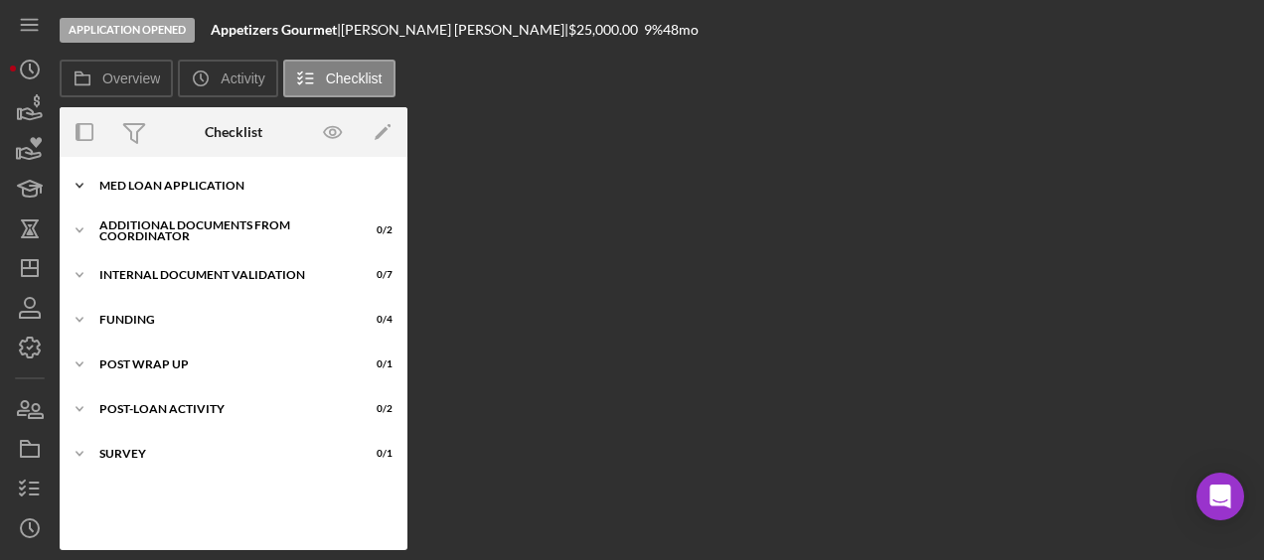
click at [168, 188] on div "MED Loan Application" at bounding box center [240, 186] width 283 height 12
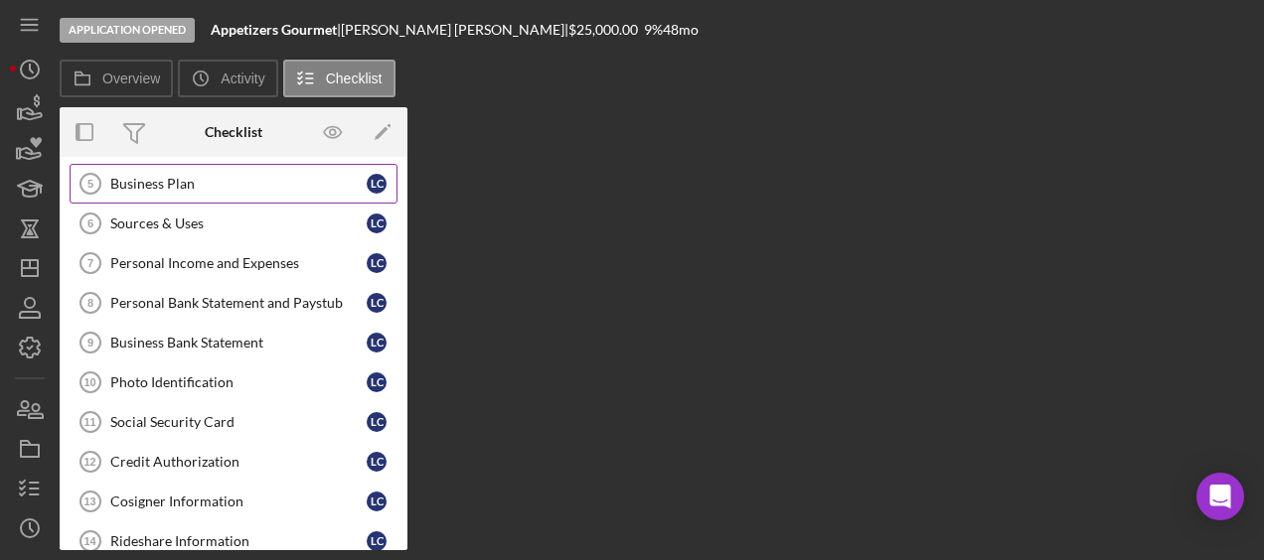
scroll to position [202, 0]
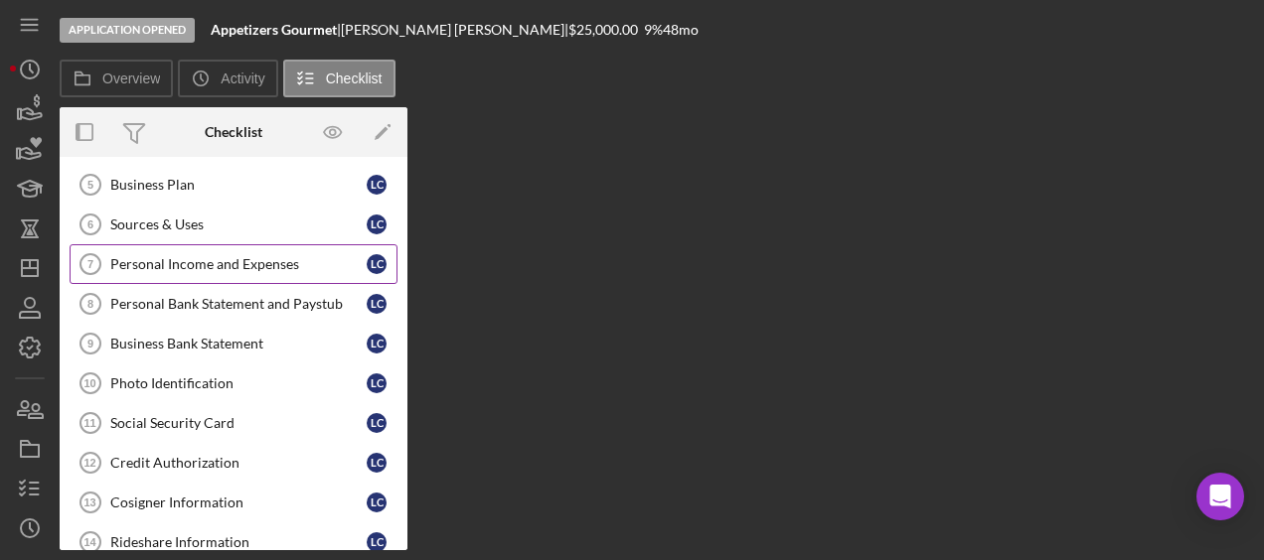
click at [206, 264] on div "Personal Income and Expenses" at bounding box center [238, 264] width 256 height 16
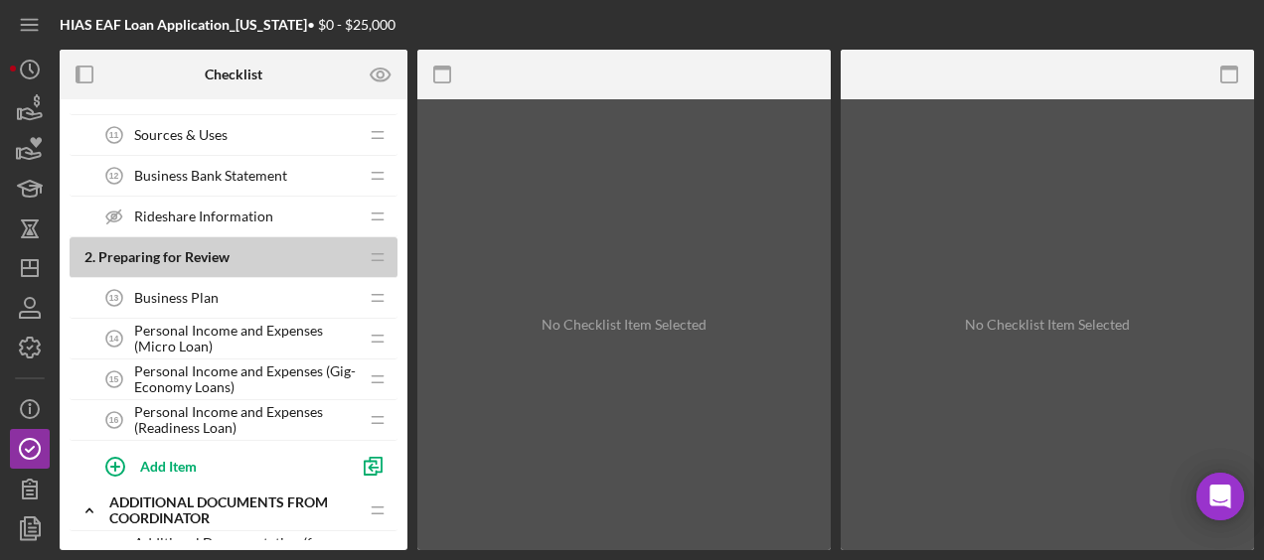
scroll to position [523, 0]
click at [280, 335] on span "Personal Income and Expenses (Micro Loan)" at bounding box center [246, 340] width 224 height 32
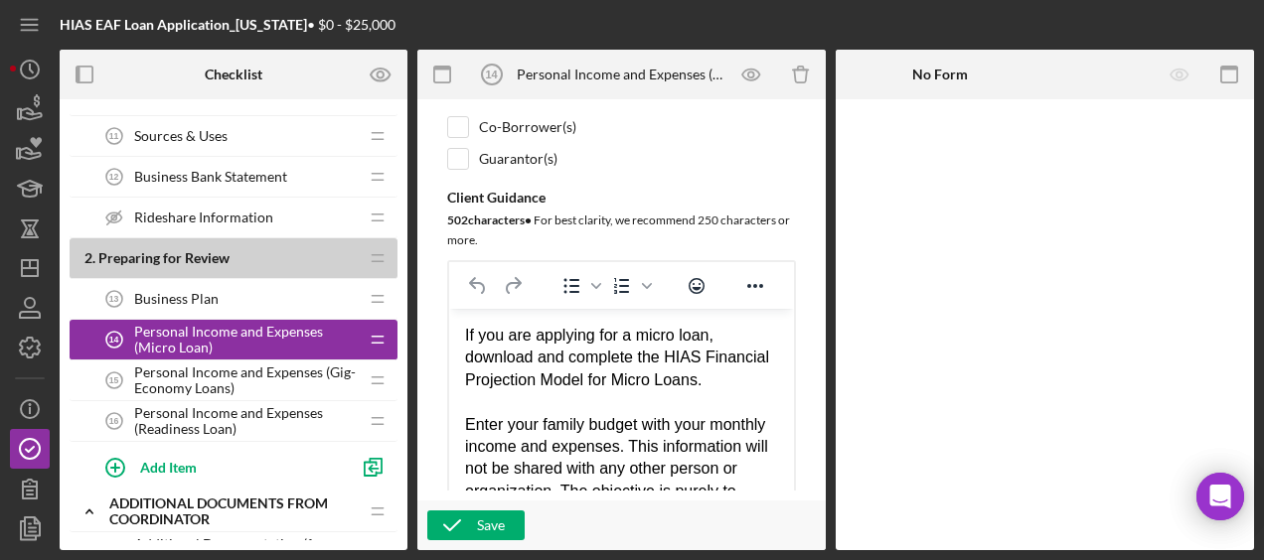
click at [462, 334] on html "If you are applying for a micro loan, download and complete the HIAS Financial …" at bounding box center [621, 491] width 345 height 366
drag, startPoint x: 462, startPoint y: 334, endPoint x: 607, endPoint y: 402, distance: 160.5
click at [607, 402] on html "If you are applying for a micro loan, download and complete the HIAS Financial …" at bounding box center [621, 491] width 345 height 366
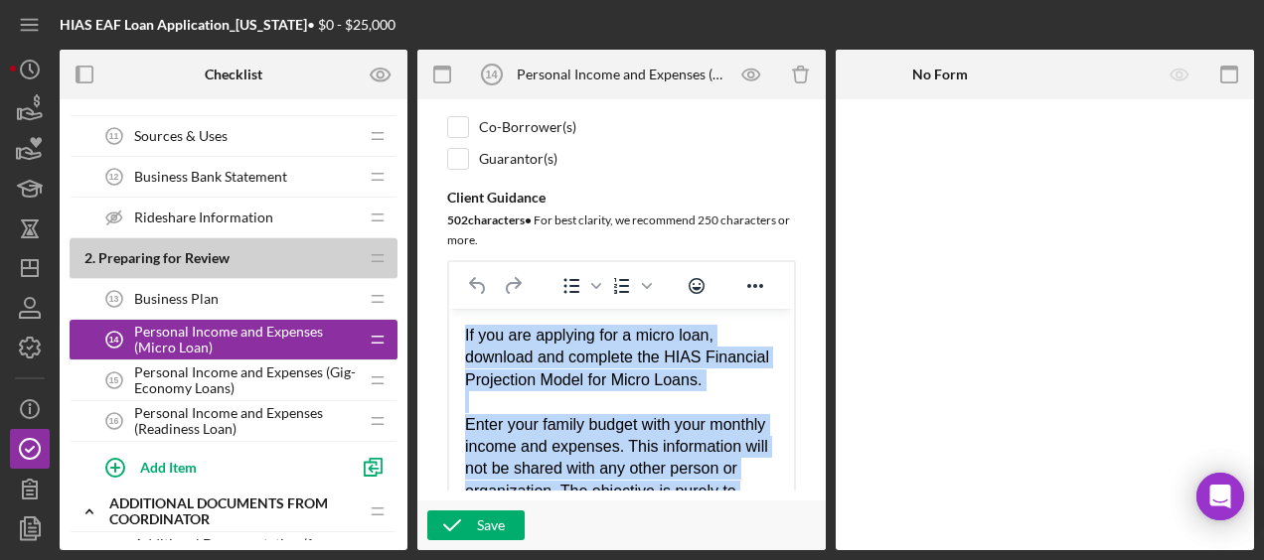
scroll to position [187, 0]
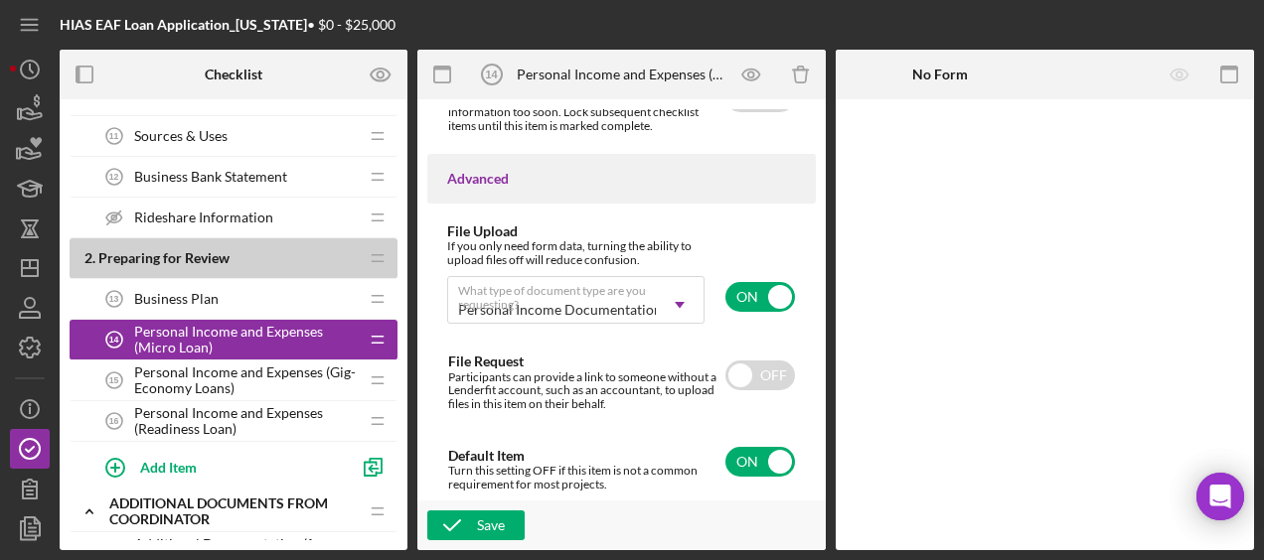
drag, startPoint x: 465, startPoint y: -1004, endPoint x: 663, endPoint y: 435, distance: 1452.4
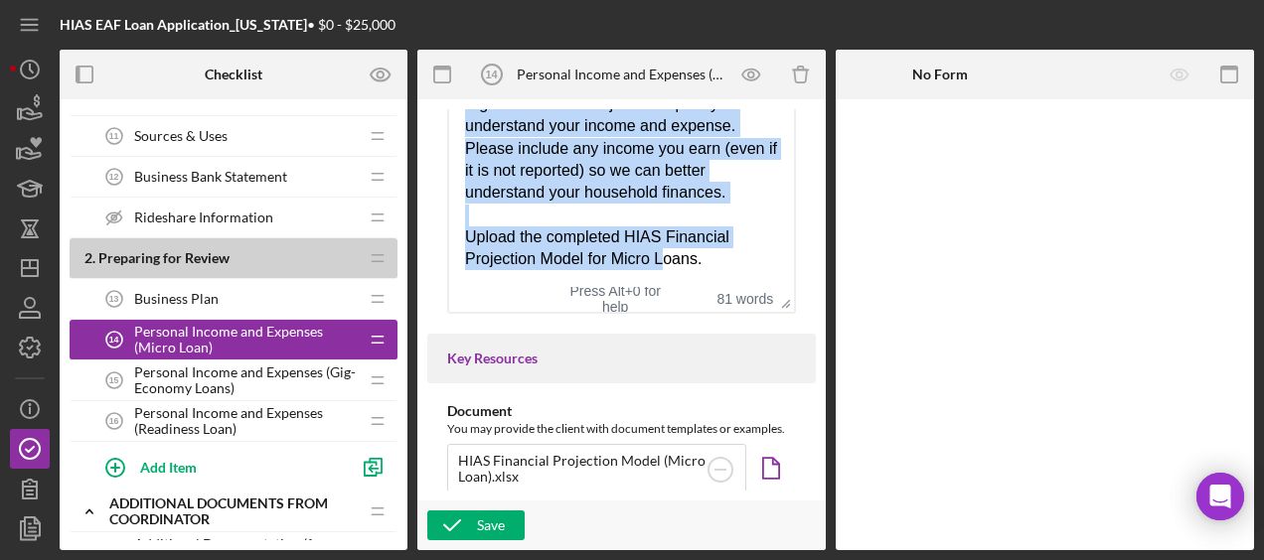
scroll to position [620, 0]
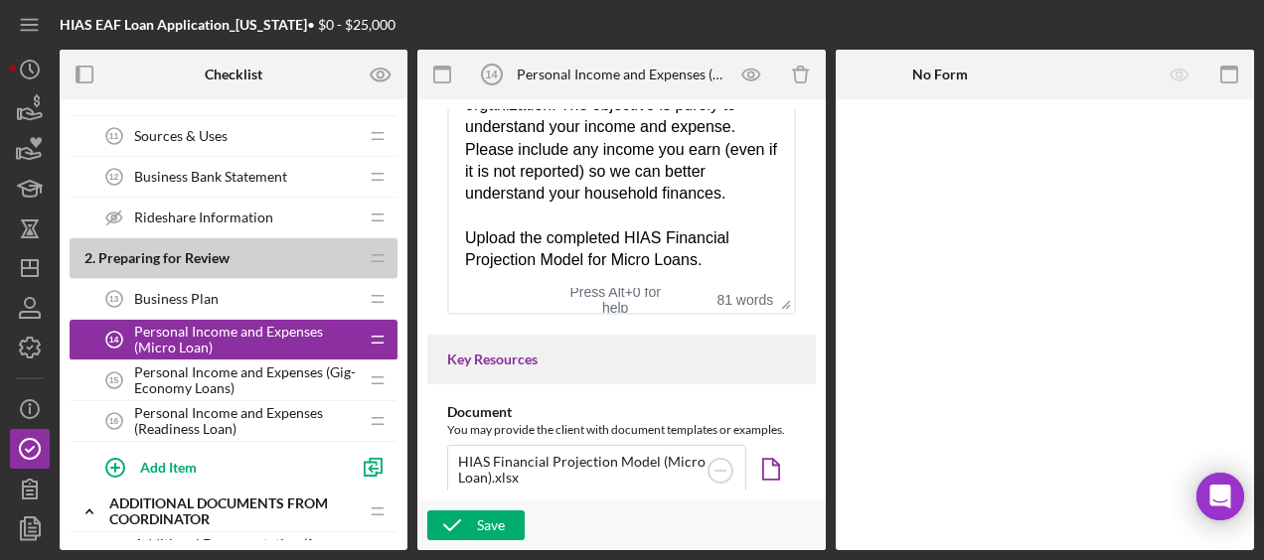
click at [709, 268] on div "Upload the completed HIAS Financial Projection Model for Micro Loans." at bounding box center [621, 249] width 313 height 45
click at [709, 264] on div "Upload the completed HIAS Financial Projection Model for Micro Loans." at bounding box center [621, 249] width 313 height 45
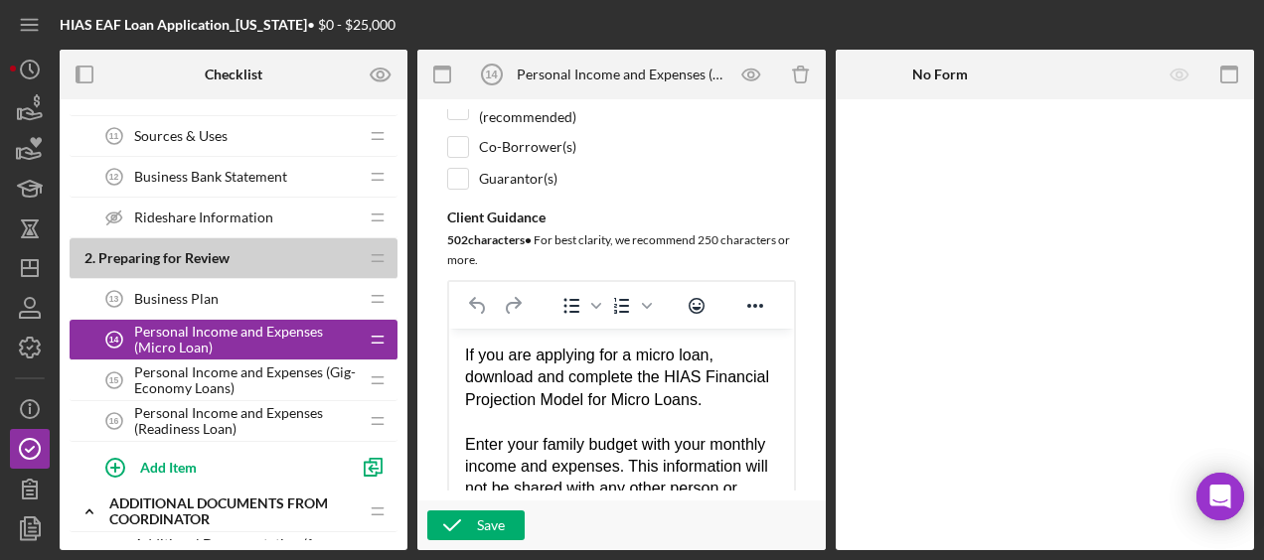
scroll to position [0, 0]
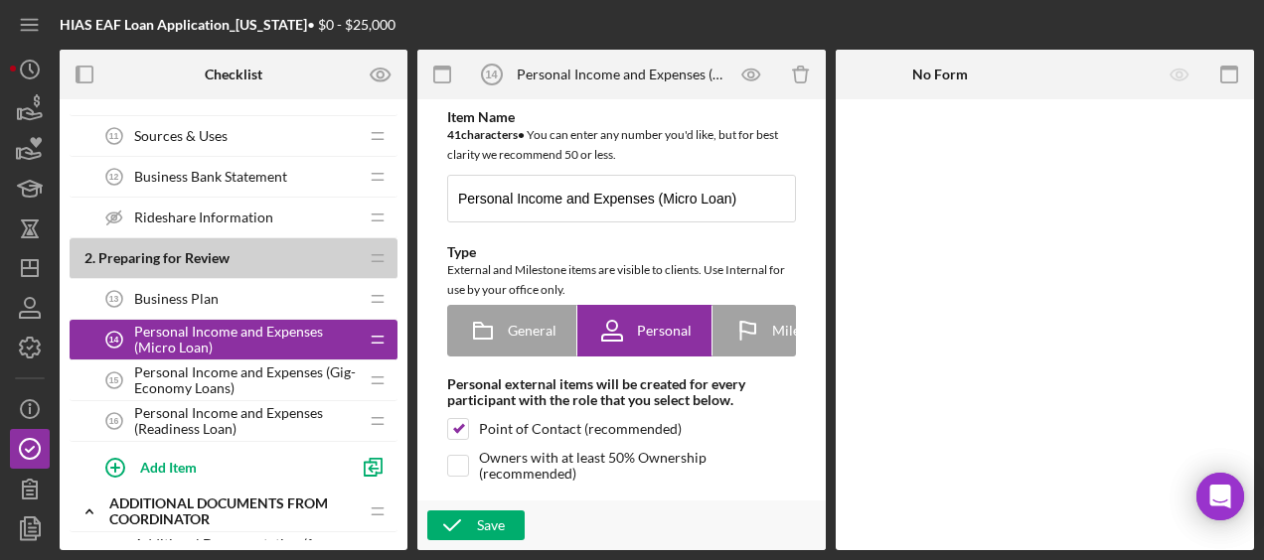
drag, startPoint x: 723, startPoint y: 882, endPoint x: 396, endPoint y: 284, distance: 681.7
copy body "If you are applying for a micro loan, download and complete the HIAS Financial …"
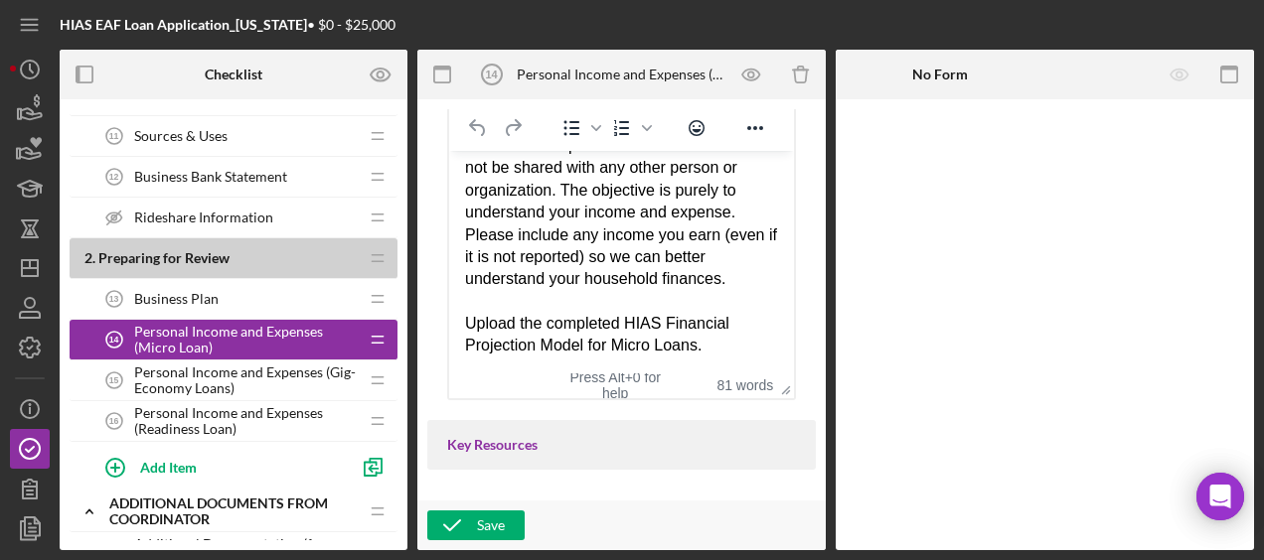
scroll to position [66, 0]
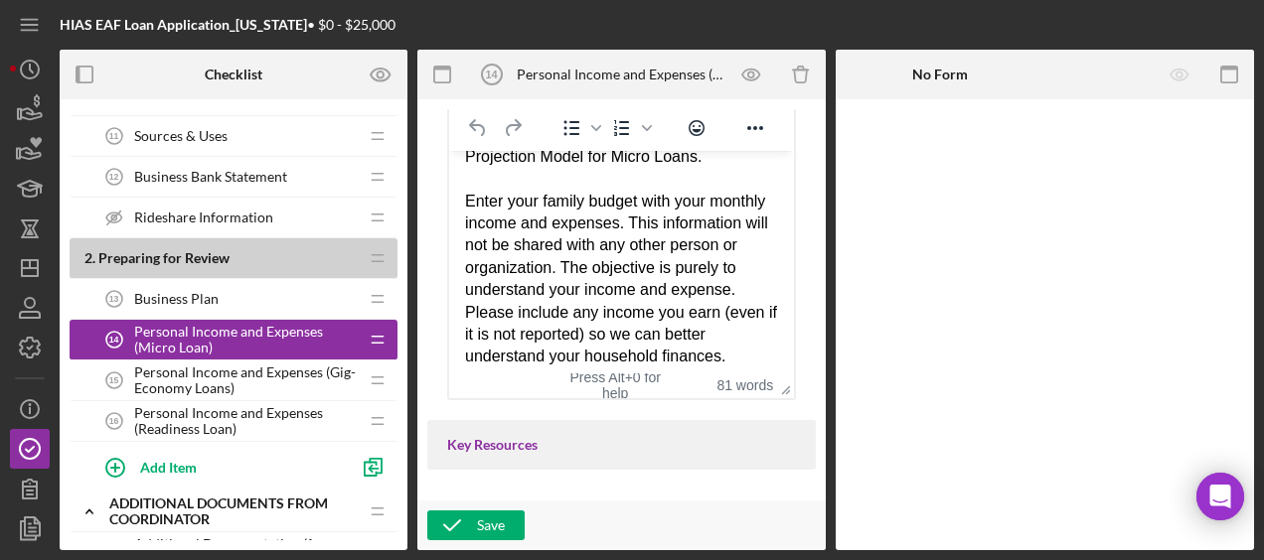
click at [253, 365] on span "Personal Income and Expenses (Gig-Economy Loans)" at bounding box center [246, 381] width 224 height 32
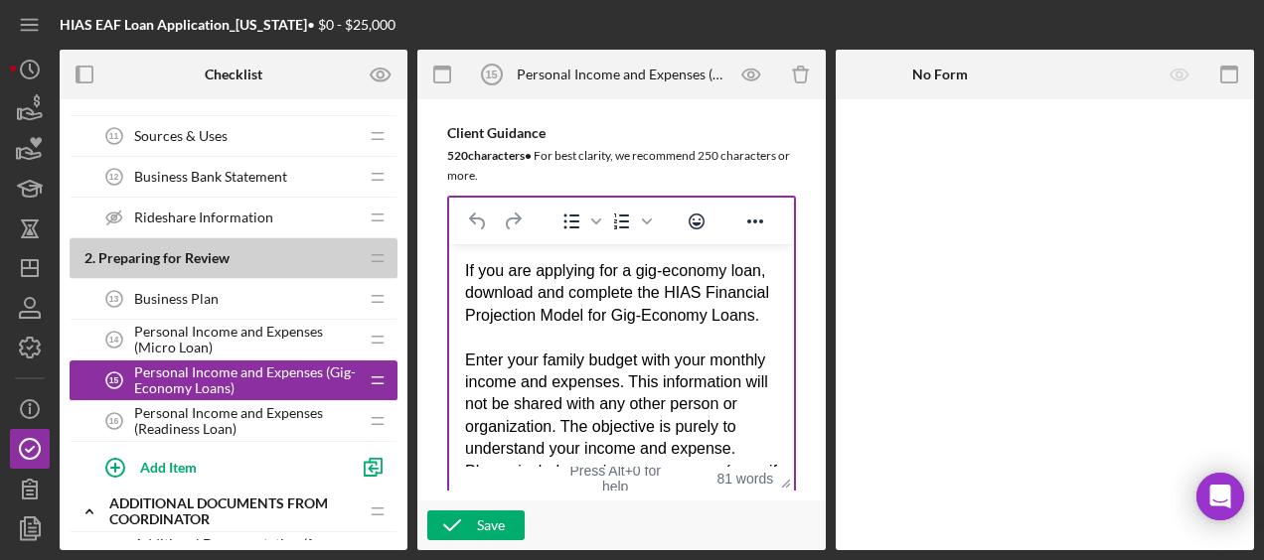
click at [463, 268] on html "If you are applying for a gig-economy loan, download and complete the HIAS Fina…" at bounding box center [621, 426] width 345 height 366
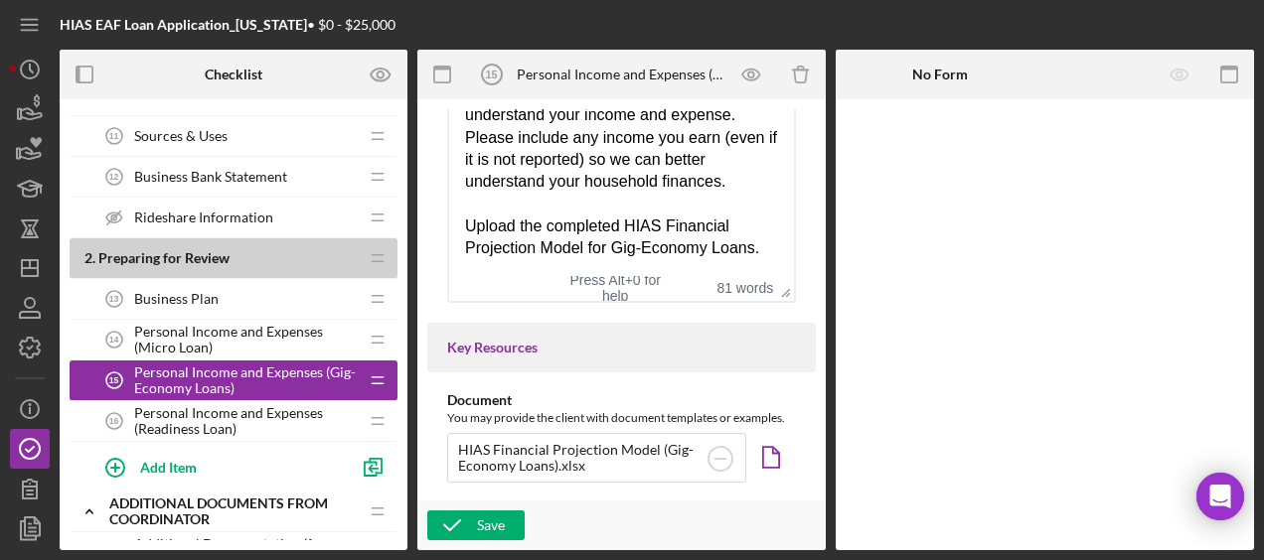
scroll to position [679, 0]
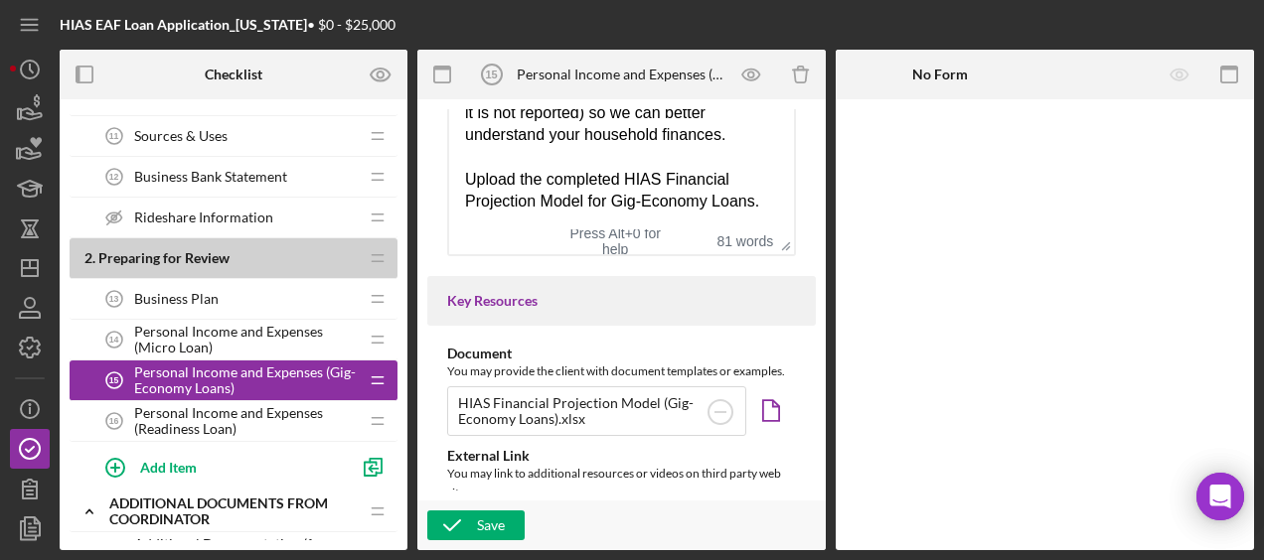
drag, startPoint x: 465, startPoint y: 27, endPoint x: 614, endPoint y: 212, distance: 237.4
click at [614, 212] on div "If you are applying for a gig-economy loan, download and complete the HIAS Fina…" at bounding box center [621, 46] width 313 height 334
copy div "If you are applying for a gig-economy loan, download and complete the HIAS Fina…"
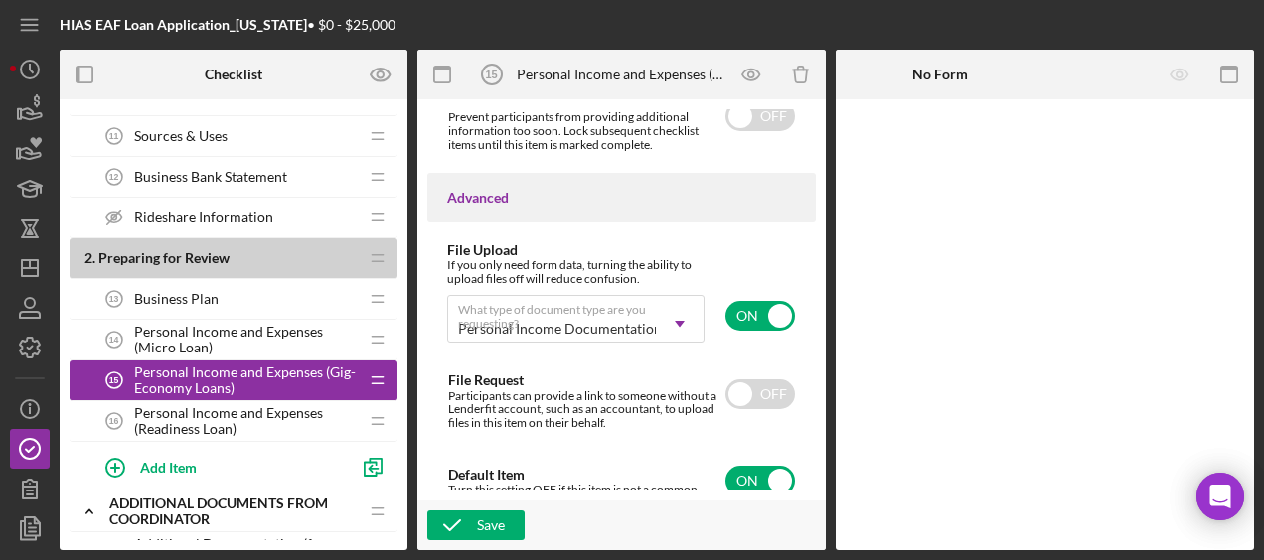
scroll to position [1714, 0]
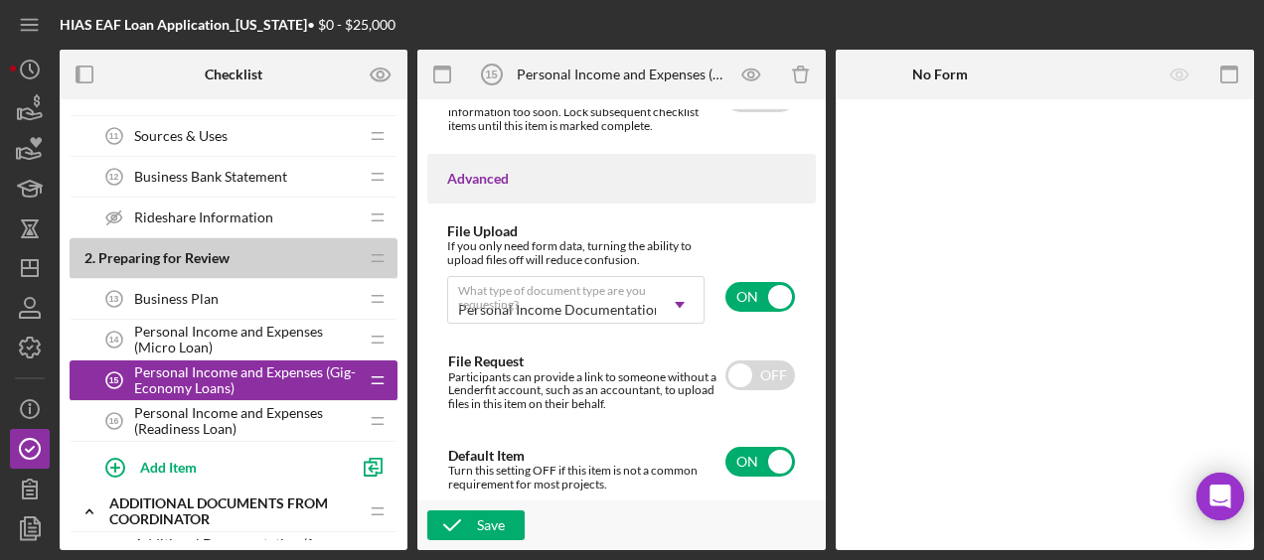
click at [262, 415] on span "Personal Income and Expenses (Readiness Loan)" at bounding box center [246, 421] width 224 height 32
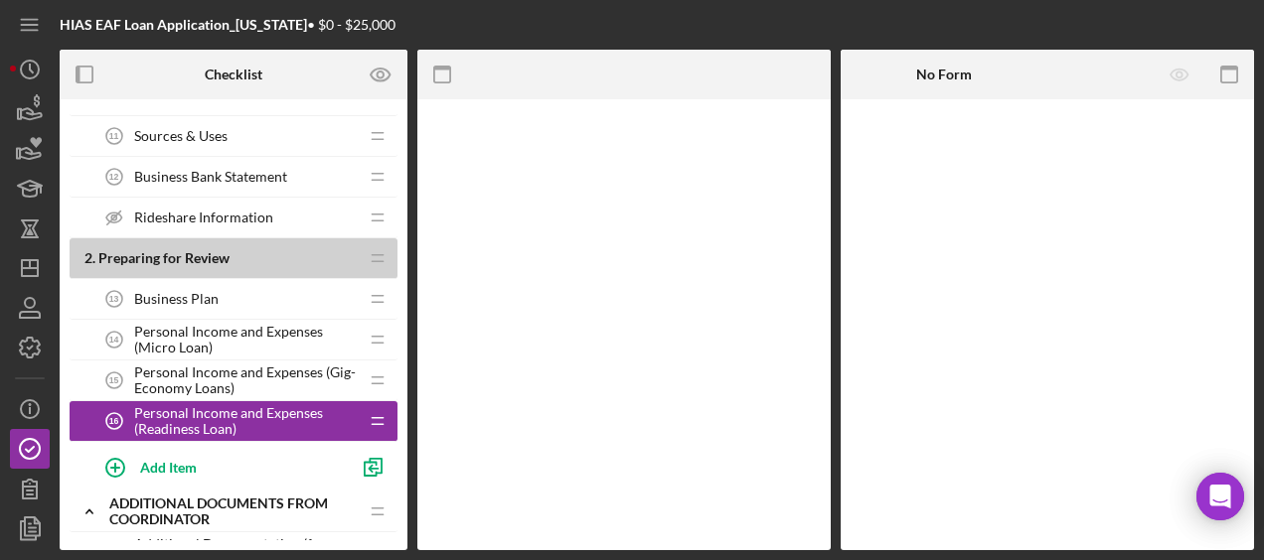
click at [262, 415] on span "Personal Income and Expenses (Readiness Loan)" at bounding box center [246, 421] width 224 height 32
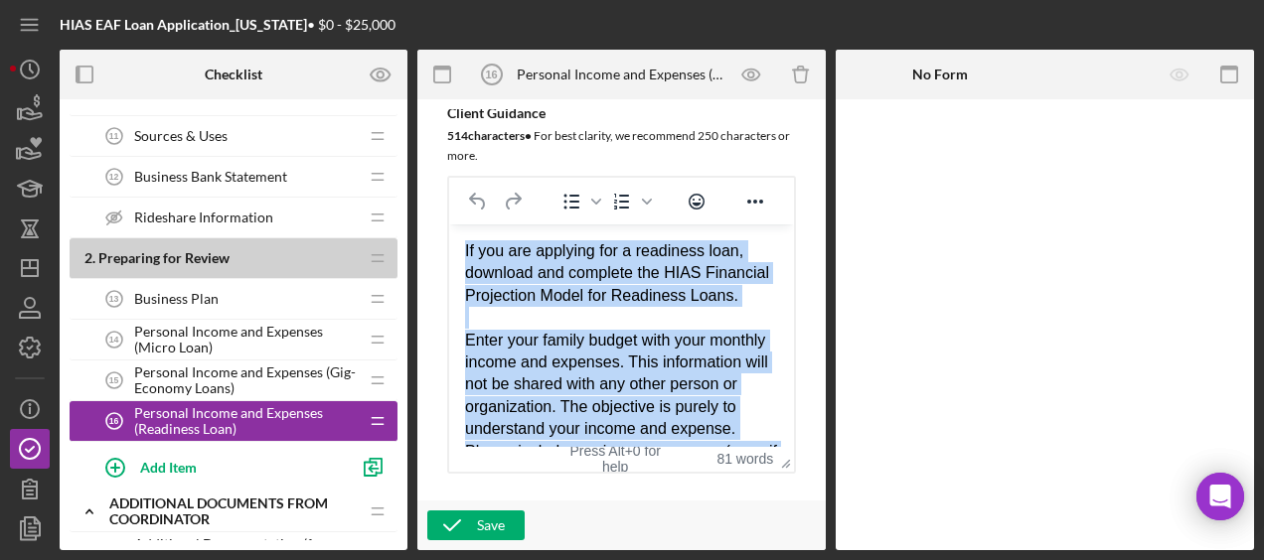
scroll to position [187, 0]
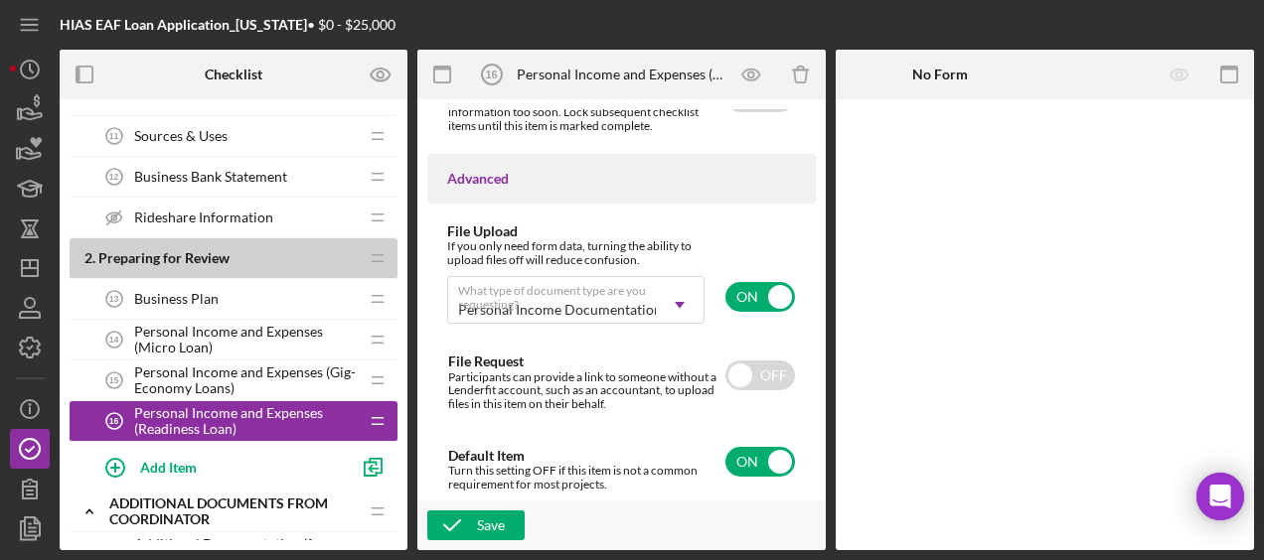
drag, startPoint x: 466, startPoint y: -1002, endPoint x: 623, endPoint y: 431, distance: 1441.4
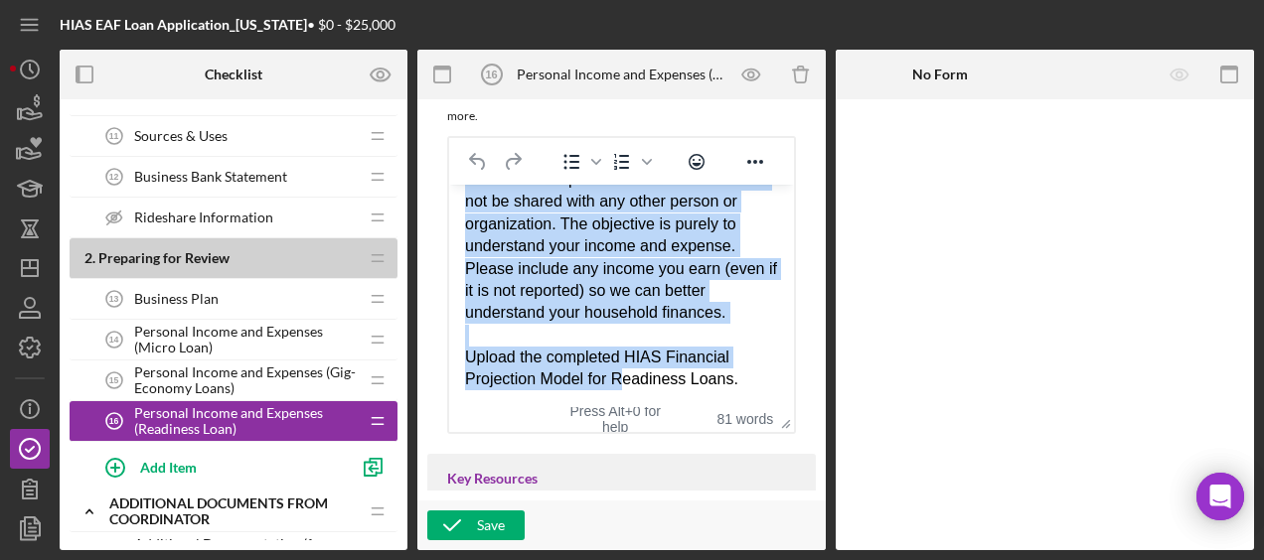
scroll to position [478, 0]
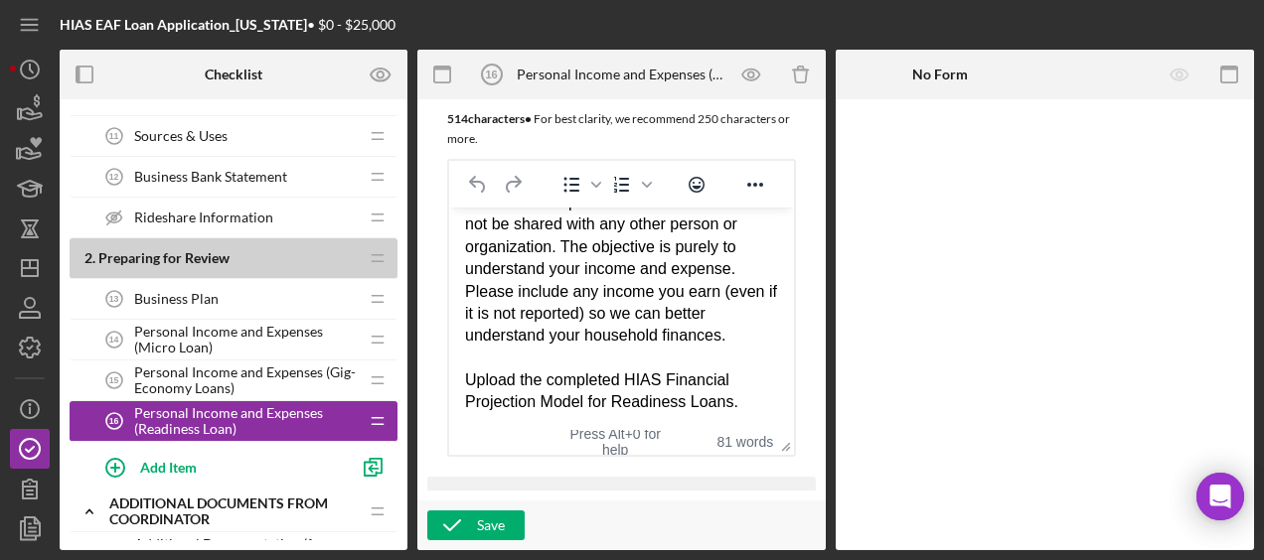
click at [736, 401] on div "Upload the completed HIAS Financial Projection Model for Readiness Loans." at bounding box center [621, 391] width 313 height 45
click at [735, 402] on div "Upload the completed HIAS Financial Projection Model for Readiness Loans." at bounding box center [621, 391] width 313 height 45
click at [762, 392] on html "If you are applying for a readiness loan, download and complete the HIAS Financ…" at bounding box center [621, 247] width 345 height 366
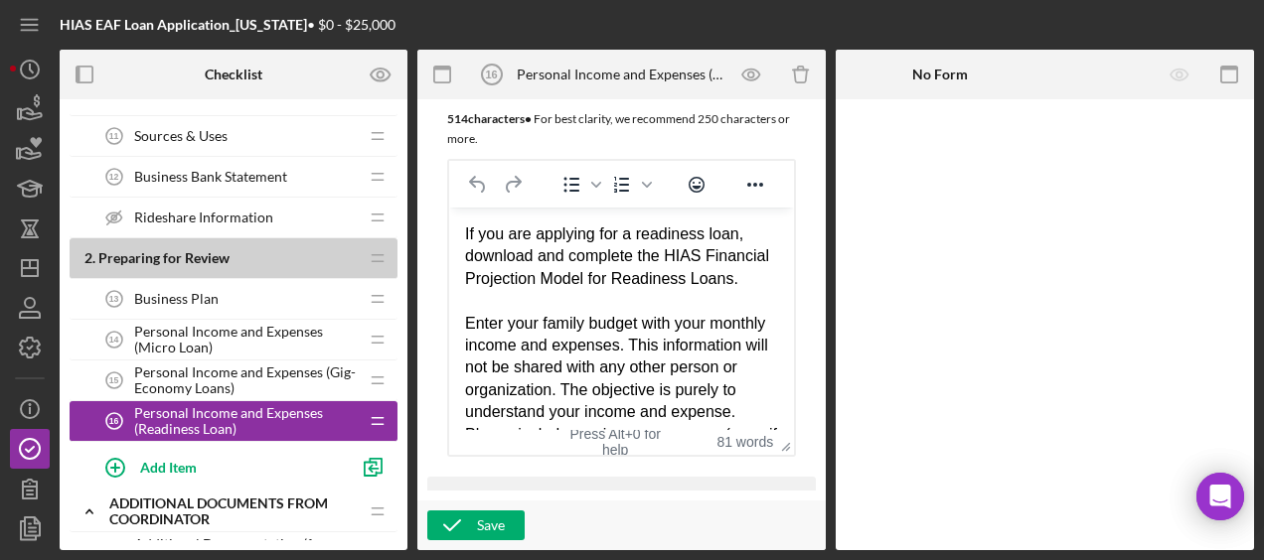
drag, startPoint x: 743, startPoint y: 410, endPoint x: 429, endPoint y: 178, distance: 390.7
click at [449, 207] on html "If you are applying for a readiness loan, download and complete the HIAS Financ…" at bounding box center [621, 390] width 345 height 366
copy div "If you are applying for a readiness loan, download and complete the HIAS Financ…"
click at [268, 312] on div "Business Plan 13 Business Plan" at bounding box center [225, 299] width 263 height 40
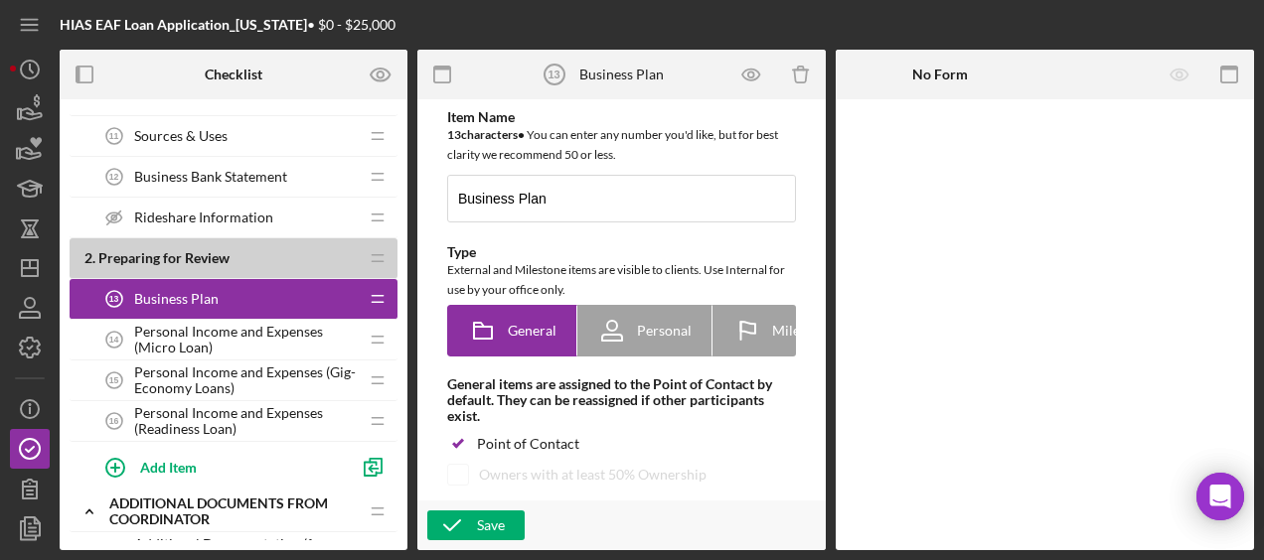
click at [269, 332] on span "Personal Income and Expenses (Micro Loan)" at bounding box center [246, 340] width 224 height 32
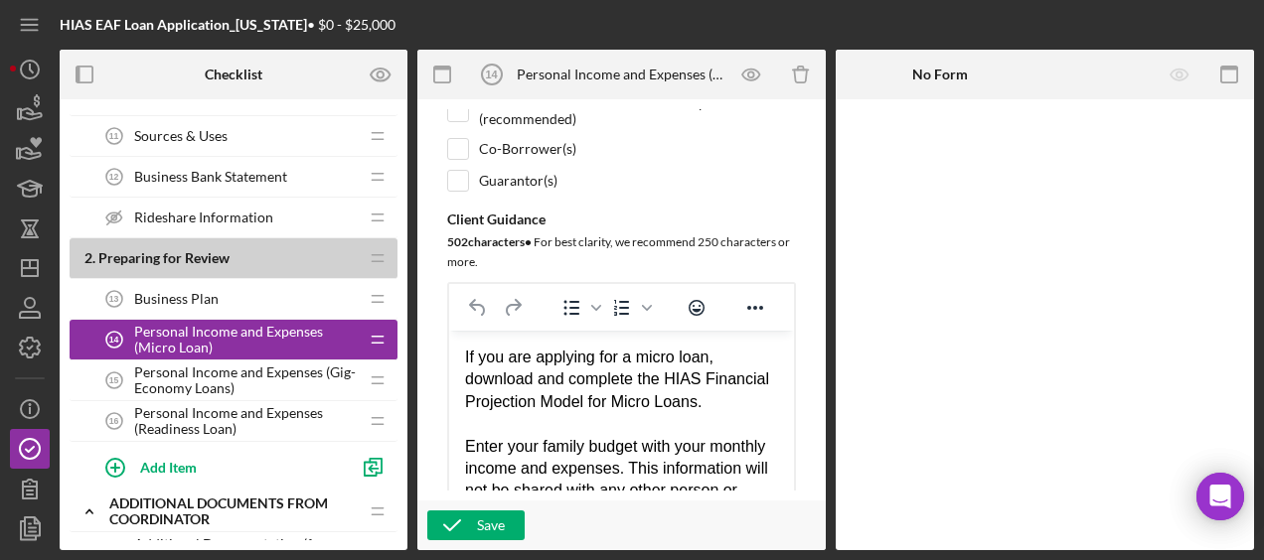
scroll to position [412, 0]
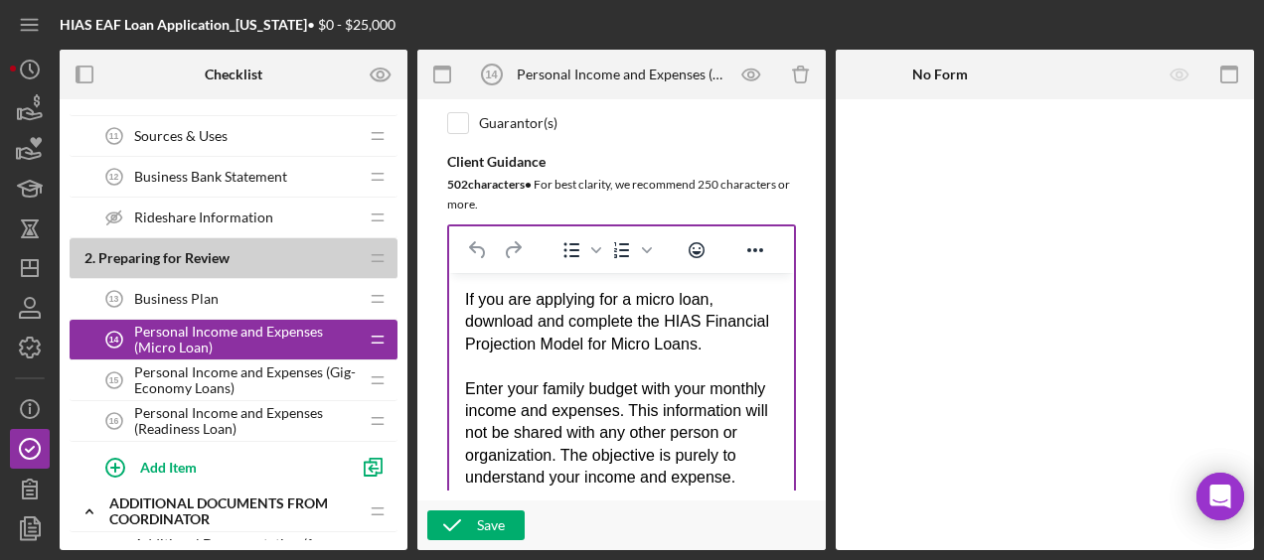
click at [464, 297] on html "If you are applying for a micro loan, download and complete the HIAS Financial …" at bounding box center [621, 455] width 345 height 366
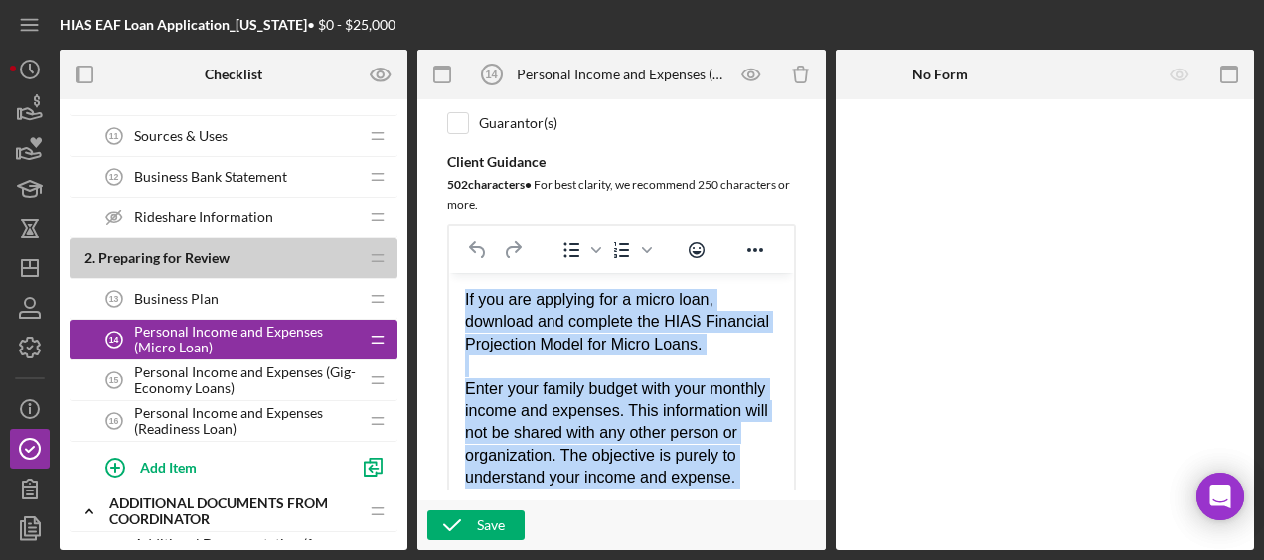
scroll to position [187, 0]
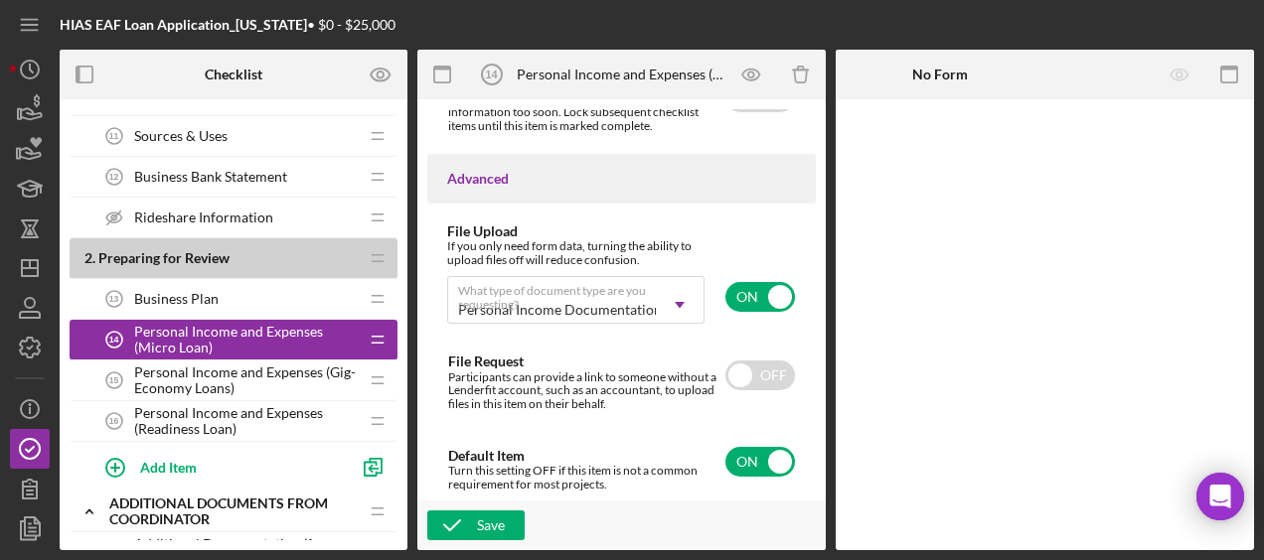
drag, startPoint x: 465, startPoint y: -1004, endPoint x: 644, endPoint y: 365, distance: 1379.9
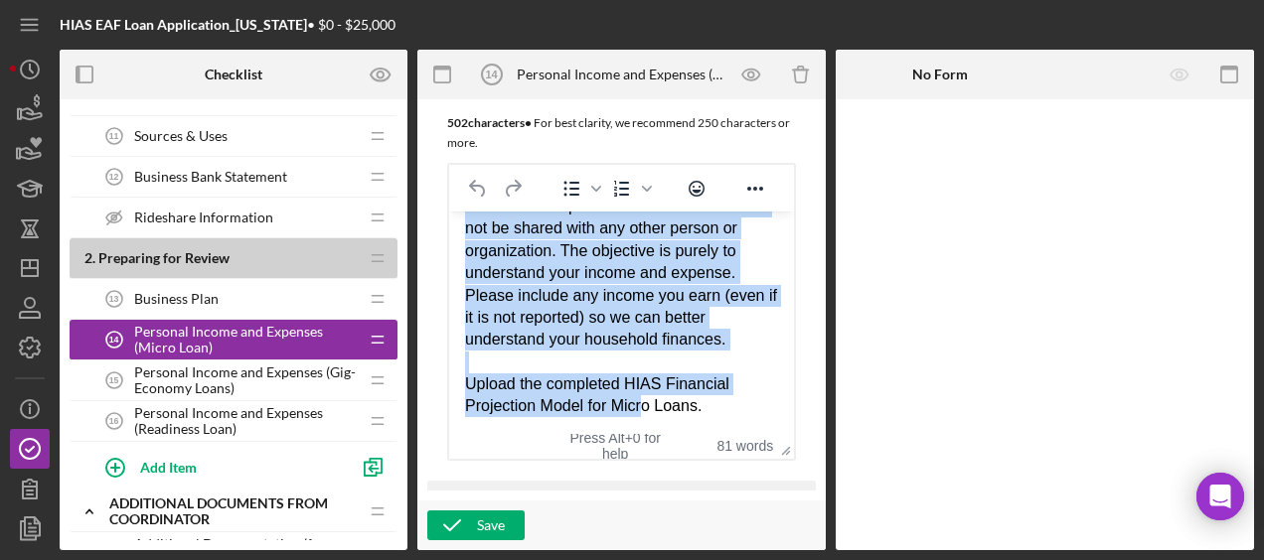
scroll to position [484, 0]
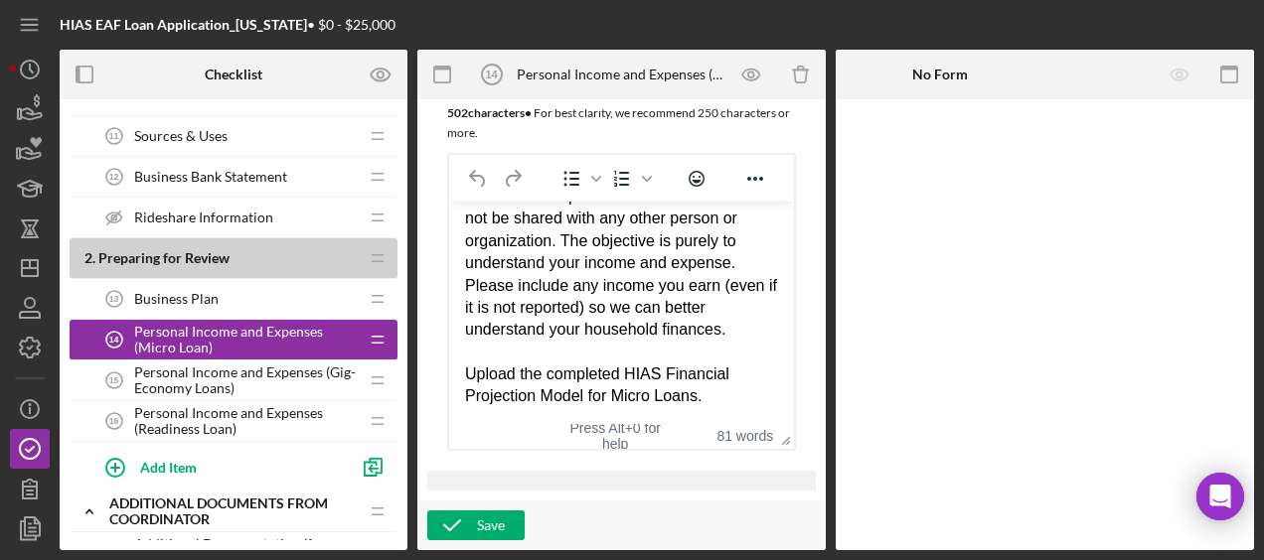
click at [713, 392] on div "Upload the completed HIAS Financial Projection Model for Micro Loans." at bounding box center [621, 385] width 313 height 45
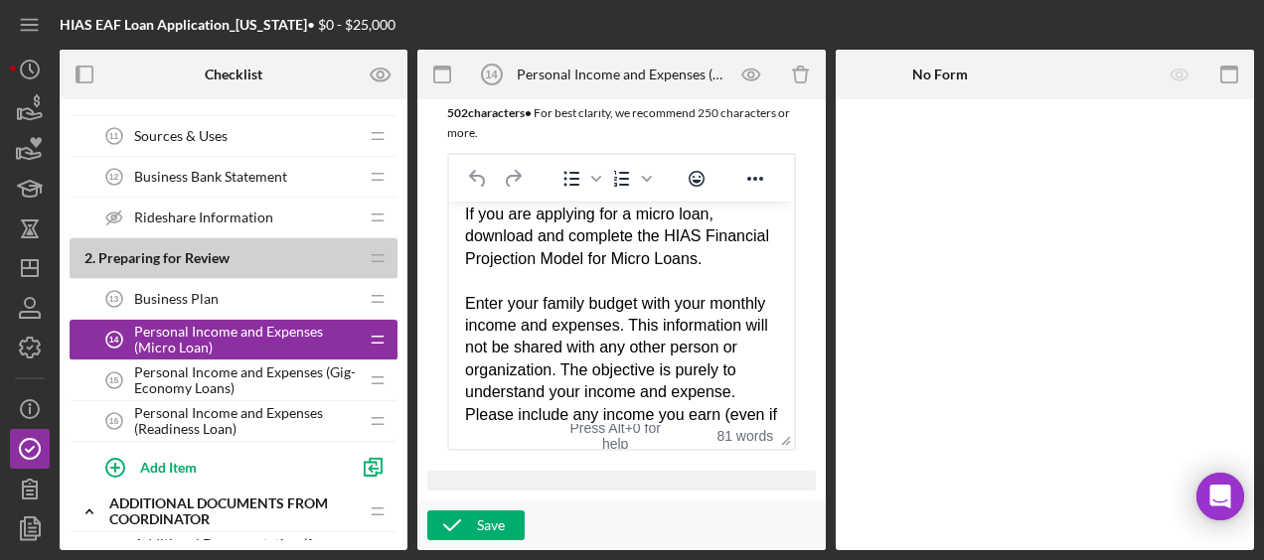
scroll to position [0, 0]
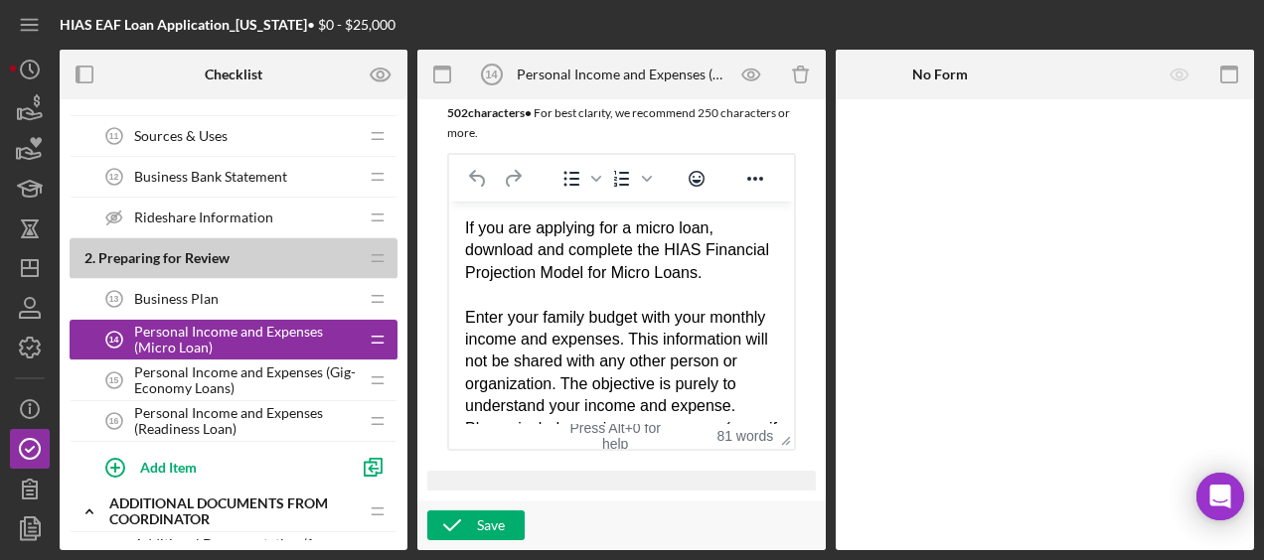
drag, startPoint x: 711, startPoint y: 398, endPoint x: 463, endPoint y: 224, distance: 303.8
click at [463, 224] on html "If you are applying for a micro loan, download and complete the HIAS Financial …" at bounding box center [621, 384] width 345 height 366
copy body "If you are applying for a micro loan, download and complete the HIAS Financial …"
click at [319, 371] on span "Personal Income and Expenses (Gig-Economy Loans)" at bounding box center [246, 381] width 224 height 32
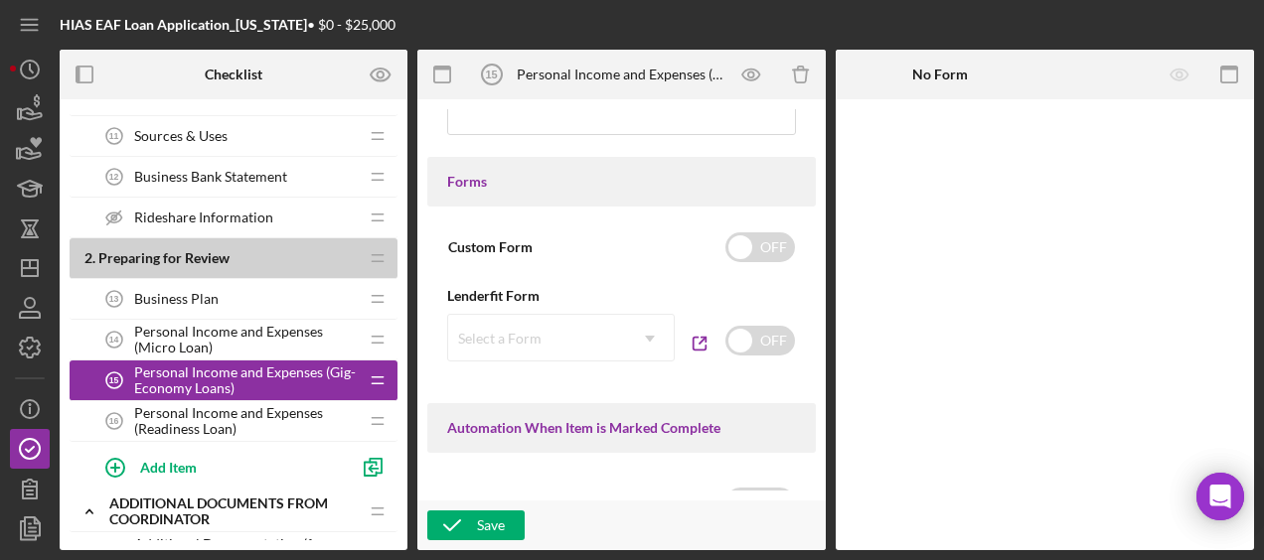
scroll to position [1714, 0]
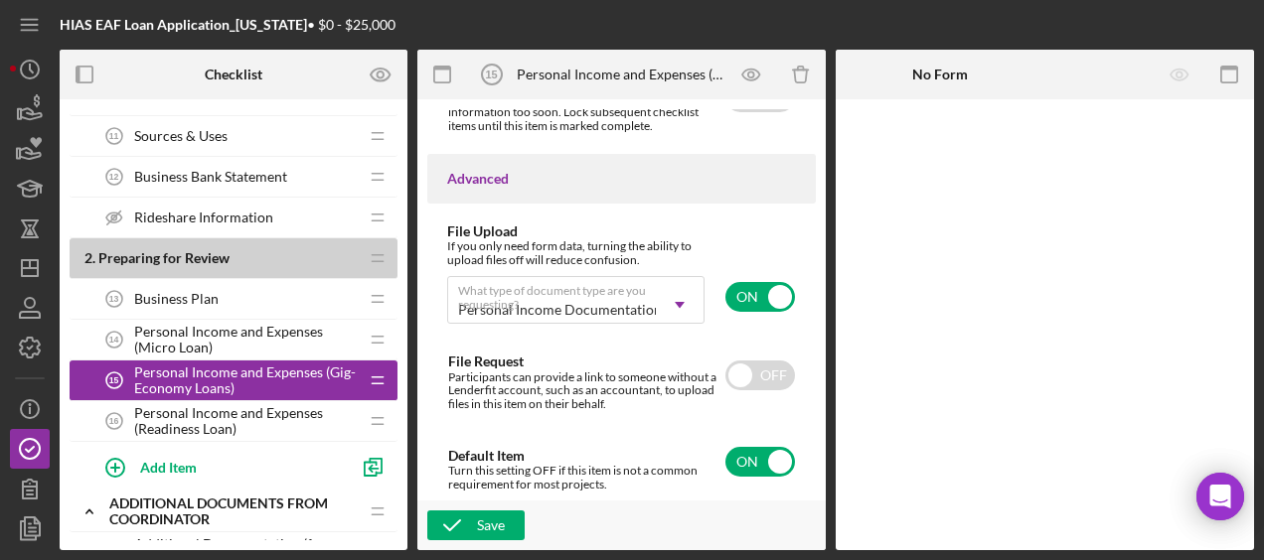
drag, startPoint x: 467, startPoint y: -1021, endPoint x: 730, endPoint y: 587, distance: 1630.2
copy div "If you are applying for a gig-economy loan, download and complete the HIAS Fina…"
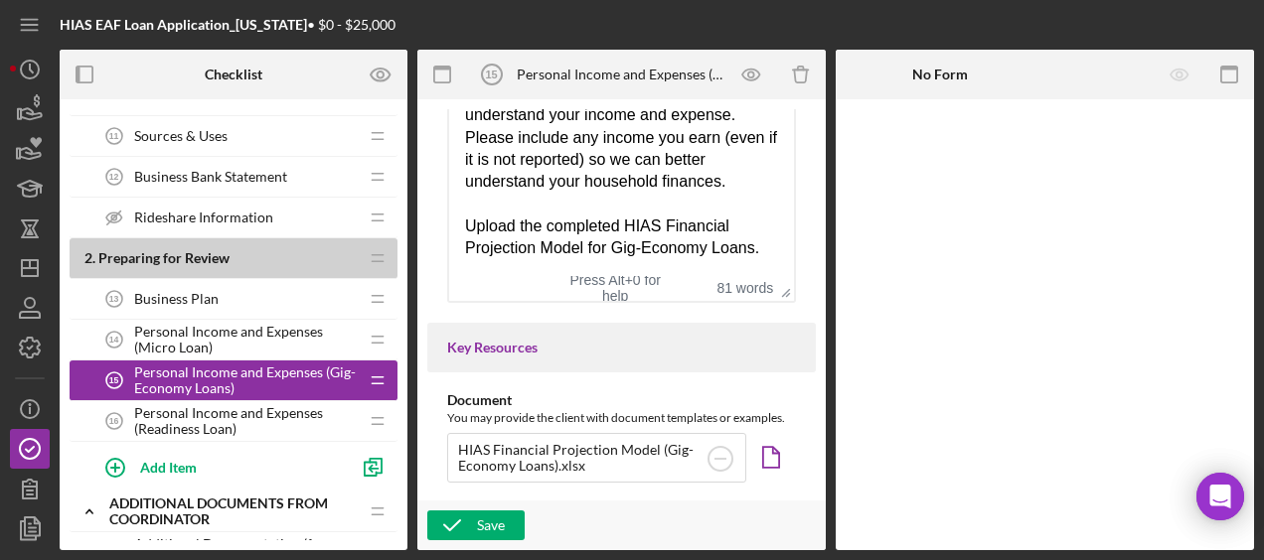
scroll to position [125, 0]
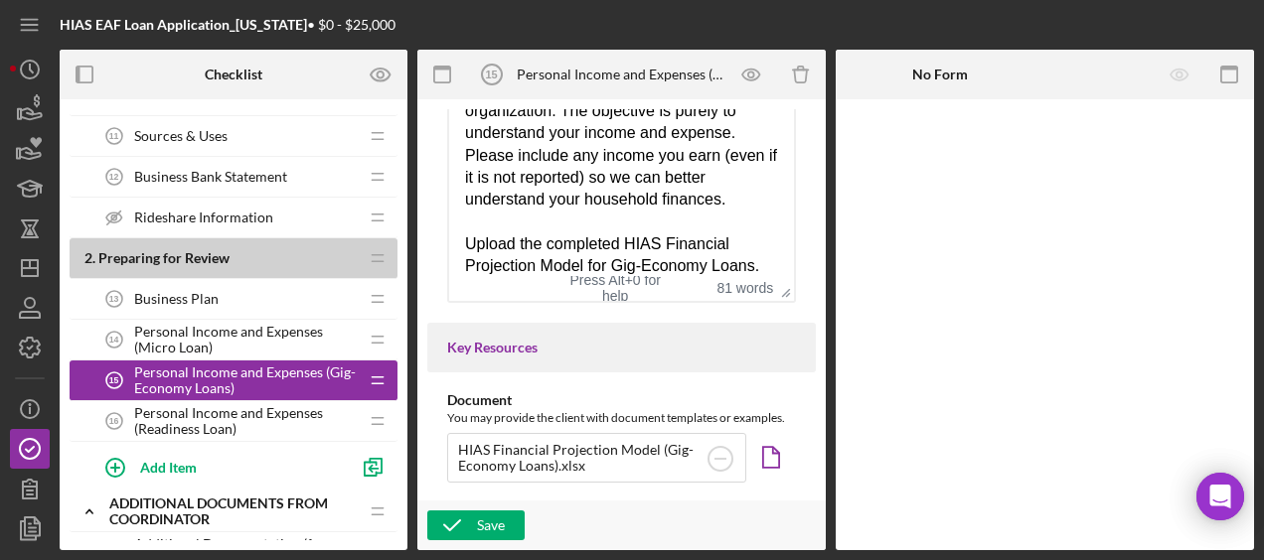
click at [275, 407] on span "Personal Income and Expenses (Readiness Loan)" at bounding box center [246, 421] width 224 height 32
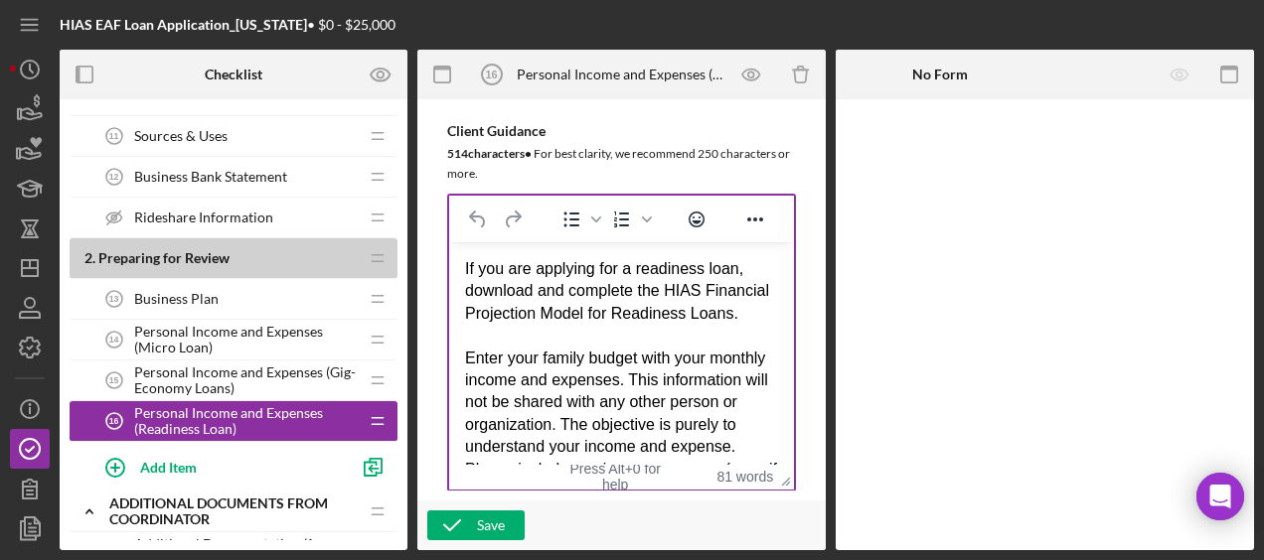
click at [467, 265] on div "If you are applying for a readiness loan, download and complete the HIAS Financ…" at bounding box center [621, 290] width 313 height 67
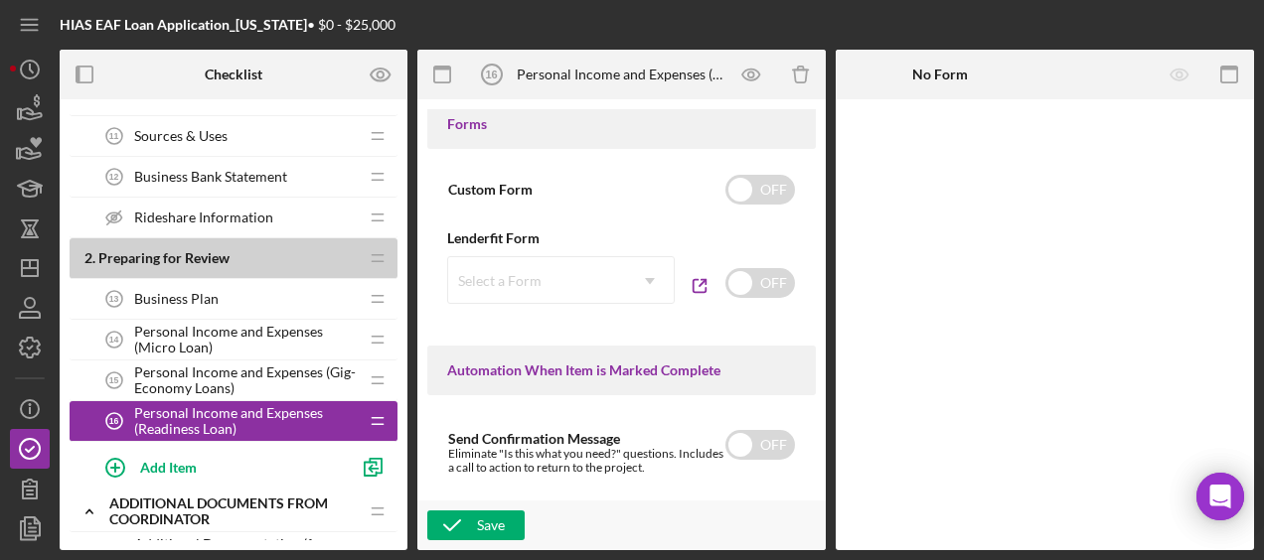
scroll to position [1714, 0]
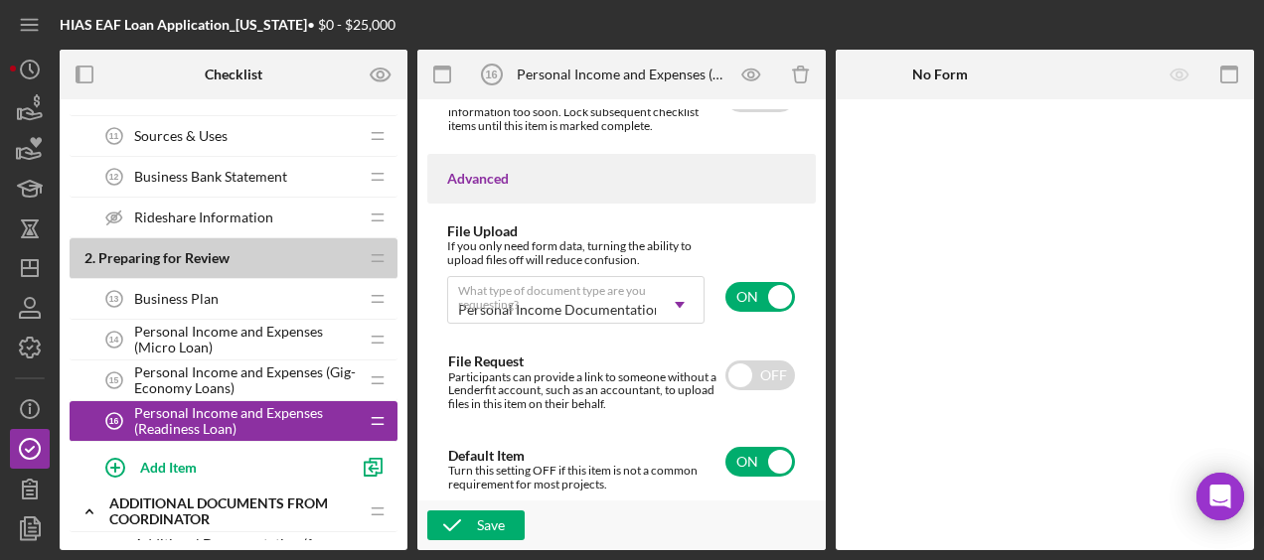
drag, startPoint x: 466, startPoint y: -1003, endPoint x: 607, endPoint y: 507, distance: 1516.0
copy div "If you are applying for a readiness loan, download and complete the HIAS Financ…"
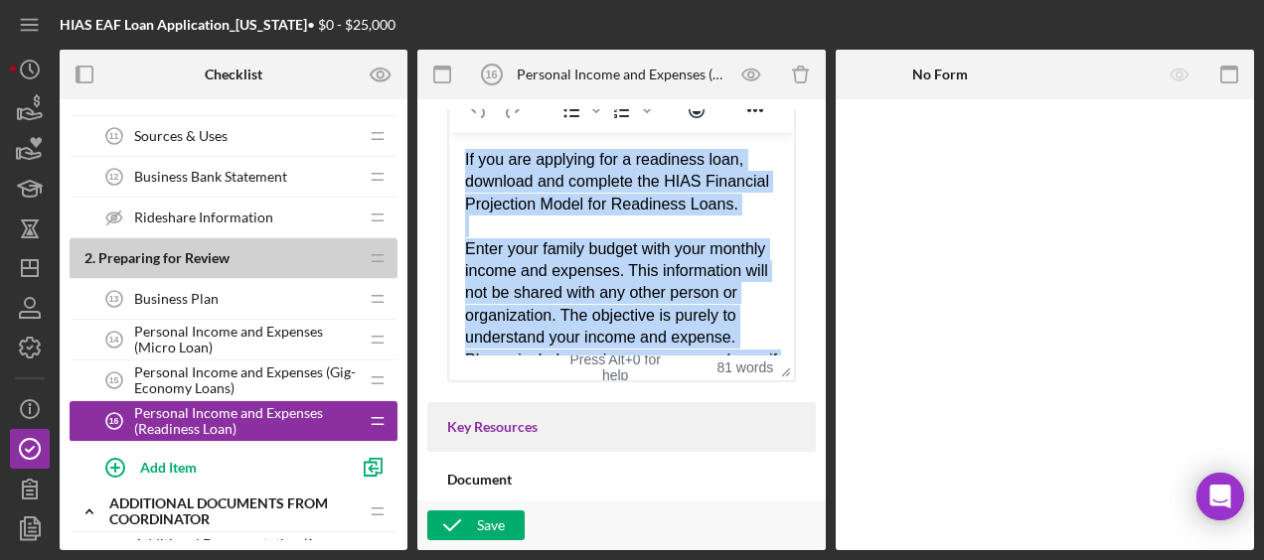
scroll to position [0, 0]
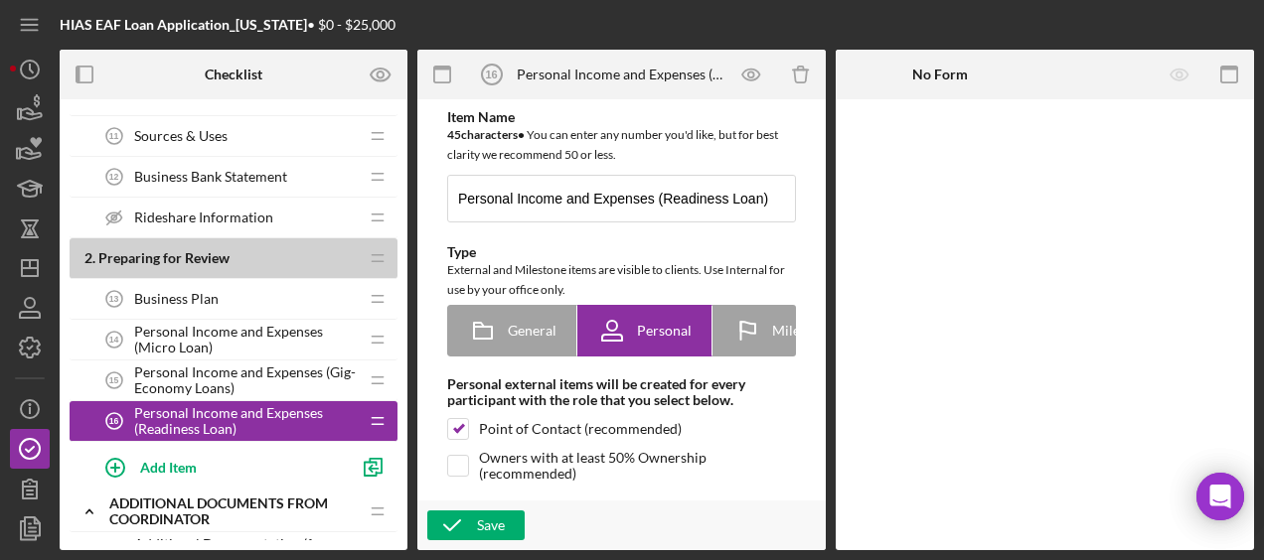
drag, startPoint x: 733, startPoint y: 880, endPoint x: 800, endPoint y: 715, distance: 177.9
copy div "If you are applying for a readiness loan, download and complete the HIAS Financ…"
click at [207, 336] on span "Personal Income and Expenses (Micro Loan)" at bounding box center [246, 340] width 224 height 32
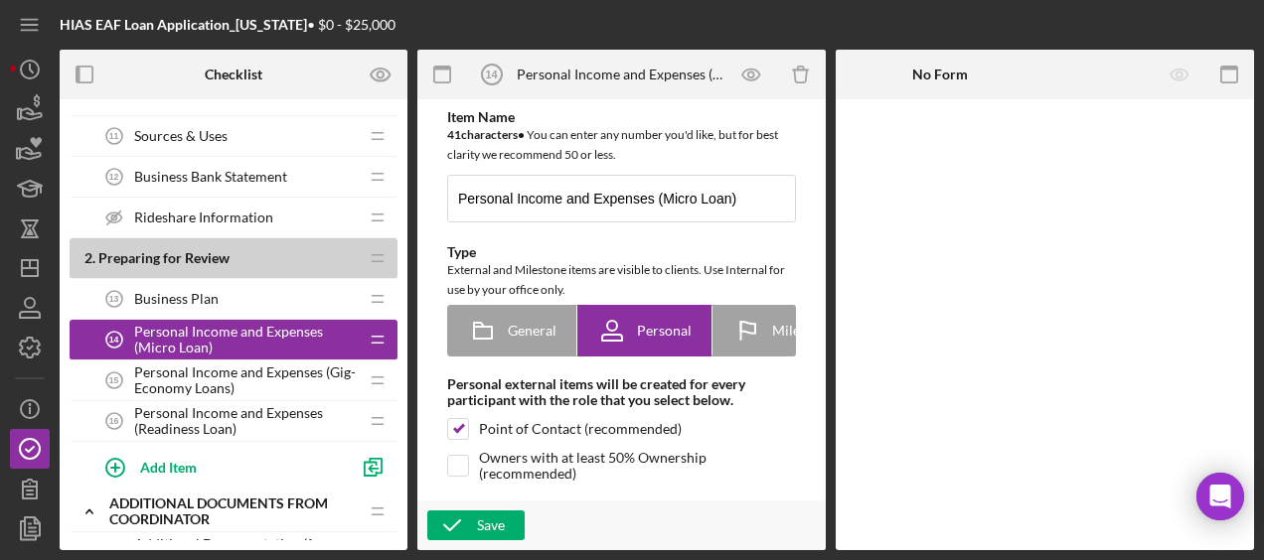
click at [263, 368] on span "Personal Income and Expenses (Gig-Economy Loans)" at bounding box center [246, 381] width 224 height 32
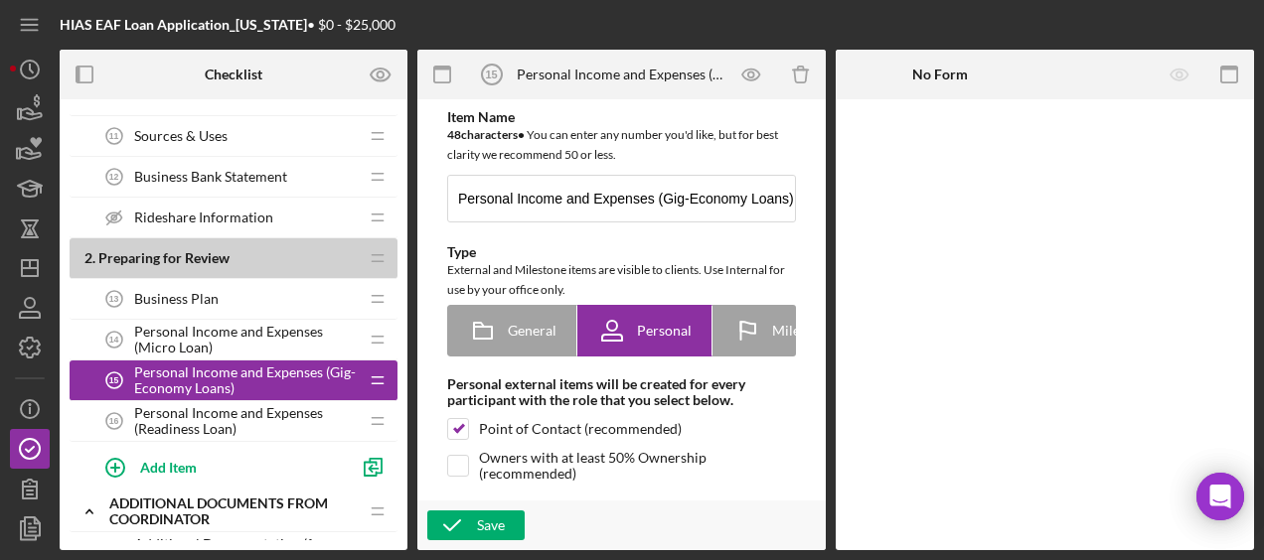
click at [259, 405] on span "Personal Income and Expenses (Readiness Loan)" at bounding box center [246, 421] width 224 height 32
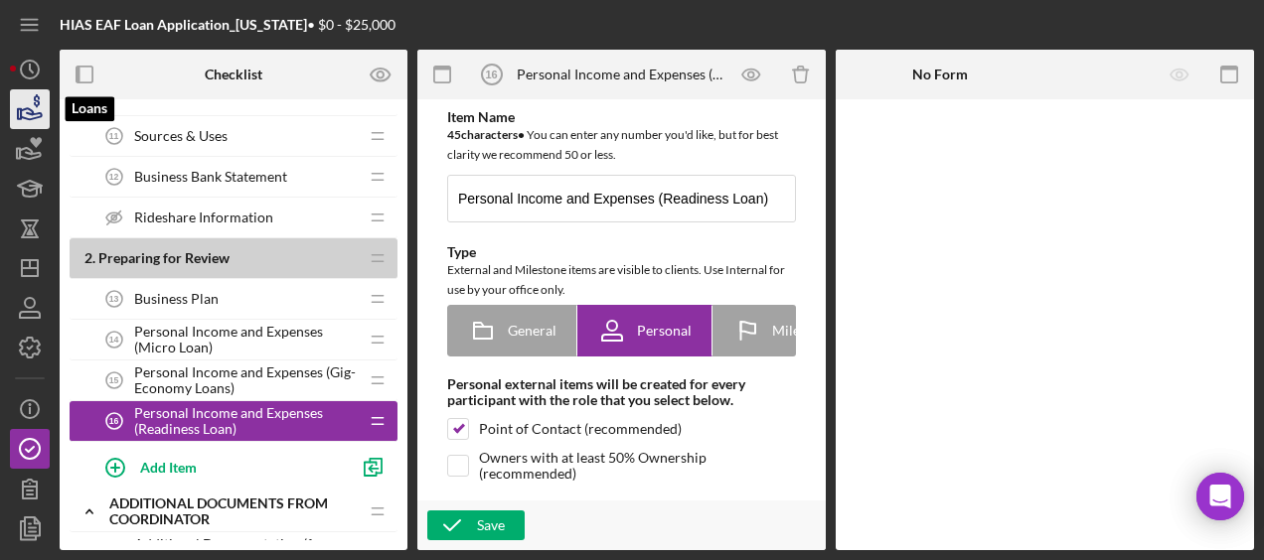
click at [30, 108] on icon "button" at bounding box center [31, 113] width 21 height 11
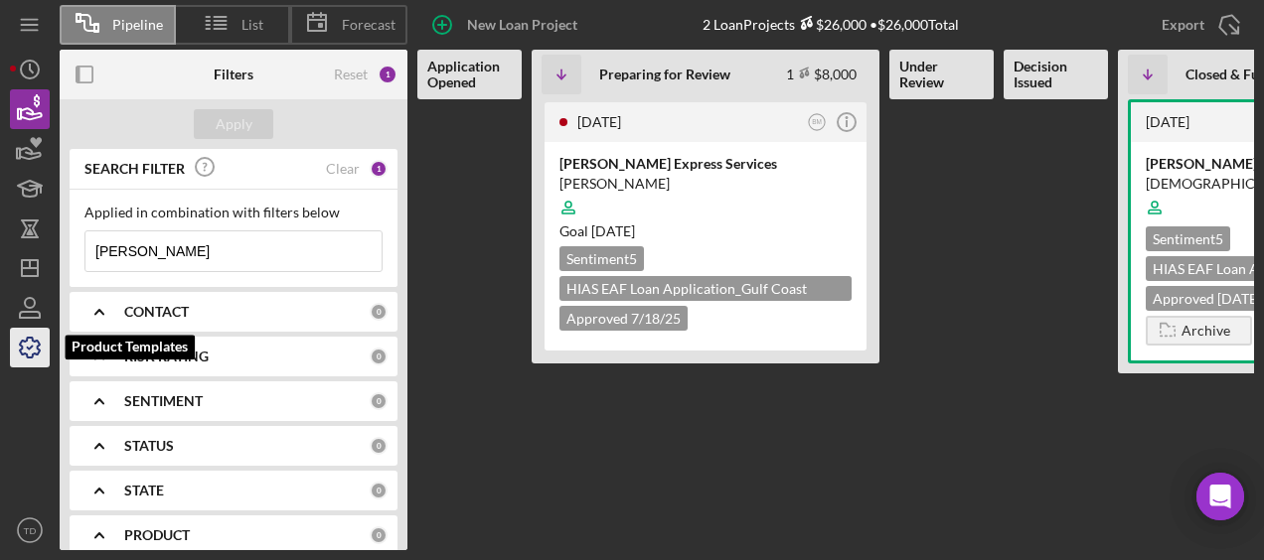
click at [28, 350] on icon "button" at bounding box center [30, 348] width 50 height 50
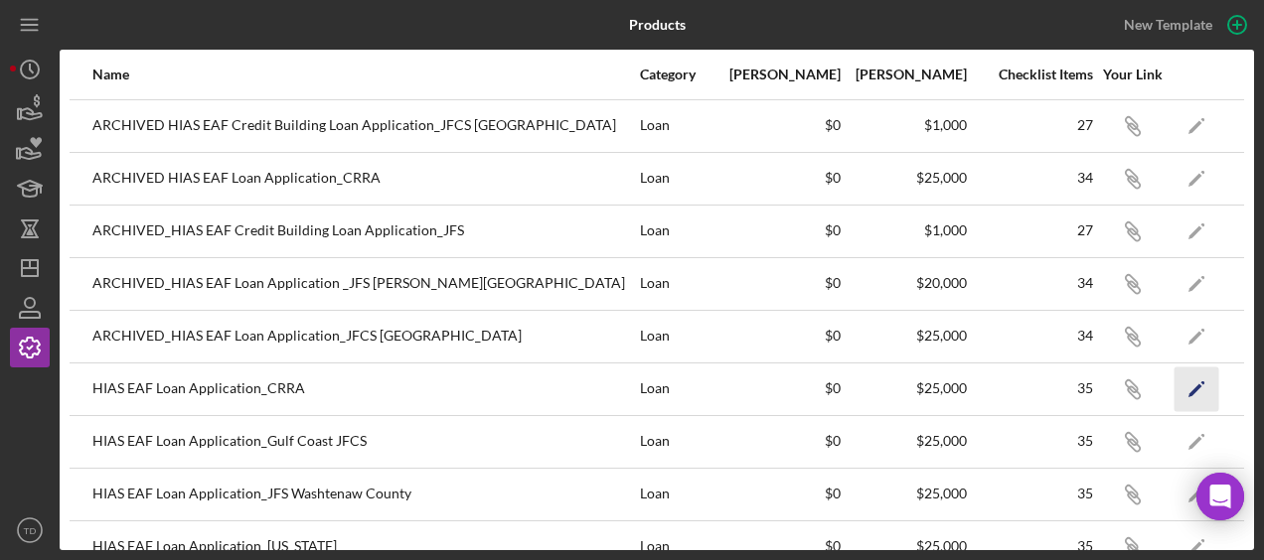
click at [1181, 376] on icon "Icon/Edit" at bounding box center [1197, 389] width 45 height 45
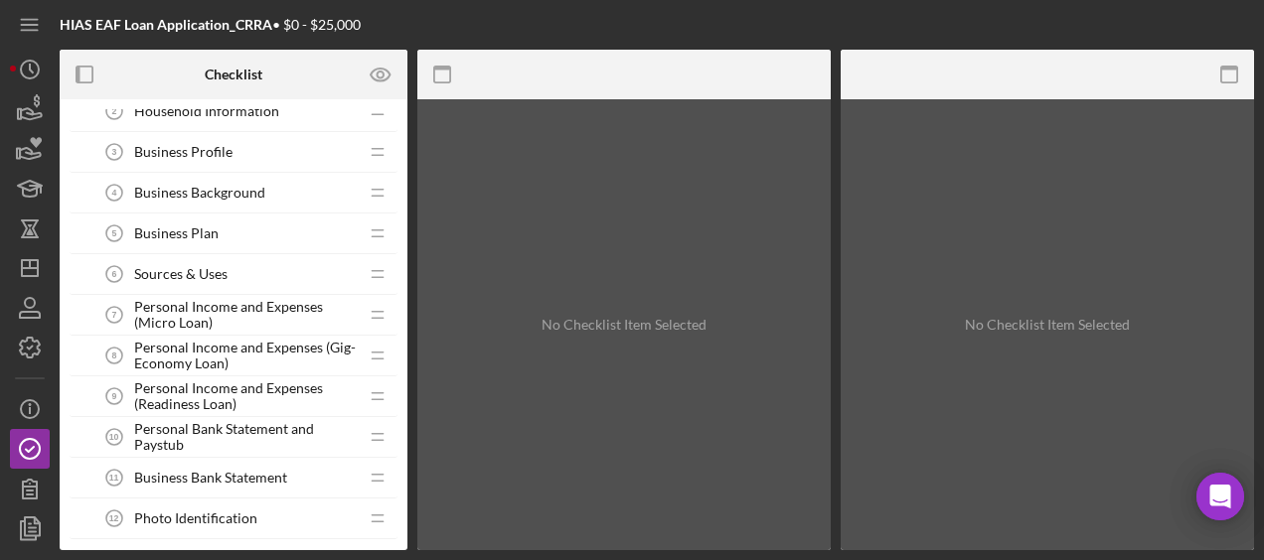
scroll to position [231, 0]
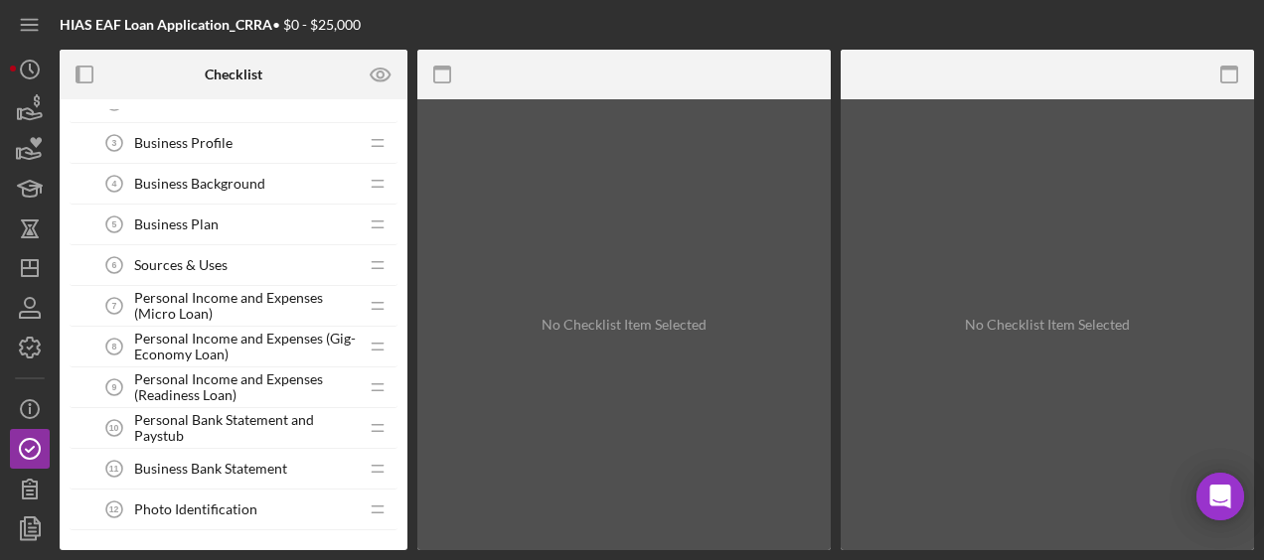
click at [248, 292] on span "Personal Income and Expenses (Micro Loan)" at bounding box center [246, 306] width 224 height 32
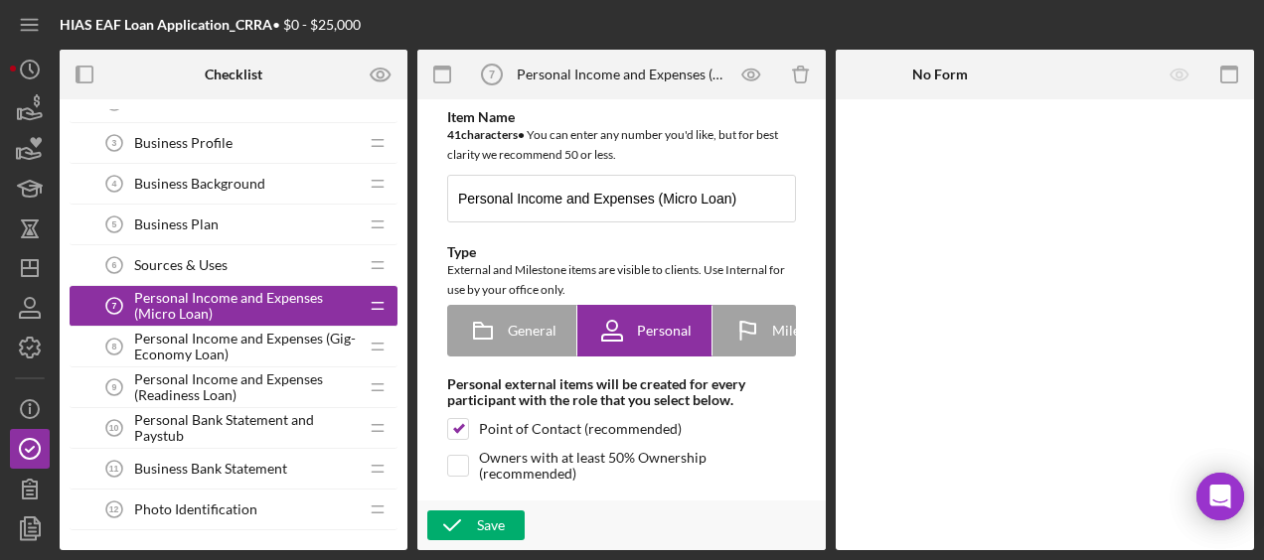
click at [293, 346] on span "Personal Income and Expenses (Gig-Economy Loan)" at bounding box center [246, 347] width 224 height 32
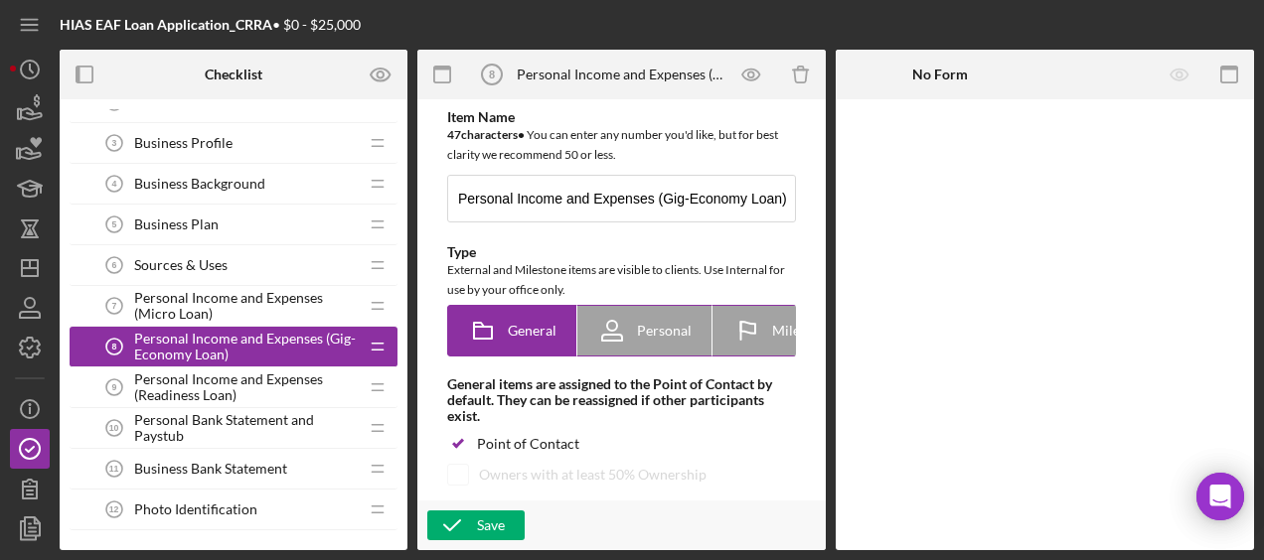
click at [629, 336] on icon at bounding box center [612, 331] width 50 height 50
radio input "false"
radio input "true"
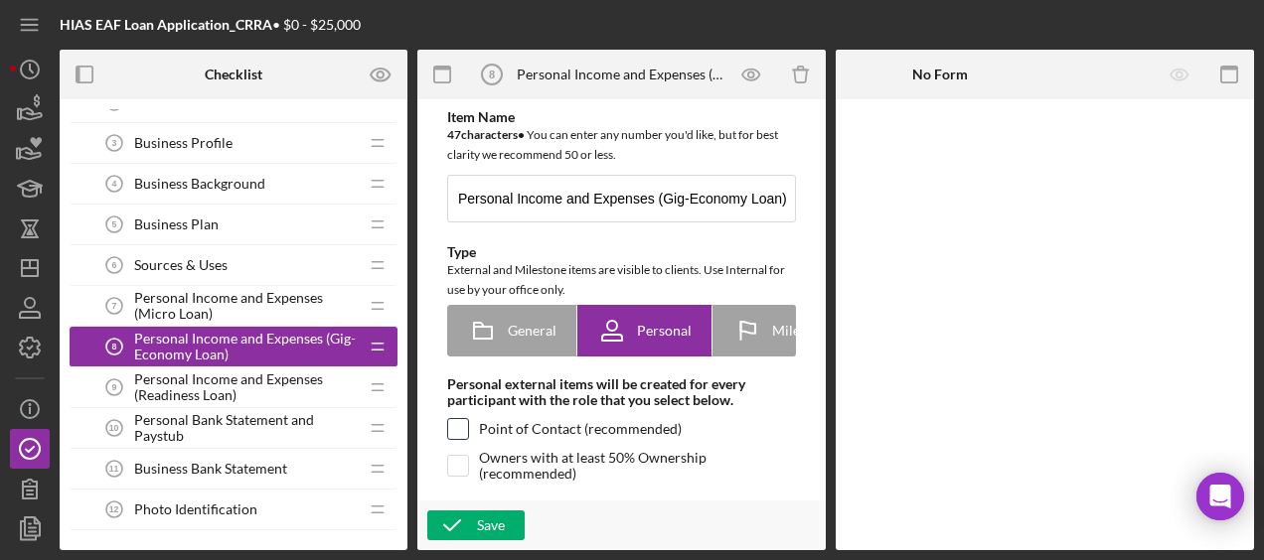
click at [455, 429] on input "checkbox" at bounding box center [458, 429] width 20 height 20
checkbox input "true"
click at [479, 525] on div "Save" at bounding box center [491, 526] width 28 height 30
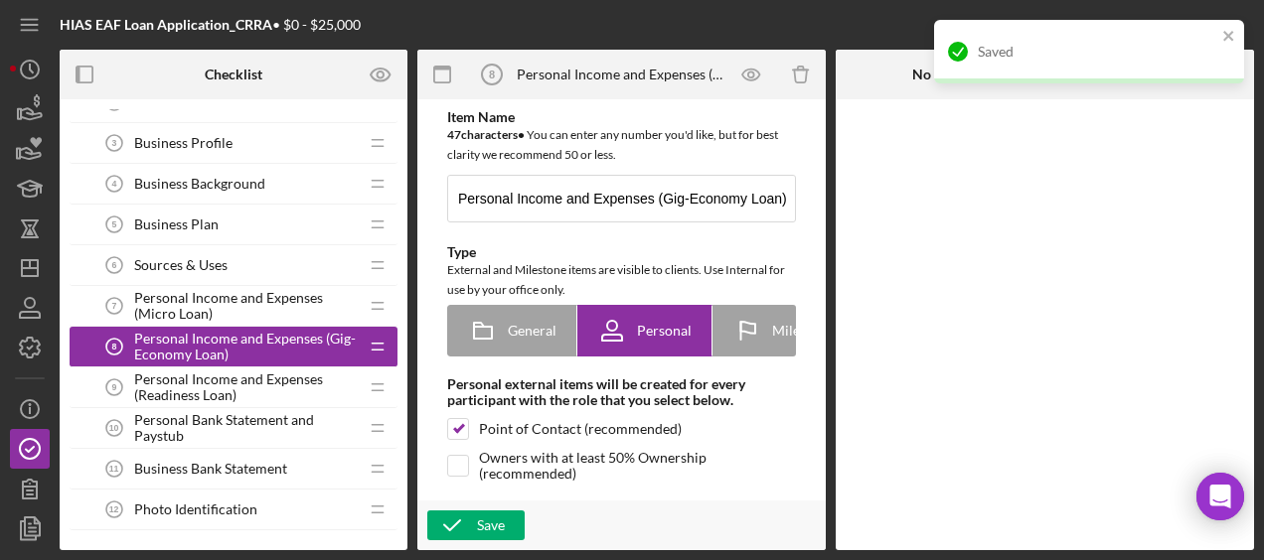
click at [257, 380] on span "Personal Income and Expenses (Readiness Loan)" at bounding box center [246, 388] width 224 height 32
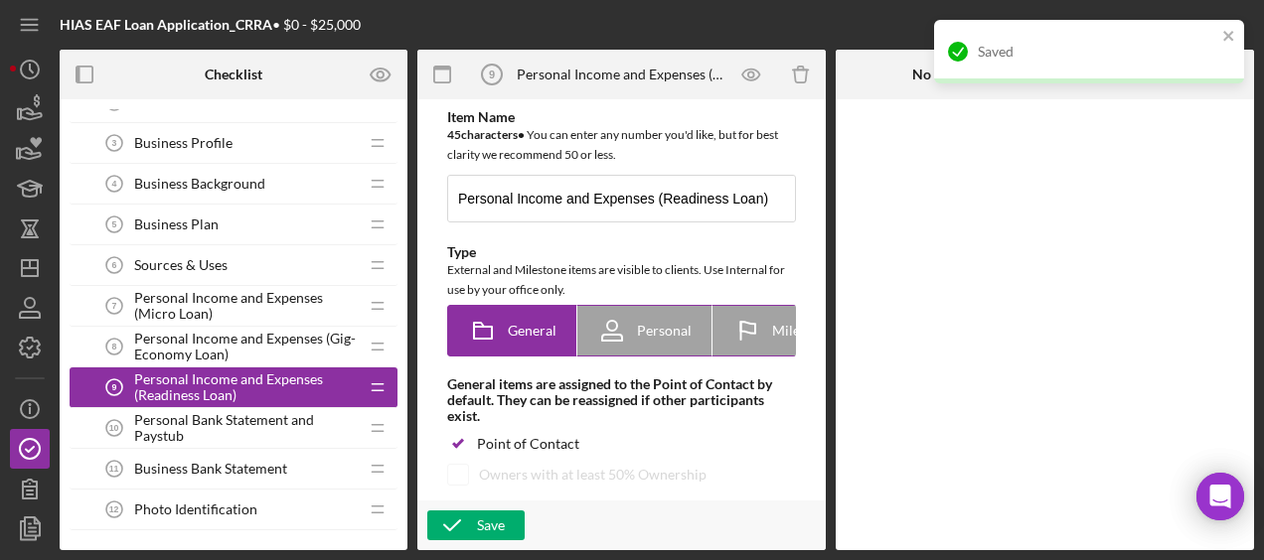
click at [625, 328] on icon at bounding box center [612, 331] width 50 height 50
radio input "false"
radio input "true"
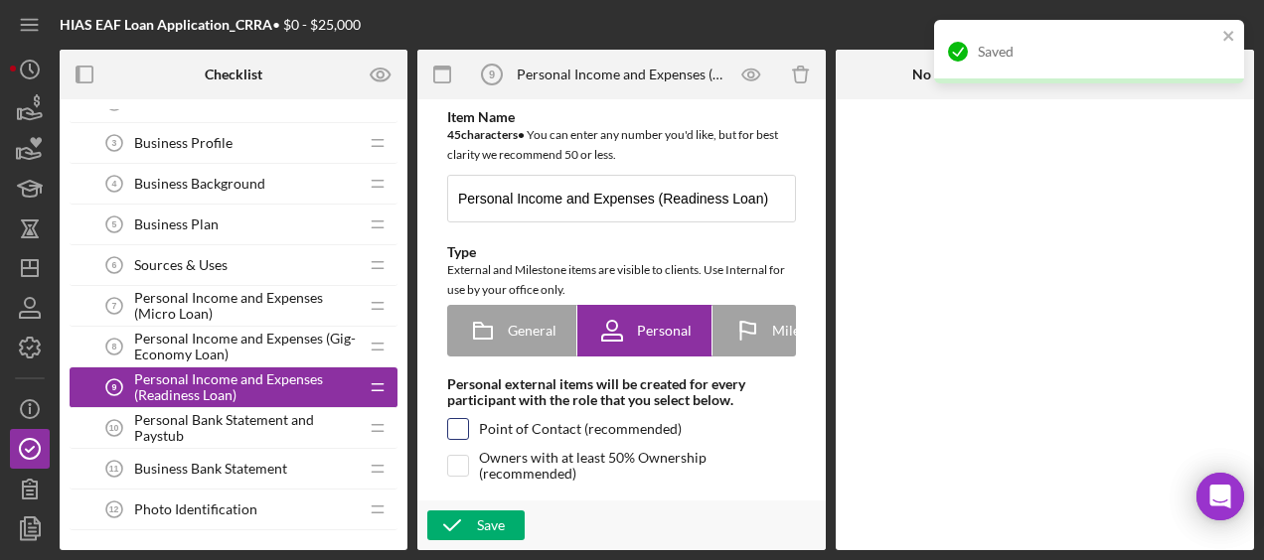
click at [454, 425] on input "checkbox" at bounding box center [458, 429] width 20 height 20
checkbox input "true"
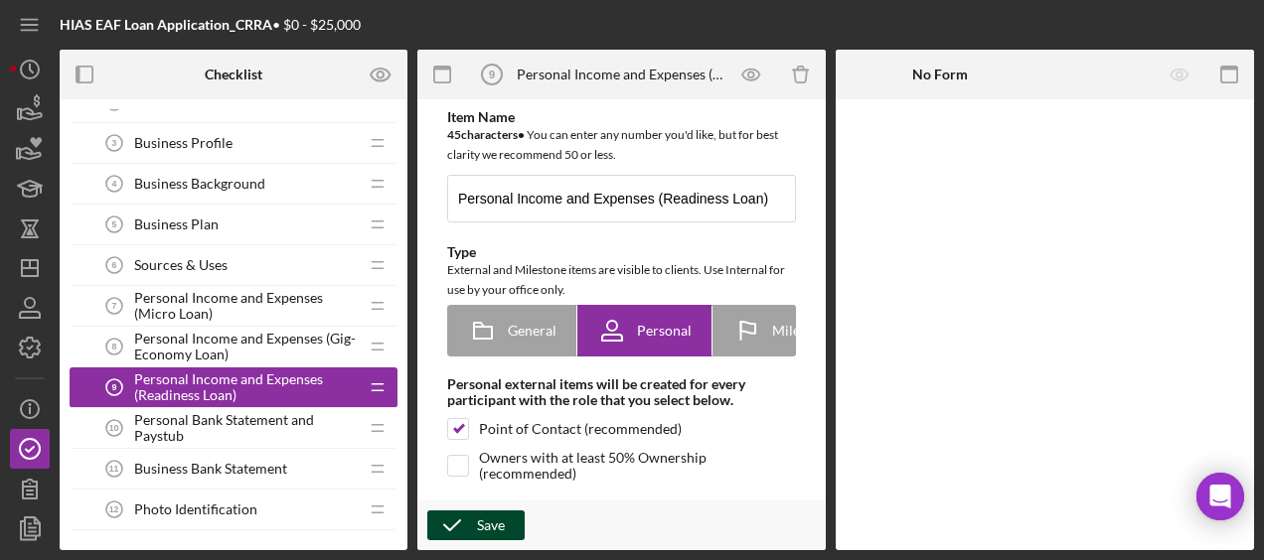
click at [486, 537] on div "Save" at bounding box center [491, 526] width 28 height 30
click at [6, 74] on div "HIAS EAF Loan Application_CRRA • $0 - $25,000 Checklist Preview as 1 . Applicat…" at bounding box center [632, 280] width 1264 height 560
click at [46, 75] on icon "Icon/History" at bounding box center [30, 70] width 50 height 50
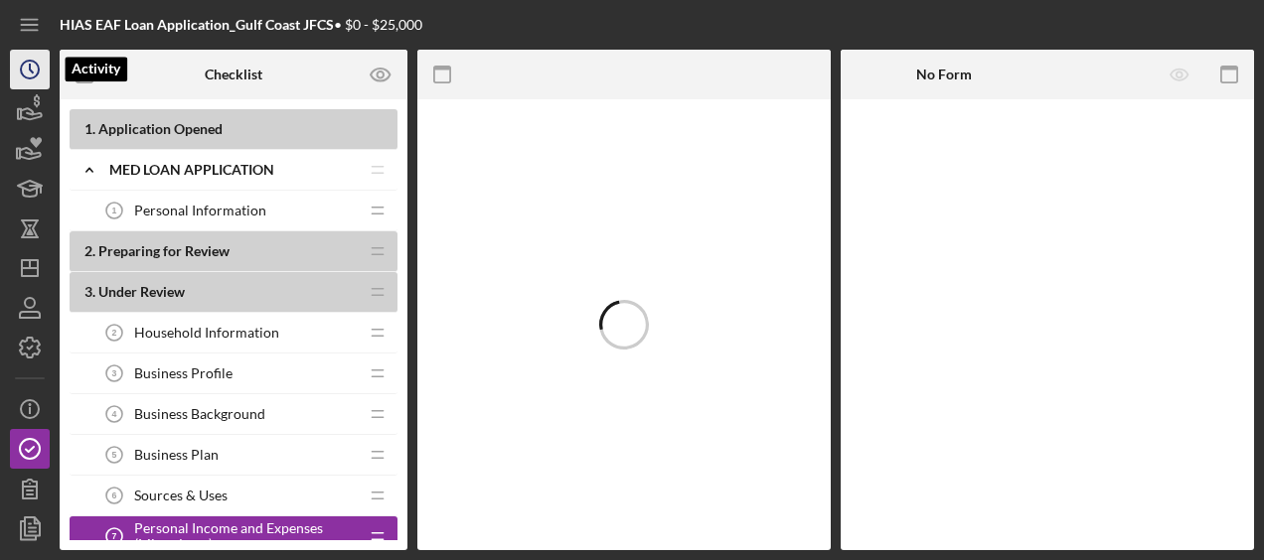
click at [19, 70] on icon "Icon/History" at bounding box center [30, 70] width 50 height 50
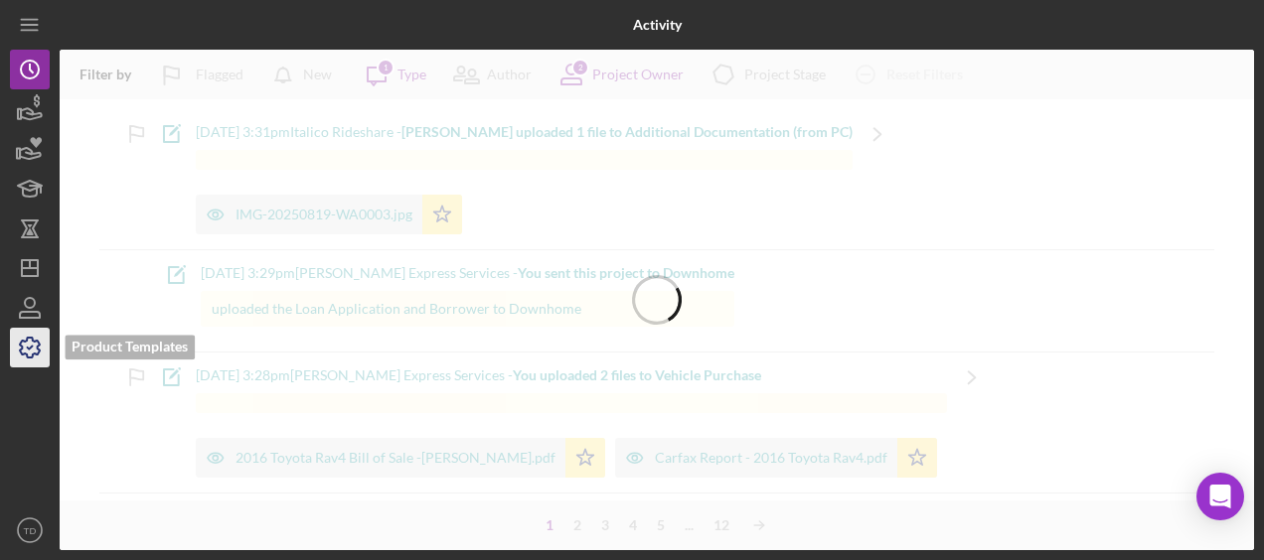
click at [36, 358] on icon "button" at bounding box center [30, 348] width 50 height 50
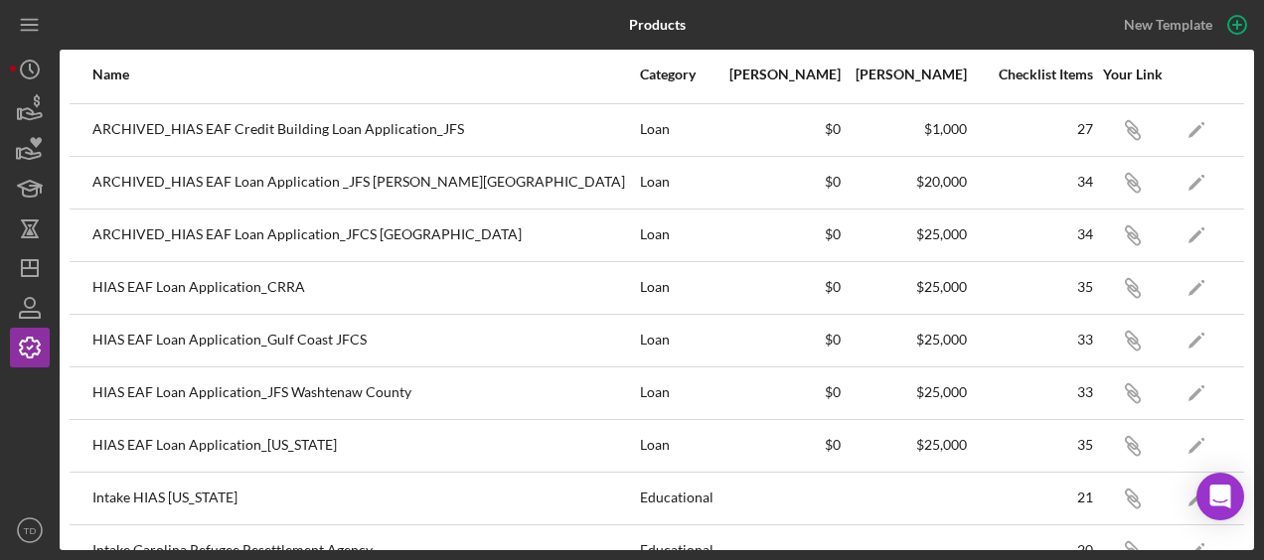
scroll to position [103, 0]
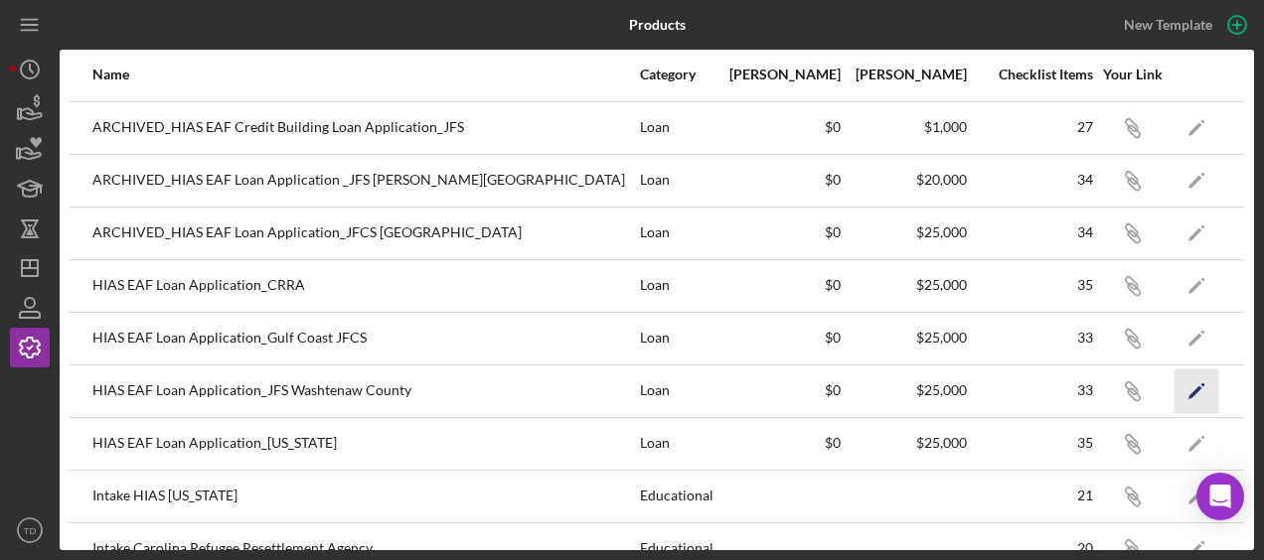
click at [1184, 390] on icon "Icon/Edit" at bounding box center [1197, 391] width 45 height 45
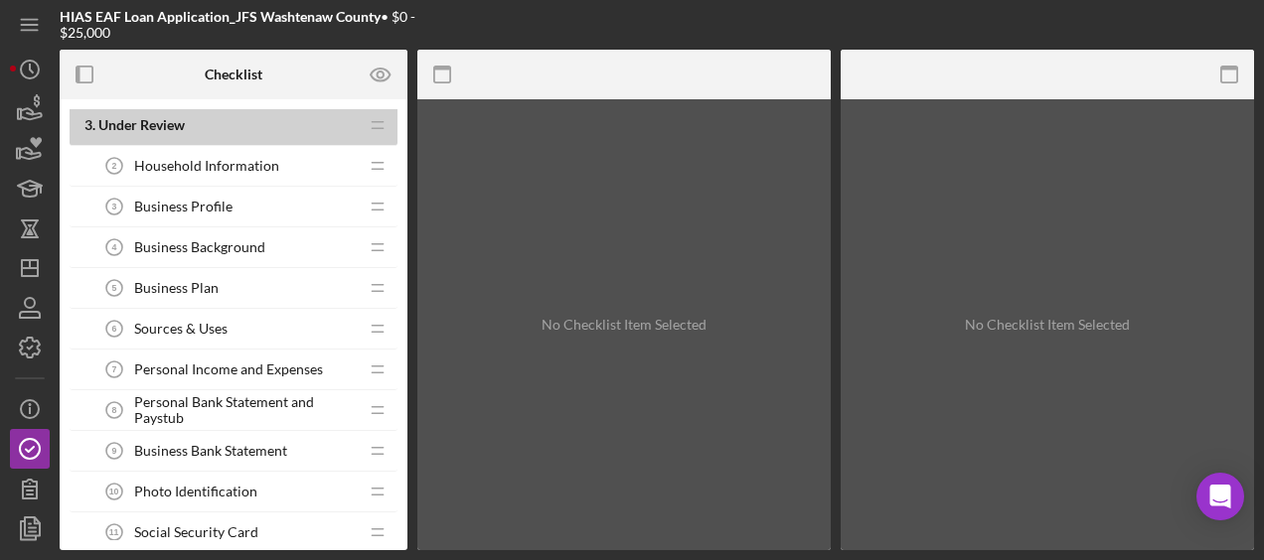
scroll to position [190, 0]
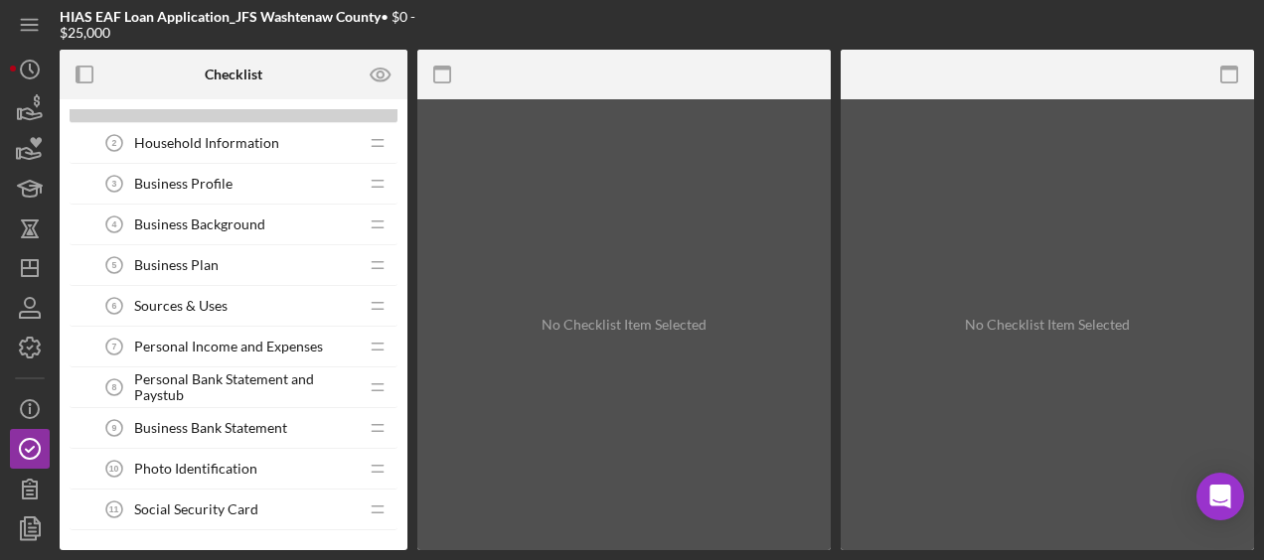
click at [254, 343] on span "Personal Income and Expenses" at bounding box center [228, 347] width 189 height 16
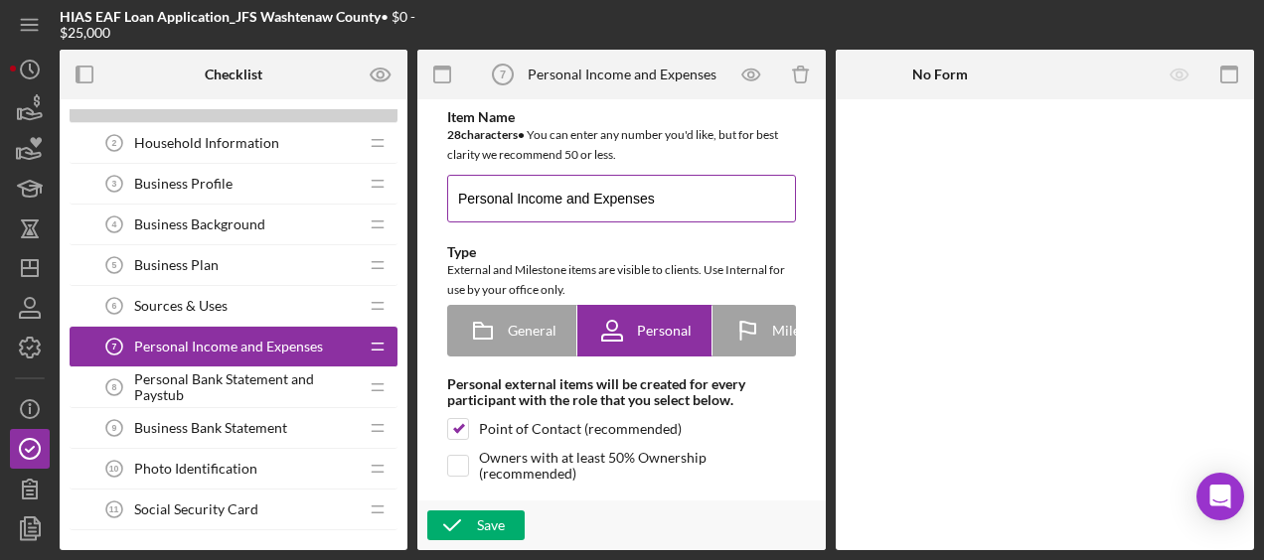
click at [707, 201] on input "Personal Income and Expenses" at bounding box center [621, 199] width 349 height 48
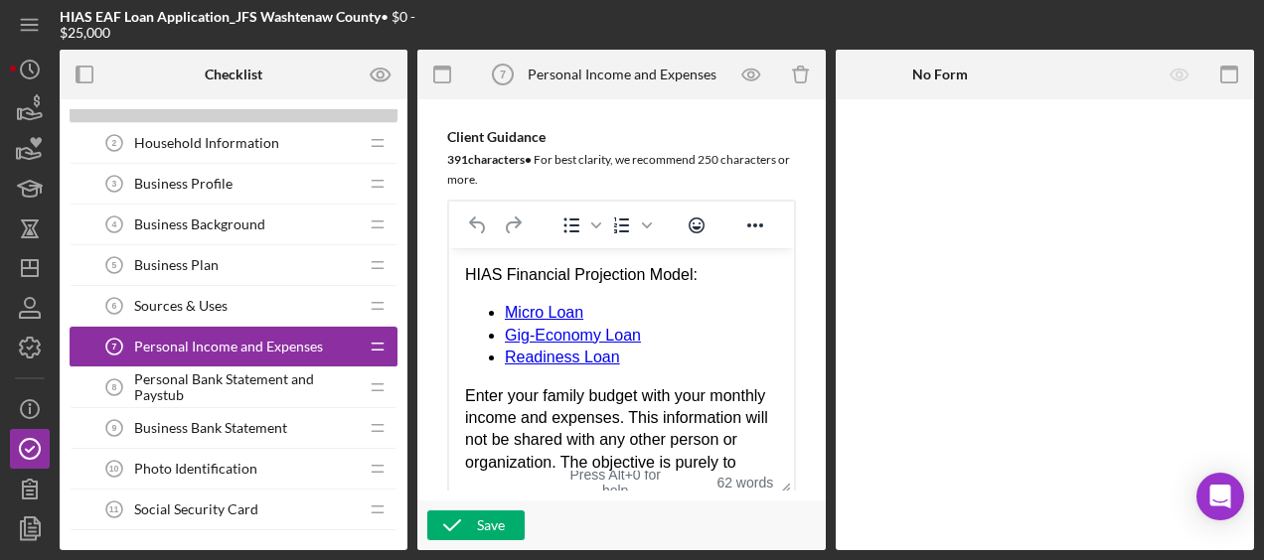
scroll to position [467, 0]
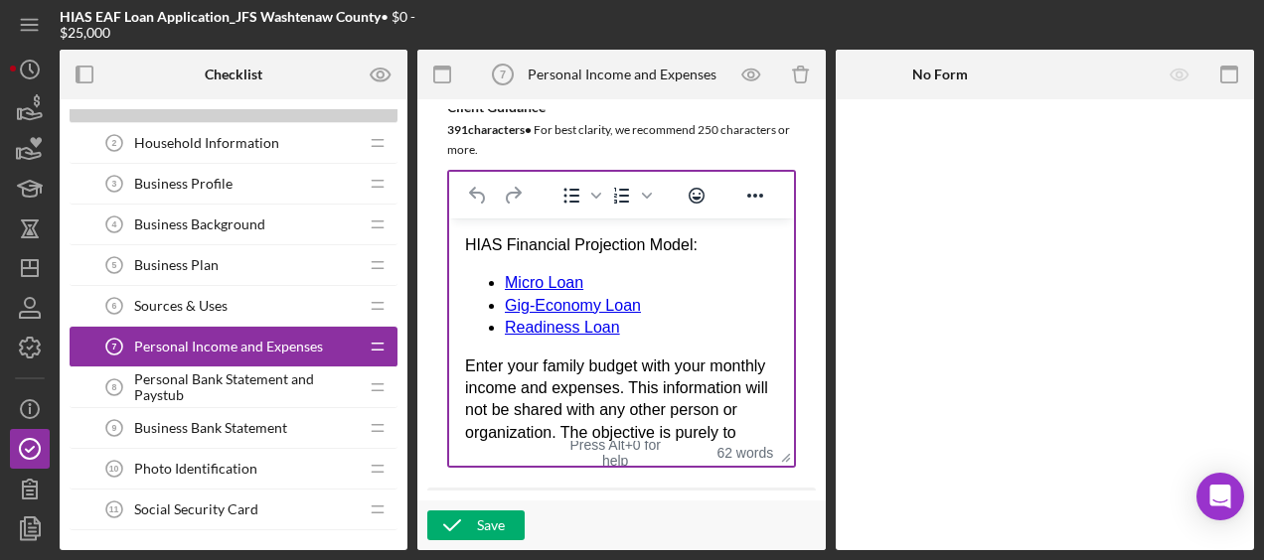
type input "Personal Income and Expenses (Micro Loan)"
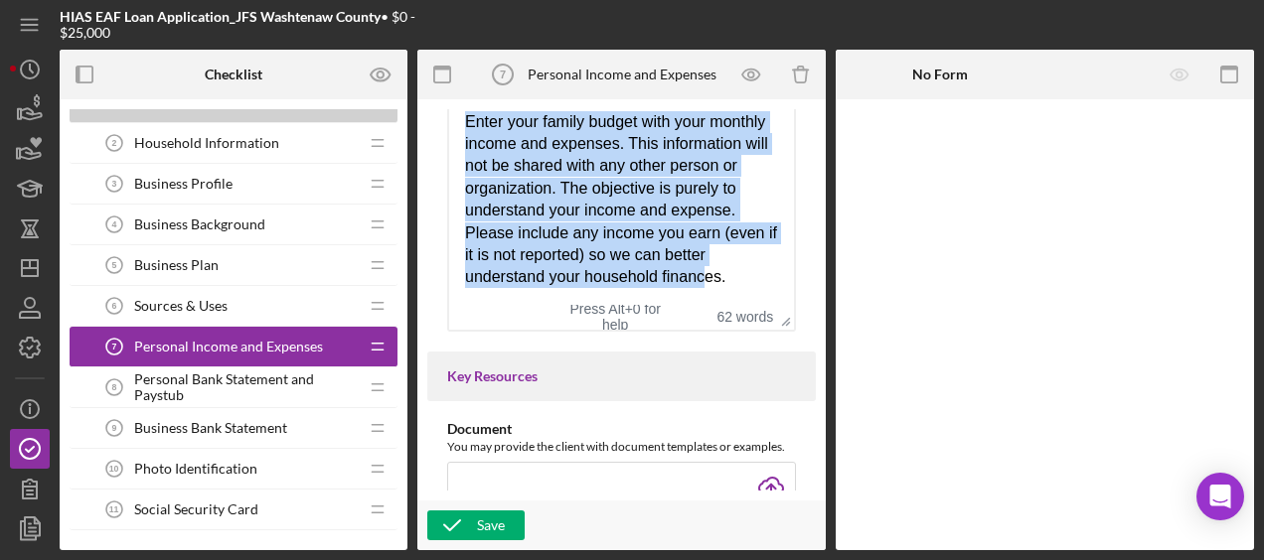
scroll to position [682, 0]
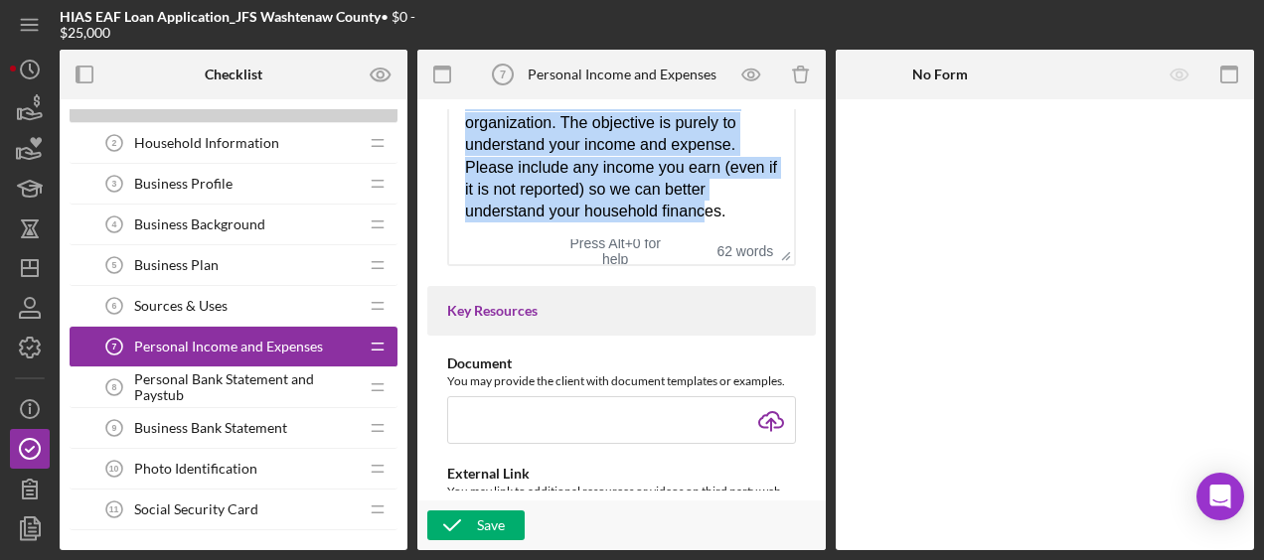
drag, startPoint x: 466, startPoint y: 35, endPoint x: 1069, endPoint y: 504, distance: 764.1
click at [620, 238] on html "HIAS Financial Projection Model: Micro Loan Gig-Economy Loan Readiness Loan Ent…" at bounding box center [621, 73] width 345 height 331
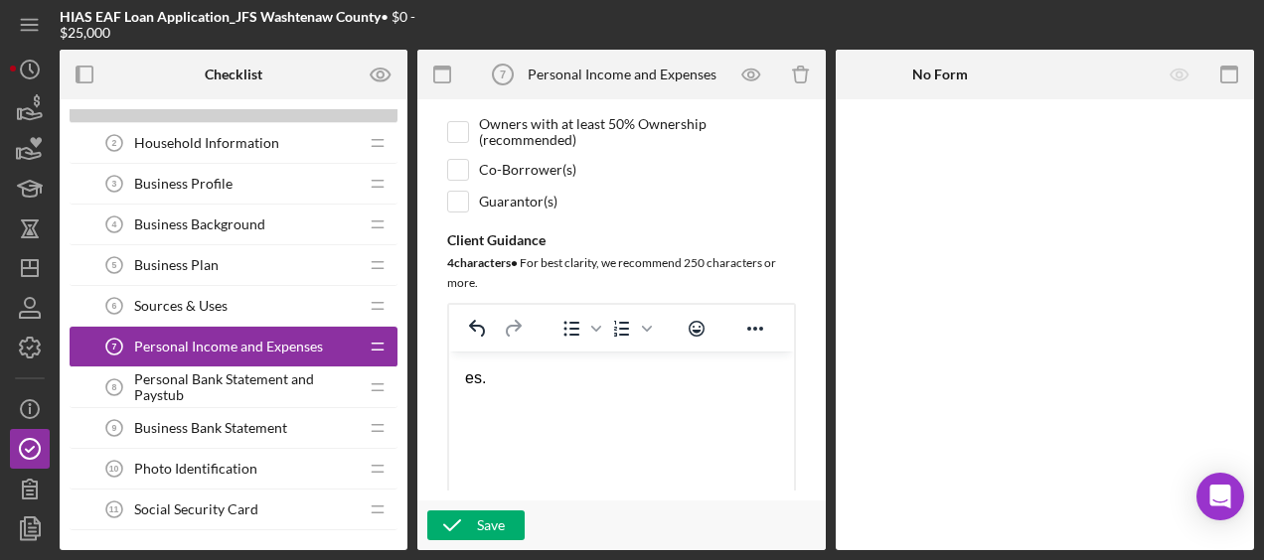
scroll to position [334, 0]
click at [521, 390] on html "es." at bounding box center [621, 378] width 345 height 54
drag, startPoint x: 553, startPoint y: 377, endPoint x: 404, endPoint y: 369, distance: 149.3
click at [449, 369] on html "Lenderfit" at bounding box center [621, 378] width 345 height 54
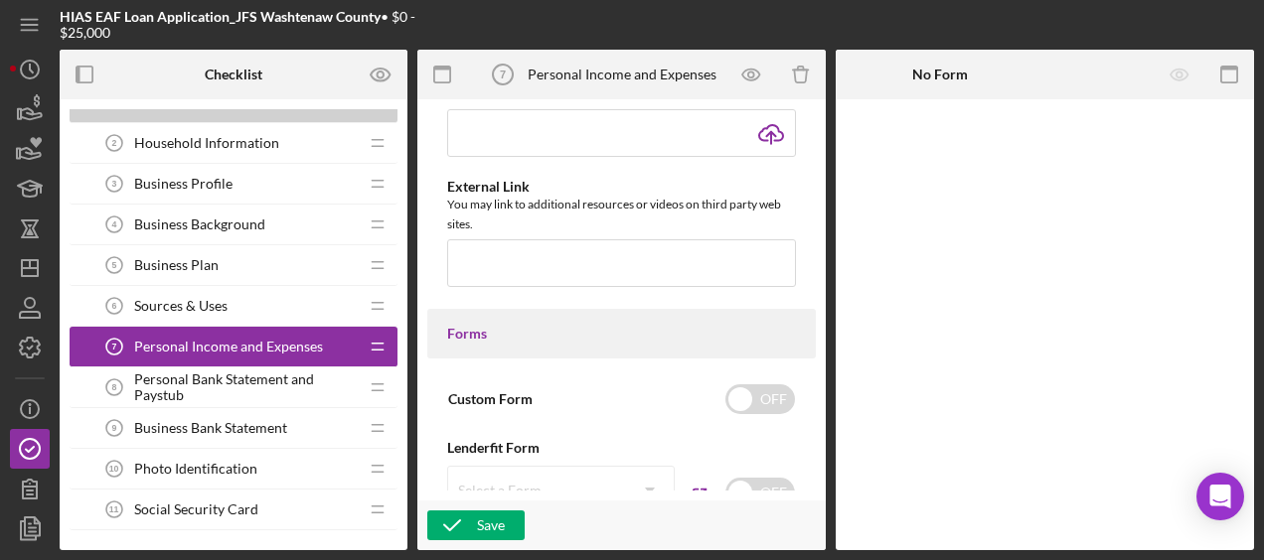
scroll to position [954, 0]
click at [757, 139] on input "file" at bounding box center [621, 135] width 349 height 48
type input "C:\fakepath\HIAS Financial Projection Model (Micro Loan).xlsx"
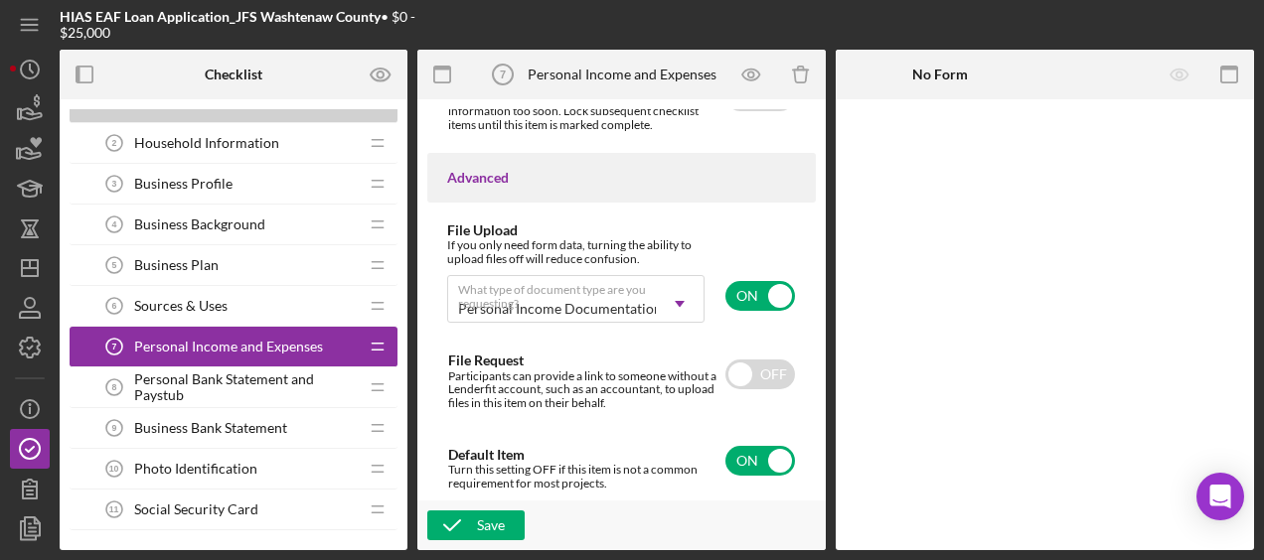
scroll to position [1723, 0]
click at [500, 528] on div "Save" at bounding box center [491, 526] width 28 height 30
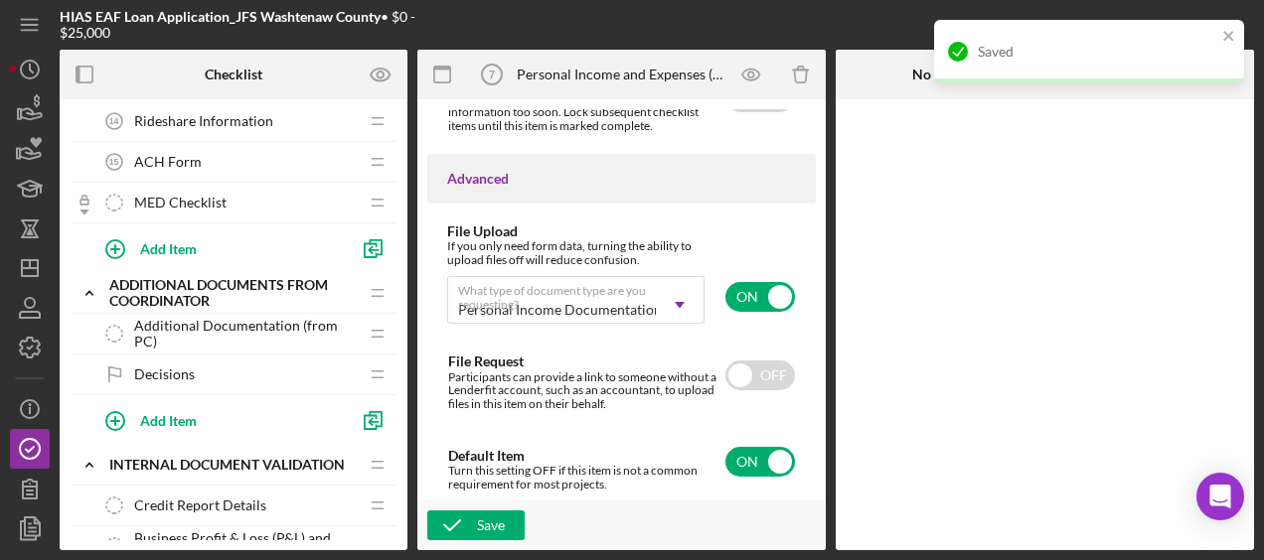
scroll to position [711, 0]
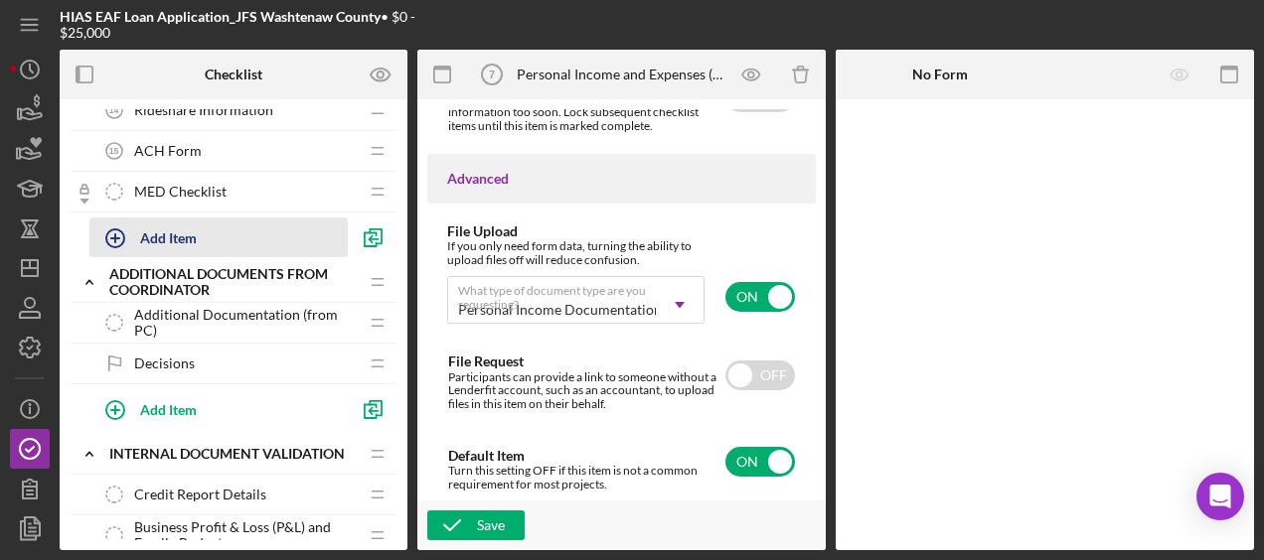
click at [188, 234] on div "Add Item" at bounding box center [168, 238] width 57 height 38
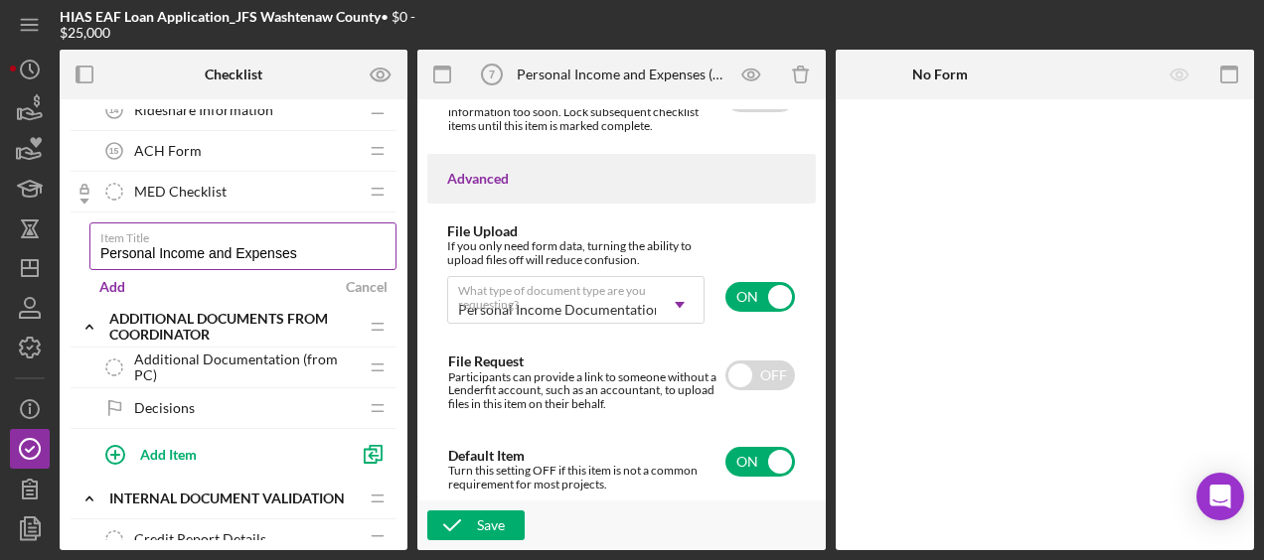
type input "Personal Income and Expenses (Gig-Economy Loans)"
click at [113, 278] on div "Add" at bounding box center [112, 287] width 26 height 30
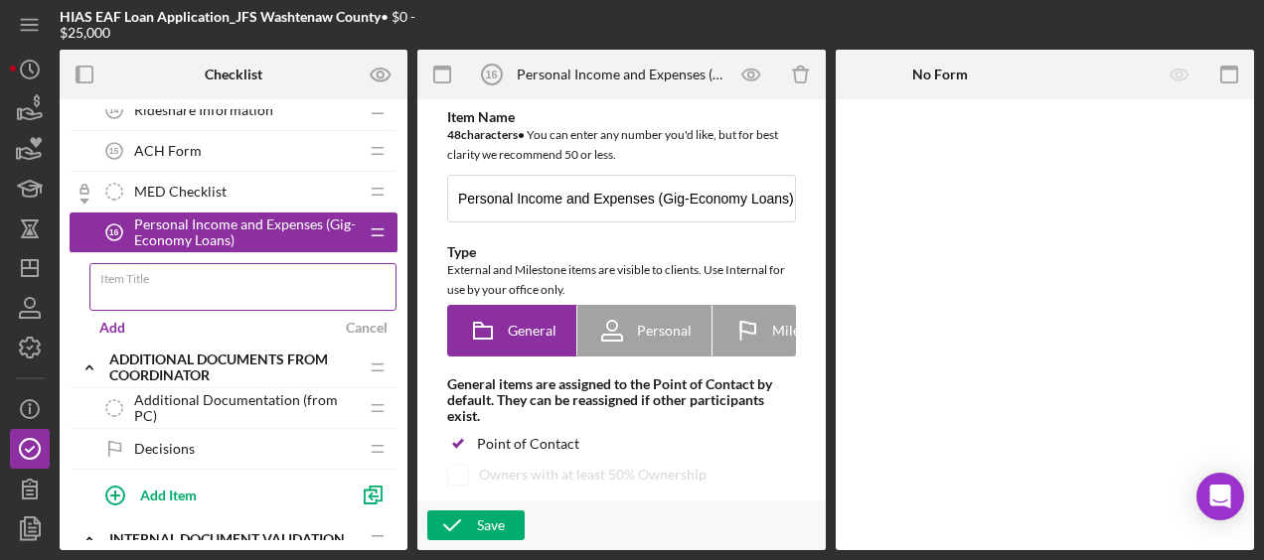
paste input "Personal Income and Expenses"
type input "Personal Income and Expenses (Readiness Loan)"
click at [119, 313] on div "Add" at bounding box center [112, 328] width 26 height 30
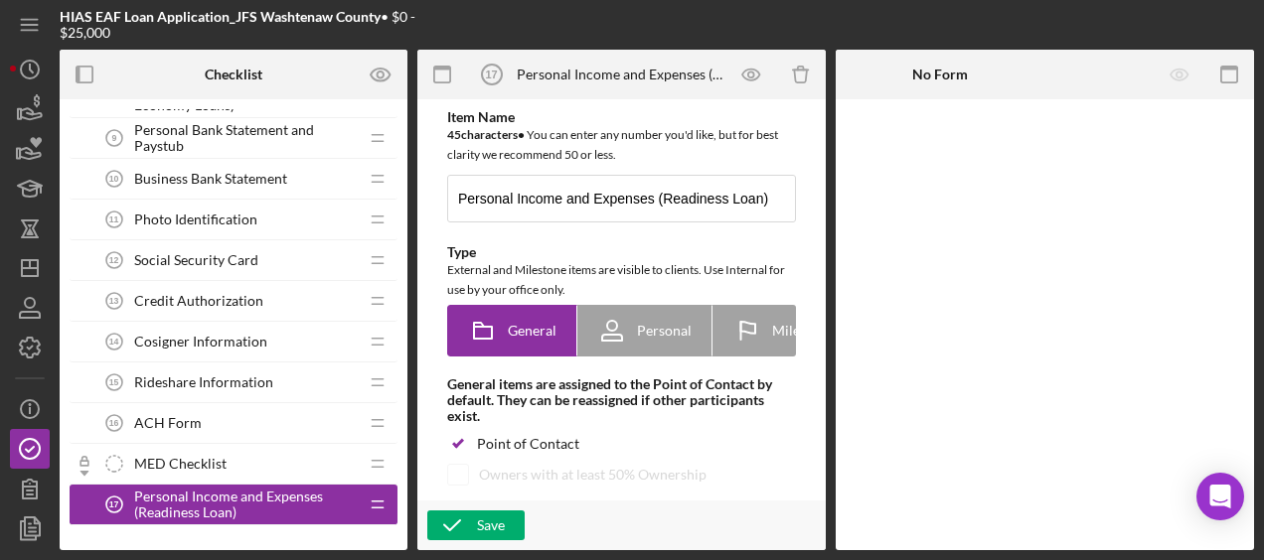
scroll to position [511, 0]
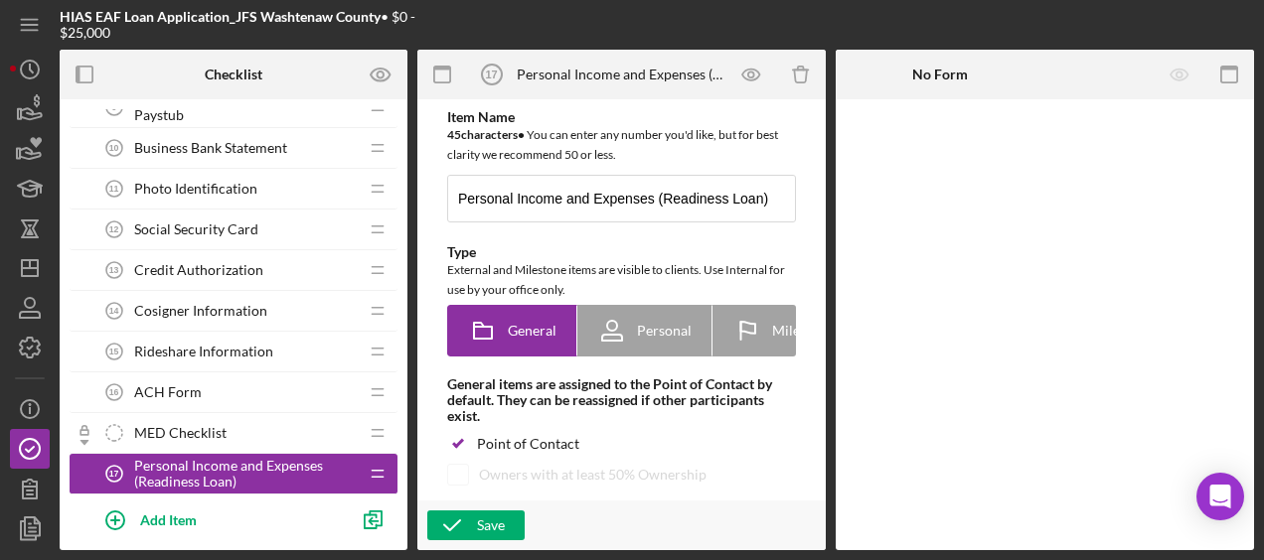
drag, startPoint x: 324, startPoint y: 468, endPoint x: 332, endPoint y: 203, distance: 265.4
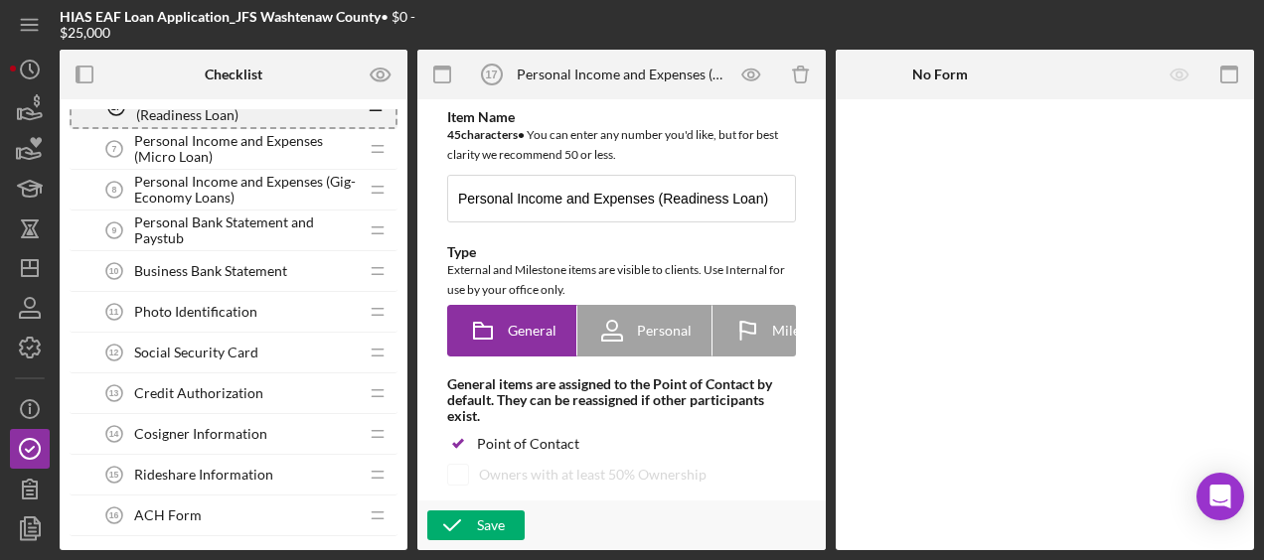
scroll to position [382, 0]
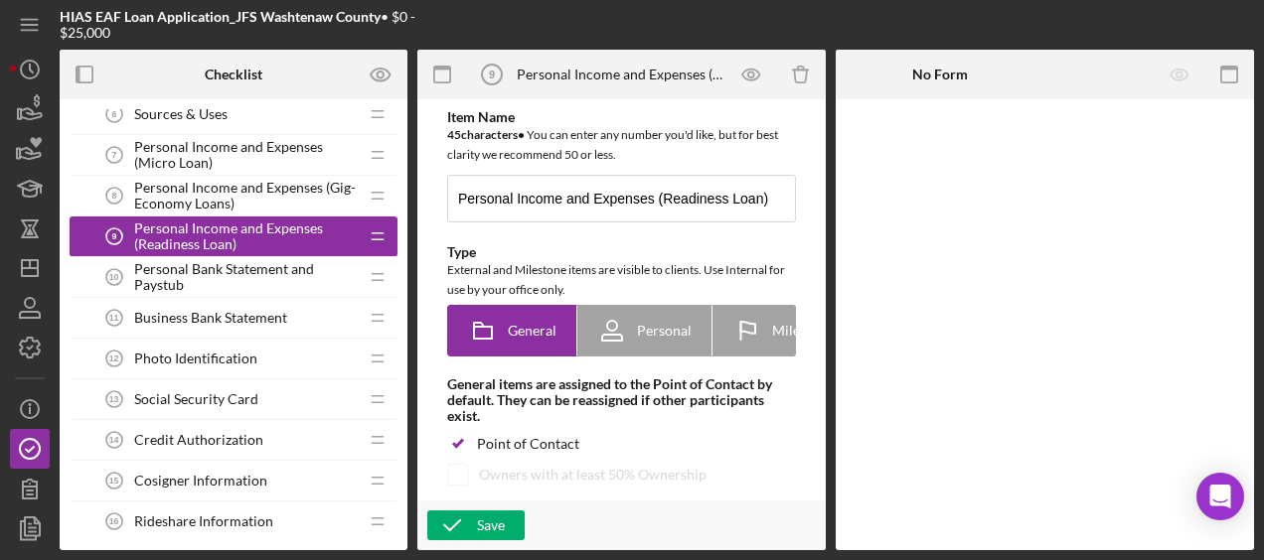
click at [312, 180] on span "Personal Income and Expenses (Gig-Economy Loans)" at bounding box center [246, 196] width 224 height 32
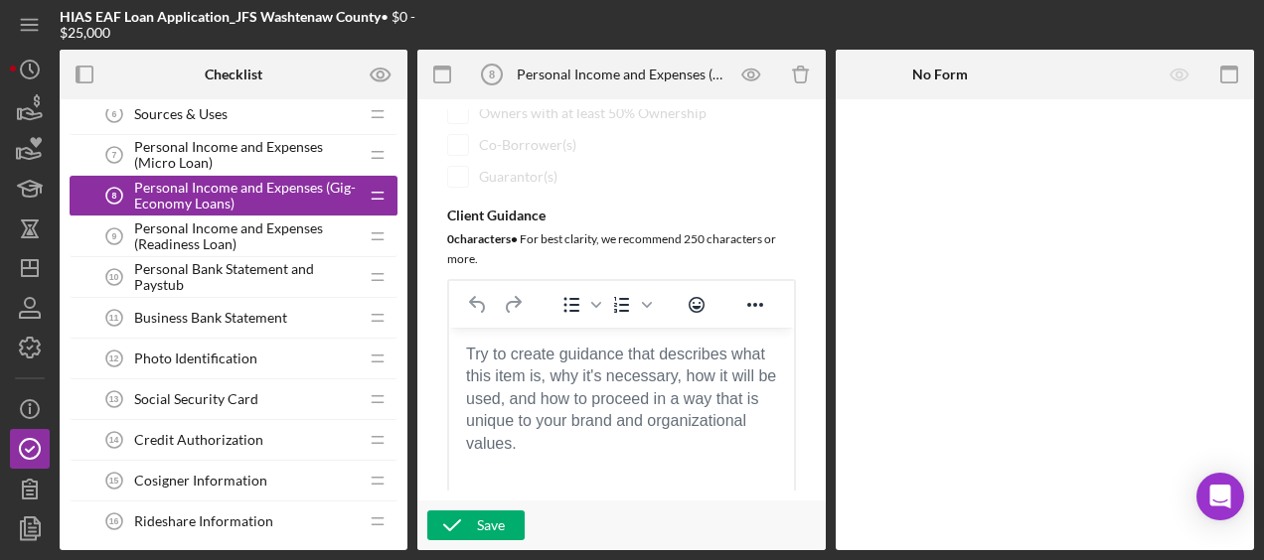
scroll to position [371, 0]
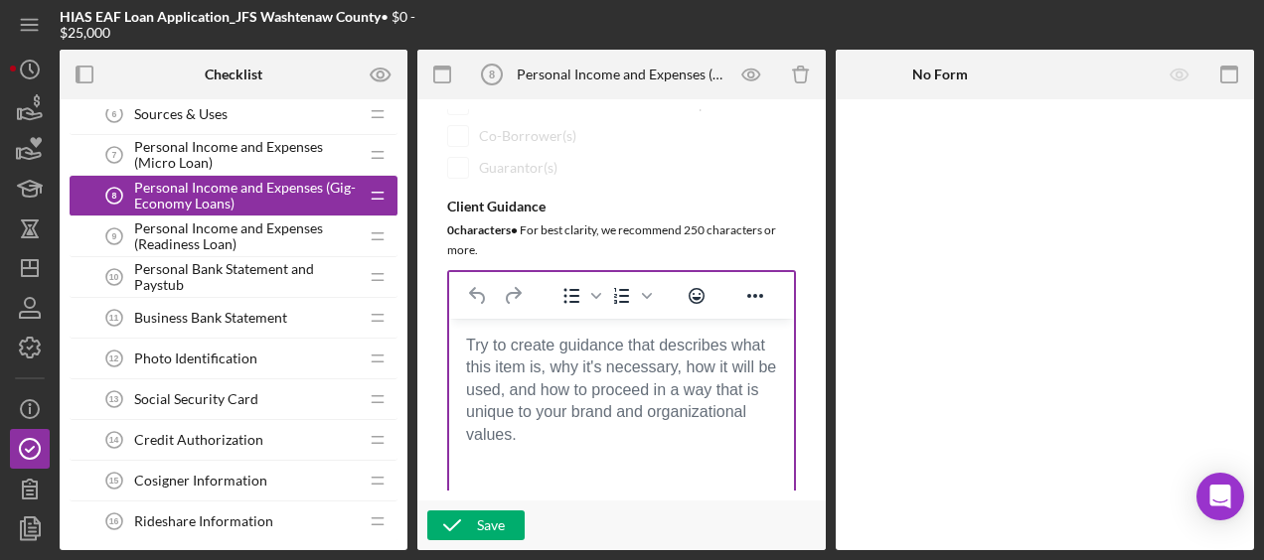
click at [496, 356] on body "Rich Text Area. Press ALT-0 for help." at bounding box center [621, 345] width 313 height 22
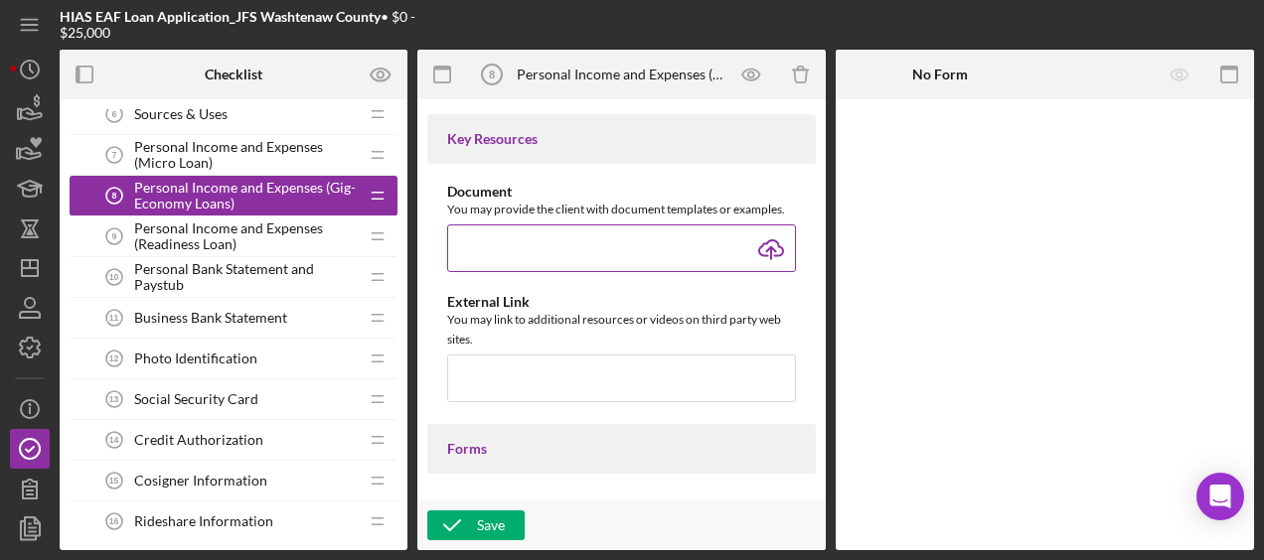
scroll to position [846, 0]
click at [759, 255] on input "file" at bounding box center [621, 248] width 349 height 48
type input "C:\fakepath\HIAS Financial Projection Model (Gig-Economy Loans).xlsx"
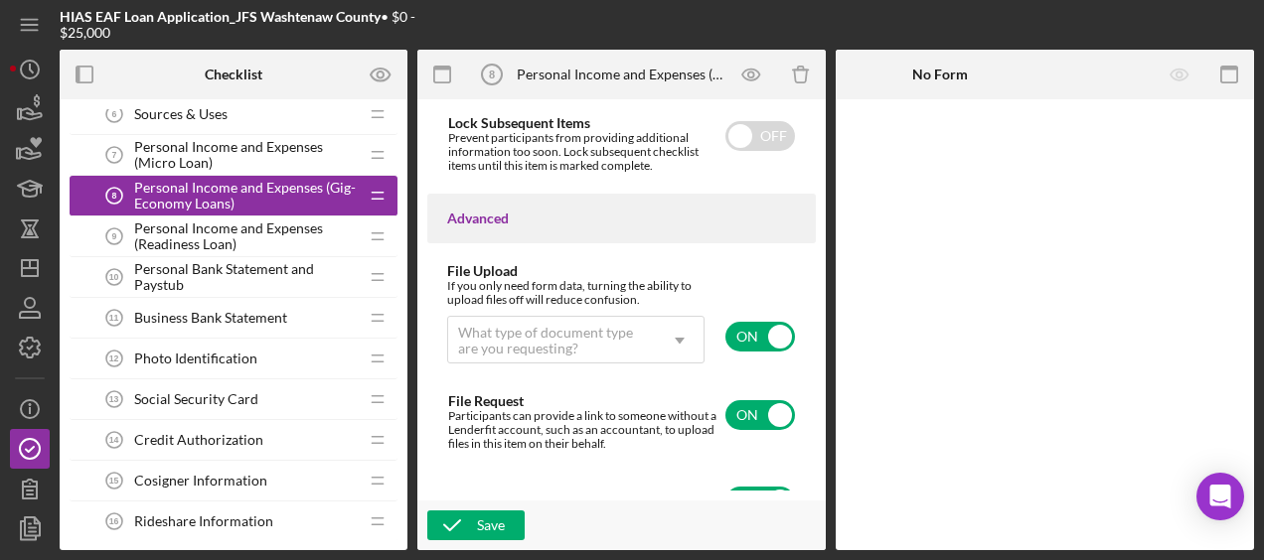
scroll to position [1687, 0]
click at [580, 335] on div "What type of document type are you requesting?" at bounding box center [552, 340] width 188 height 32
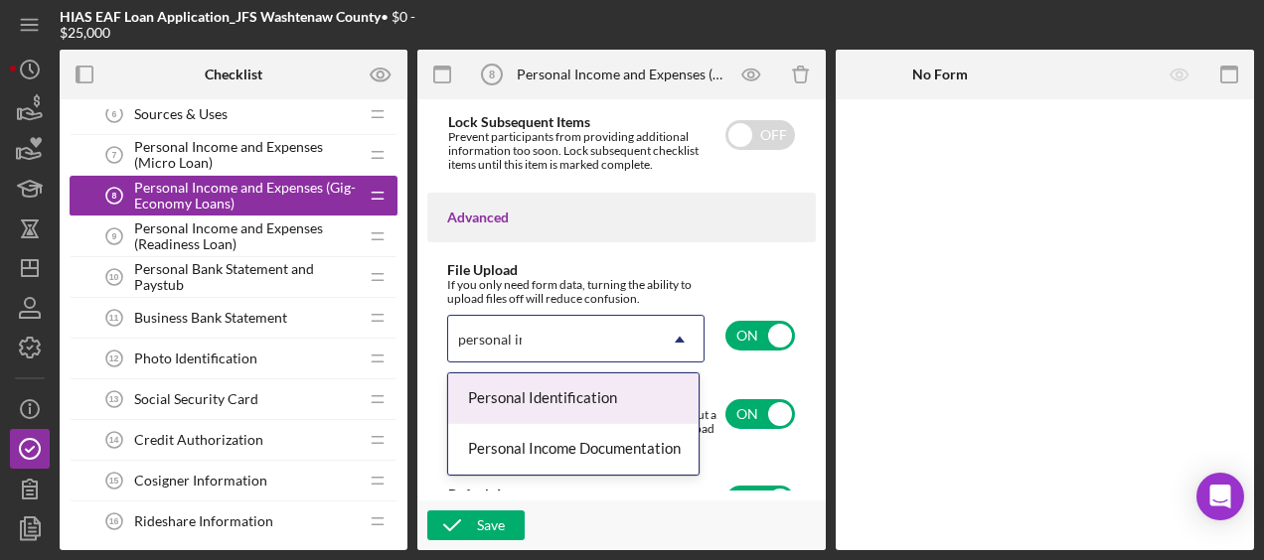
type input "personal incom"
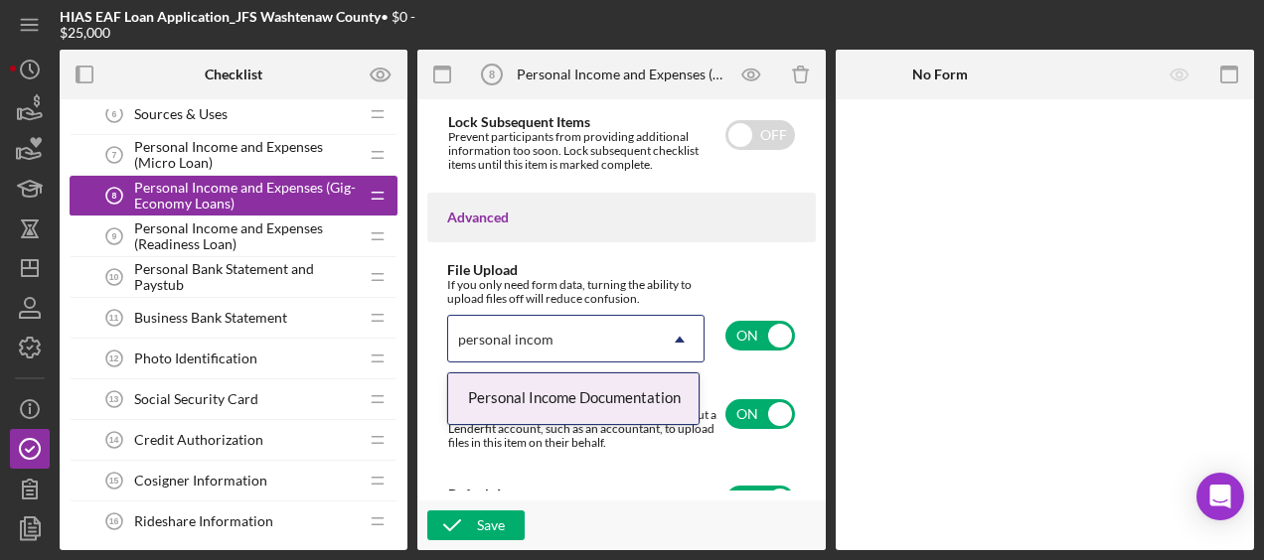
click at [593, 396] on div "Personal Income Documentation" at bounding box center [573, 399] width 250 height 51
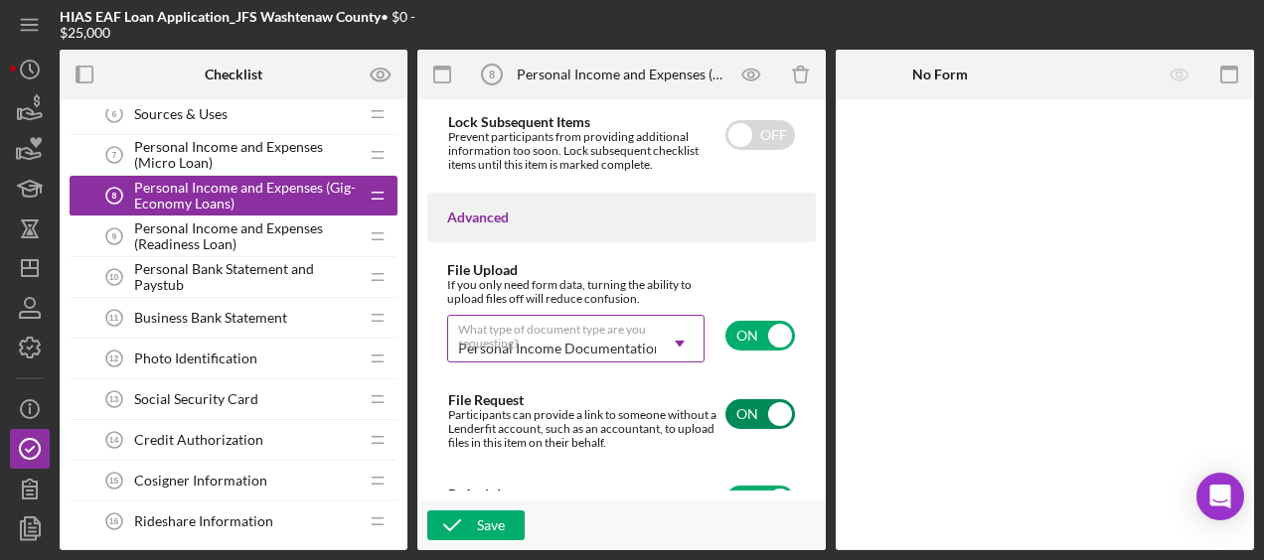
click at [776, 417] on input "checkbox" at bounding box center [760, 414] width 70 height 30
checkbox input "false"
click at [478, 541] on div "Save" at bounding box center [621, 526] width 408 height 50
click at [477, 525] on div "Save" at bounding box center [491, 526] width 28 height 30
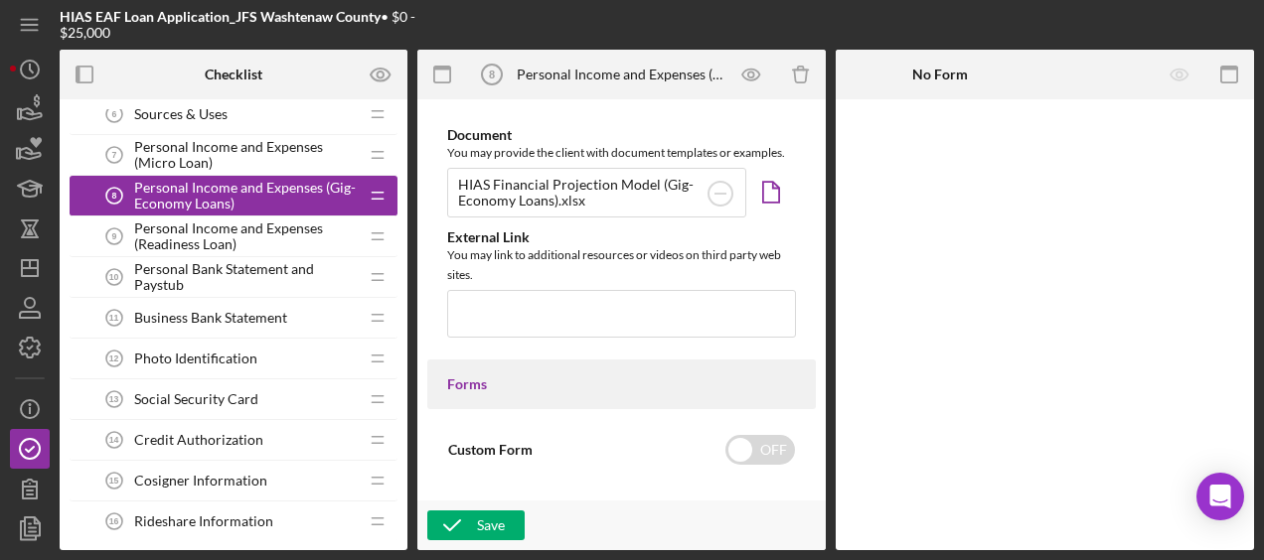
scroll to position [912, 0]
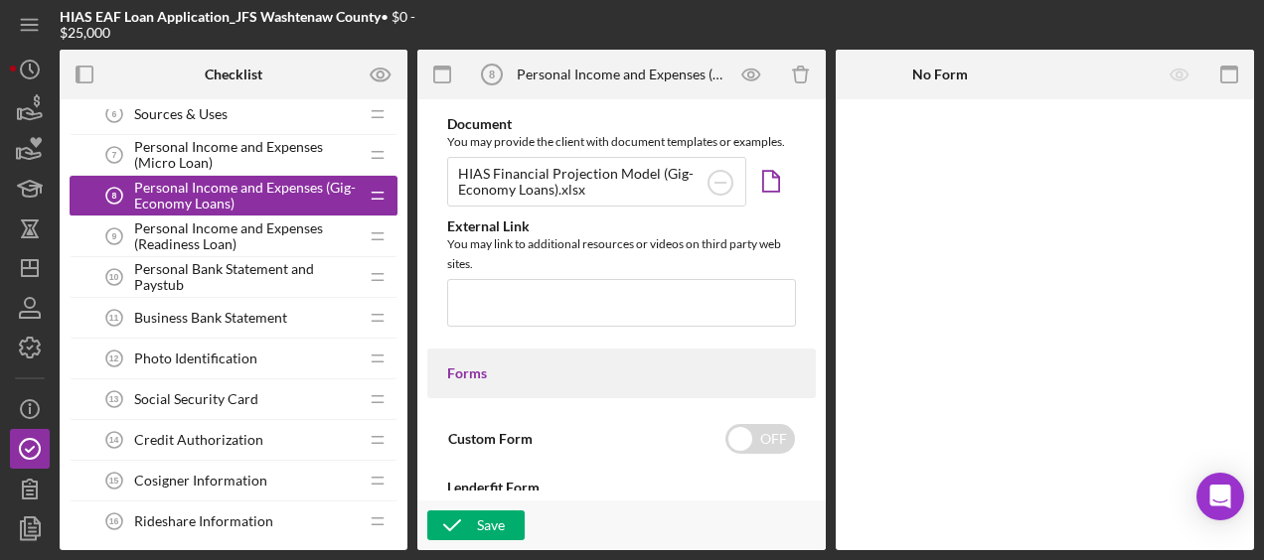
click at [267, 217] on div "Personal Income and Expenses (Readiness Loan) 9 Personal Income and Expenses (R…" at bounding box center [225, 237] width 263 height 40
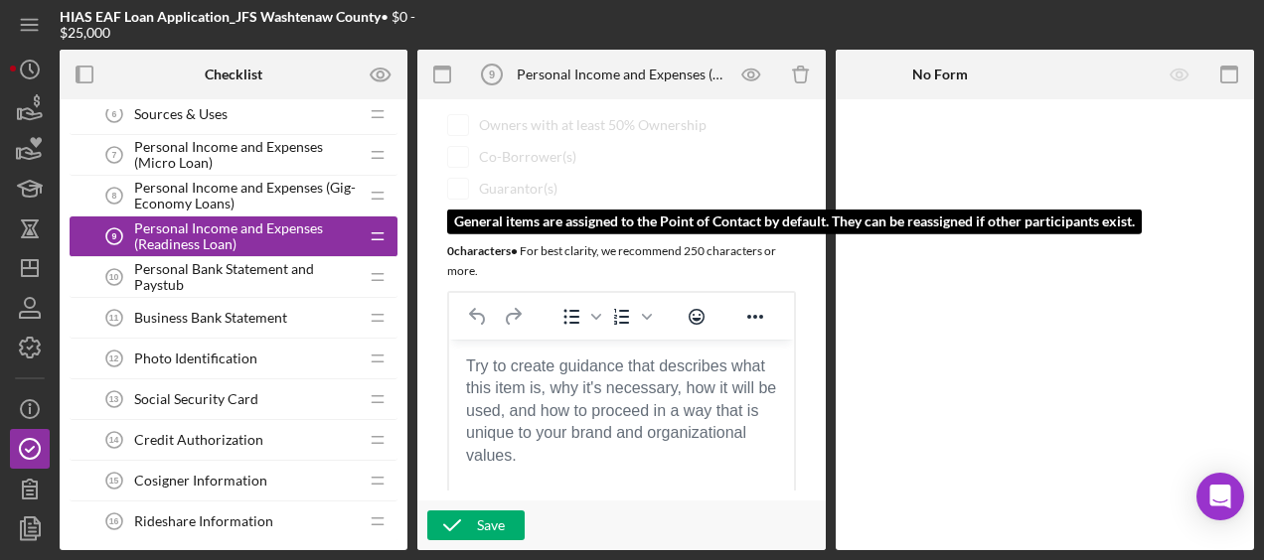
scroll to position [349, 0]
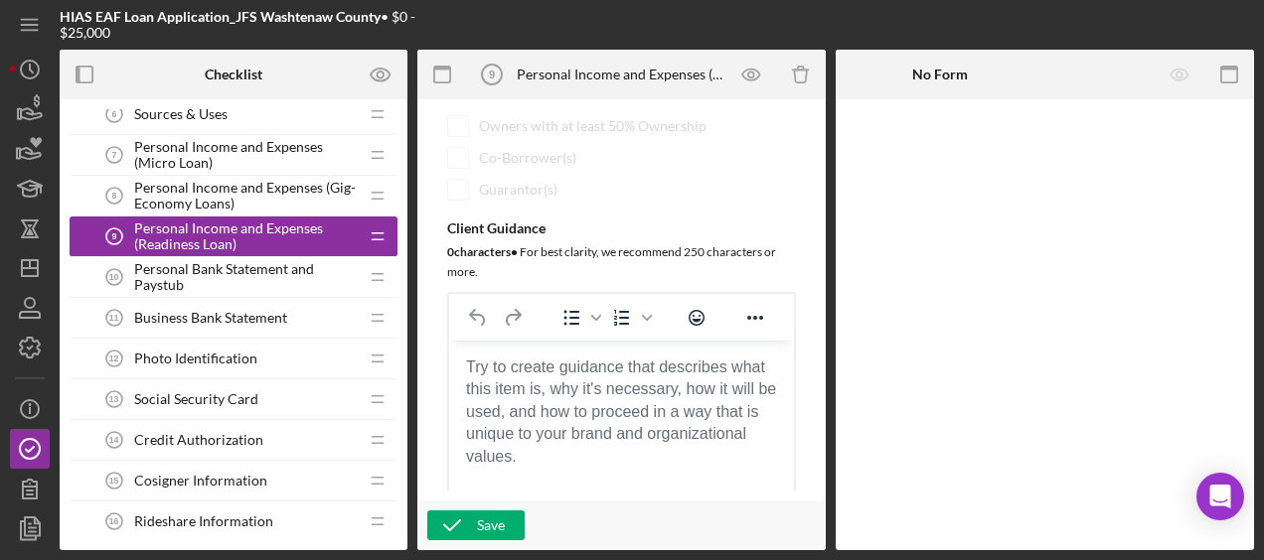
click at [563, 378] on body "Rich Text Area. Press ALT-0 for help." at bounding box center [621, 367] width 313 height 22
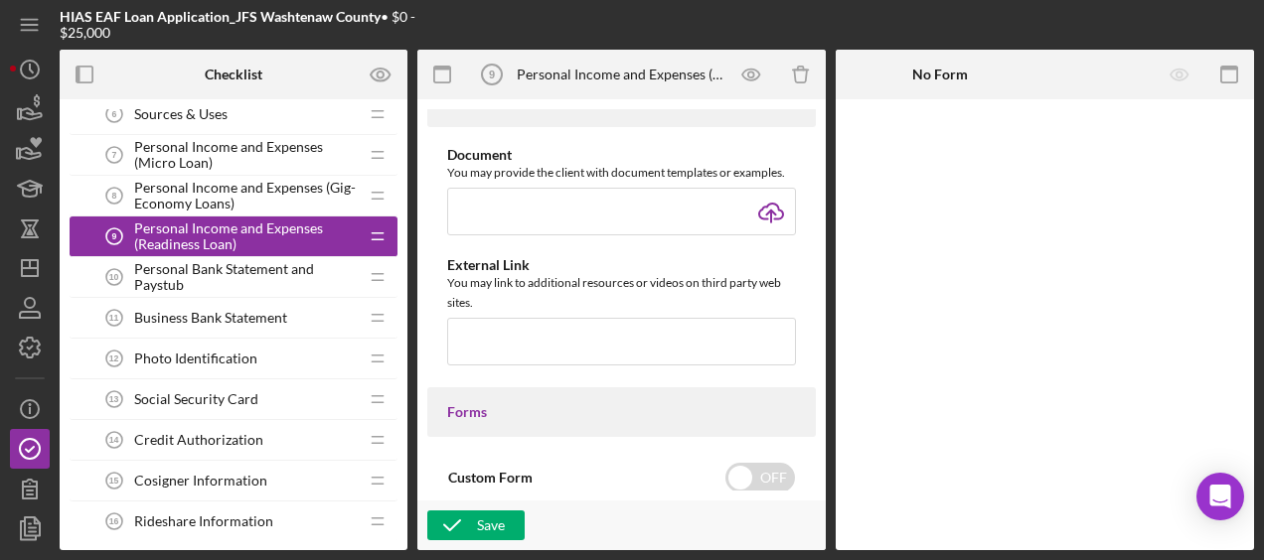
scroll to position [963, 0]
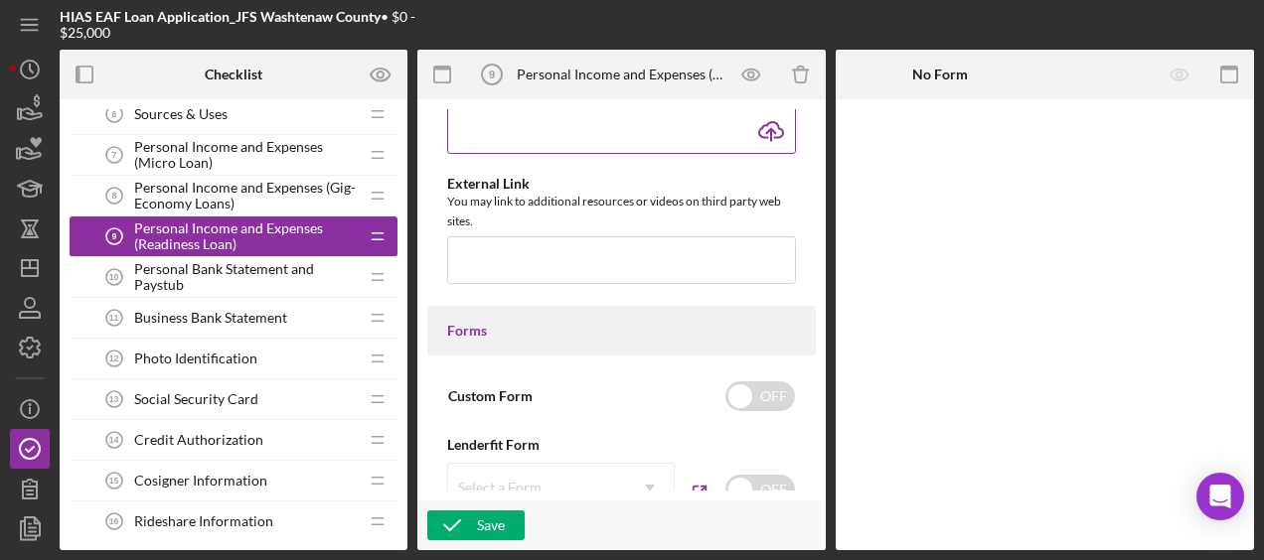
click at [767, 127] on input "file" at bounding box center [621, 130] width 349 height 48
type input "C:\fakepath\HIAS Financial Projection Model (Readiness Loan).xlsx"
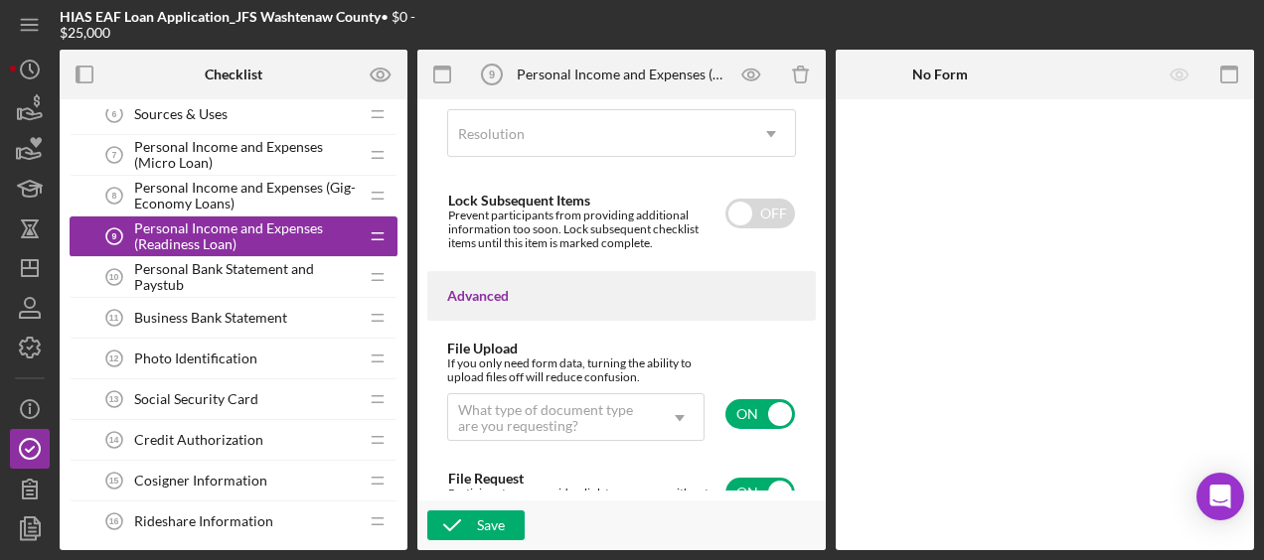
scroll to position [1723, 0]
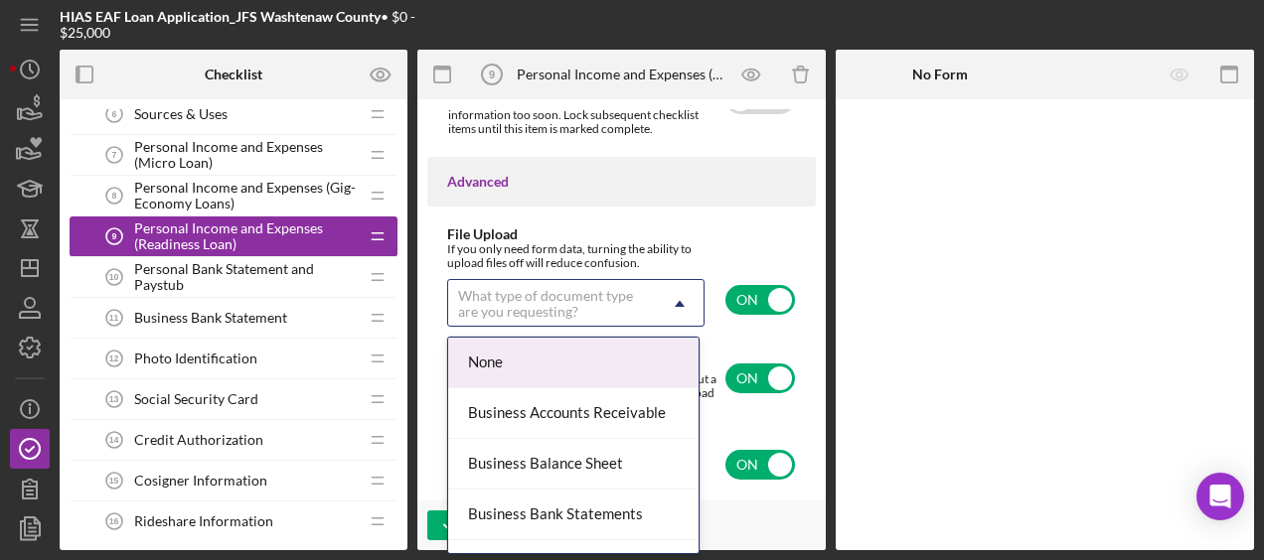
click at [593, 294] on div "What type of document type are you requesting?" at bounding box center [552, 304] width 188 height 32
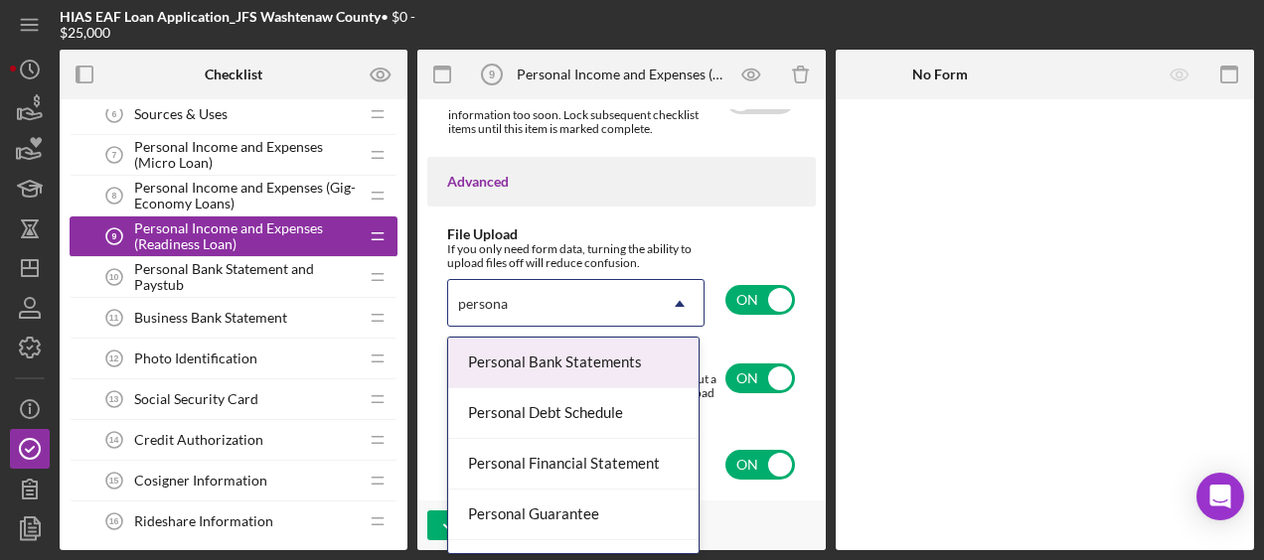
type input "personal"
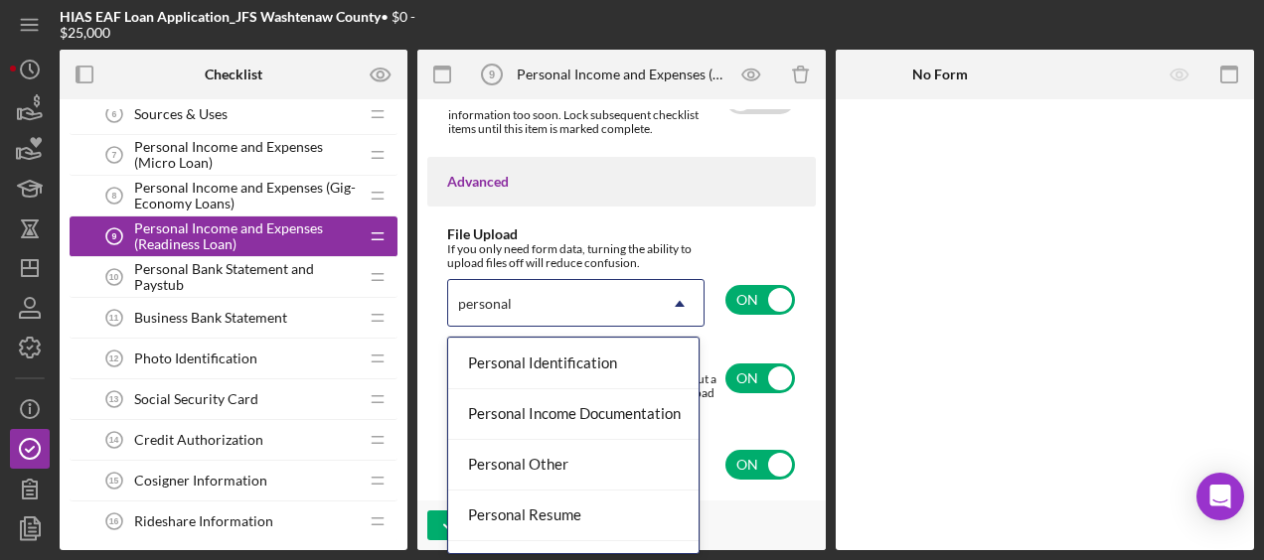
scroll to position [207, 0]
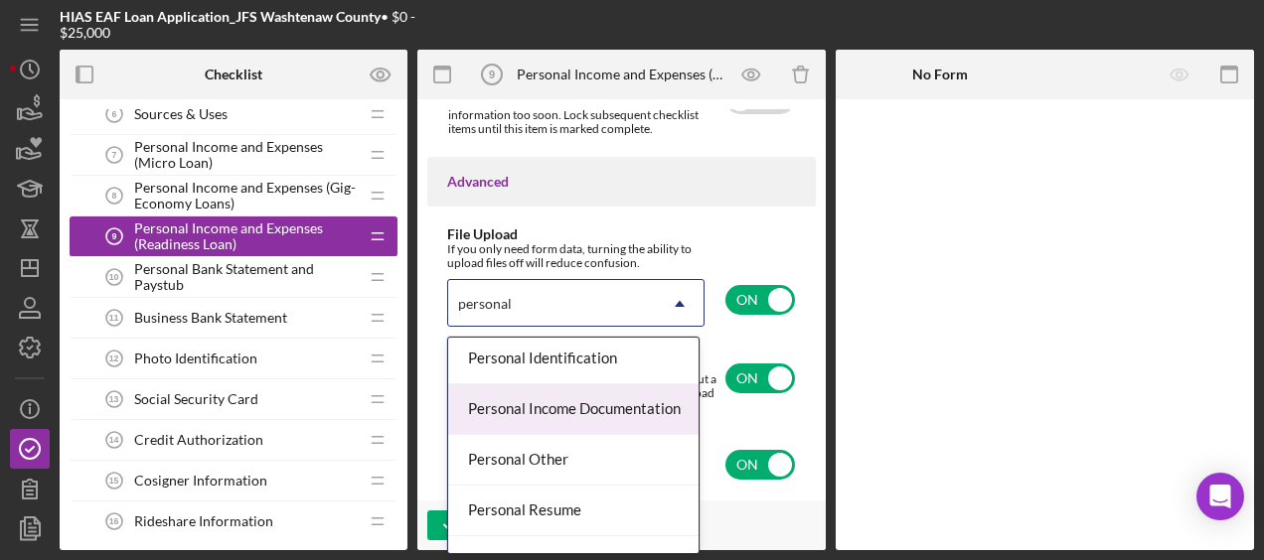
click at [592, 413] on div "Personal Income Documentation" at bounding box center [573, 410] width 250 height 51
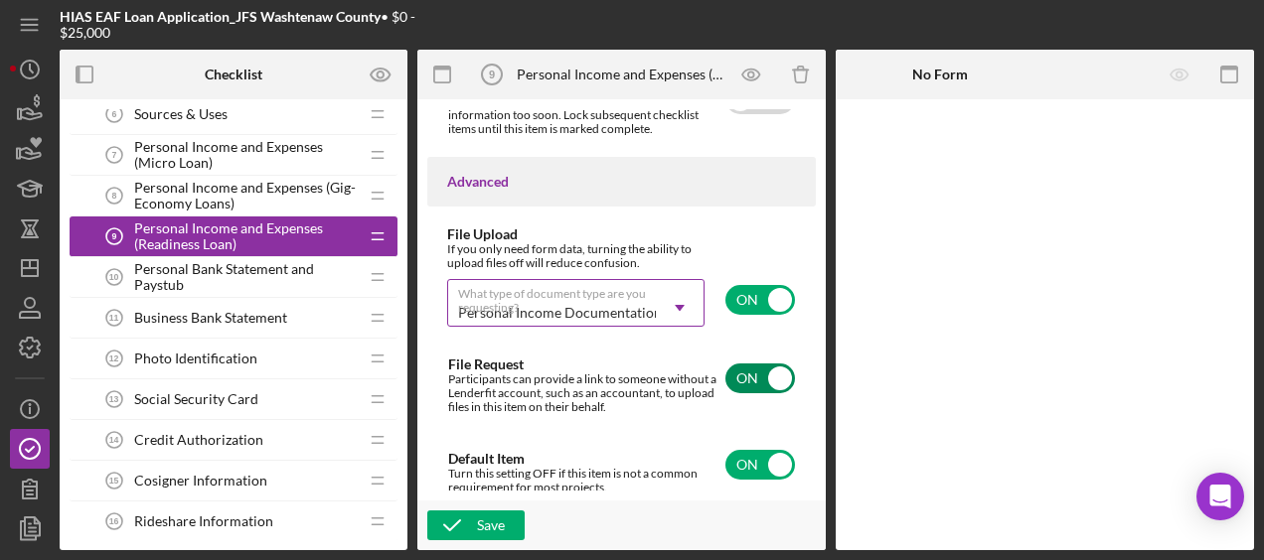
click at [767, 375] on input "checkbox" at bounding box center [760, 379] width 70 height 30
checkbox input "false"
click at [509, 527] on button "Save" at bounding box center [475, 526] width 97 height 30
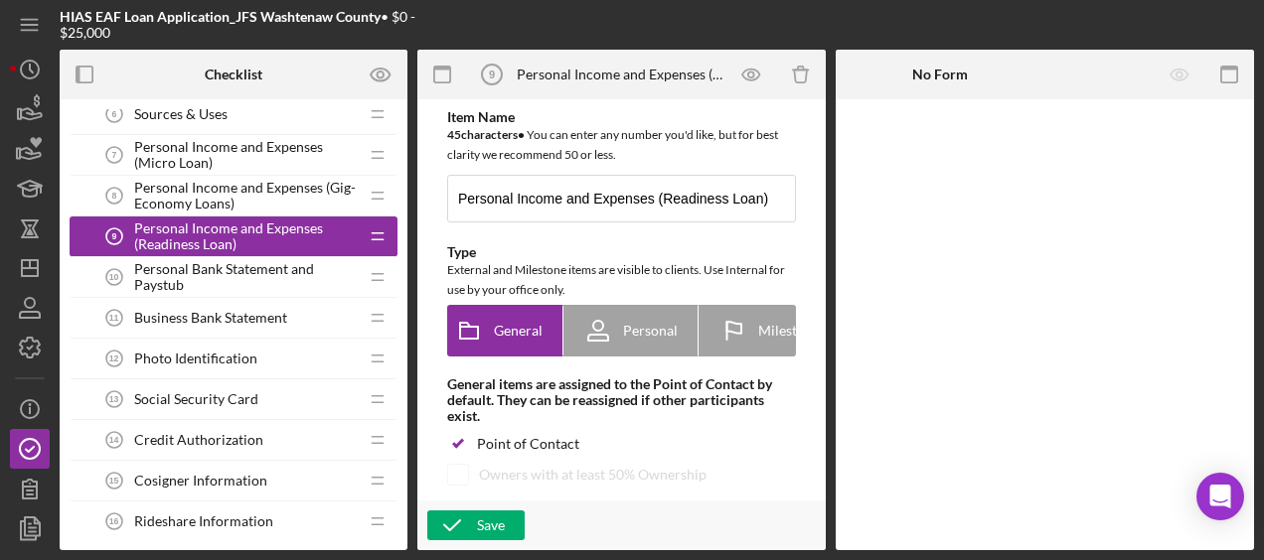
scroll to position [2, 0]
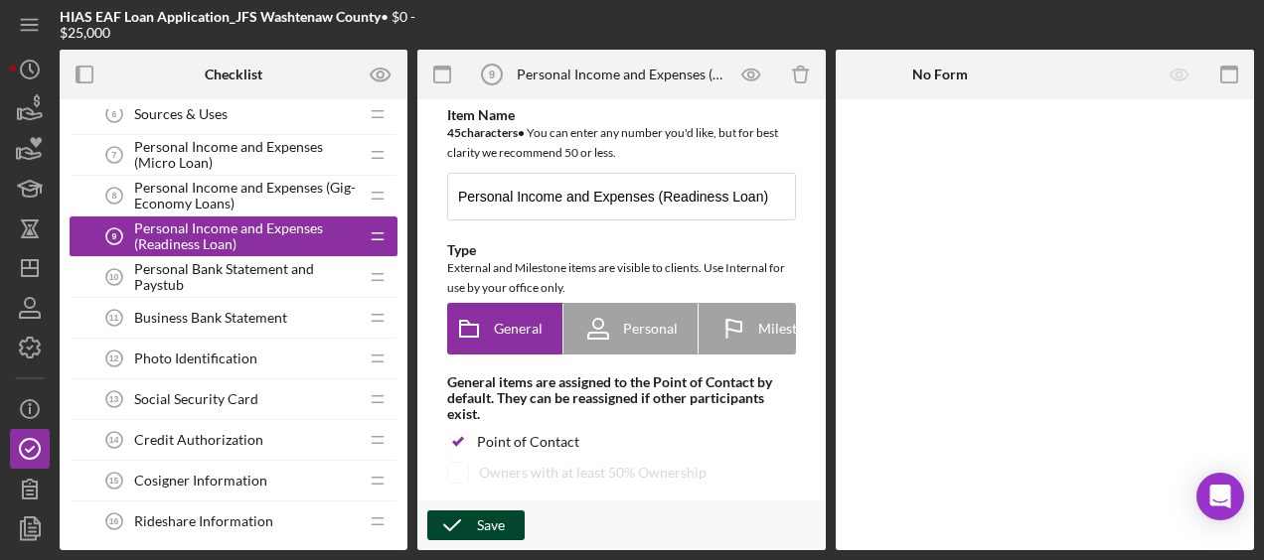
click at [512, 523] on button "Save" at bounding box center [475, 526] width 97 height 30
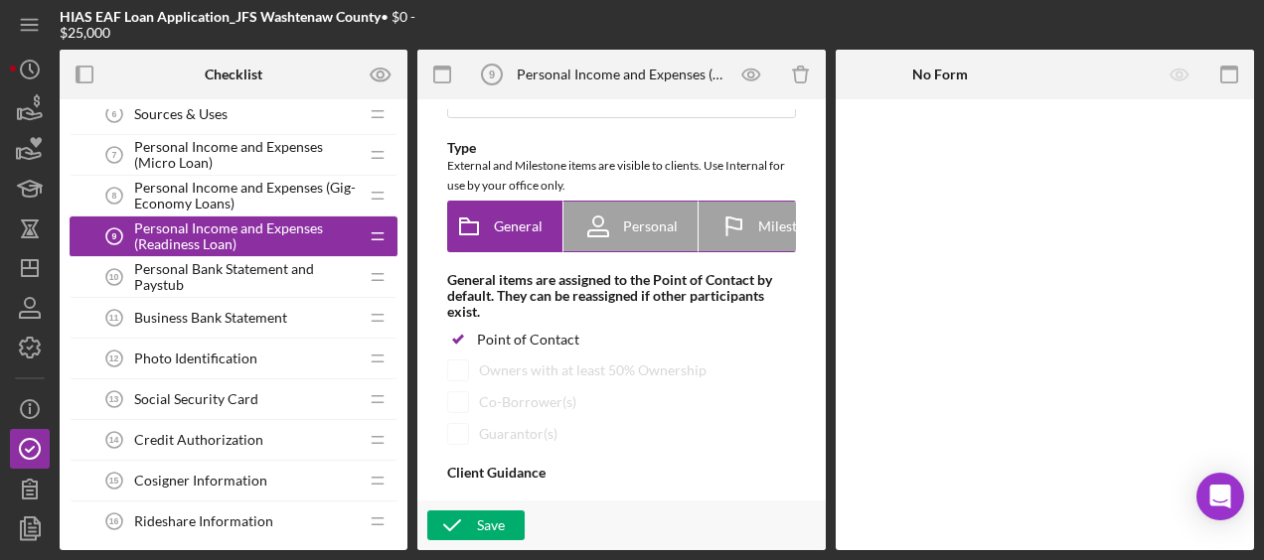
click at [606, 220] on icon at bounding box center [598, 227] width 50 height 50
radio input "false"
radio input "true"
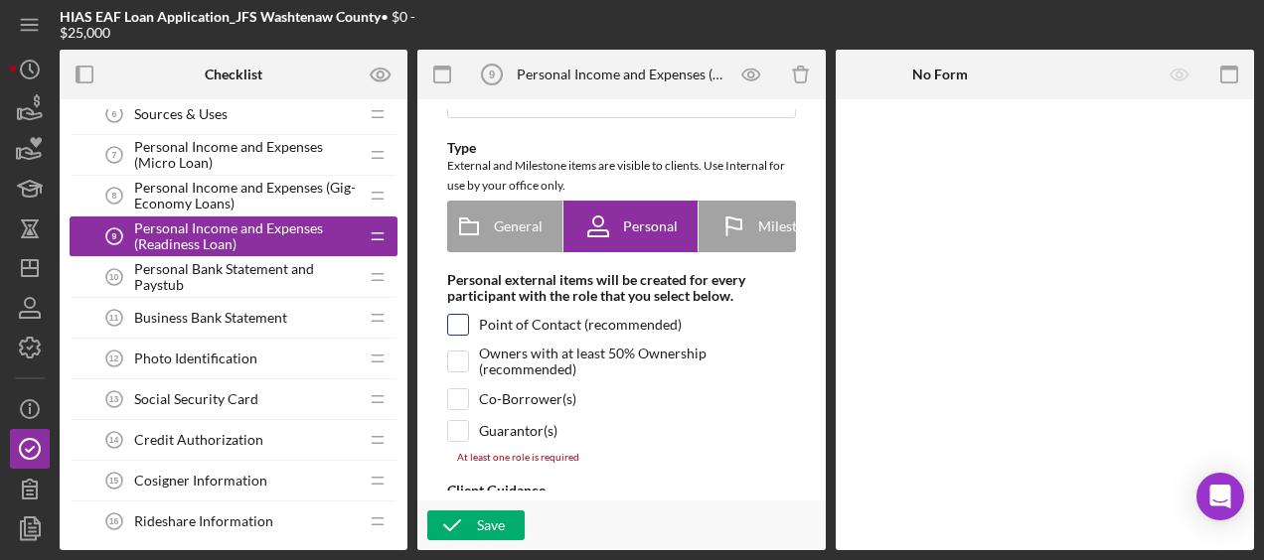
click at [466, 328] on input "checkbox" at bounding box center [458, 325] width 20 height 20
checkbox input "true"
click at [485, 519] on div "Save" at bounding box center [491, 526] width 28 height 30
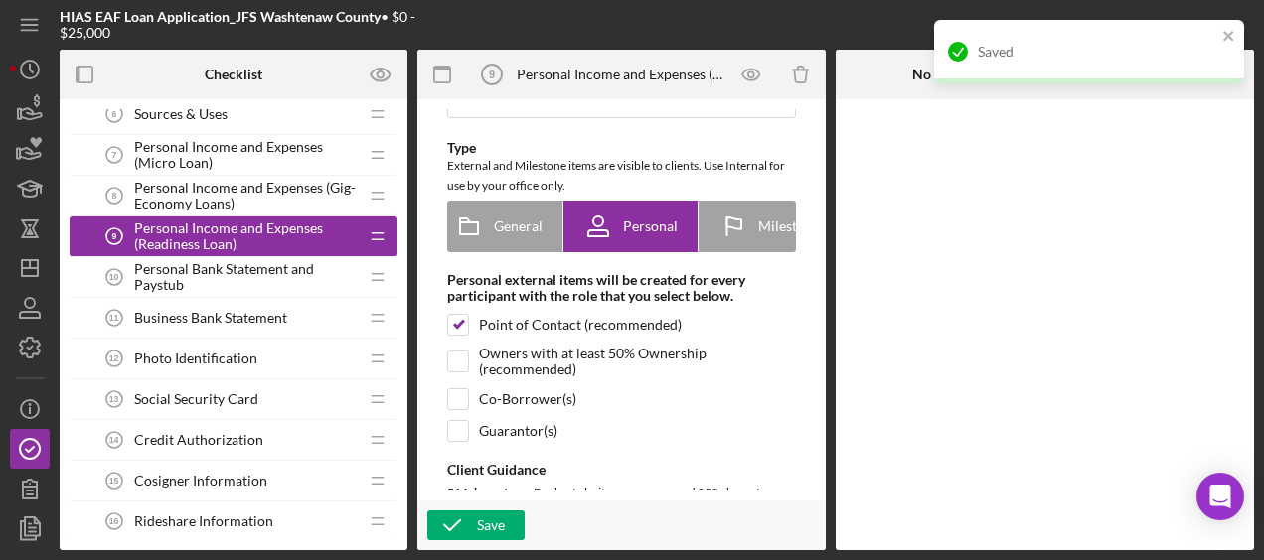
click at [284, 278] on span "Personal Bank Statement and Paystub" at bounding box center [246, 277] width 224 height 32
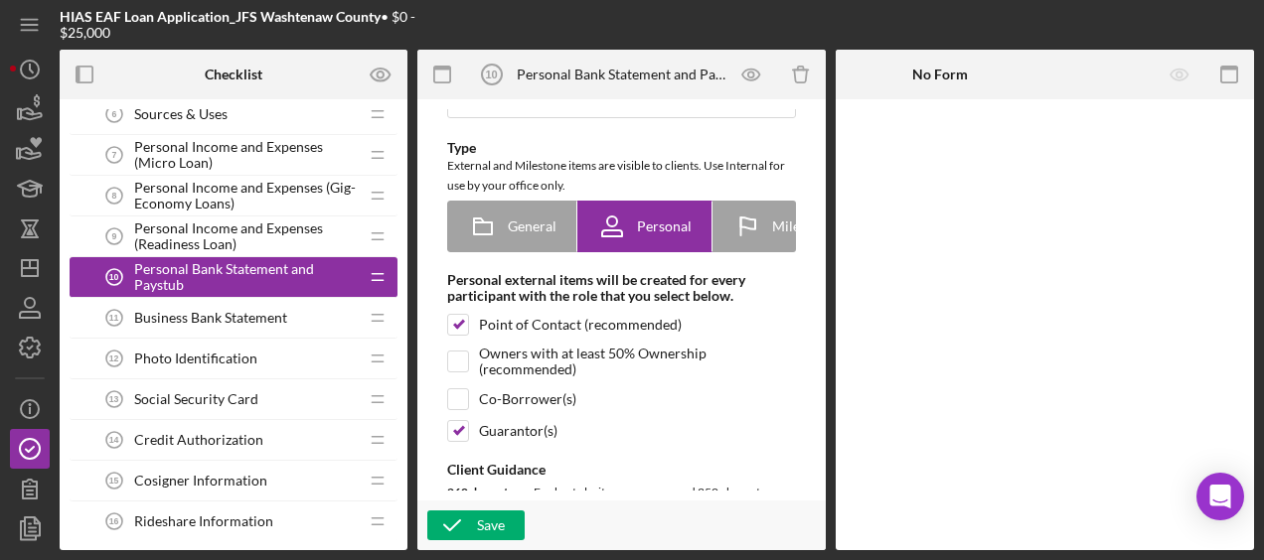
scroll to position [103, 0]
click at [266, 240] on span "Personal Income and Expenses (Readiness Loan)" at bounding box center [246, 237] width 224 height 32
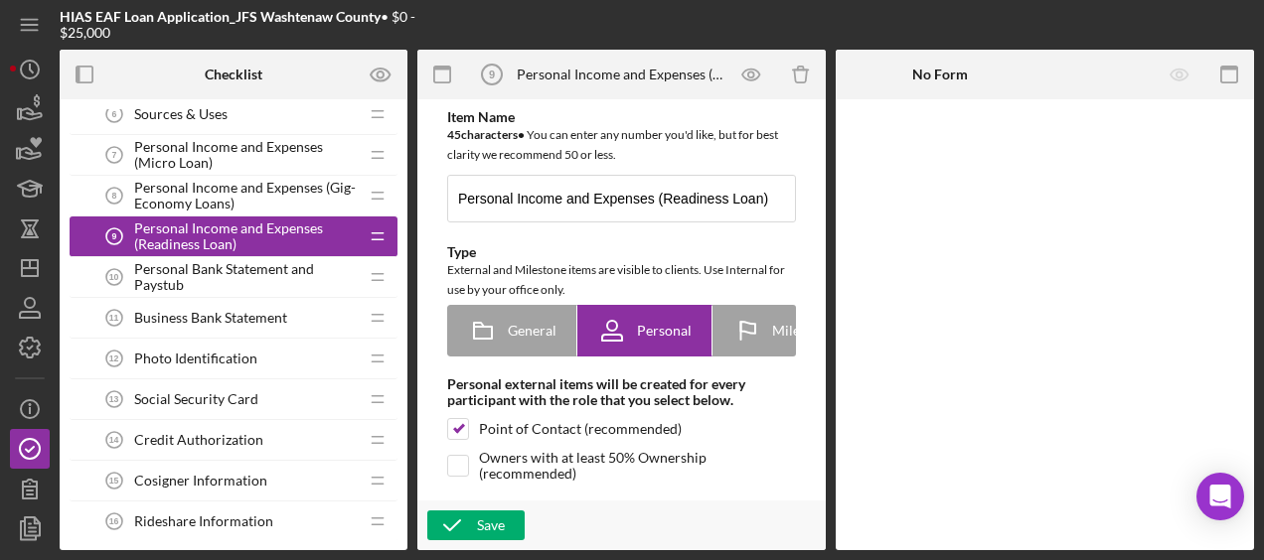
click at [266, 187] on span "Personal Income and Expenses (Gig-Economy Loans)" at bounding box center [246, 196] width 224 height 32
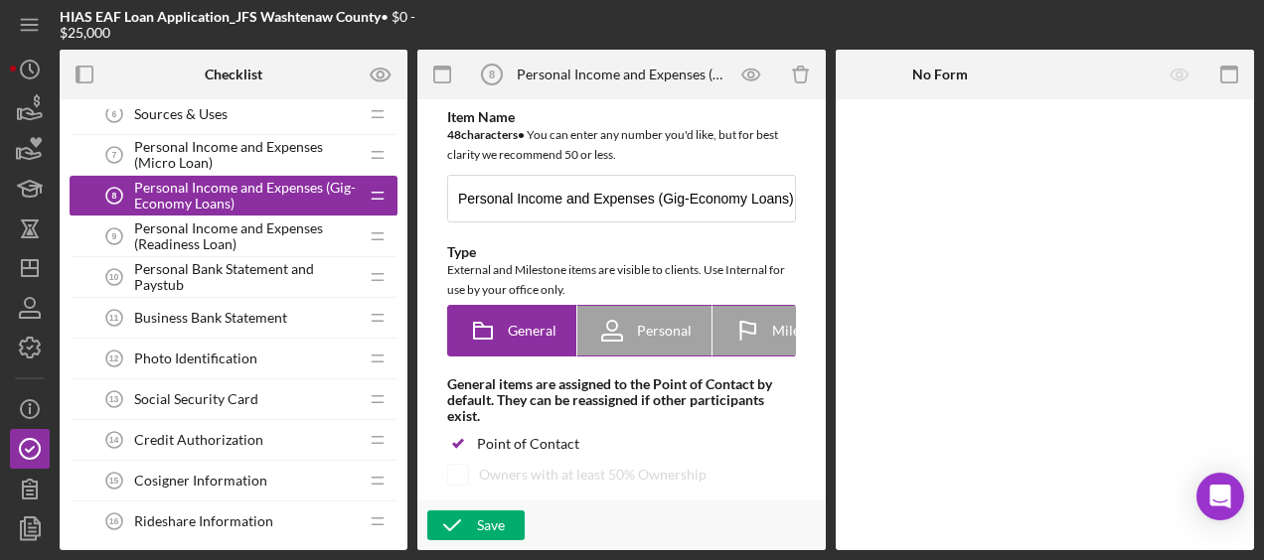
click at [664, 340] on div "Personal" at bounding box center [644, 331] width 94 height 50
radio input "false"
radio input "true"
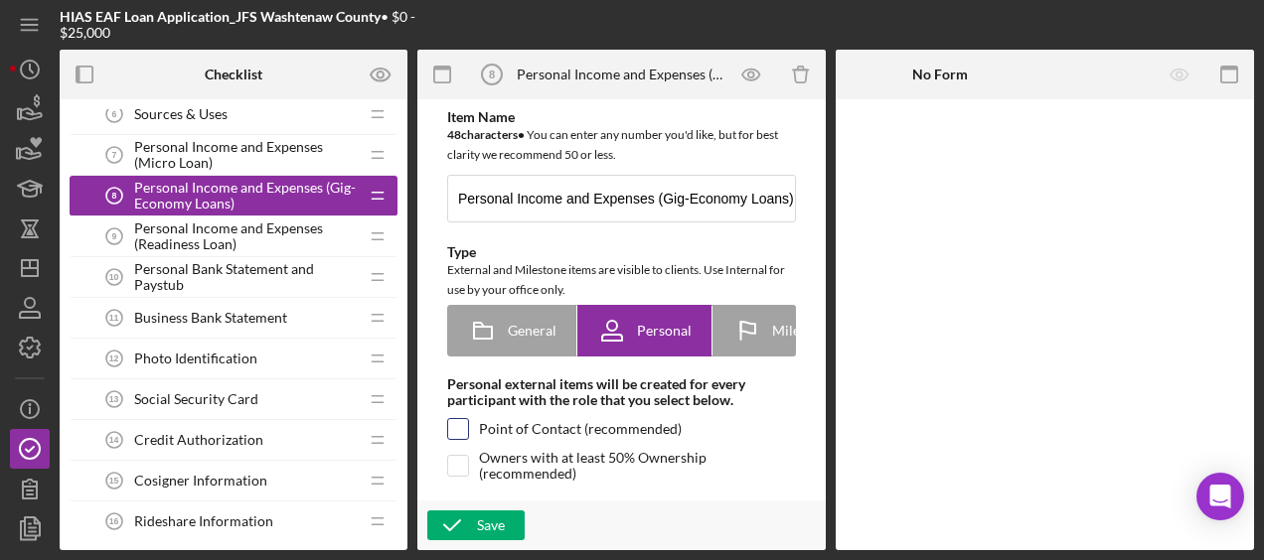
click at [452, 439] on input "checkbox" at bounding box center [458, 429] width 20 height 20
checkbox input "true"
click at [474, 530] on icon "button" at bounding box center [452, 526] width 50 height 50
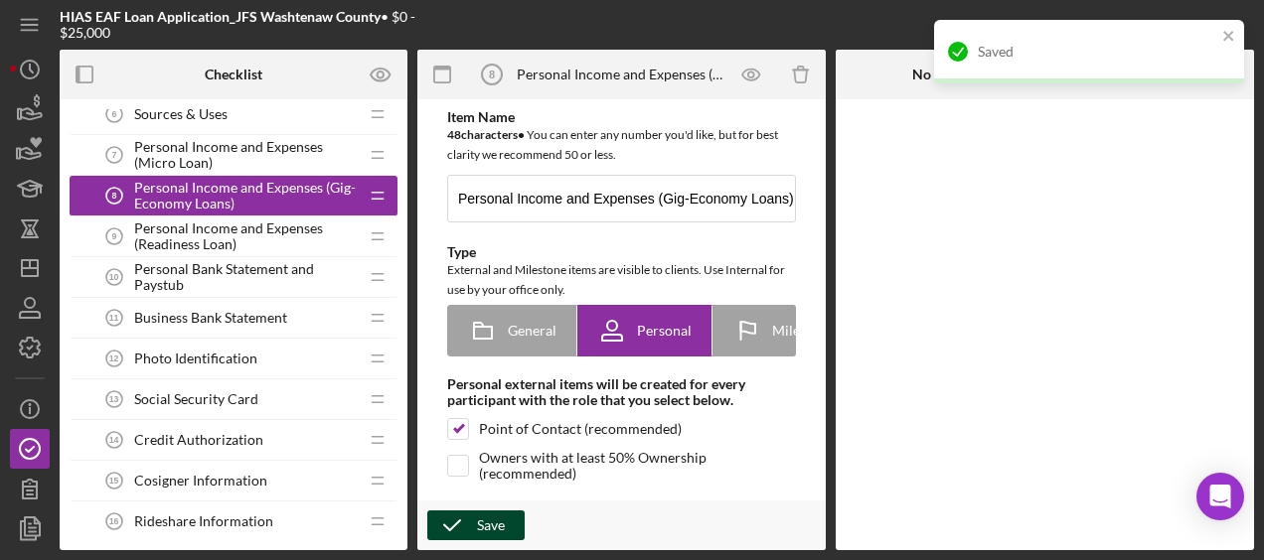
click at [189, 144] on span "Personal Income and Expenses (Micro Loan)" at bounding box center [246, 155] width 224 height 32
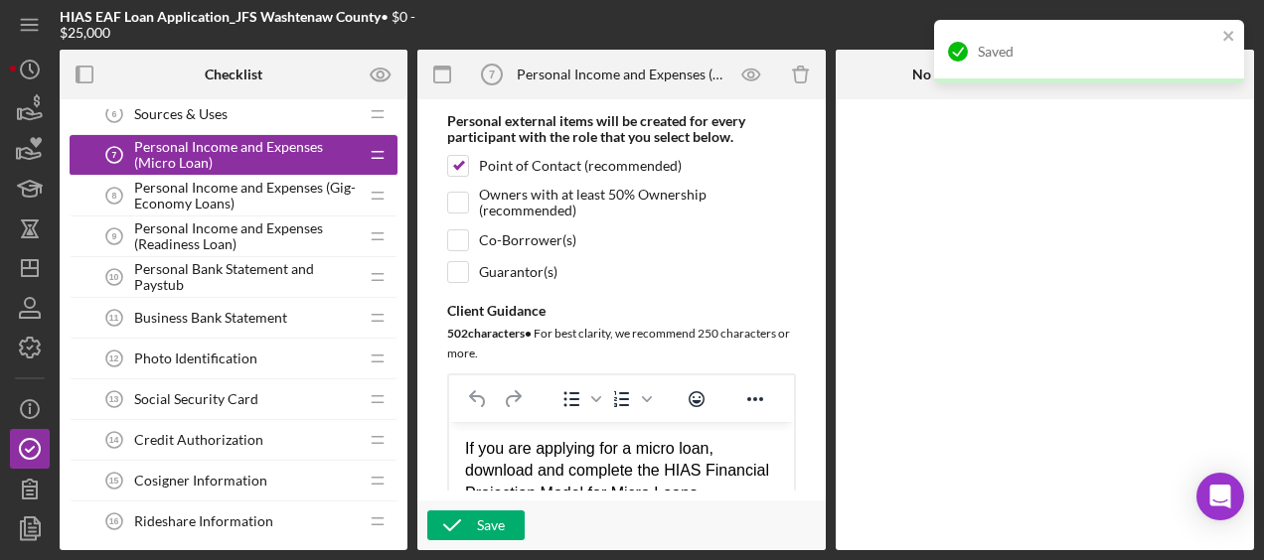
scroll to position [262, 0]
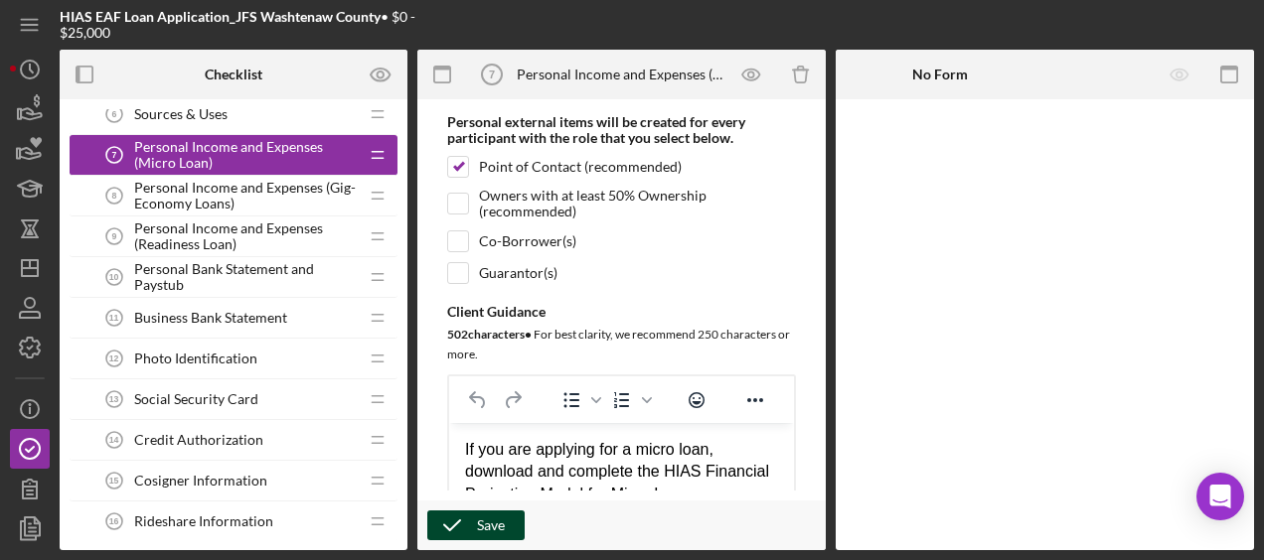
click at [461, 514] on icon "button" at bounding box center [452, 526] width 50 height 50
click at [32, 67] on icon "Icon/History" at bounding box center [30, 70] width 50 height 50
